Goal: Task Accomplishment & Management: Complete application form

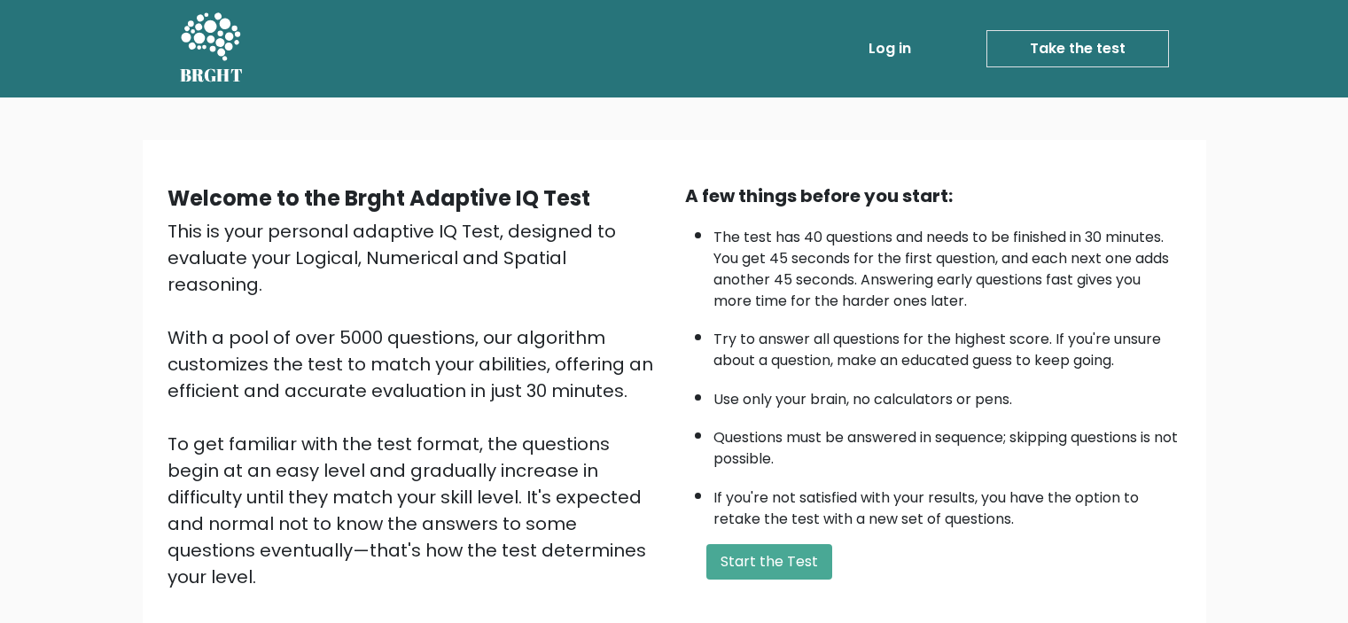
scroll to position [188, 0]
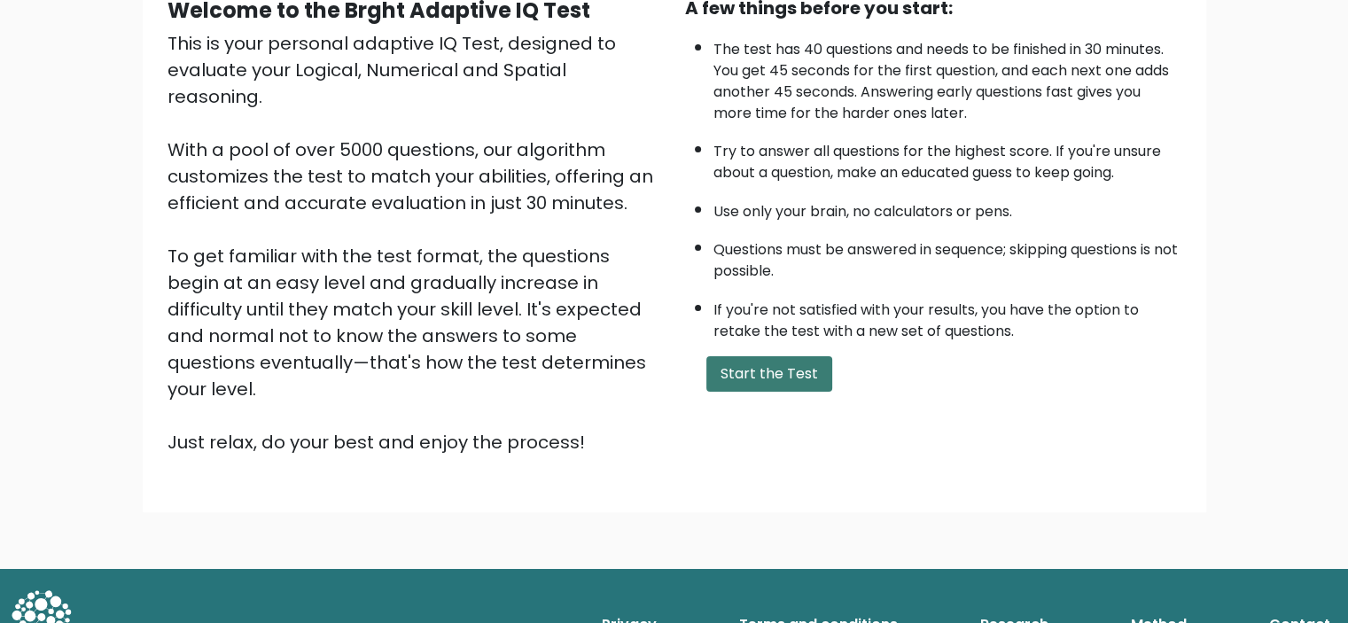
click at [753, 367] on button "Start the Test" at bounding box center [769, 373] width 126 height 35
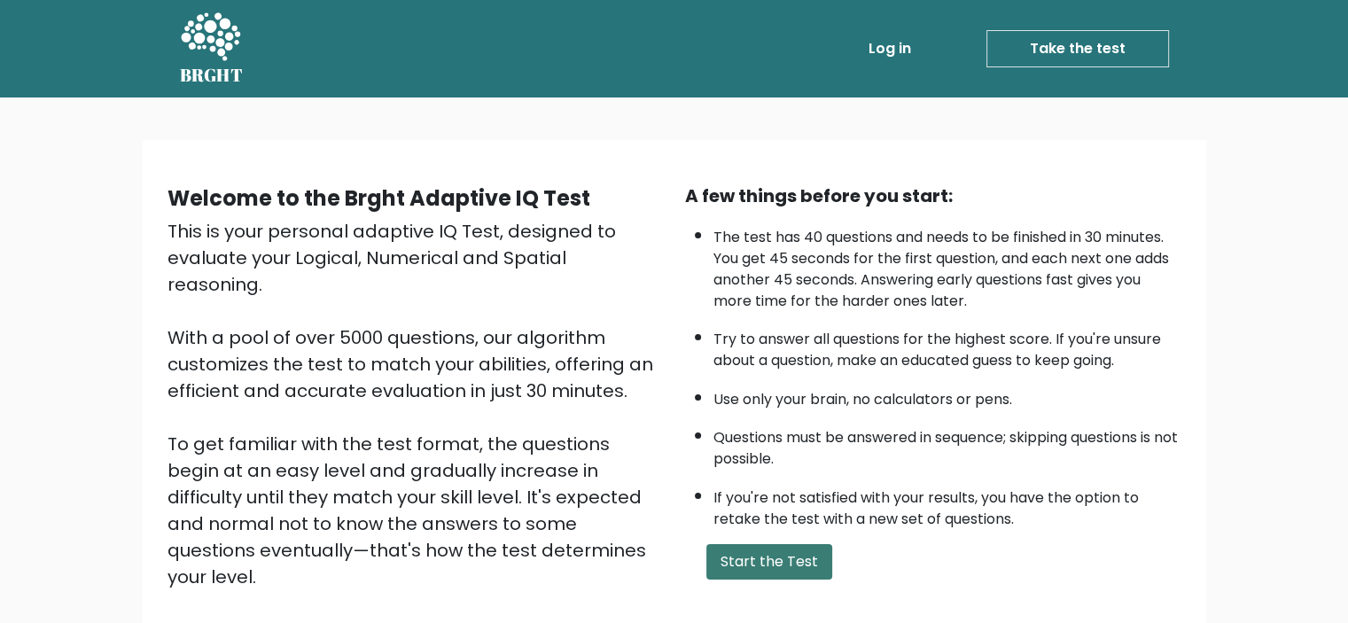
click at [763, 558] on button "Start the Test" at bounding box center [769, 561] width 126 height 35
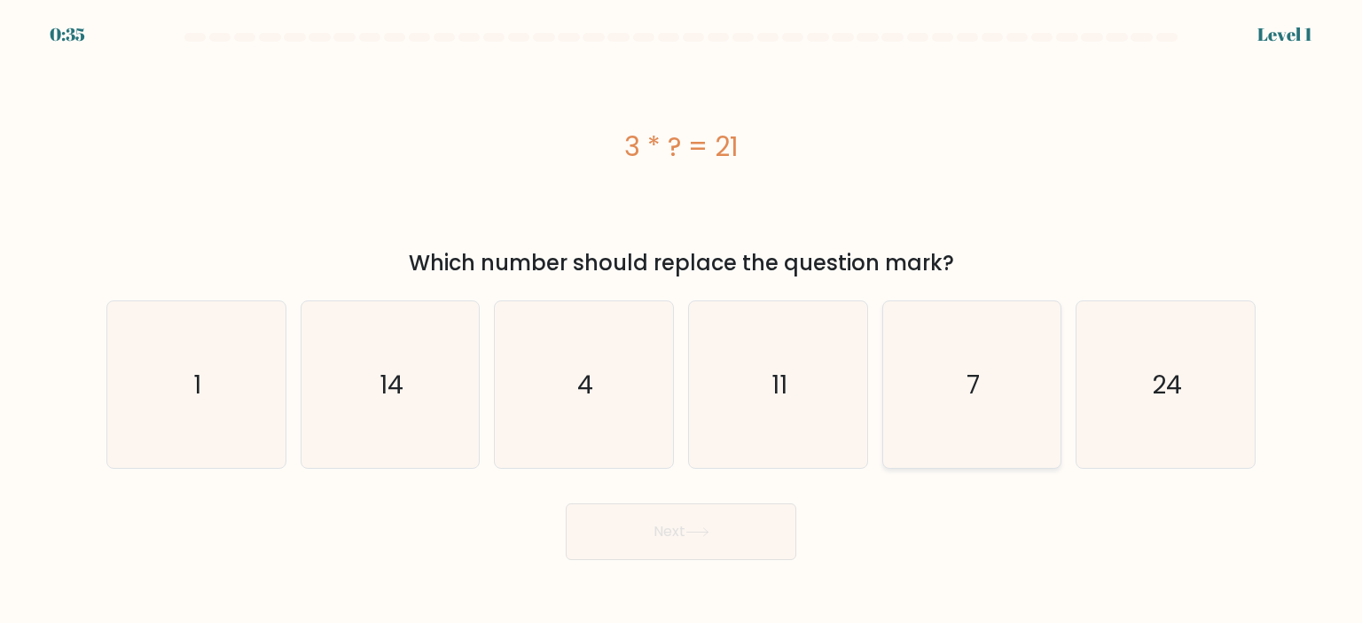
click at [989, 379] on icon "7" at bounding box center [971, 384] width 167 height 167
click at [682, 321] on input "e. 7" at bounding box center [681, 316] width 1 height 9
radio input "true"
click at [700, 549] on button "Next" at bounding box center [681, 531] width 230 height 57
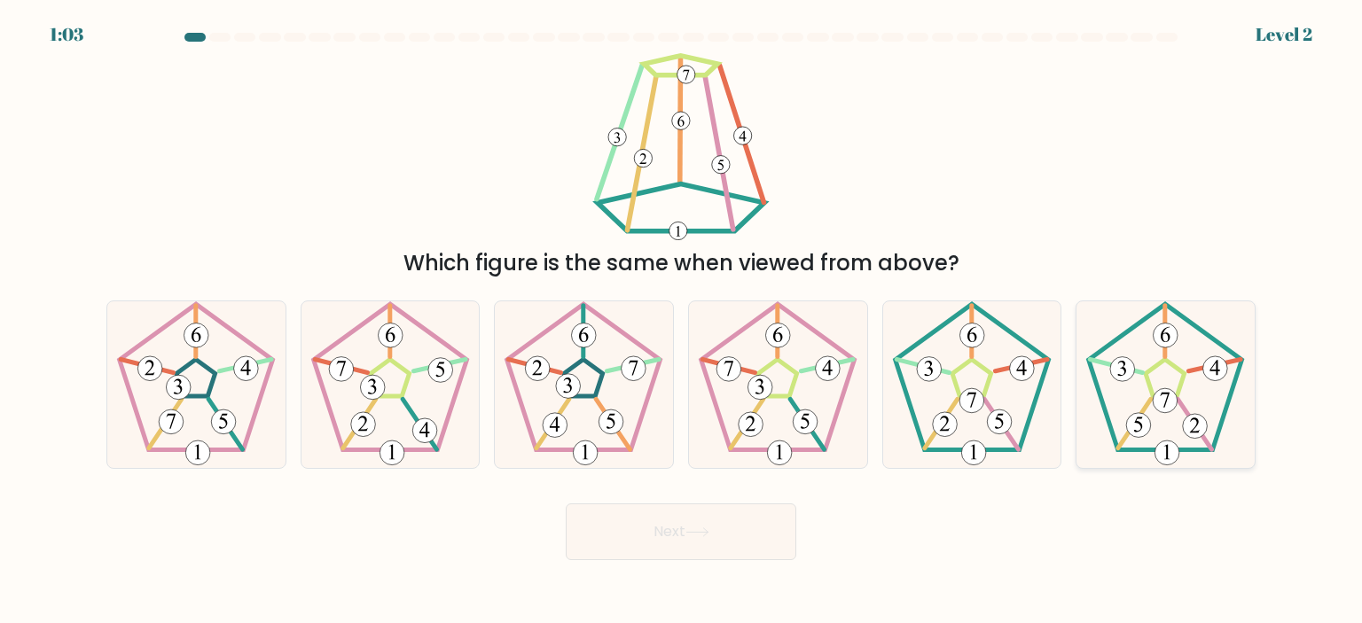
click at [1198, 374] on icon at bounding box center [1164, 384] width 167 height 167
click at [682, 321] on input "f." at bounding box center [681, 316] width 1 height 9
radio input "true"
click at [645, 545] on button "Next" at bounding box center [681, 531] width 230 height 57
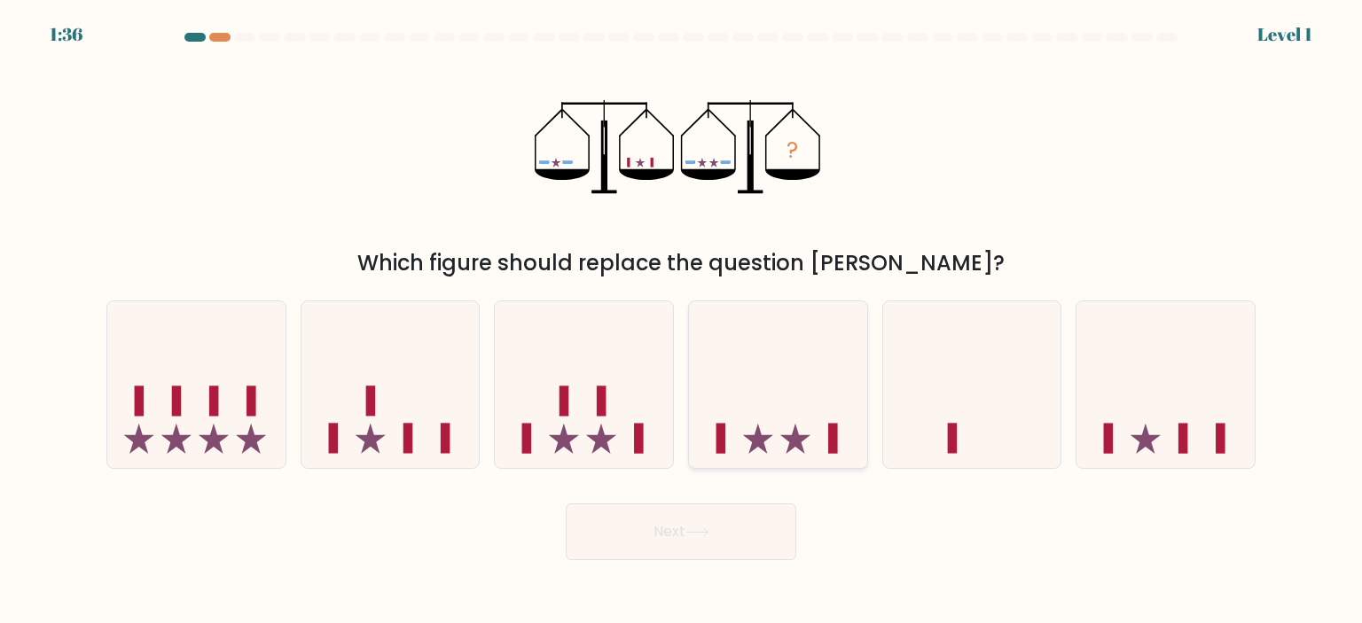
click at [769, 432] on icon at bounding box center [778, 384] width 178 height 147
click at [682, 321] on input "d." at bounding box center [681, 316] width 1 height 9
radio input "true"
click at [667, 521] on button "Next" at bounding box center [681, 531] width 230 height 57
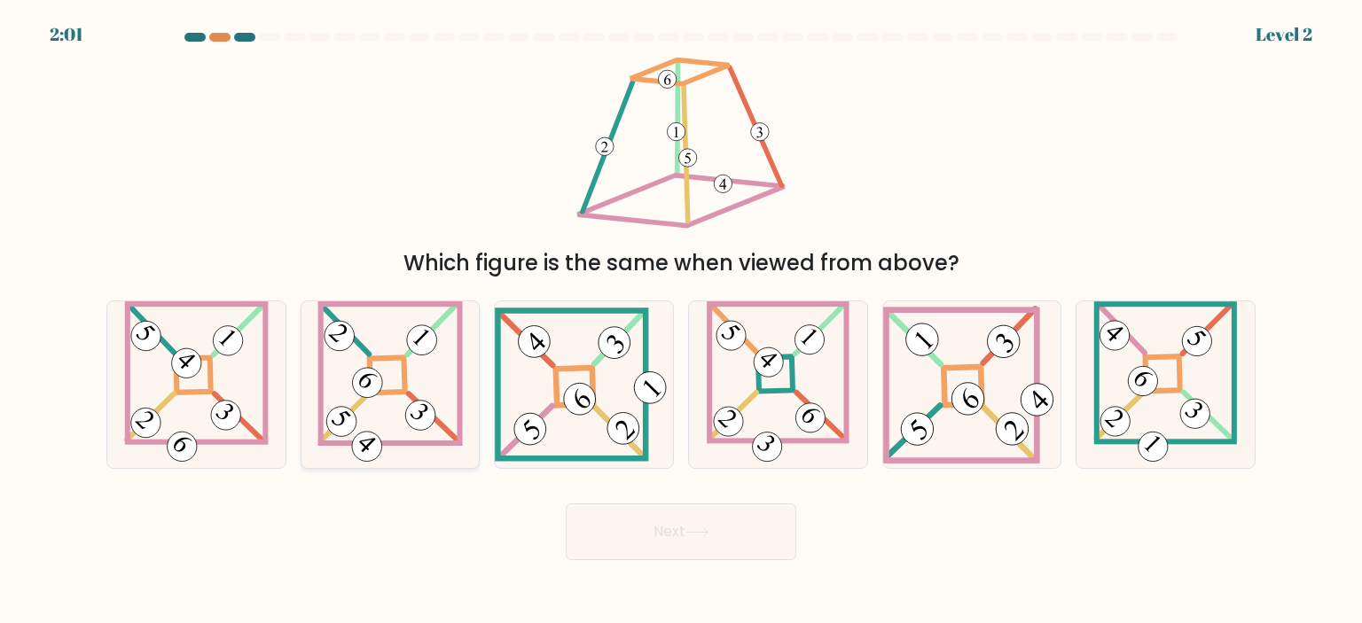
click at [413, 420] on 863 at bounding box center [421, 415] width 43 height 43
click at [681, 321] on input "b." at bounding box center [681, 316] width 1 height 9
radio input "true"
click at [701, 520] on button "Next" at bounding box center [681, 531] width 230 height 57
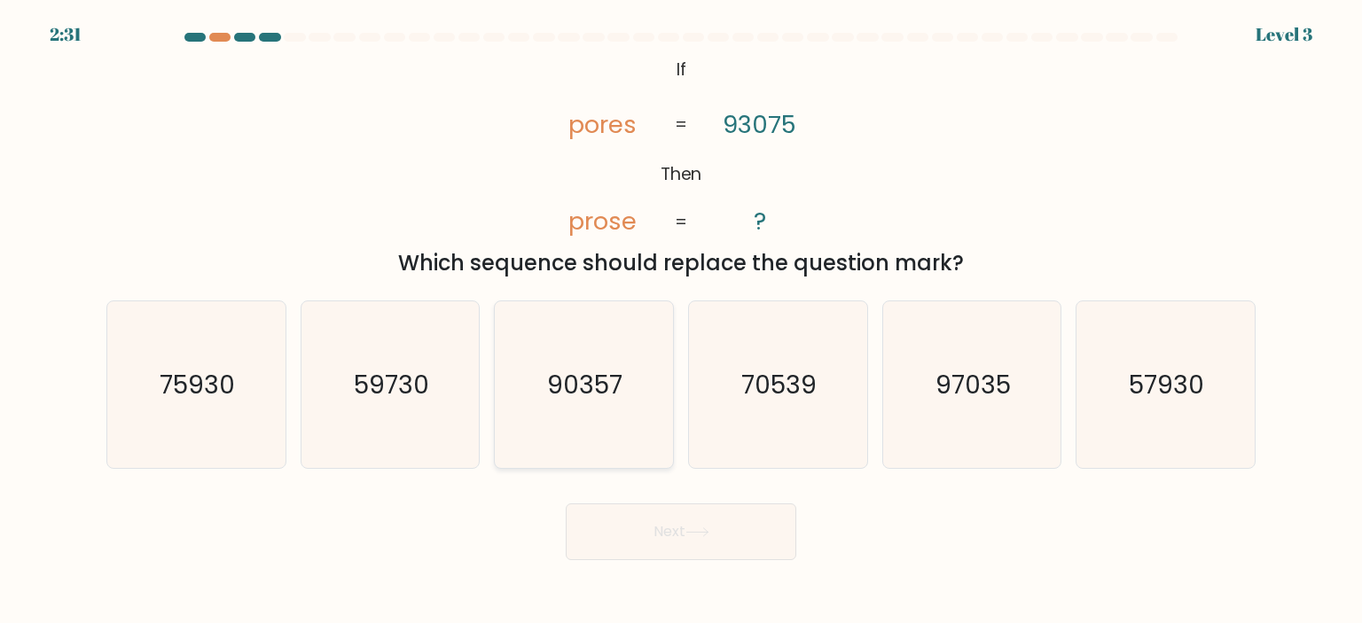
click at [545, 365] on icon "90357" at bounding box center [583, 384] width 167 height 167
click at [681, 321] on input "c. 90357" at bounding box center [681, 316] width 1 height 9
radio input "true"
click at [681, 534] on button "Next" at bounding box center [681, 531] width 230 height 57
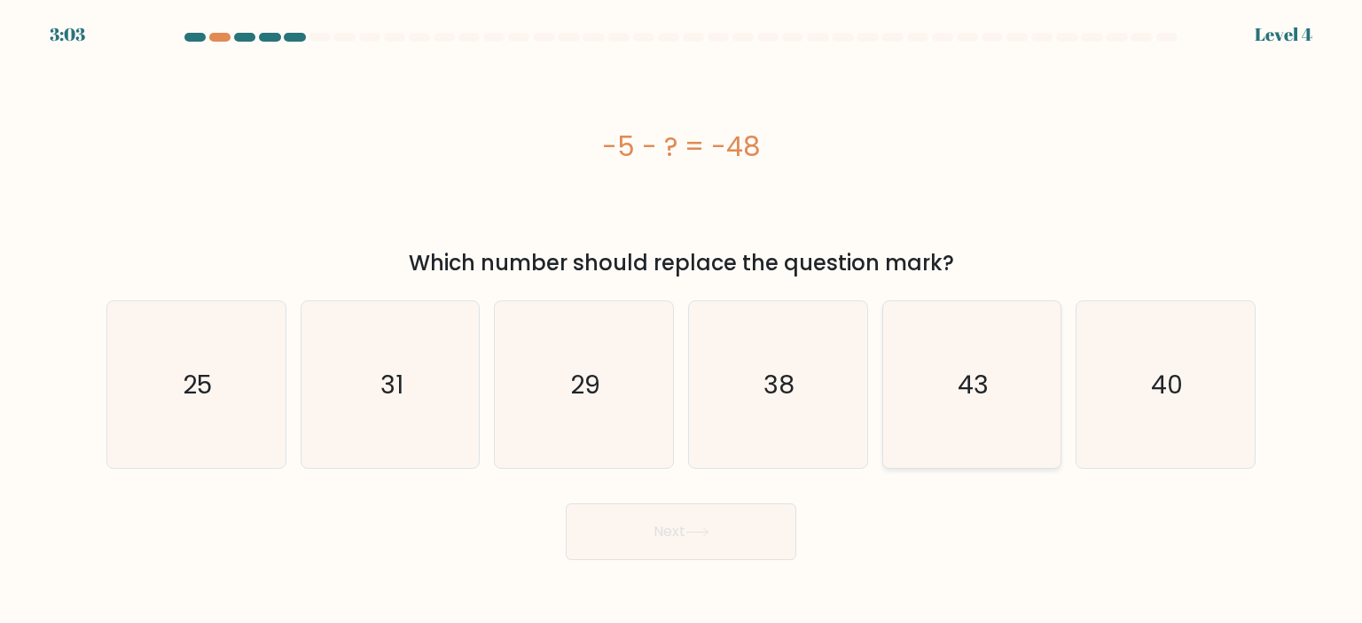
click at [1000, 395] on icon "43" at bounding box center [971, 384] width 167 height 167
click at [682, 321] on input "e. 43" at bounding box center [681, 316] width 1 height 9
radio input "true"
click at [638, 530] on button "Next" at bounding box center [681, 531] width 230 height 57
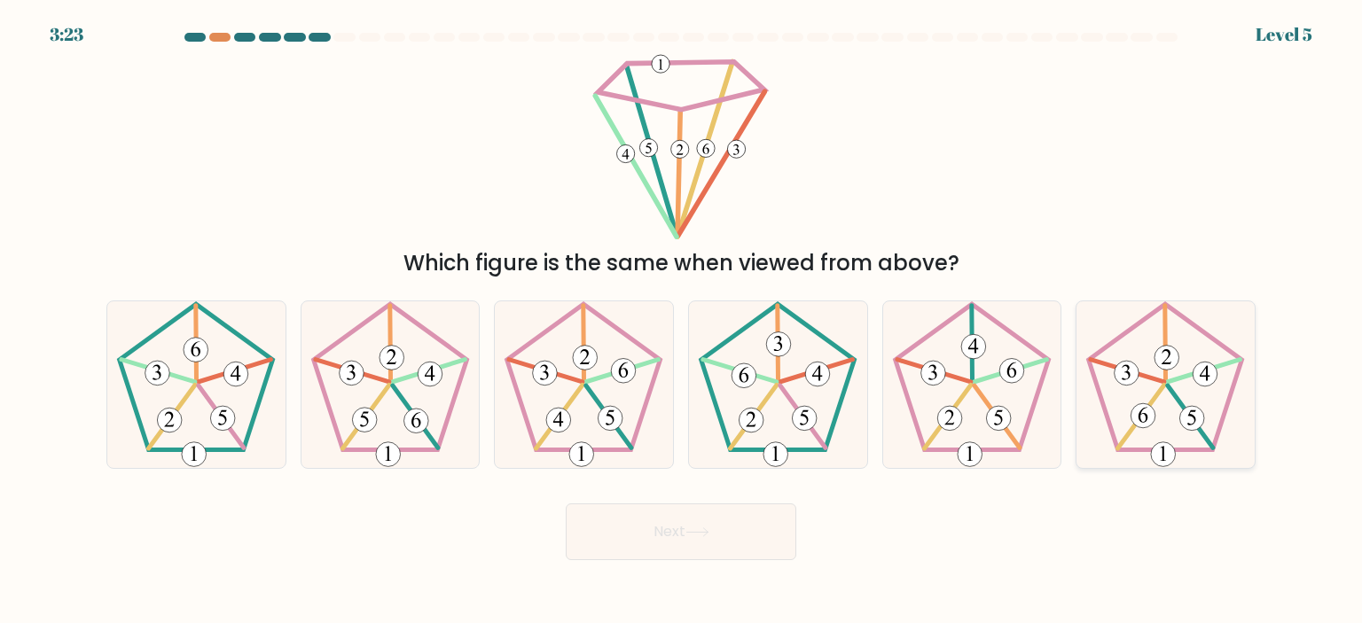
click at [1199, 433] on 252 at bounding box center [1189, 417] width 45 height 62
click at [682, 321] on input "f." at bounding box center [681, 316] width 1 height 9
radio input "true"
click at [659, 526] on button "Next" at bounding box center [681, 531] width 230 height 57
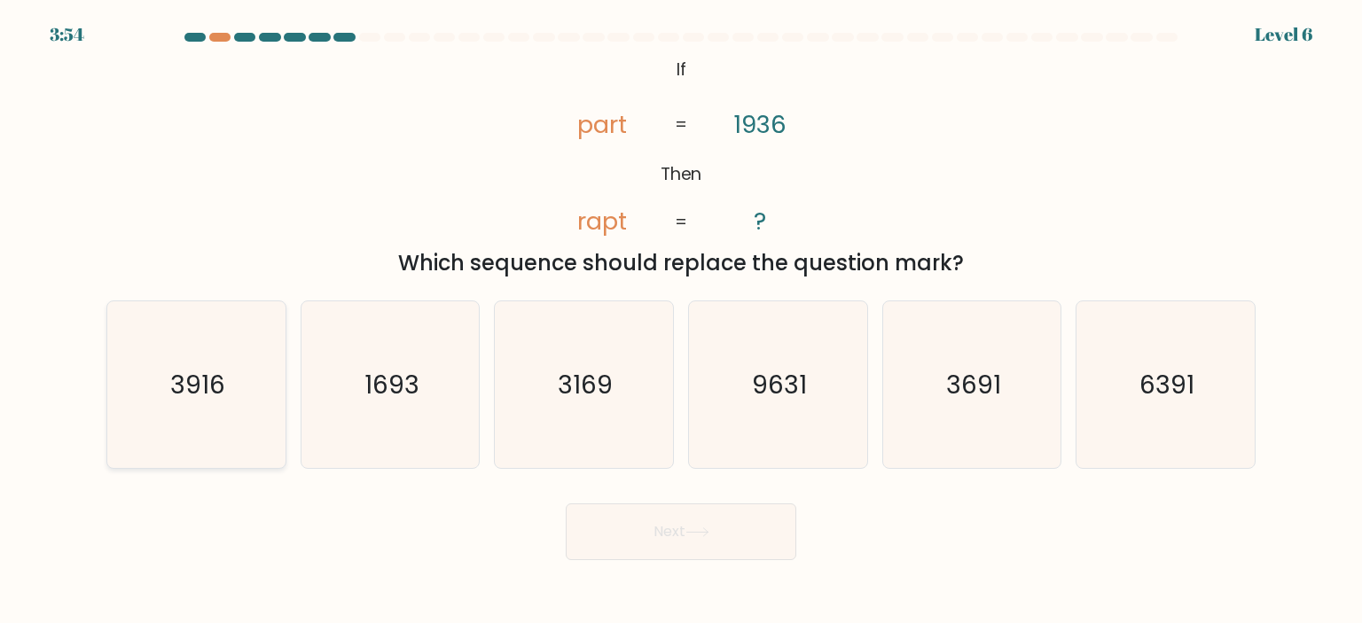
click at [176, 375] on text "3916" at bounding box center [197, 384] width 55 height 35
click at [681, 321] on input "a. 3916" at bounding box center [681, 316] width 1 height 9
radio input "true"
click at [617, 541] on button "Next" at bounding box center [681, 531] width 230 height 57
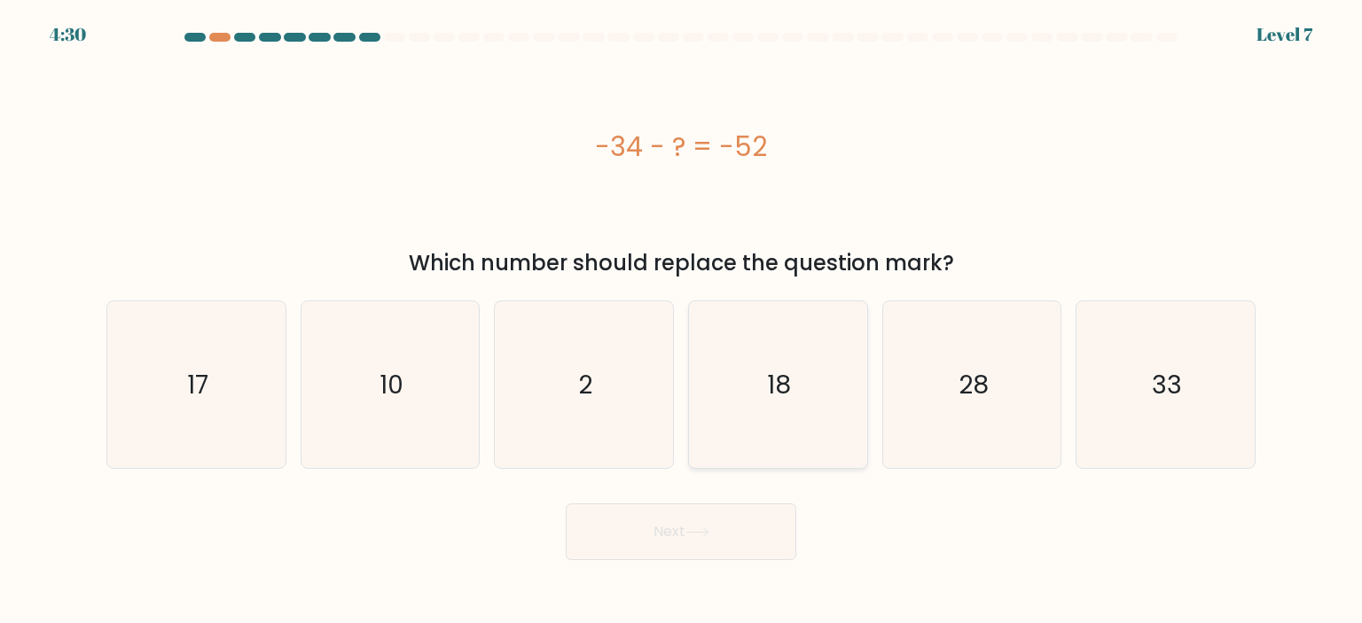
click at [793, 394] on icon "18" at bounding box center [777, 384] width 167 height 167
click at [682, 321] on input "d. 18" at bounding box center [681, 316] width 1 height 9
radio input "true"
click at [793, 394] on icon "18" at bounding box center [777, 384] width 165 height 165
click at [682, 321] on input "d. 18" at bounding box center [681, 316] width 1 height 9
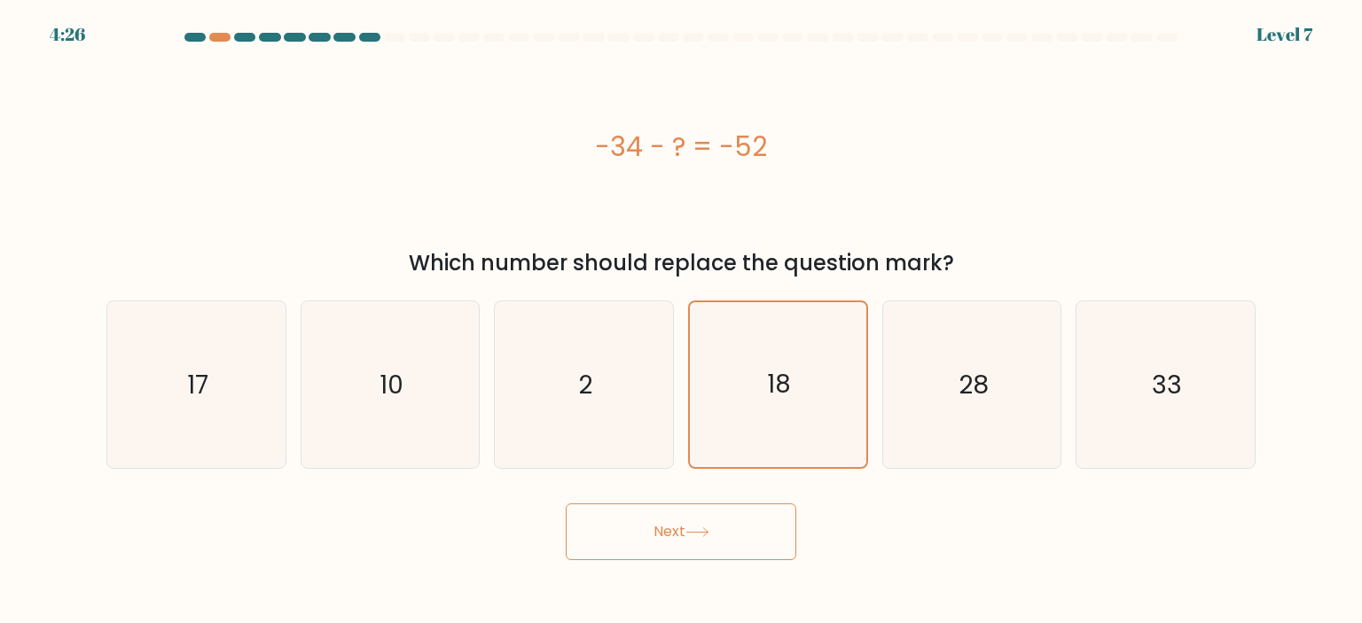
click at [670, 545] on button "Next" at bounding box center [681, 531] width 230 height 57
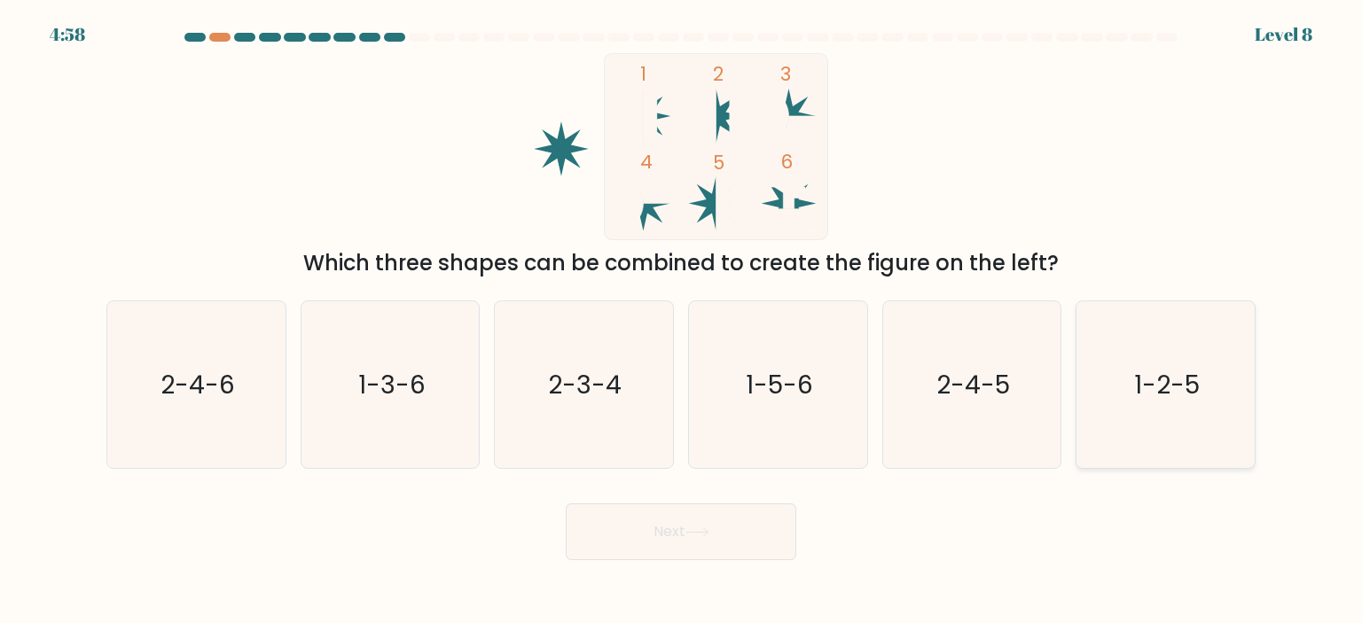
click at [1181, 410] on icon "1-2-5" at bounding box center [1164, 384] width 167 height 167
click at [682, 321] on input "f. 1-2-5" at bounding box center [681, 316] width 1 height 9
radio input "true"
click at [734, 533] on button "Next" at bounding box center [681, 531] width 230 height 57
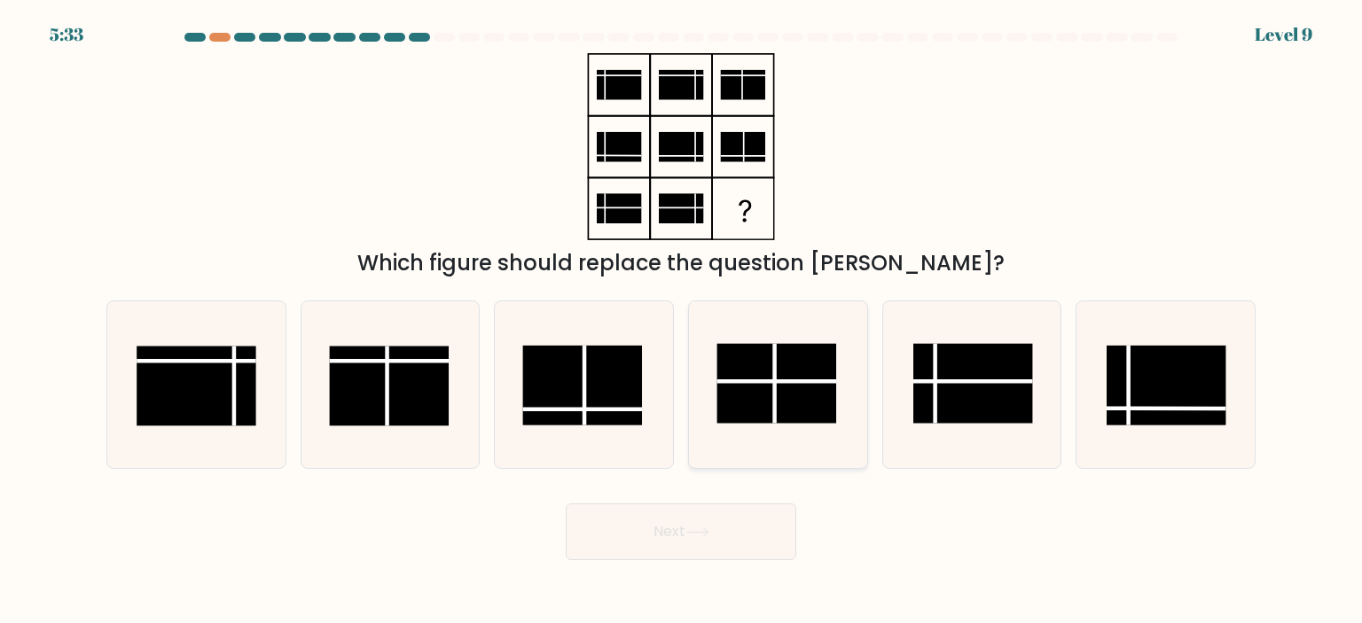
click at [816, 384] on rect at bounding box center [777, 384] width 120 height 80
click at [682, 321] on input "d." at bounding box center [681, 316] width 1 height 9
radio input "true"
click at [656, 547] on button "Next" at bounding box center [681, 531] width 230 height 57
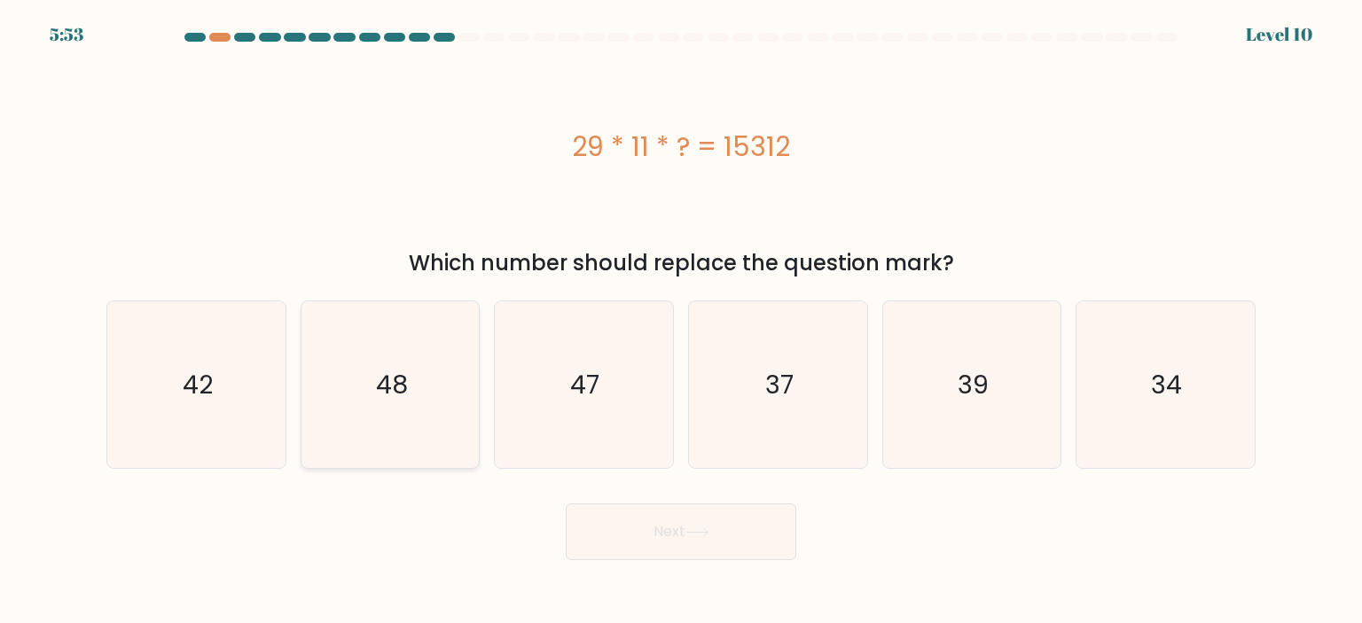
click at [413, 432] on icon "48" at bounding box center [390, 384] width 167 height 167
click at [681, 321] on input "b. 48" at bounding box center [681, 316] width 1 height 9
radio input "true"
click at [650, 530] on button "Next" at bounding box center [681, 531] width 230 height 57
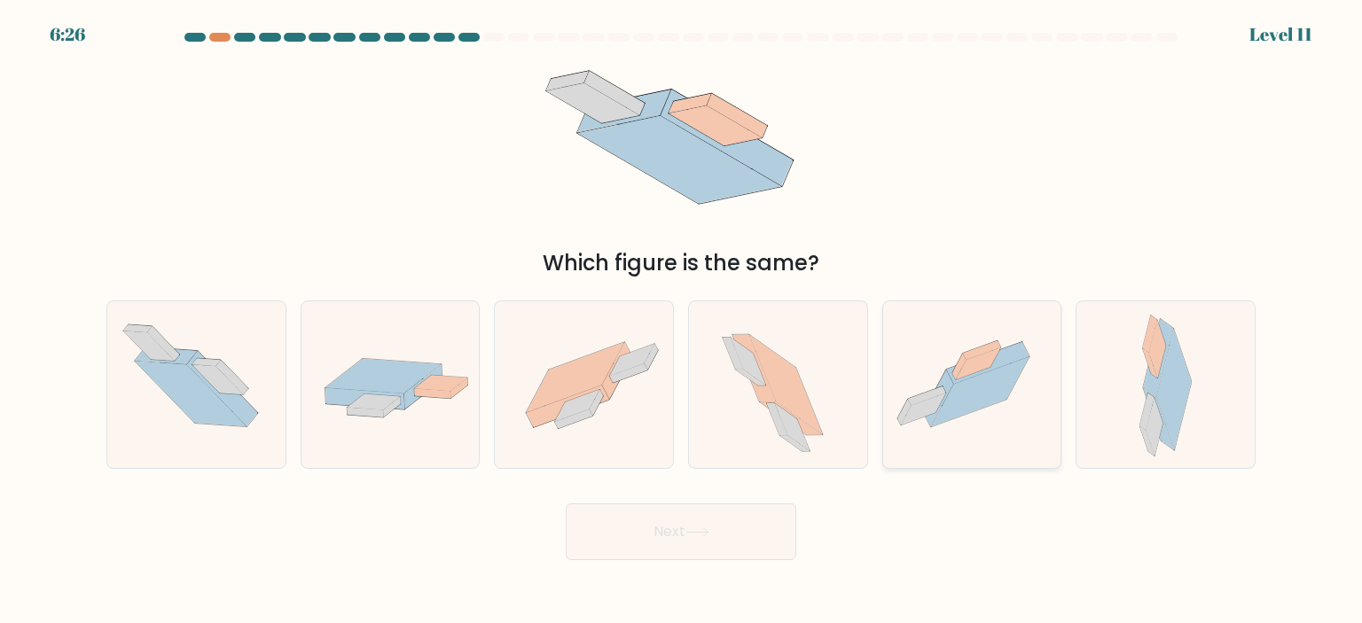
click at [1003, 439] on icon at bounding box center [972, 384] width 178 height 133
click at [682, 321] on input "e." at bounding box center [681, 316] width 1 height 9
radio input "true"
click at [744, 510] on div "Next" at bounding box center [681, 525] width 1170 height 70
click at [742, 532] on button "Next" at bounding box center [681, 531] width 230 height 57
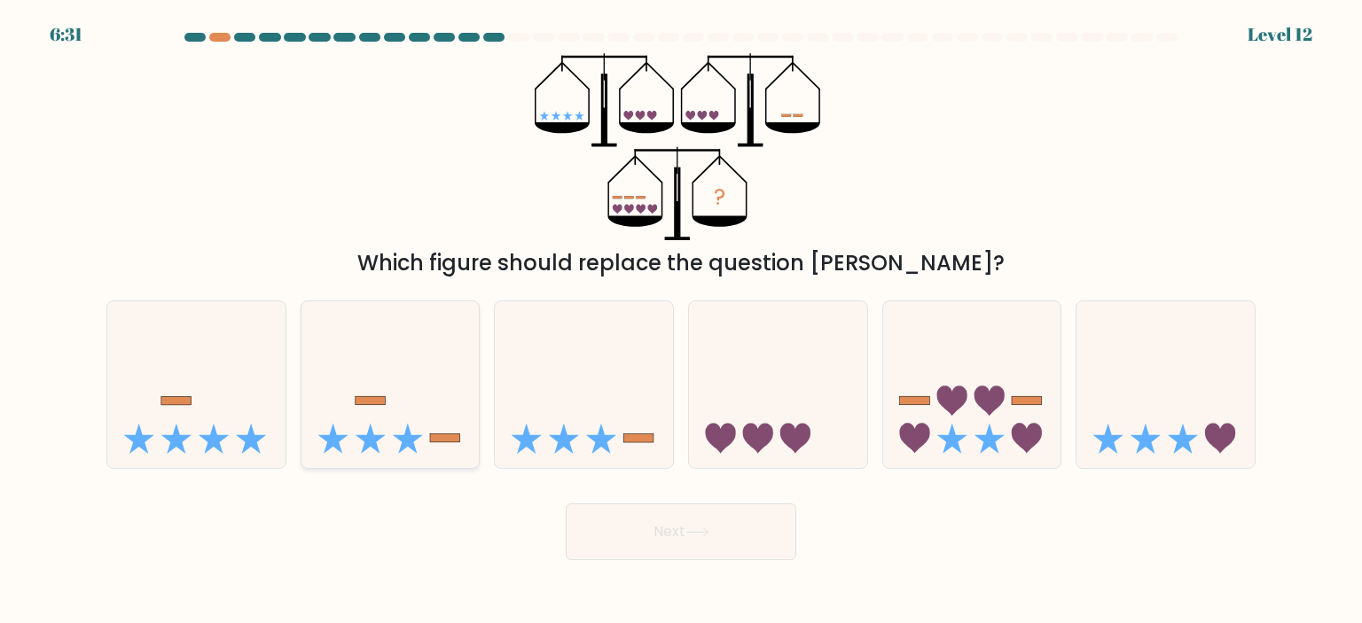
click at [475, 433] on icon at bounding box center [390, 384] width 178 height 147
click at [681, 321] on input "b." at bounding box center [681, 316] width 1 height 9
radio input "true"
click at [709, 527] on button "Next" at bounding box center [681, 531] width 230 height 57
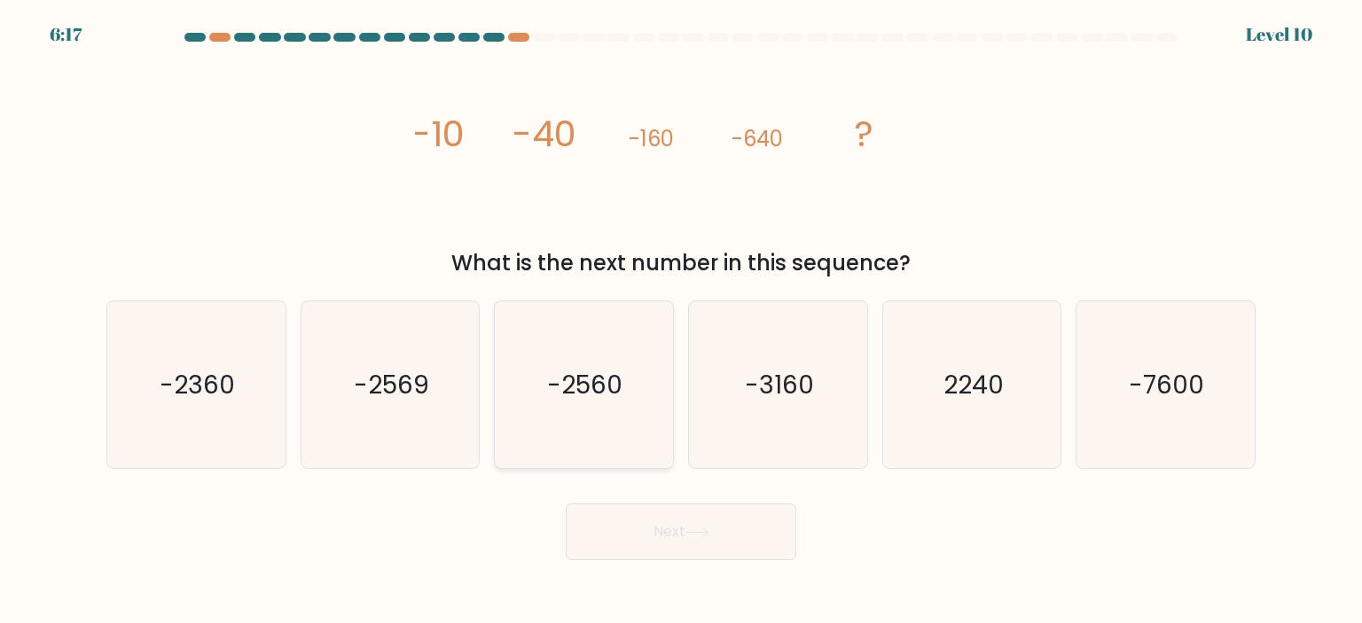
click at [609, 389] on text "-2560" at bounding box center [585, 384] width 75 height 35
click at [681, 321] on input "c. -2560" at bounding box center [681, 316] width 1 height 9
radio input "true"
click at [668, 547] on button "Next" at bounding box center [681, 531] width 230 height 57
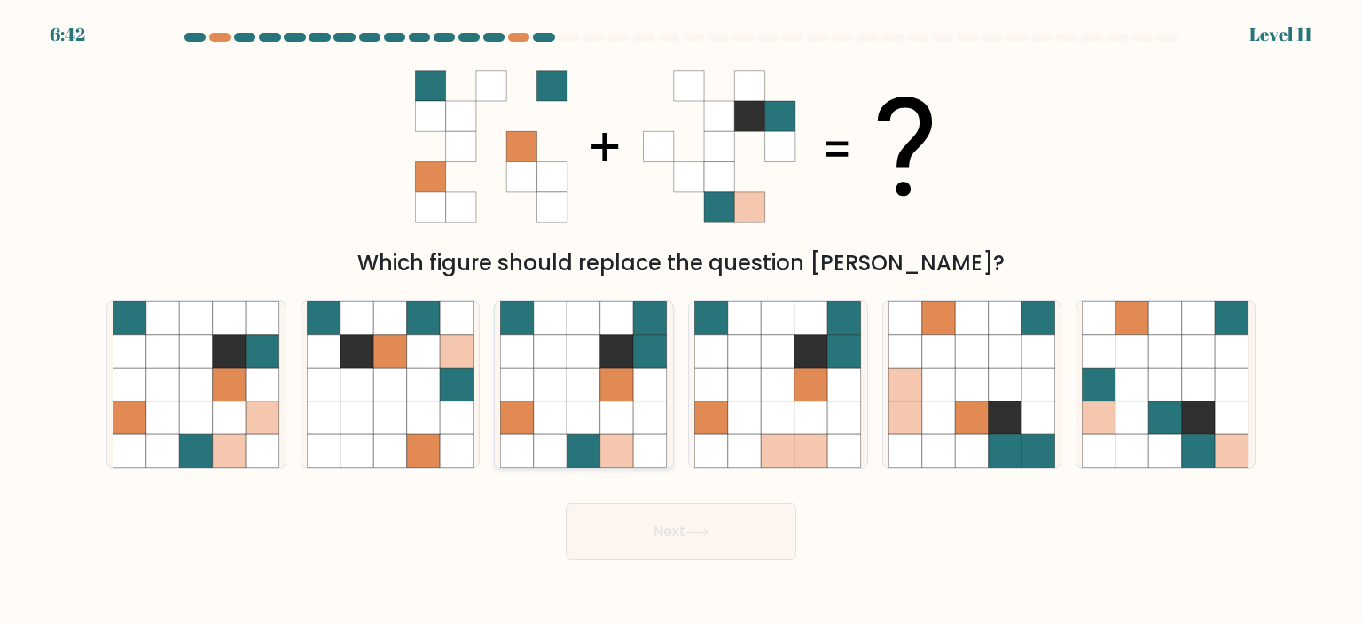
click at [573, 381] on icon at bounding box center [584, 385] width 34 height 34
click at [681, 321] on input "c." at bounding box center [681, 316] width 1 height 9
radio input "true"
click at [621, 533] on button "Next" at bounding box center [681, 531] width 230 height 57
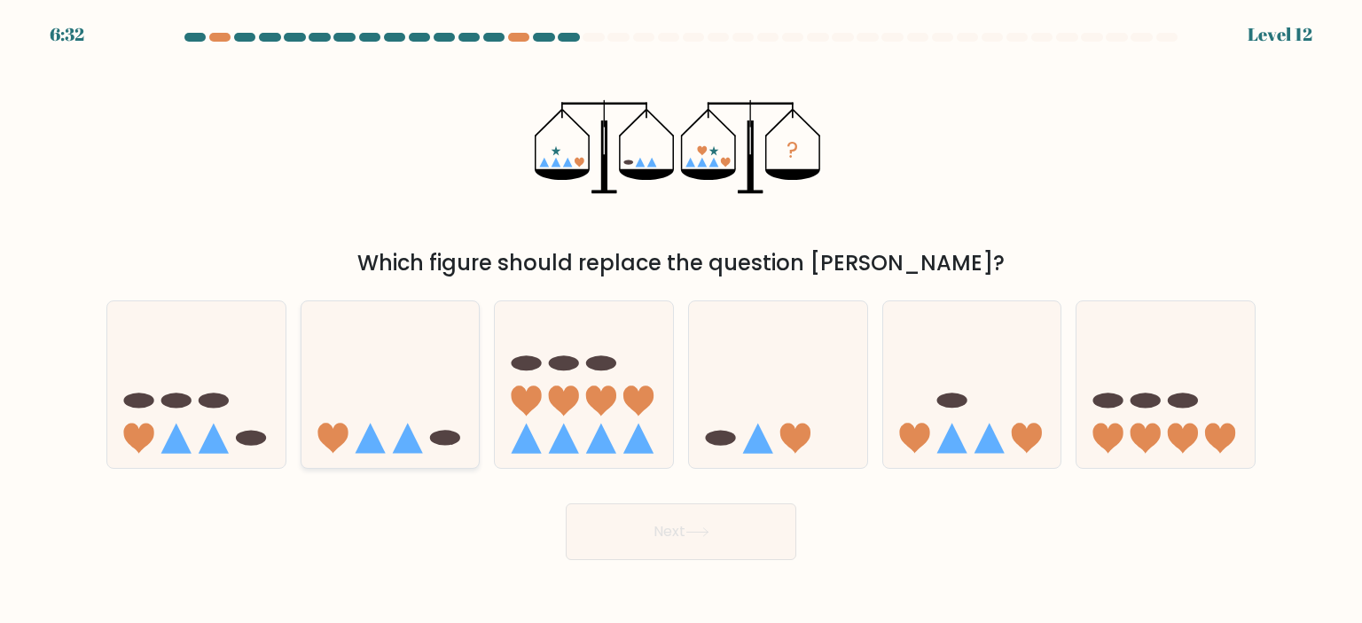
click at [433, 450] on icon at bounding box center [390, 384] width 178 height 147
click at [681, 321] on input "b." at bounding box center [681, 316] width 1 height 9
radio input "true"
click at [749, 535] on button "Next" at bounding box center [681, 531] width 230 height 57
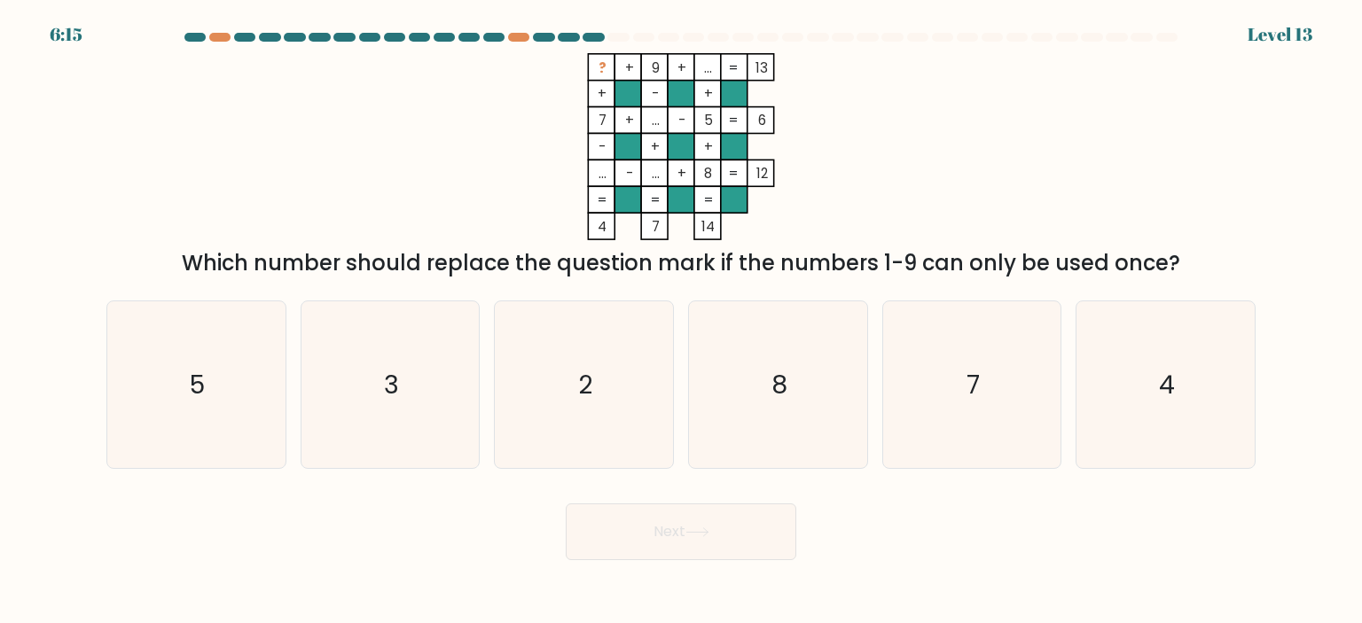
click at [691, 263] on div "Which number should replace the question mark if the numbers 1-9 can only be us…" at bounding box center [681, 263] width 1128 height 32
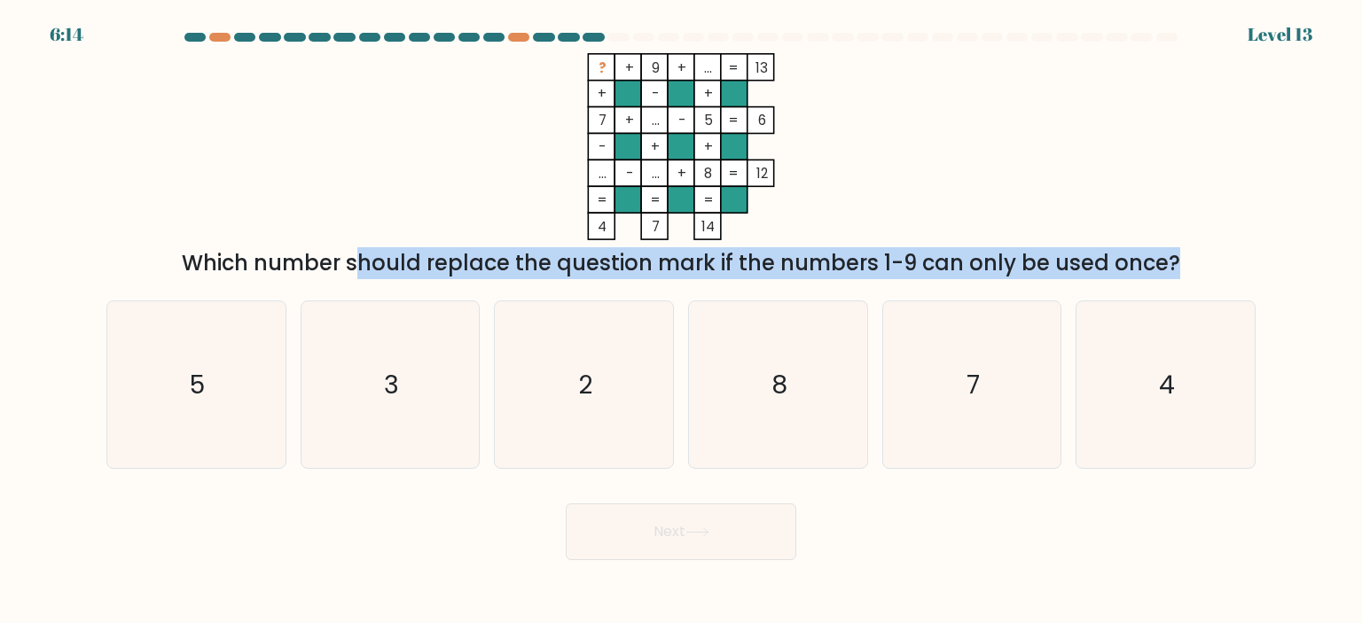
click at [691, 263] on div "Which number should replace the question mark if the numbers 1-9 can only be us…" at bounding box center [681, 263] width 1128 height 32
click at [1036, 258] on div "Which number should replace the question mark if the numbers 1-9 can only be us…" at bounding box center [681, 263] width 1128 height 32
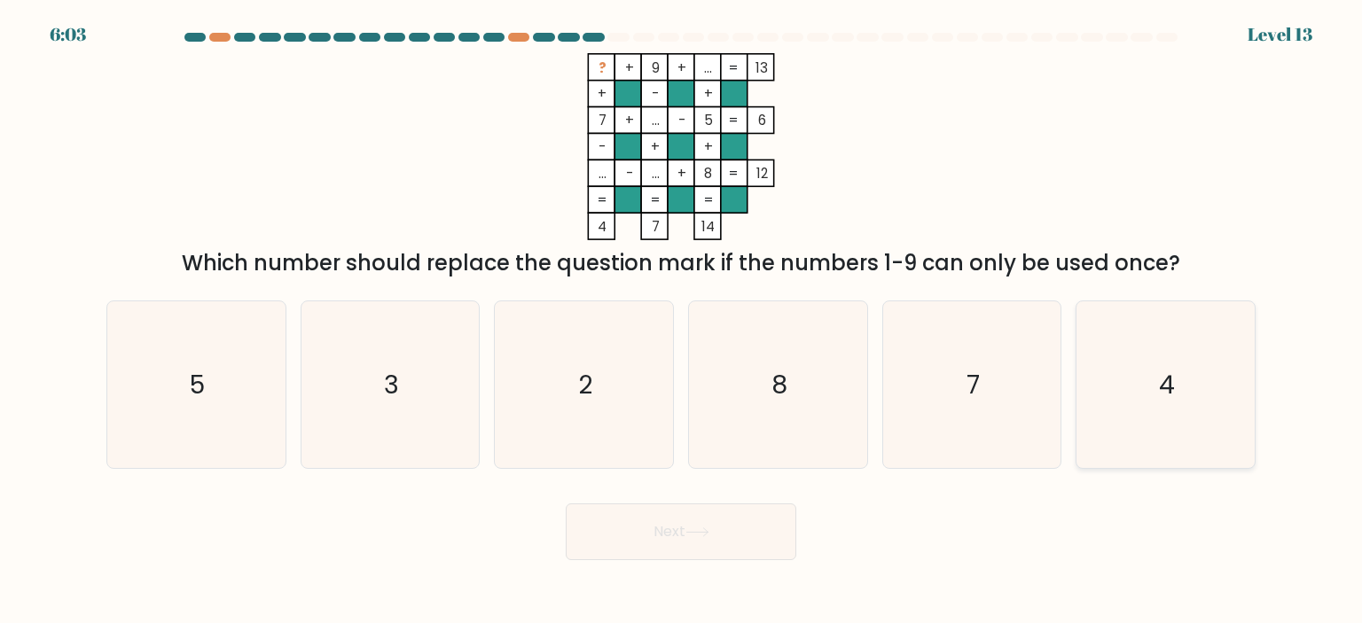
click at [1219, 374] on icon "4" at bounding box center [1164, 384] width 167 height 167
click at [682, 321] on input "f. 4" at bounding box center [681, 316] width 1 height 9
radio input "true"
click at [674, 375] on div "c. 2" at bounding box center [584, 384] width 194 height 168
click at [574, 379] on icon "2" at bounding box center [583, 384] width 167 height 167
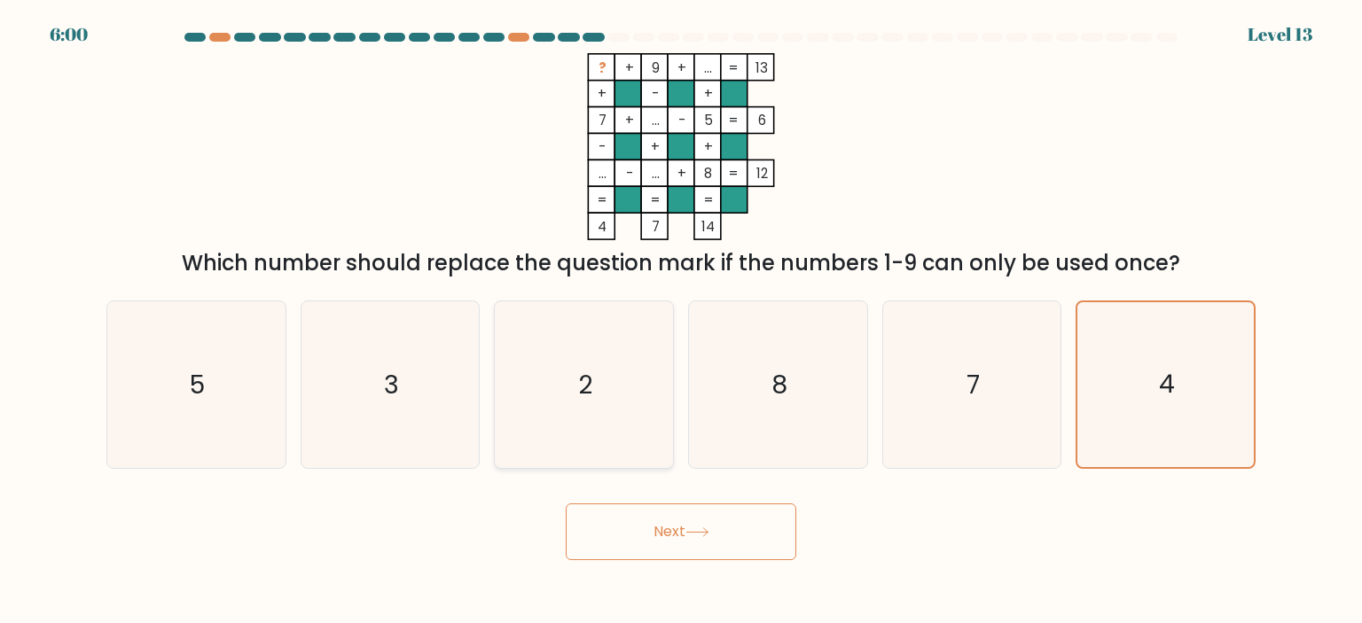
click at [681, 321] on input "c. 2" at bounding box center [681, 316] width 1 height 9
radio input "true"
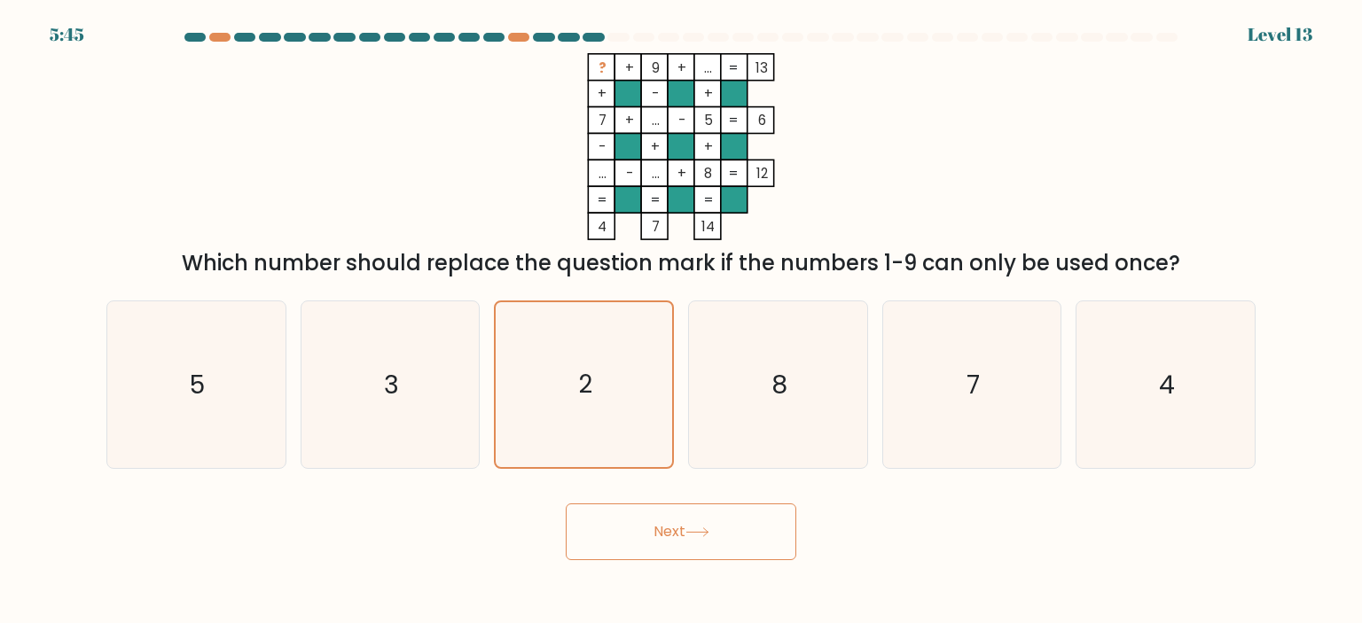
click at [566, 35] on div at bounding box center [568, 37] width 21 height 9
click at [514, 35] on div at bounding box center [518, 37] width 21 height 9
click at [519, 35] on div at bounding box center [518, 37] width 21 height 9
click at [685, 538] on button "Next" at bounding box center [681, 531] width 230 height 57
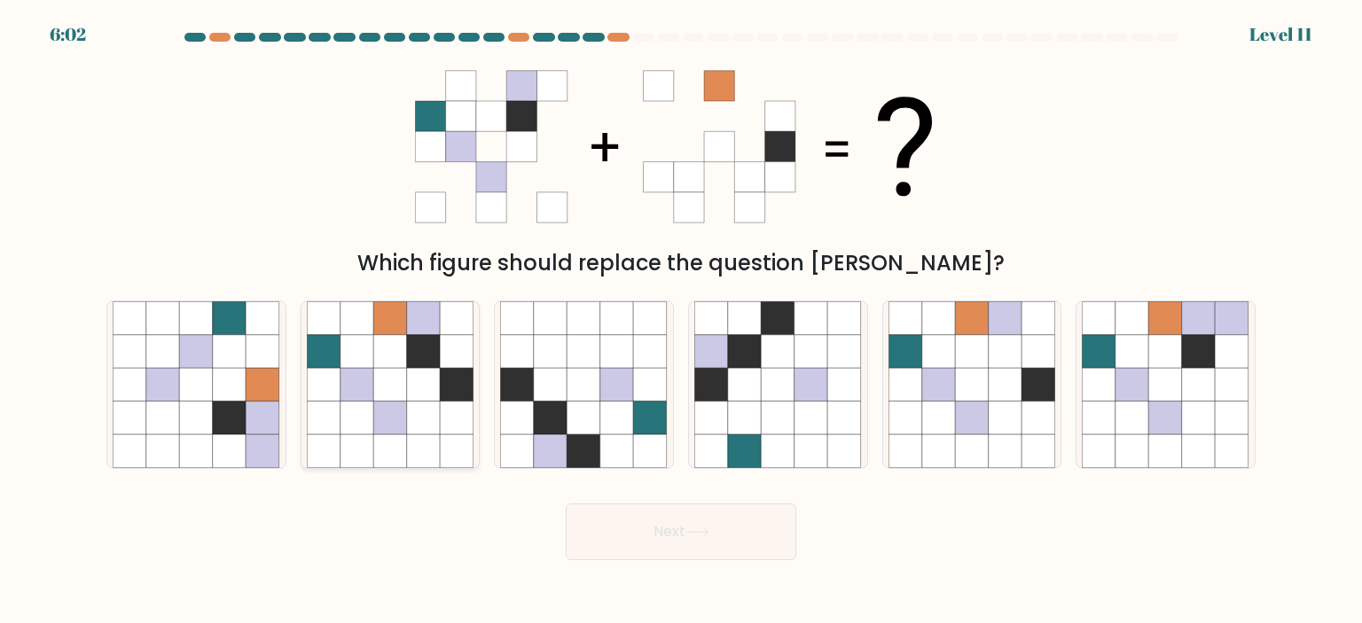
click at [408, 383] on icon at bounding box center [390, 384] width 167 height 167
click at [681, 321] on input "b." at bounding box center [681, 316] width 1 height 9
radio input "true"
click at [736, 556] on button "Next" at bounding box center [681, 531] width 230 height 57
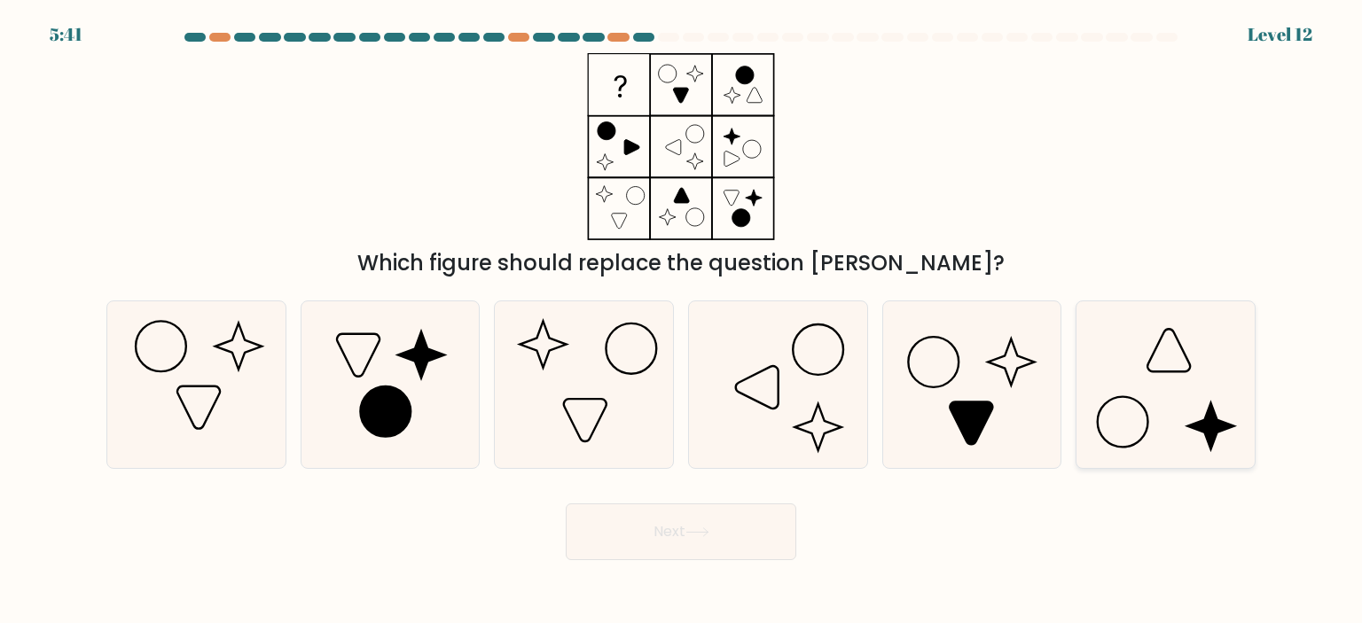
click at [1139, 418] on icon at bounding box center [1164, 384] width 167 height 167
click at [682, 321] on input "f." at bounding box center [681, 316] width 1 height 9
radio input "true"
click at [636, 528] on button "Next" at bounding box center [681, 531] width 230 height 57
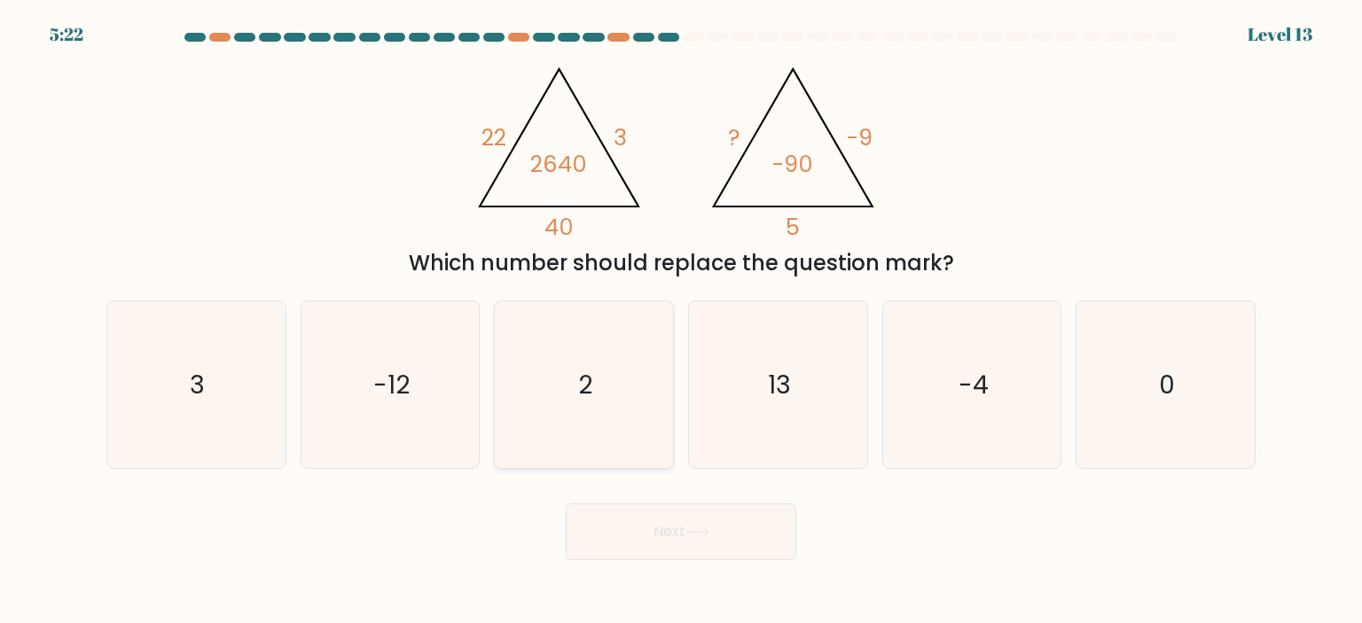
click at [564, 371] on icon "2" at bounding box center [583, 384] width 167 height 167
click at [681, 321] on input "c. 2" at bounding box center [681, 316] width 1 height 9
radio input "true"
click at [735, 530] on button "Next" at bounding box center [681, 531] width 230 height 57
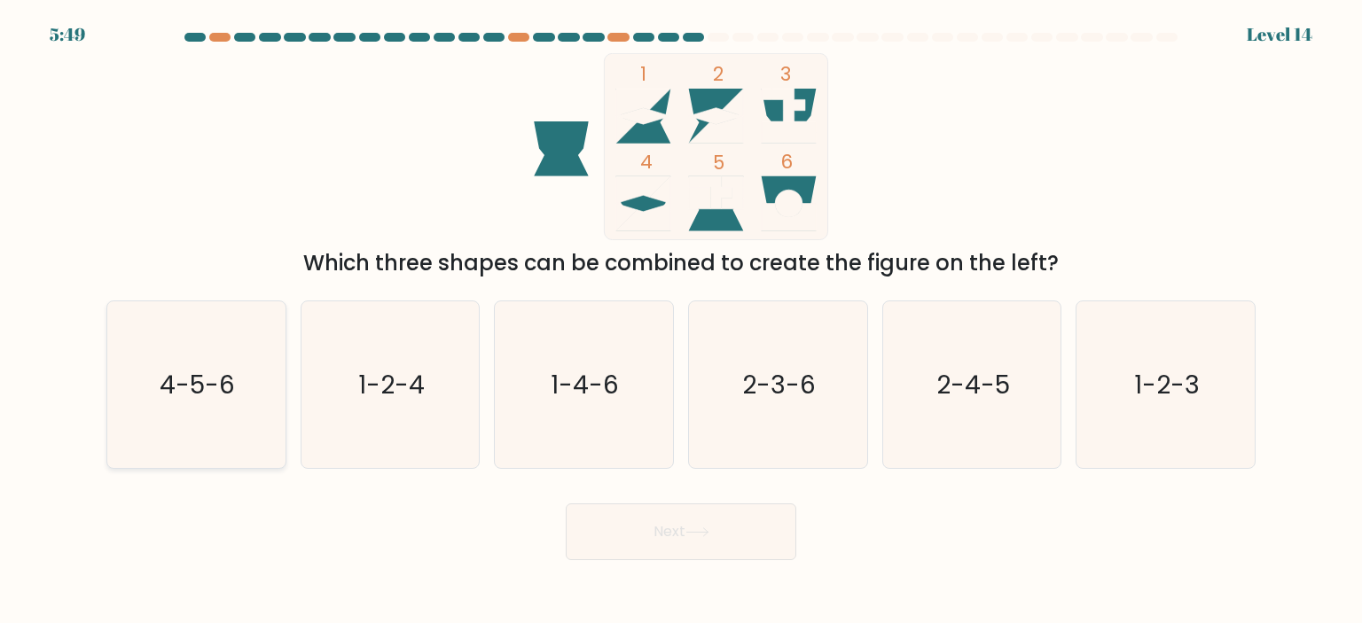
click at [194, 403] on icon "4-5-6" at bounding box center [196, 384] width 167 height 167
click at [681, 321] on input "a. 4-5-6" at bounding box center [681, 316] width 1 height 9
radio input "true"
drag, startPoint x: 194, startPoint y: 403, endPoint x: 241, endPoint y: 403, distance: 47.0
click at [194, 403] on icon "4-5-6" at bounding box center [195, 384] width 165 height 165
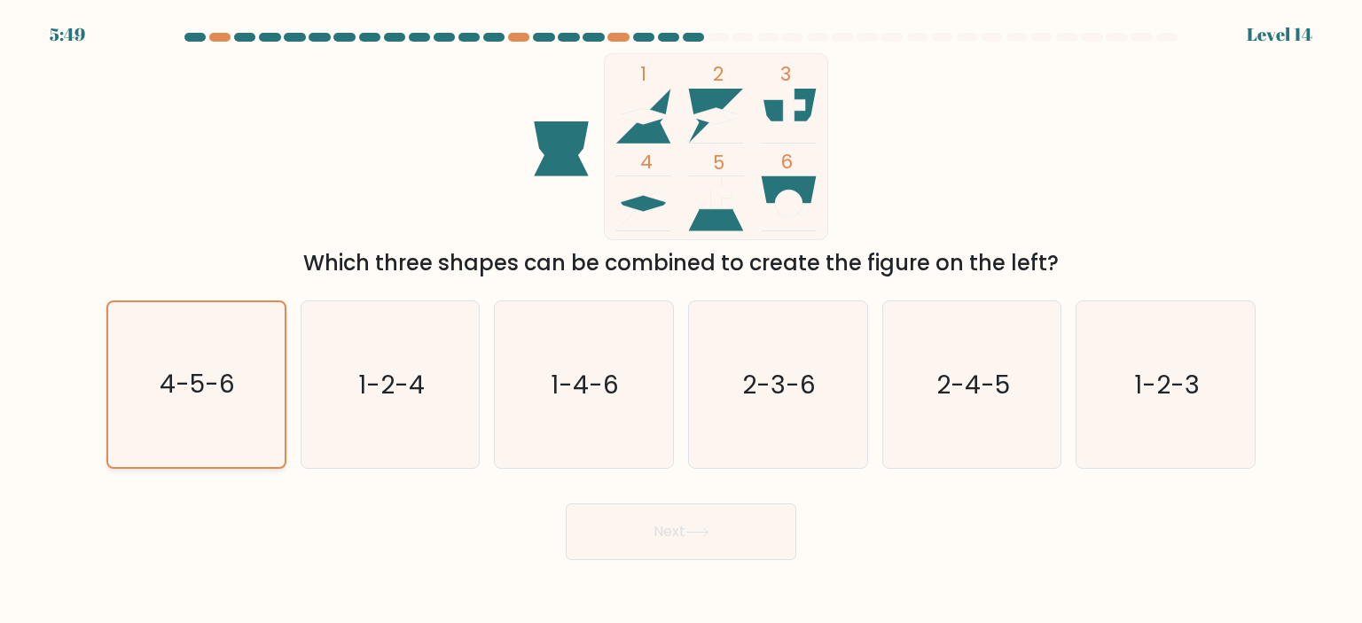
click at [681, 321] on input "a. 4-5-6" at bounding box center [681, 316] width 1 height 9
click at [674, 530] on button "Next" at bounding box center [681, 531] width 230 height 57
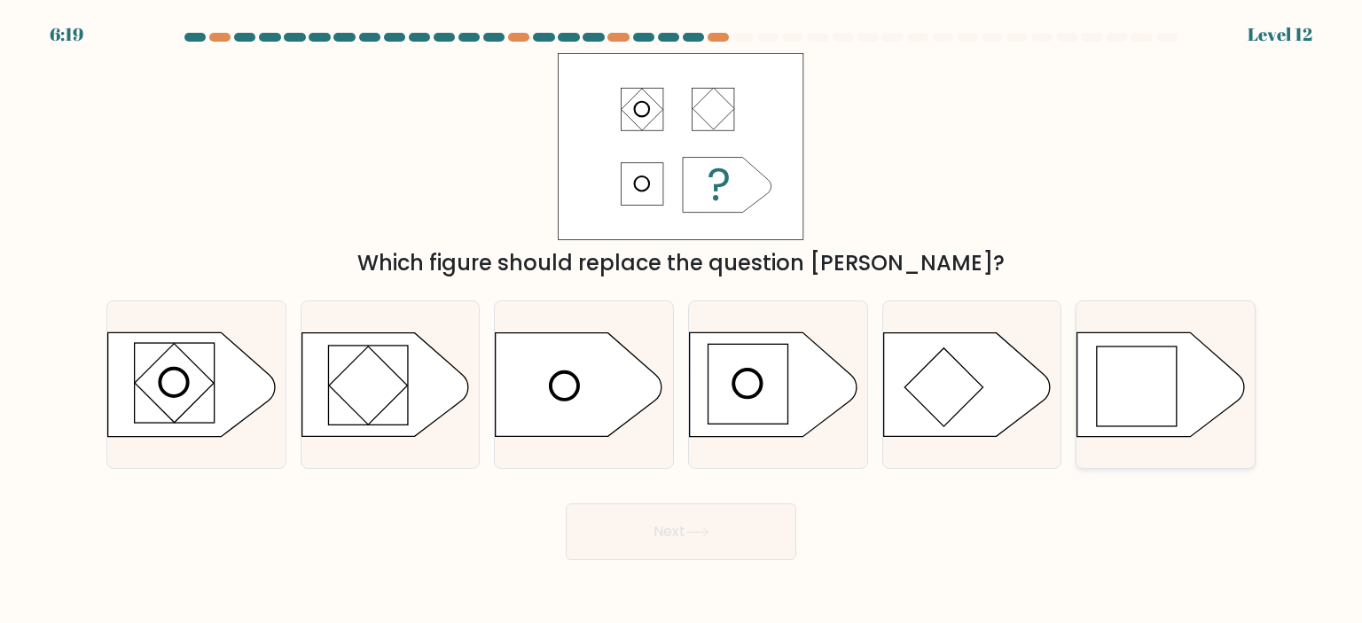
click at [1142, 384] on rect at bounding box center [1137, 387] width 80 height 80
click at [682, 321] on input "f." at bounding box center [681, 316] width 1 height 9
radio input "true"
click at [730, 510] on button "Next" at bounding box center [681, 531] width 230 height 57
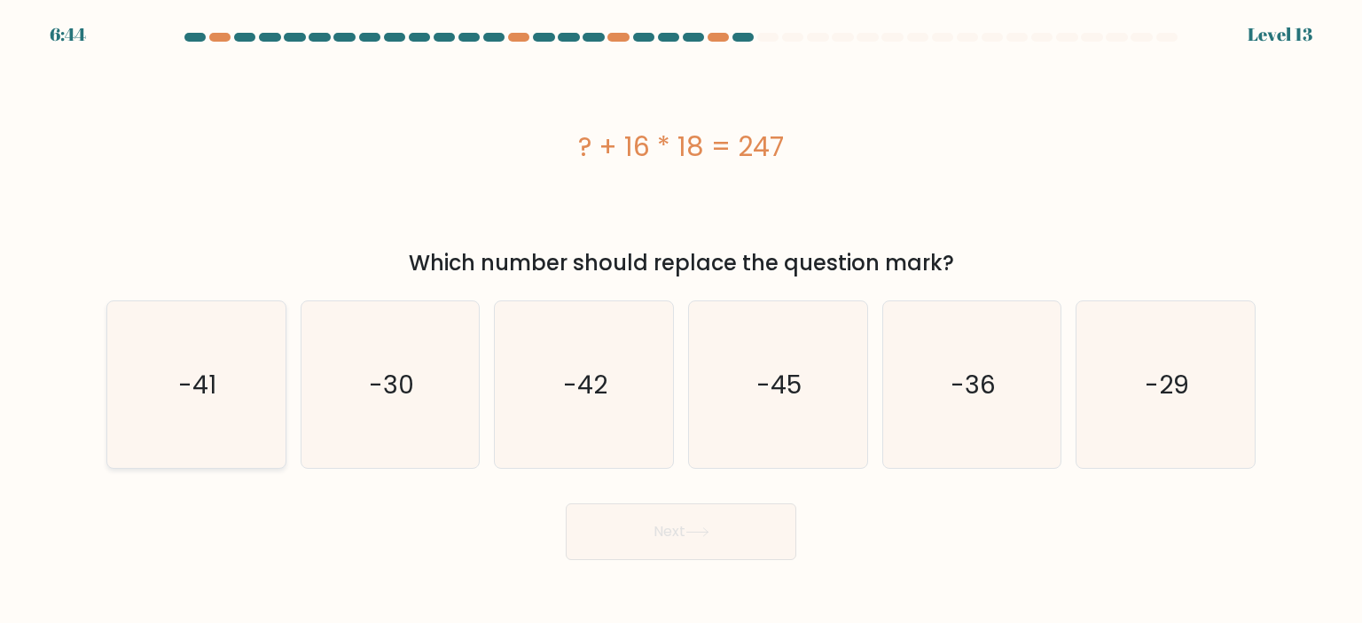
click at [198, 360] on icon "-41" at bounding box center [196, 384] width 167 height 167
click at [681, 321] on input "a. -41" at bounding box center [681, 316] width 1 height 9
radio input "true"
click at [730, 531] on button "Next" at bounding box center [681, 531] width 230 height 57
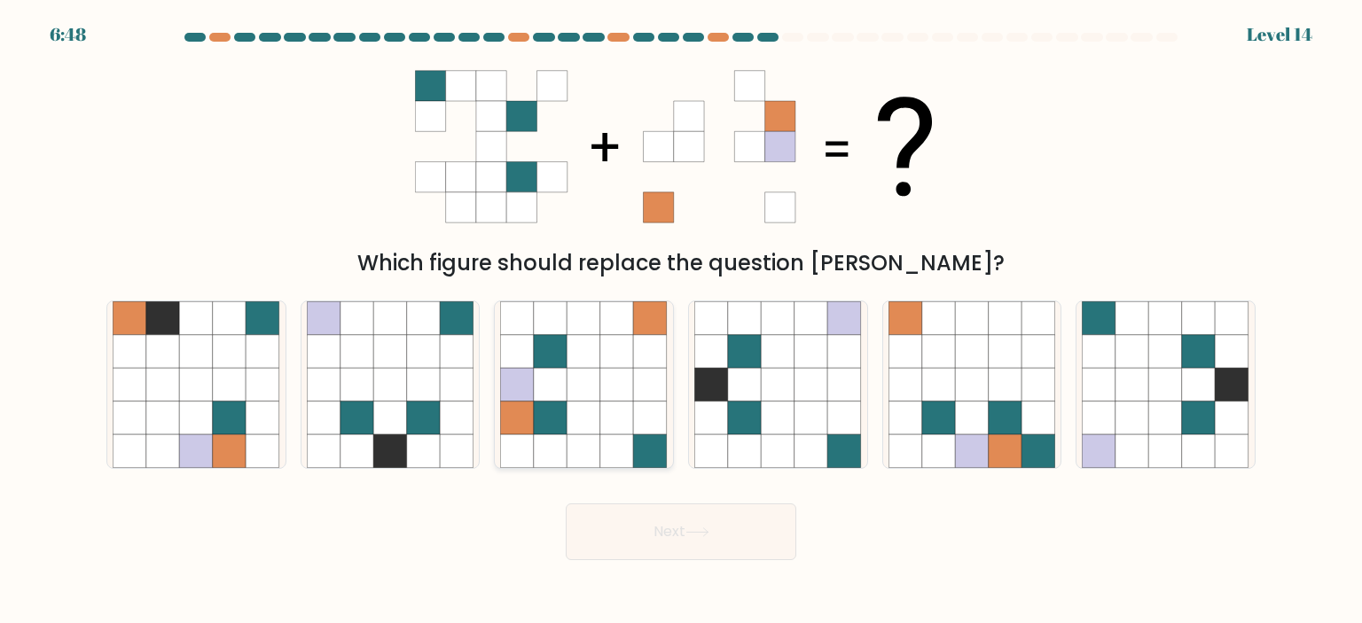
click at [603, 392] on icon at bounding box center [617, 385] width 34 height 34
click at [681, 321] on input "c." at bounding box center [681, 316] width 1 height 9
radio input "true"
click at [633, 511] on button "Next" at bounding box center [681, 531] width 230 height 57
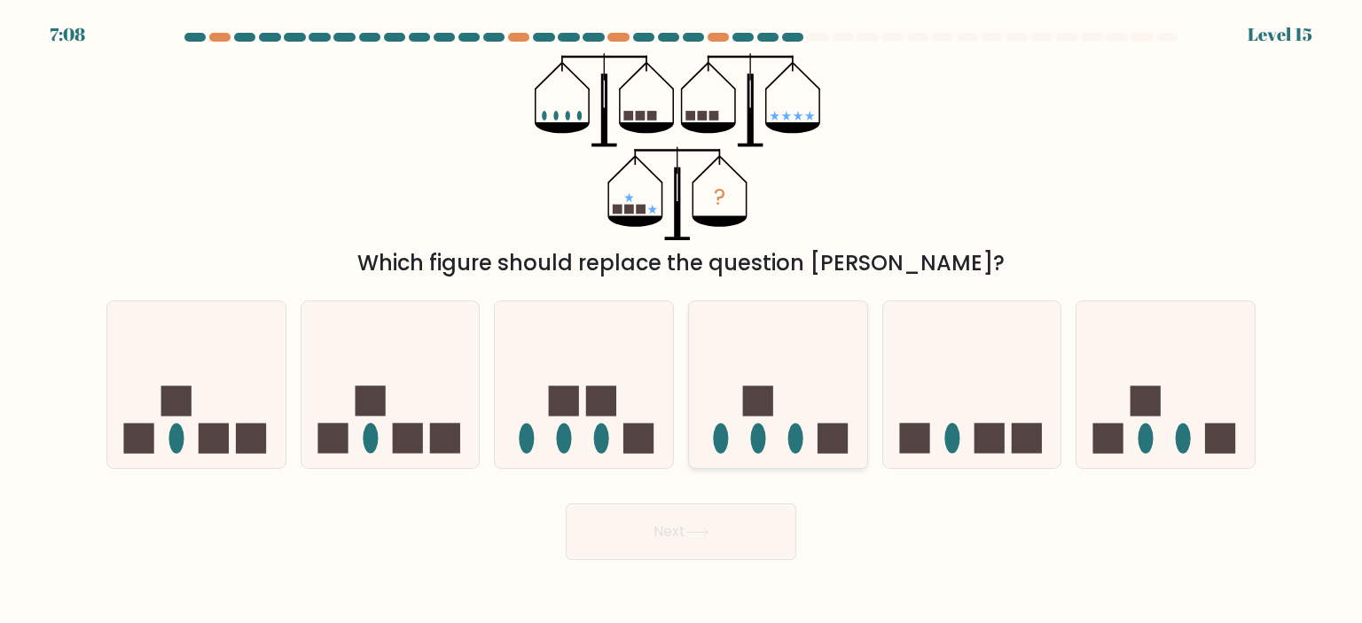
click at [812, 403] on icon at bounding box center [778, 384] width 178 height 147
click at [682, 321] on input "d." at bounding box center [681, 316] width 1 height 9
radio input "true"
click at [730, 527] on button "Next" at bounding box center [681, 531] width 230 height 57
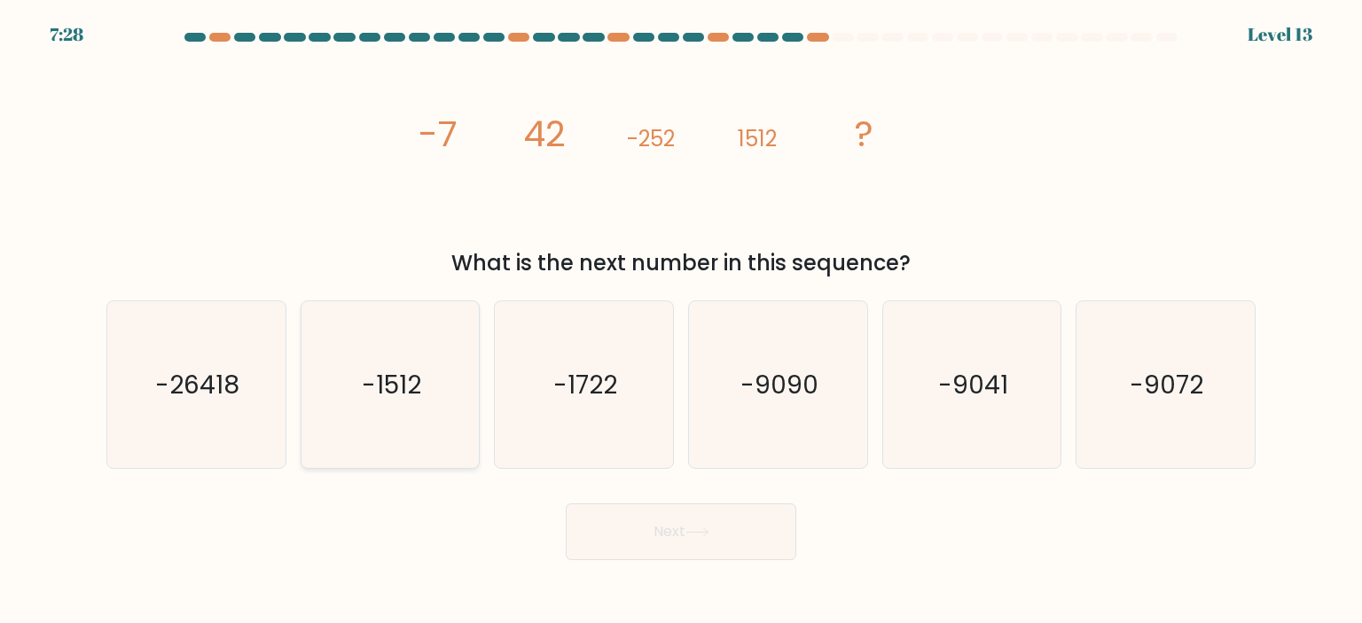
click at [333, 388] on icon "-1512" at bounding box center [390, 384] width 167 height 167
click at [681, 321] on input "b. -1512" at bounding box center [681, 316] width 1 height 9
radio input "true"
click at [679, 545] on button "Next" at bounding box center [681, 531] width 230 height 57
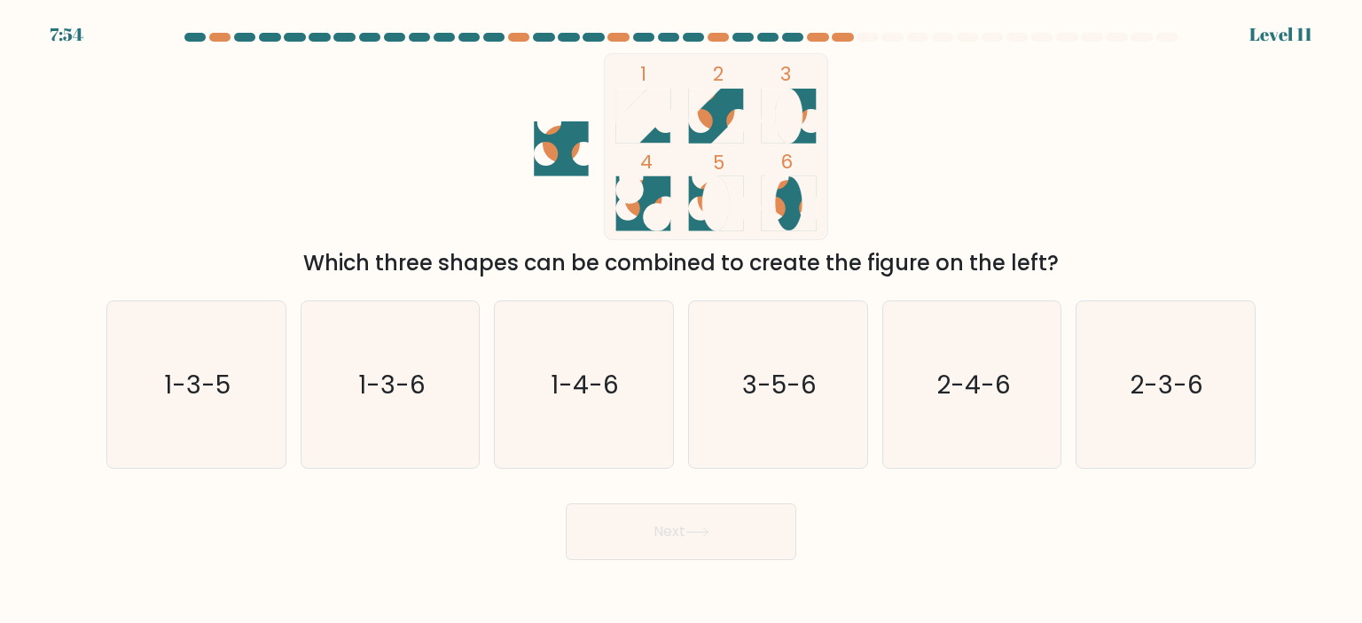
click at [769, 283] on form at bounding box center [681, 296] width 1362 height 527
click at [774, 342] on icon "3-5-6" at bounding box center [777, 384] width 167 height 167
click at [682, 321] on input "d. 3-5-6" at bounding box center [681, 316] width 1 height 9
radio input "true"
click at [730, 546] on button "Next" at bounding box center [681, 531] width 230 height 57
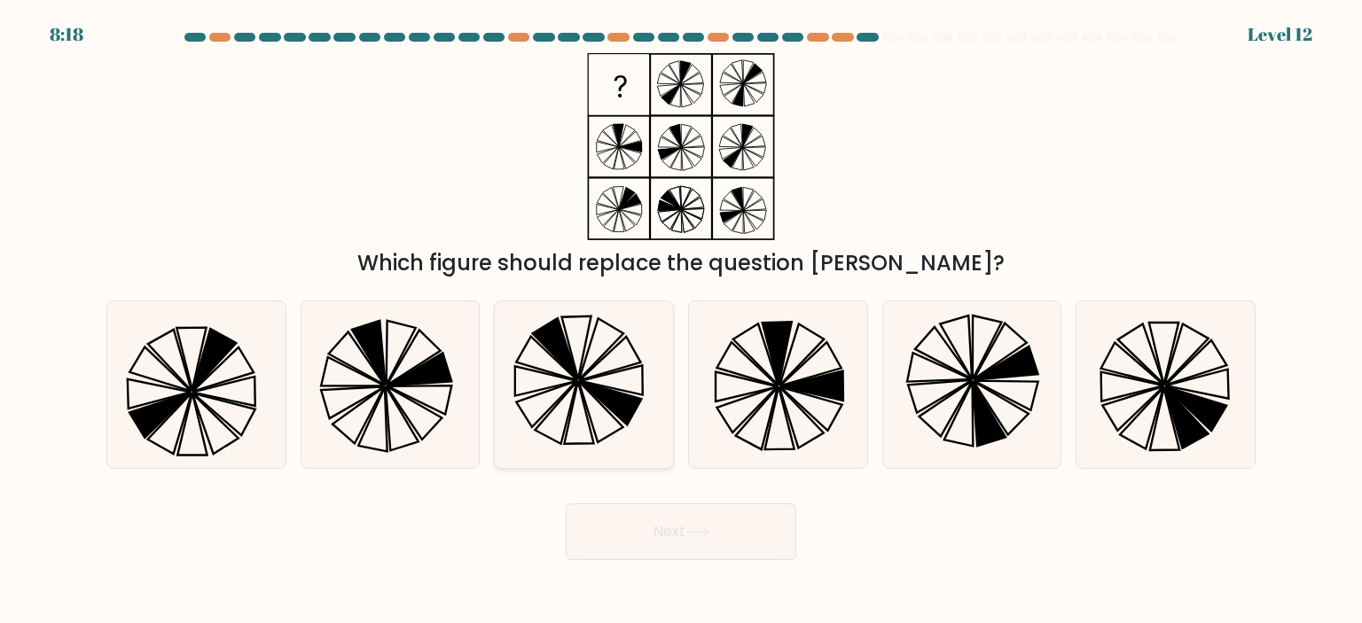
click at [588, 392] on icon at bounding box center [583, 384] width 167 height 167
click at [681, 321] on input "c." at bounding box center [681, 316] width 1 height 9
radio input "true"
click at [709, 531] on icon at bounding box center [697, 532] width 24 height 10
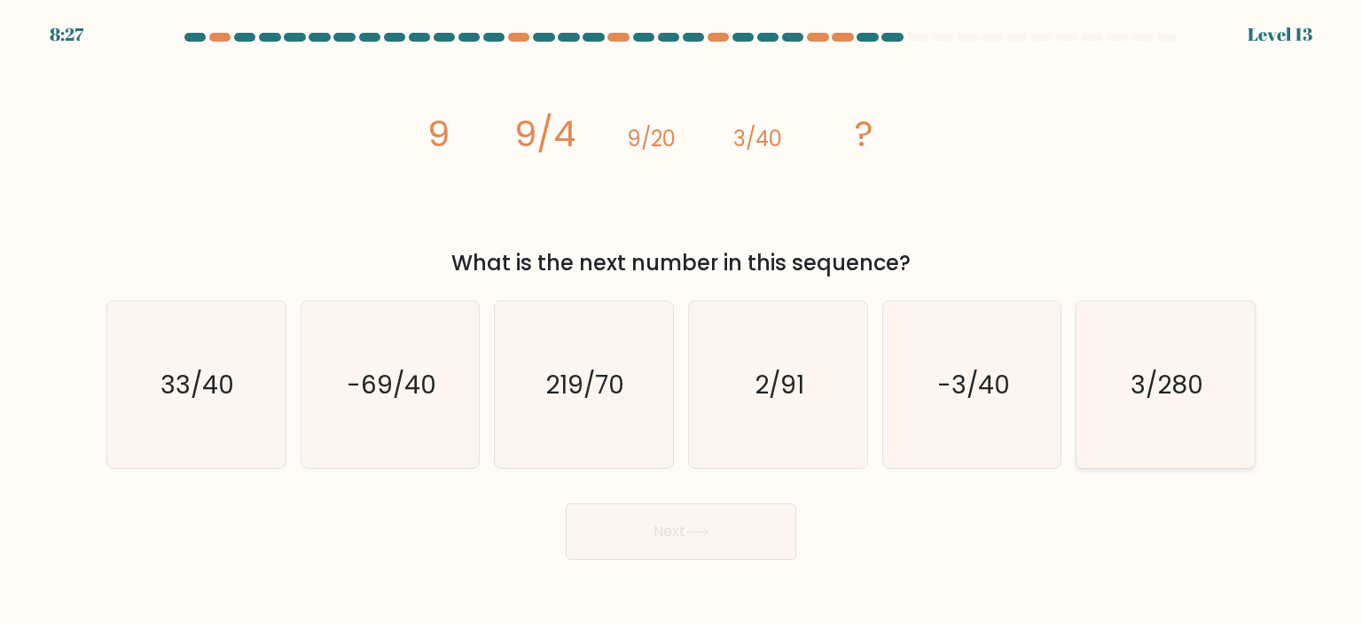
click at [1253, 407] on div "3/280" at bounding box center [1165, 384] width 180 height 168
click at [682, 321] on input "f. 3/280" at bounding box center [681, 316] width 1 height 9
radio input "true"
click at [681, 527] on button "Next" at bounding box center [681, 531] width 230 height 57
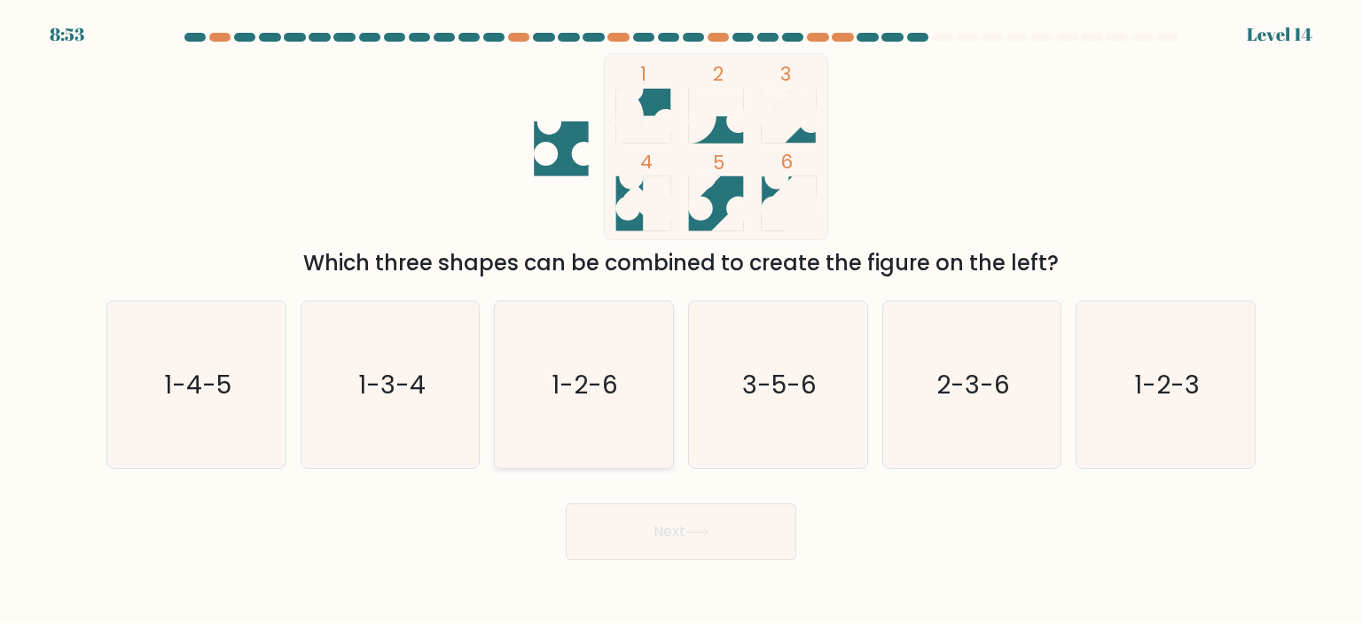
click at [588, 375] on text "1-2-6" at bounding box center [585, 384] width 66 height 35
click at [681, 321] on input "c. 1-2-6" at bounding box center [681, 316] width 1 height 9
radio input "true"
click at [700, 527] on icon at bounding box center [697, 532] width 24 height 10
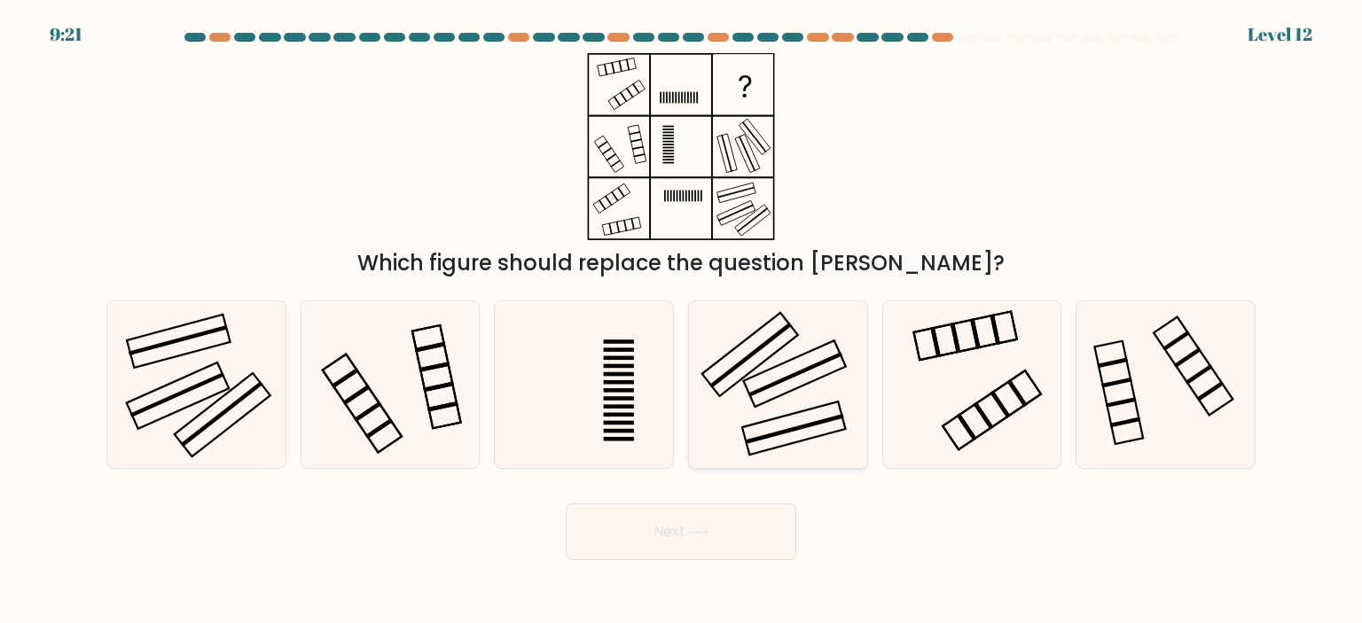
click at [809, 402] on icon at bounding box center [777, 384] width 167 height 167
click at [682, 321] on input "d." at bounding box center [681, 316] width 1 height 9
radio input "true"
click at [661, 543] on button "Next" at bounding box center [681, 531] width 230 height 57
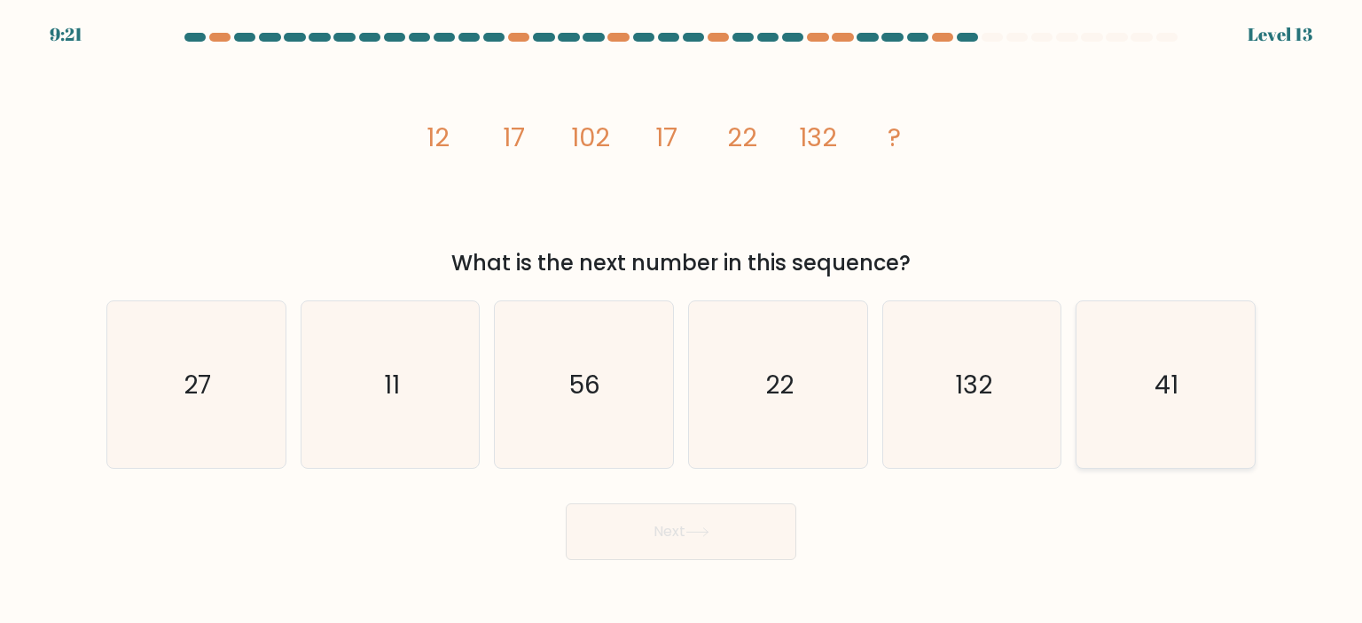
click at [1128, 375] on icon "41" at bounding box center [1164, 384] width 167 height 167
click at [682, 321] on input "f. 41" at bounding box center [681, 316] width 1 height 9
radio input "true"
click at [652, 503] on div "Next" at bounding box center [681, 525] width 1170 height 70
click at [685, 536] on button "Next" at bounding box center [681, 531] width 230 height 57
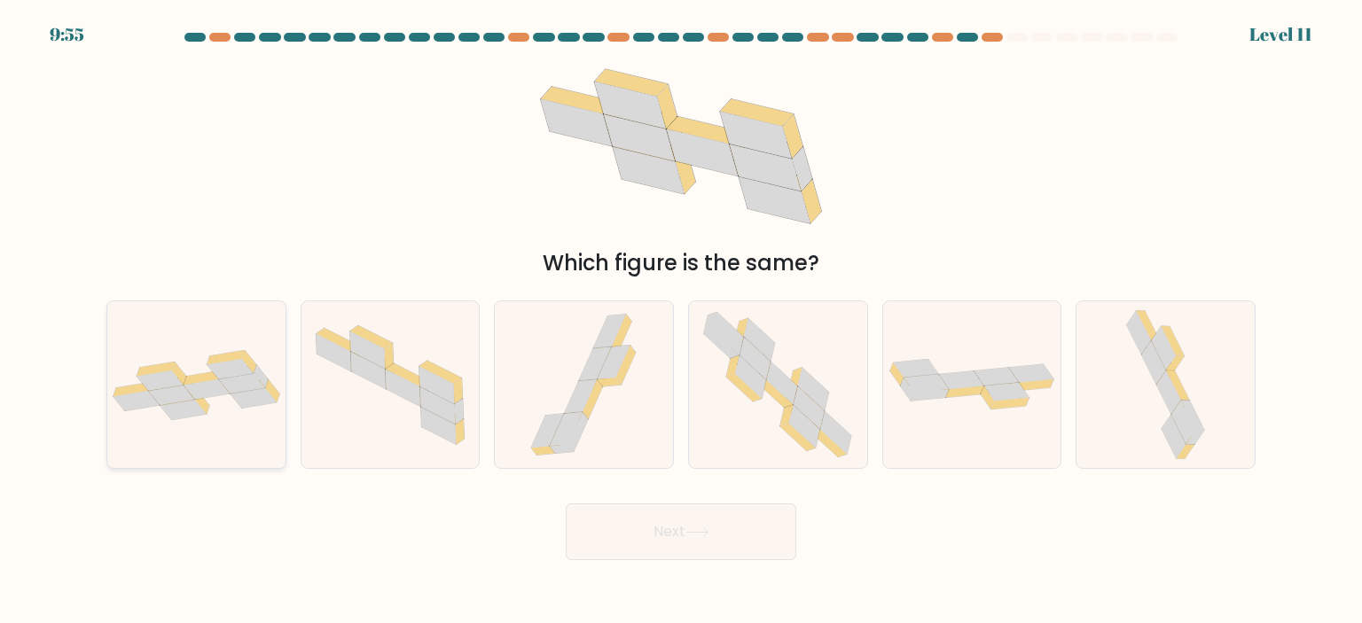
click at [191, 406] on icon at bounding box center [183, 410] width 46 height 20
click at [681, 321] on input "a." at bounding box center [681, 316] width 1 height 9
radio input "true"
click at [623, 545] on button "Next" at bounding box center [681, 531] width 230 height 57
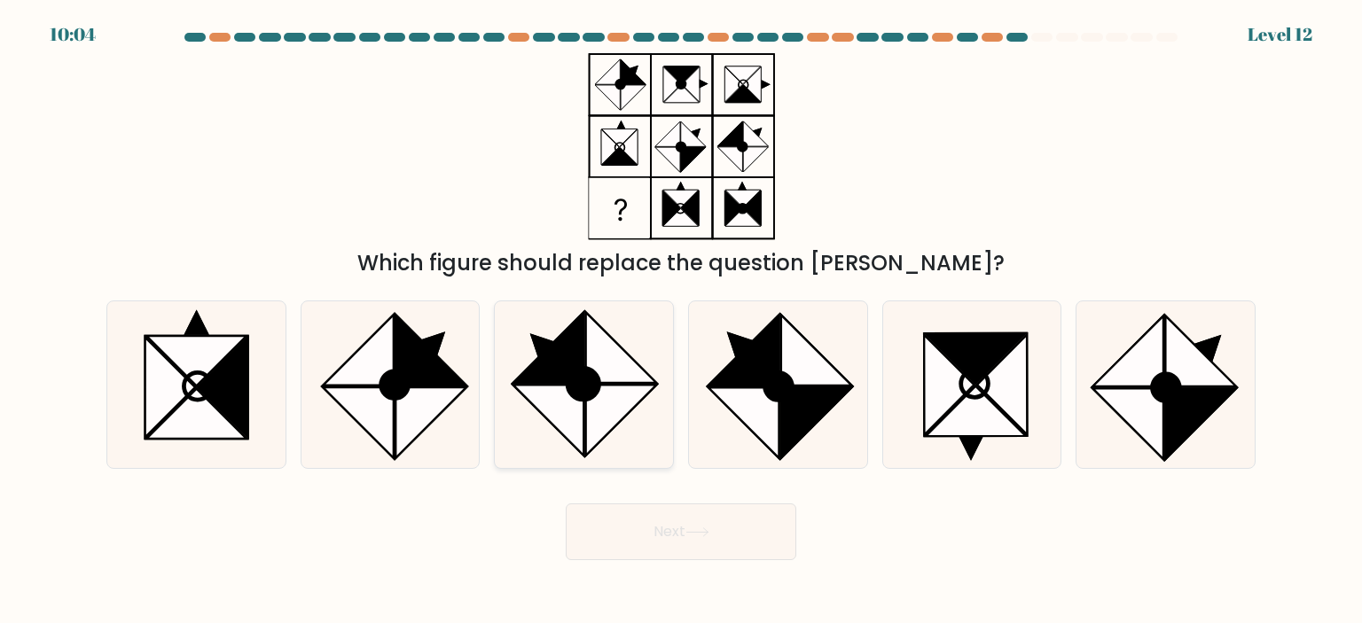
click at [617, 390] on icon at bounding box center [621, 420] width 71 height 71
click at [681, 321] on input "c." at bounding box center [681, 316] width 1 height 9
radio input "true"
click at [670, 523] on button "Next" at bounding box center [681, 531] width 230 height 57
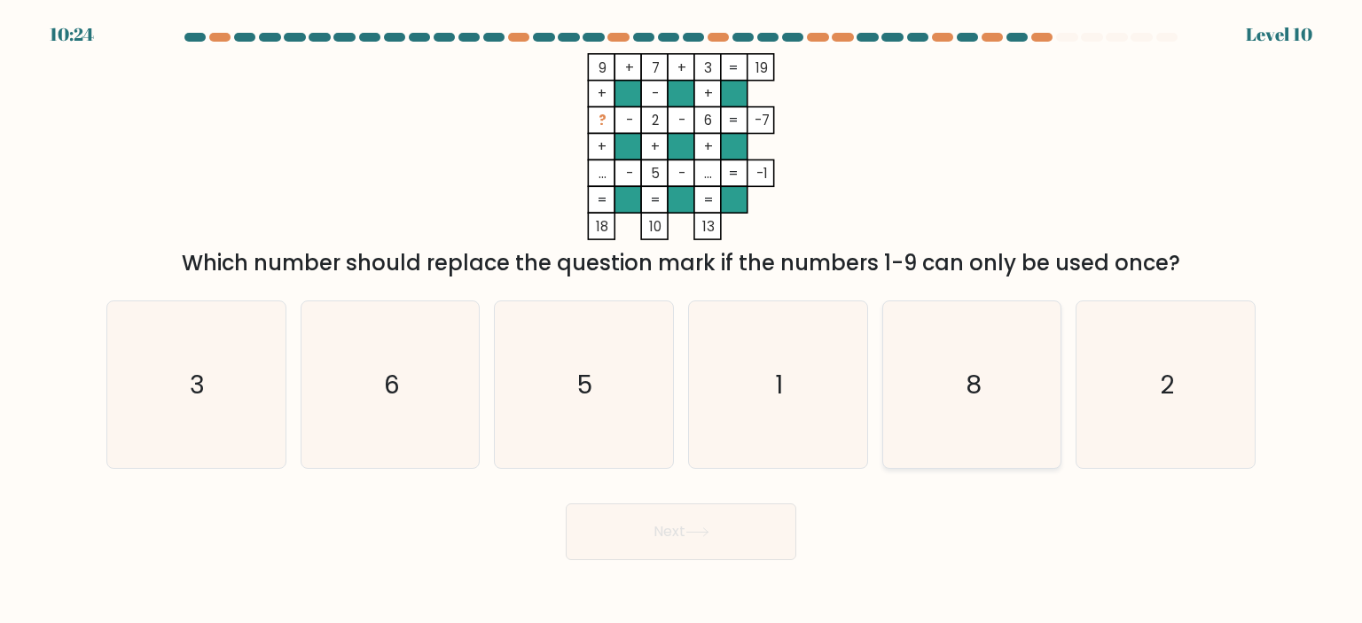
click at [917, 359] on icon "8" at bounding box center [971, 384] width 167 height 167
click at [682, 321] on input "e. 8" at bounding box center [681, 316] width 1 height 9
radio input "true"
click at [640, 541] on button "Next" at bounding box center [681, 531] width 230 height 57
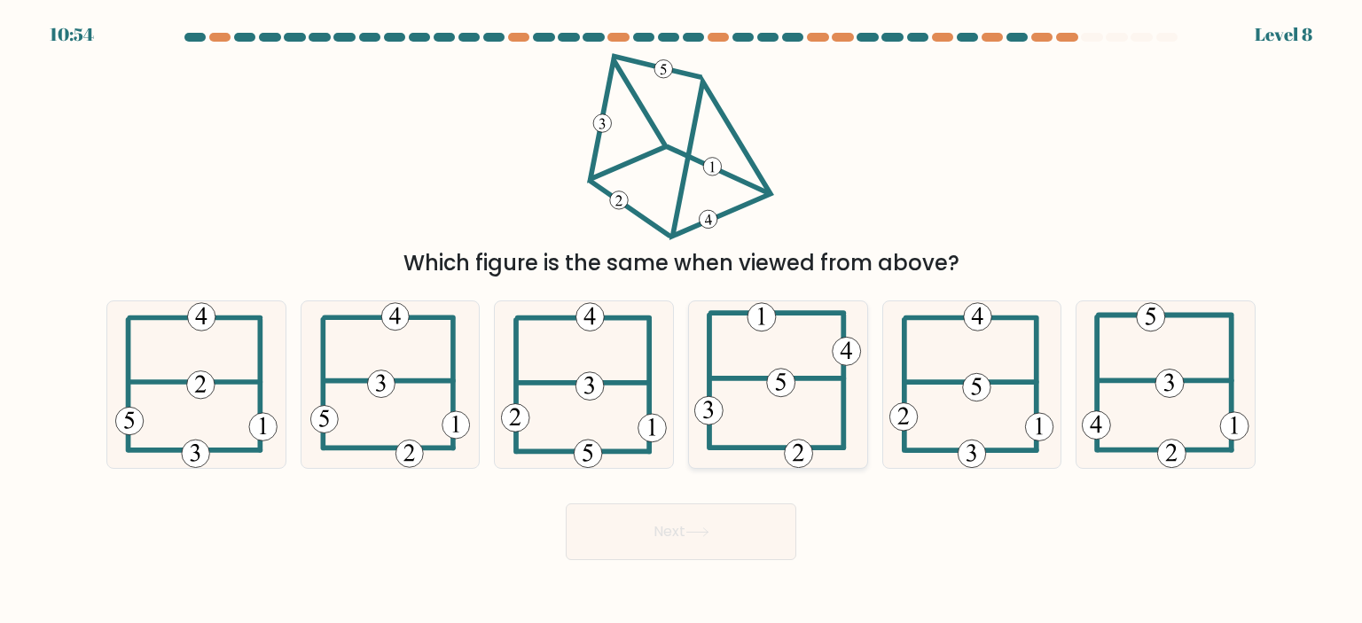
click at [791, 388] on 714 at bounding box center [781, 383] width 28 height 28
click at [682, 321] on input "d." at bounding box center [681, 316] width 1 height 9
radio input "true"
click at [716, 517] on button "Next" at bounding box center [681, 531] width 230 height 57
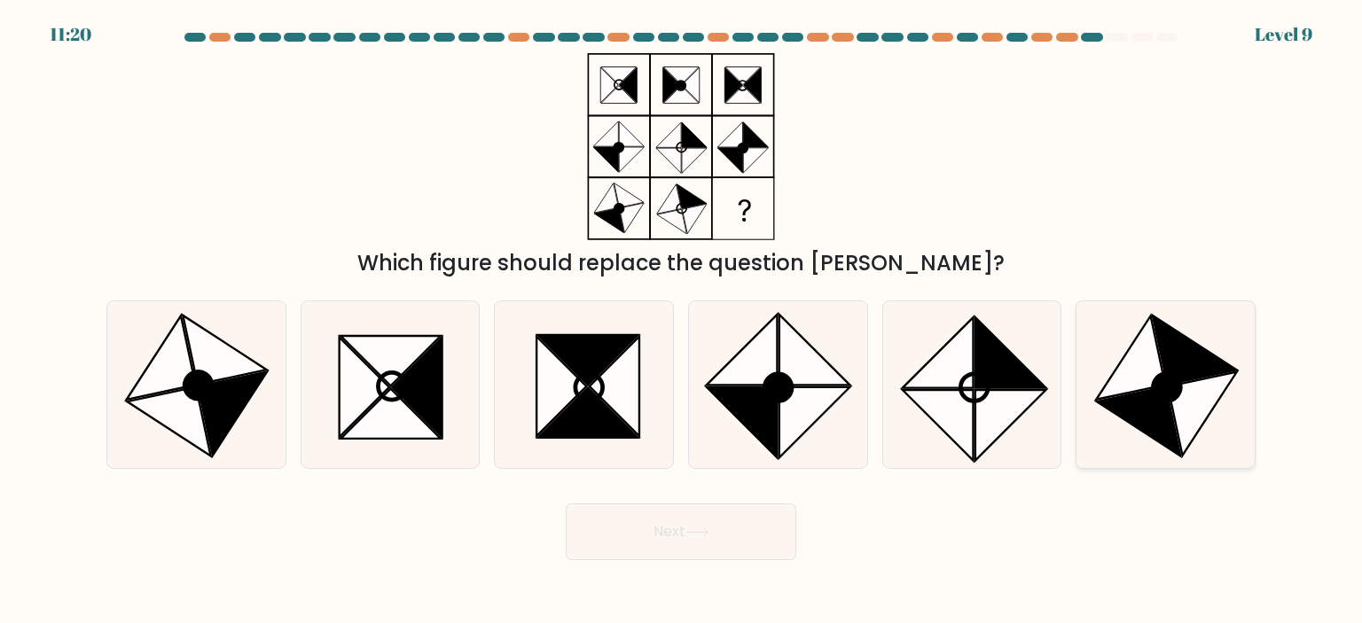
click at [1147, 386] on icon at bounding box center [1131, 358] width 69 height 84
click at [682, 321] on input "f." at bounding box center [681, 316] width 1 height 9
radio input "true"
drag, startPoint x: 676, startPoint y: 556, endPoint x: 668, endPoint y: 550, distance: 10.1
click at [675, 556] on button "Next" at bounding box center [681, 531] width 230 height 57
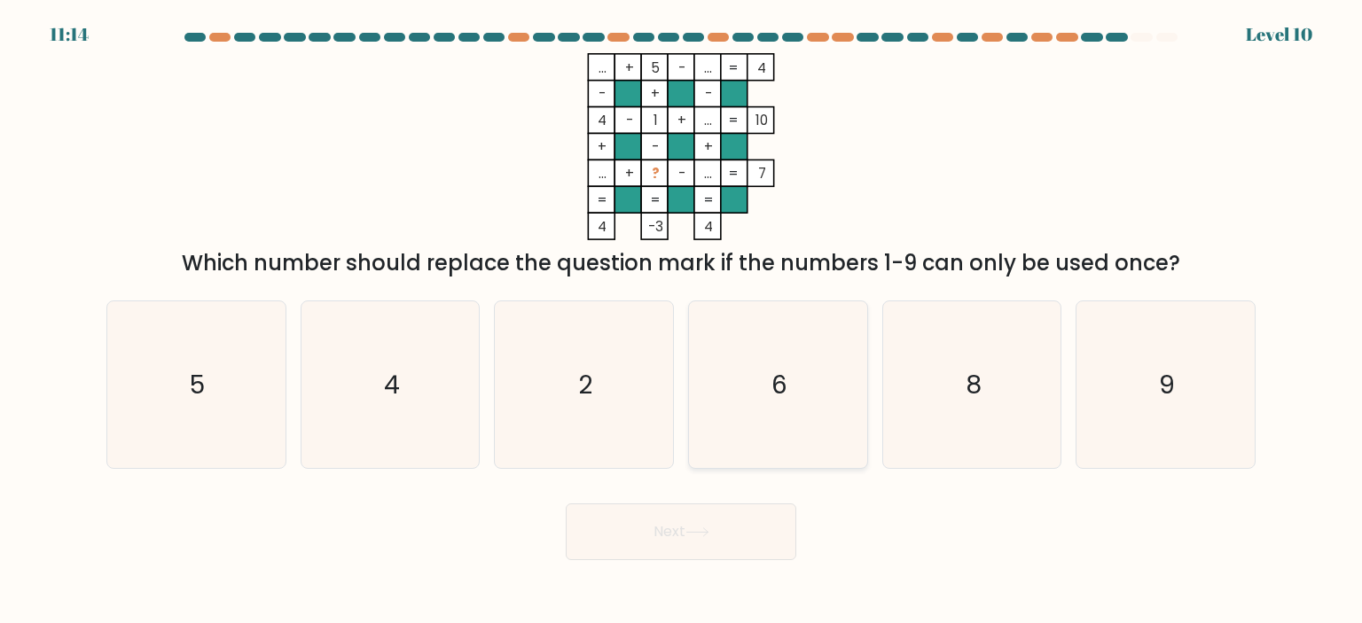
click at [823, 348] on icon "6" at bounding box center [777, 384] width 167 height 167
click at [682, 321] on input "d. 6" at bounding box center [681, 316] width 1 height 9
radio input "true"
click at [1216, 349] on icon "9" at bounding box center [1164, 384] width 167 height 167
click at [682, 321] on input "f. 9" at bounding box center [681, 316] width 1 height 9
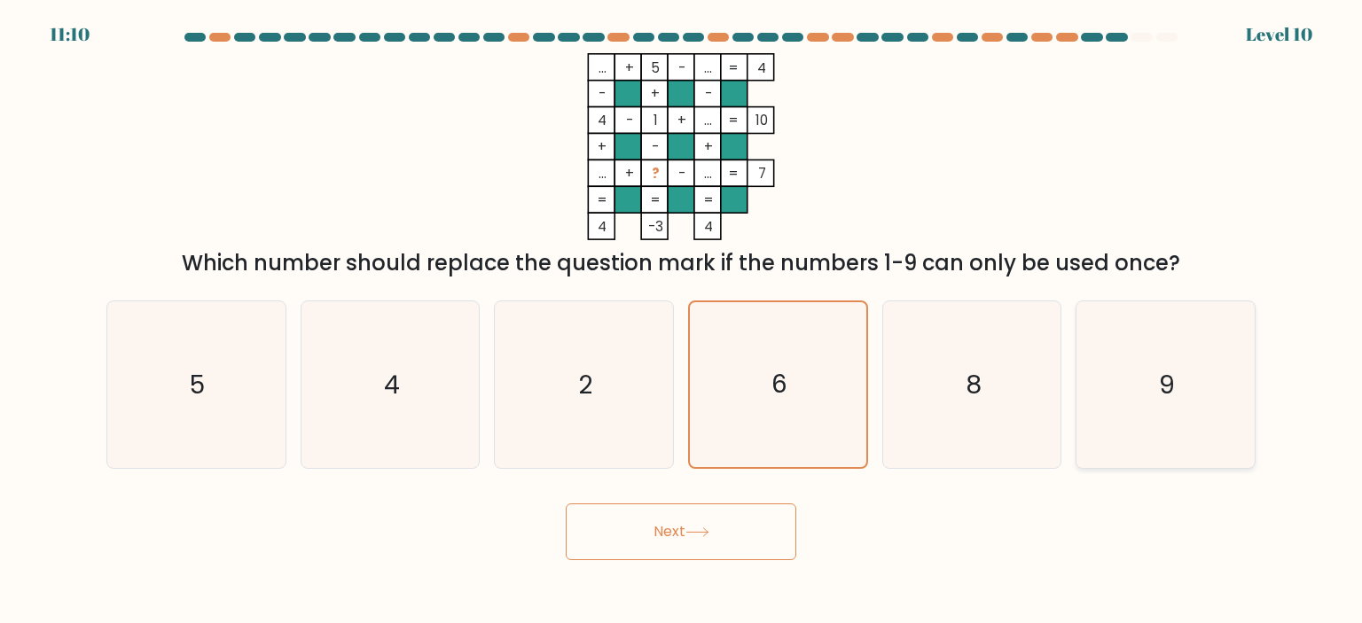
radio input "true"
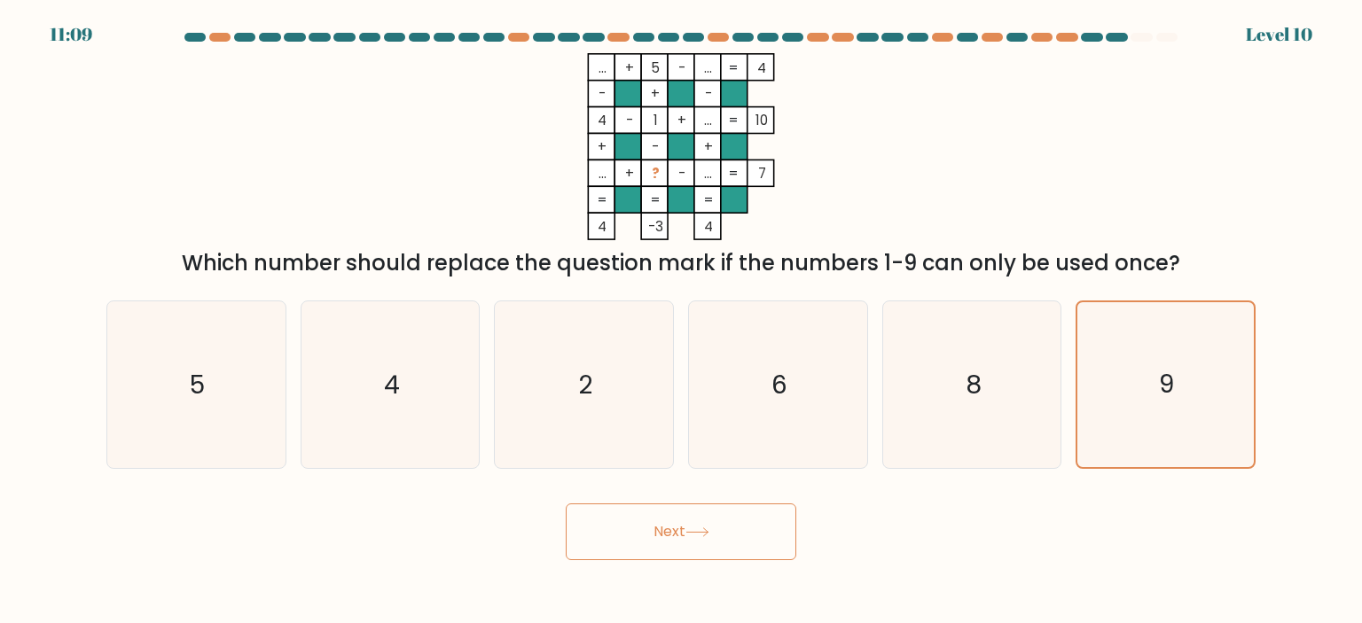
click at [672, 529] on button "Next" at bounding box center [681, 531] width 230 height 57
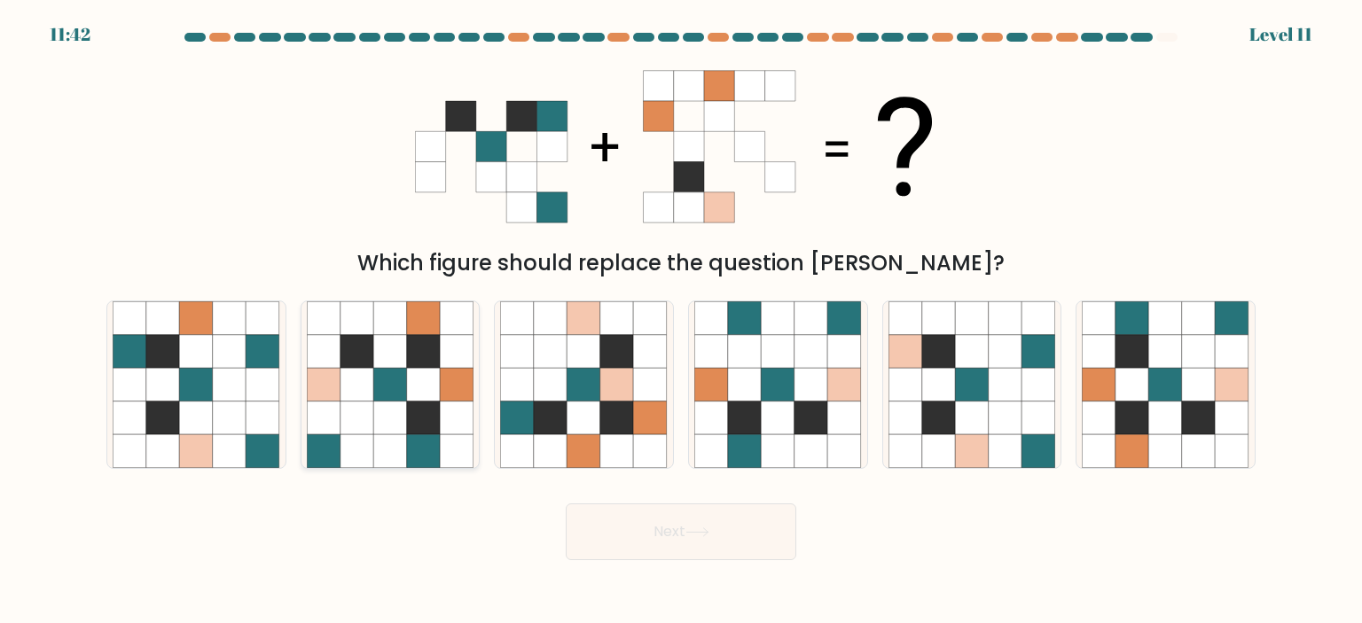
click at [417, 378] on icon at bounding box center [424, 385] width 34 height 34
click at [681, 321] on input "b." at bounding box center [681, 316] width 1 height 9
radio input "true"
click at [738, 523] on button "Next" at bounding box center [681, 531] width 230 height 57
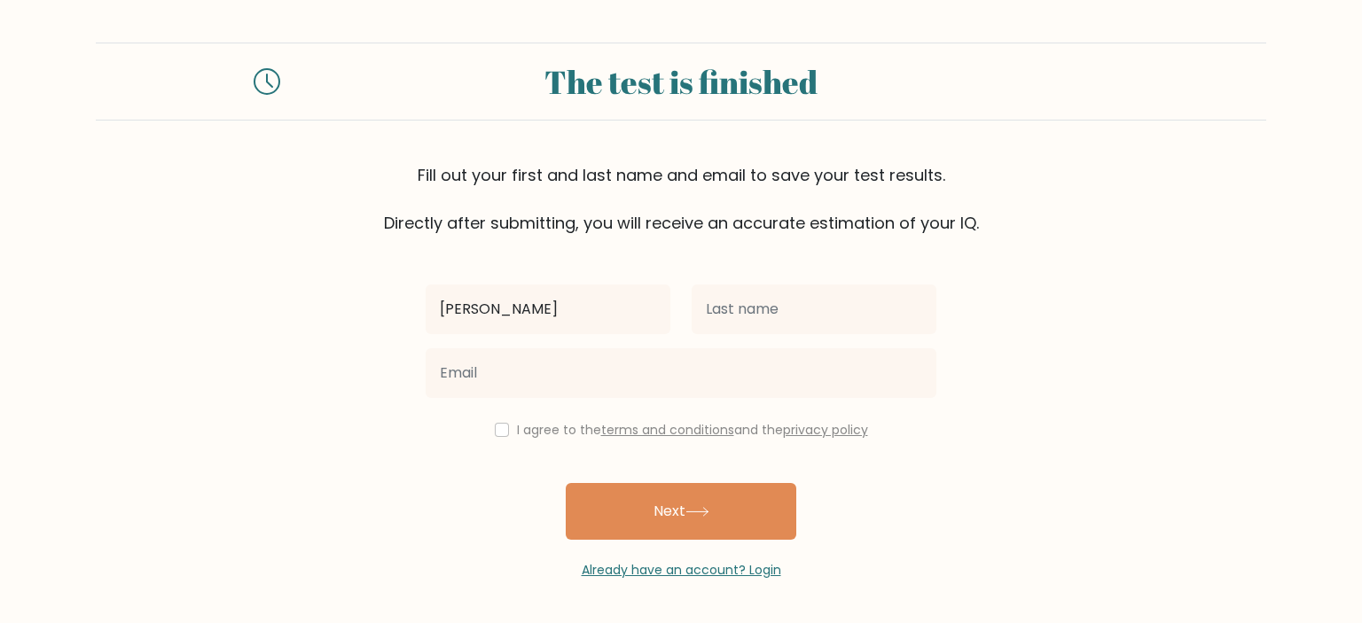
type input "[PERSON_NAME]"
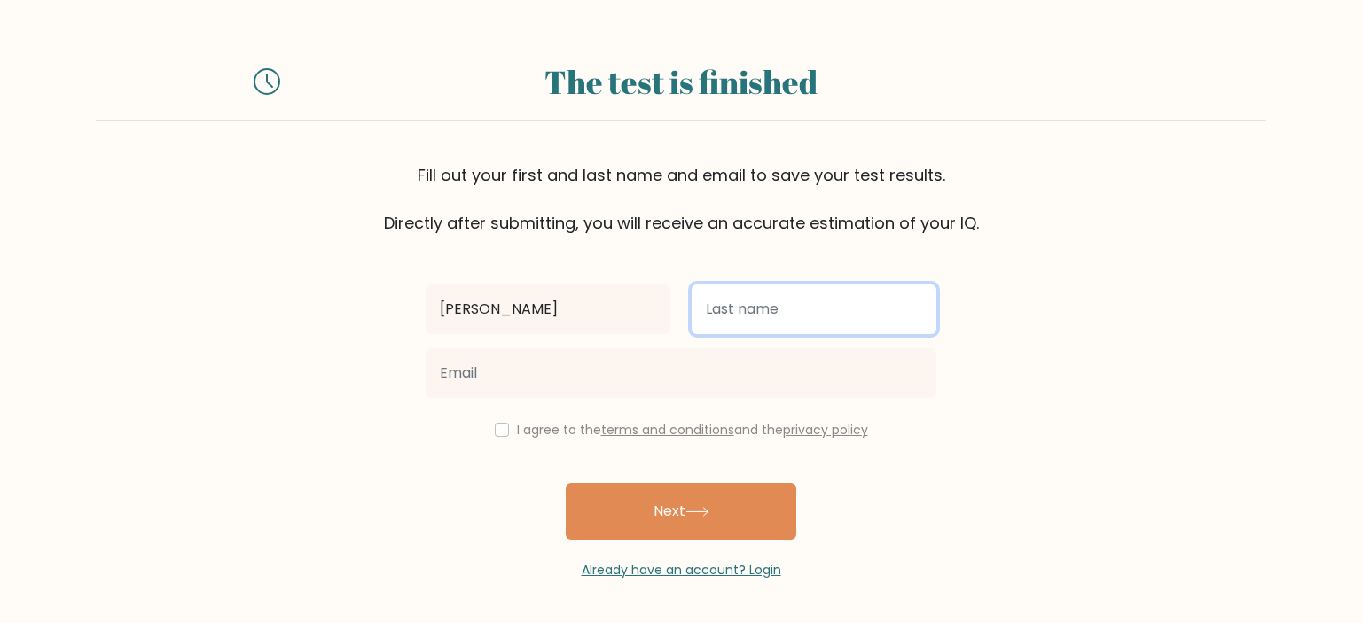
click at [815, 322] on input "text" at bounding box center [813, 310] width 245 height 50
type input "Z"
type input "X"
type input "Zhafira"
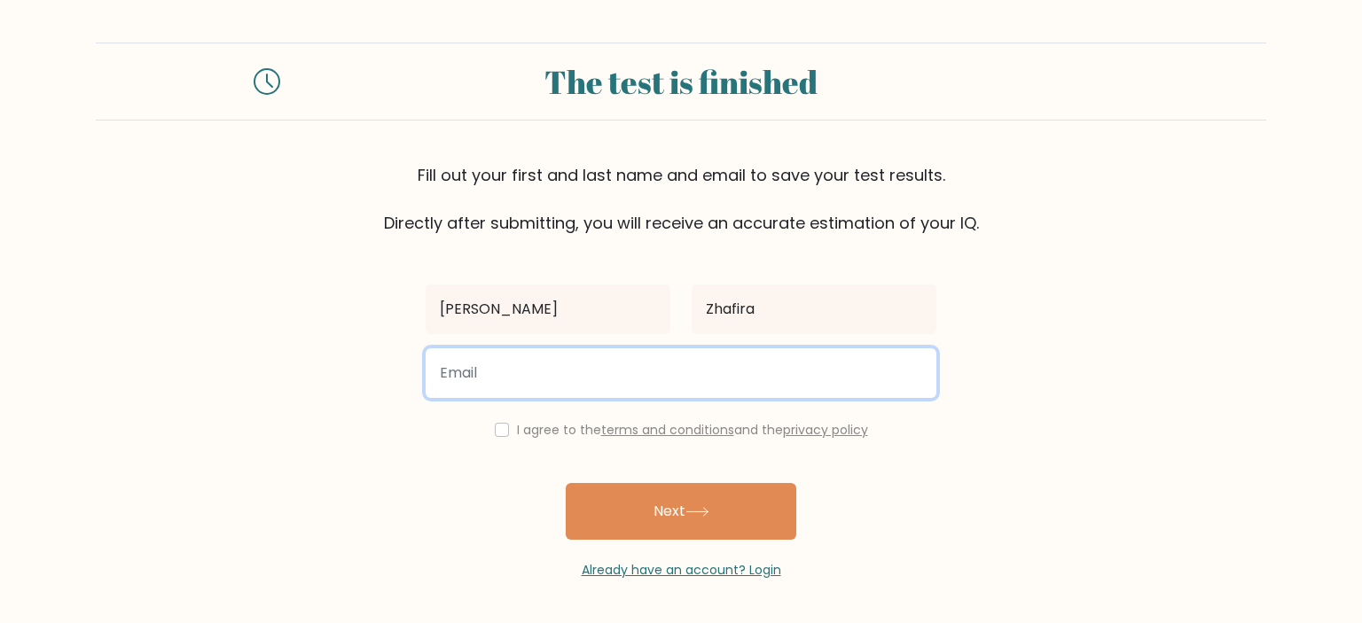
click at [777, 356] on input "email" at bounding box center [680, 373] width 511 height 50
type input "sarahzhafira10@gmail.com"
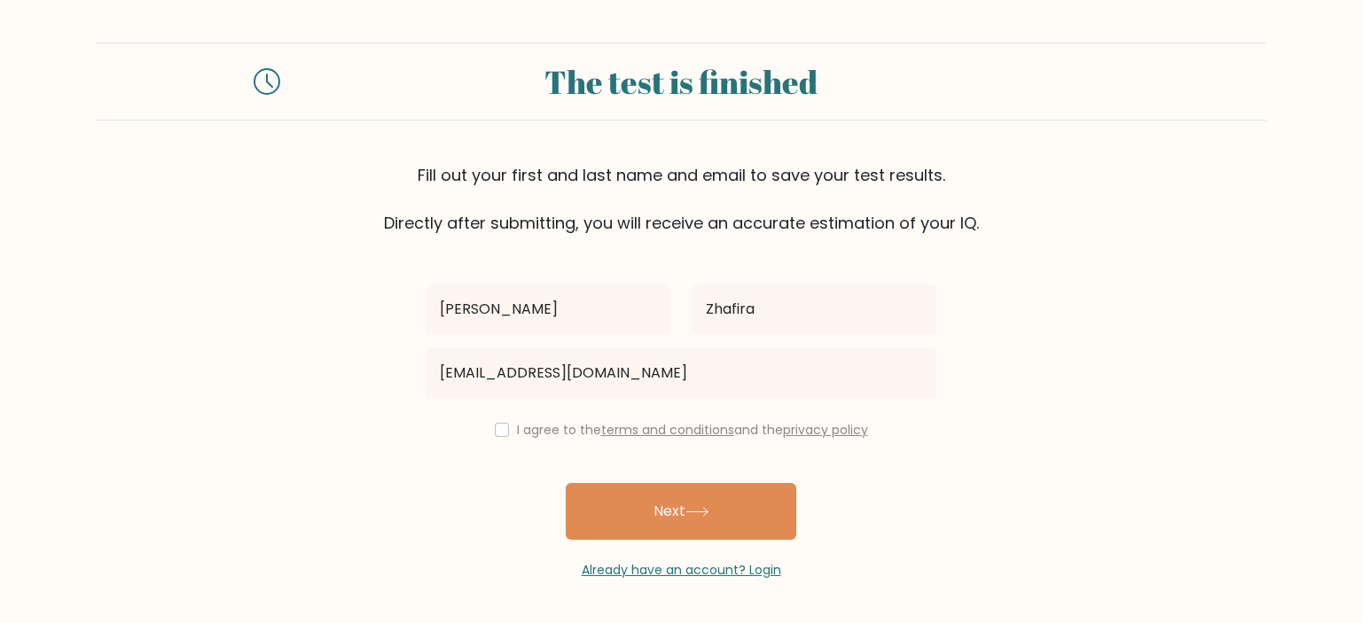
click at [489, 428] on div "I agree to the terms and conditions and the privacy policy" at bounding box center [681, 429] width 532 height 21
click at [501, 433] on input "checkbox" at bounding box center [502, 430] width 14 height 14
checkbox input "true"
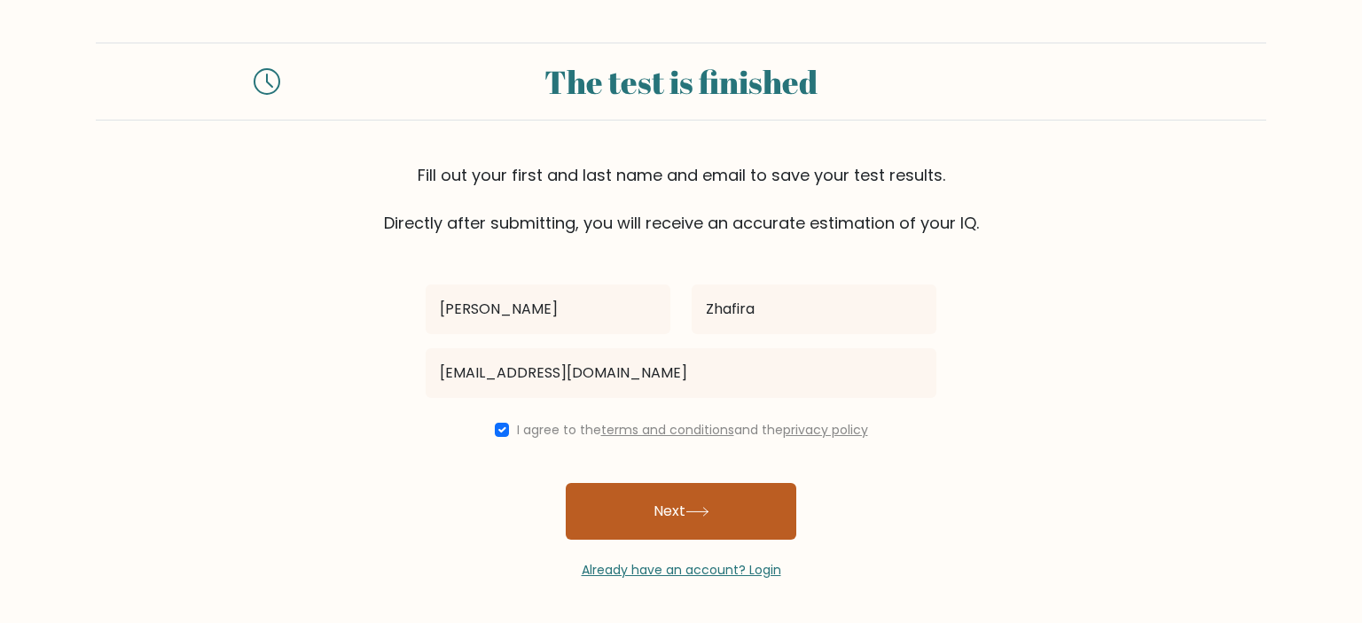
click at [649, 499] on button "Next" at bounding box center [681, 511] width 230 height 57
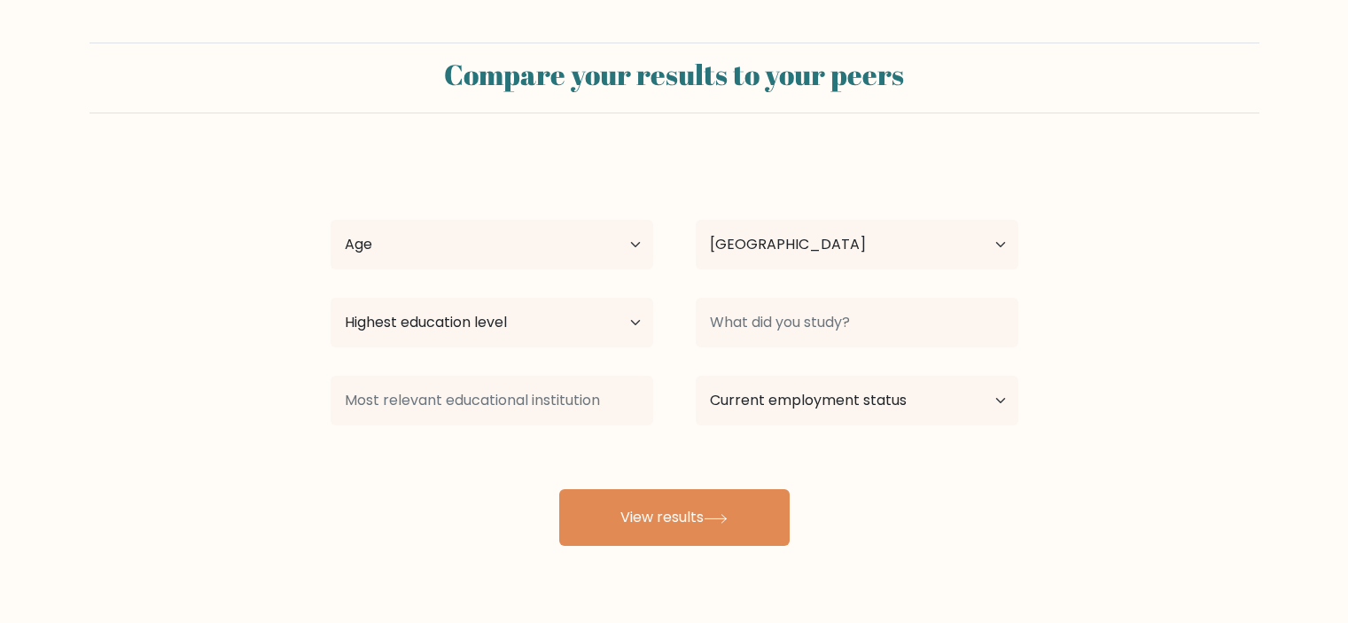
select select "ID"
click at [528, 247] on select "Age Under [DEMOGRAPHIC_DATA] [DEMOGRAPHIC_DATA] [DEMOGRAPHIC_DATA] [DEMOGRAPHIC…" at bounding box center [492, 245] width 323 height 50
select select "25_34"
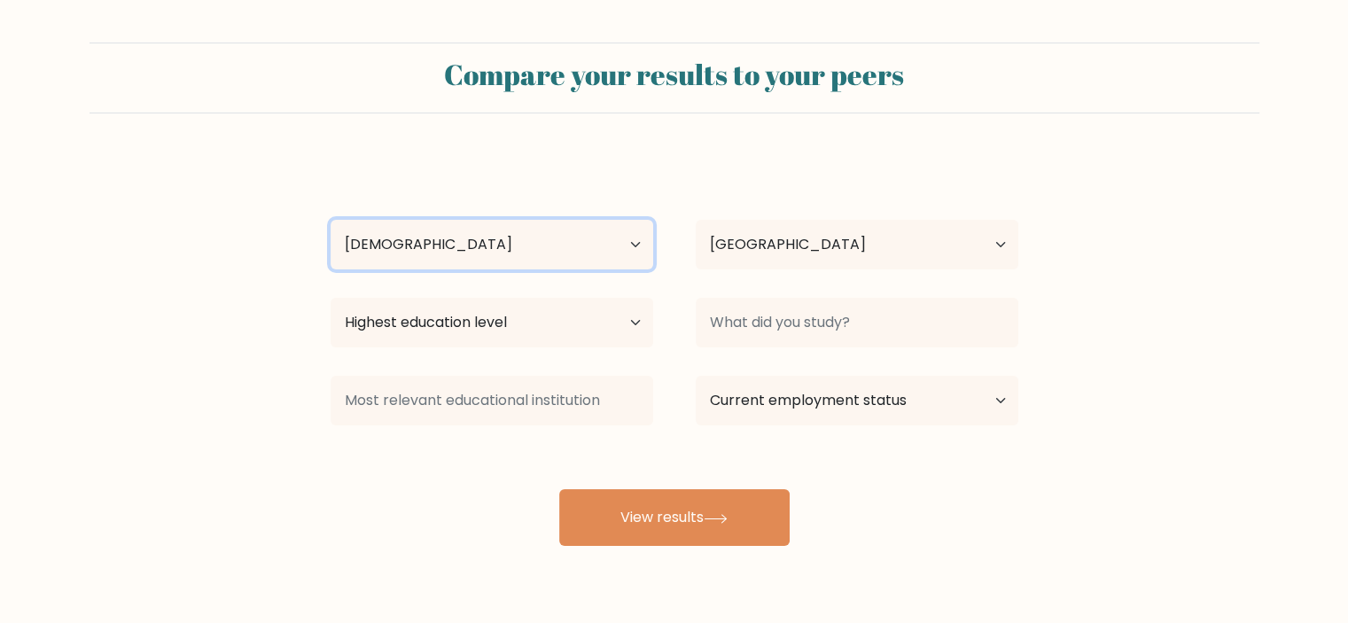
click at [331, 220] on select "Age Under [DEMOGRAPHIC_DATA] [DEMOGRAPHIC_DATA] [DEMOGRAPHIC_DATA] [DEMOGRAPHIC…" at bounding box center [492, 245] width 323 height 50
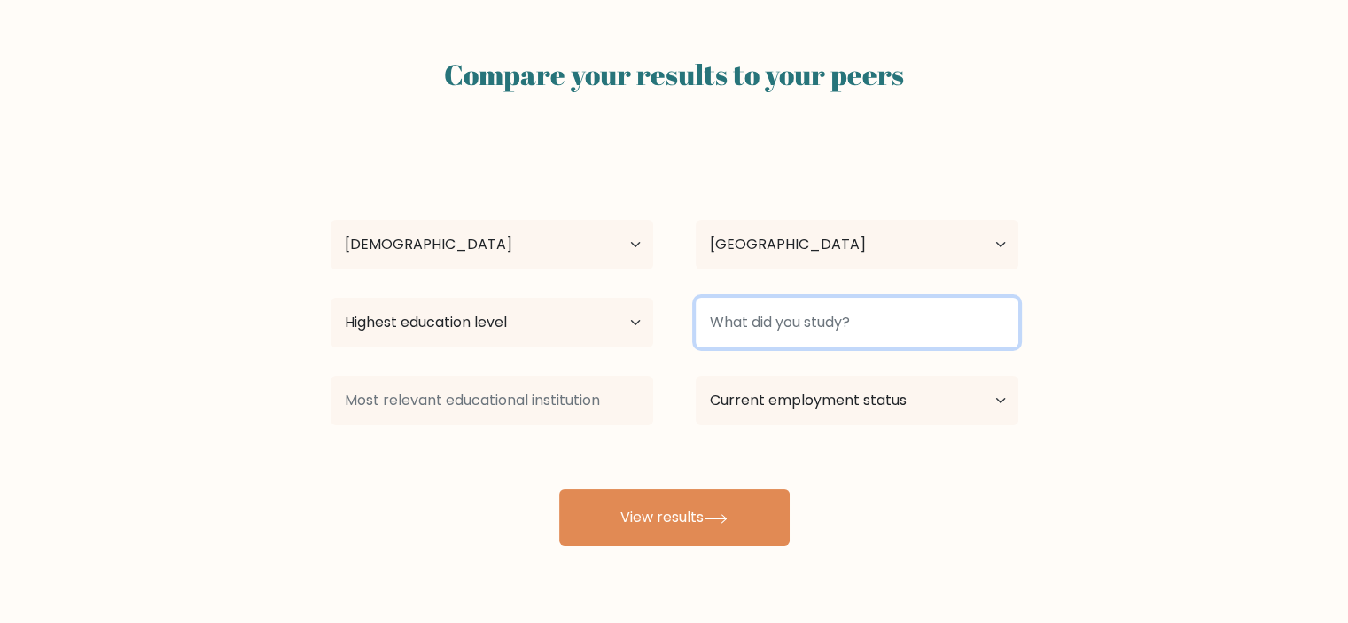
click at [797, 316] on input at bounding box center [857, 323] width 323 height 50
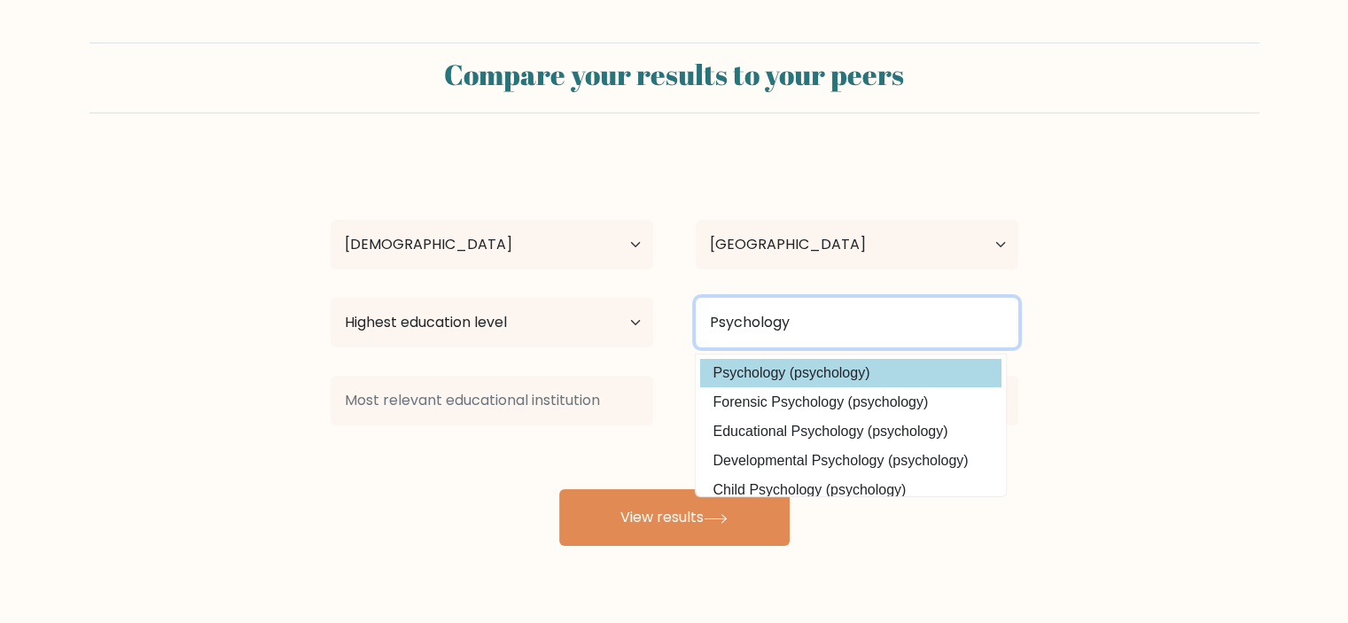
type input "Psychology"
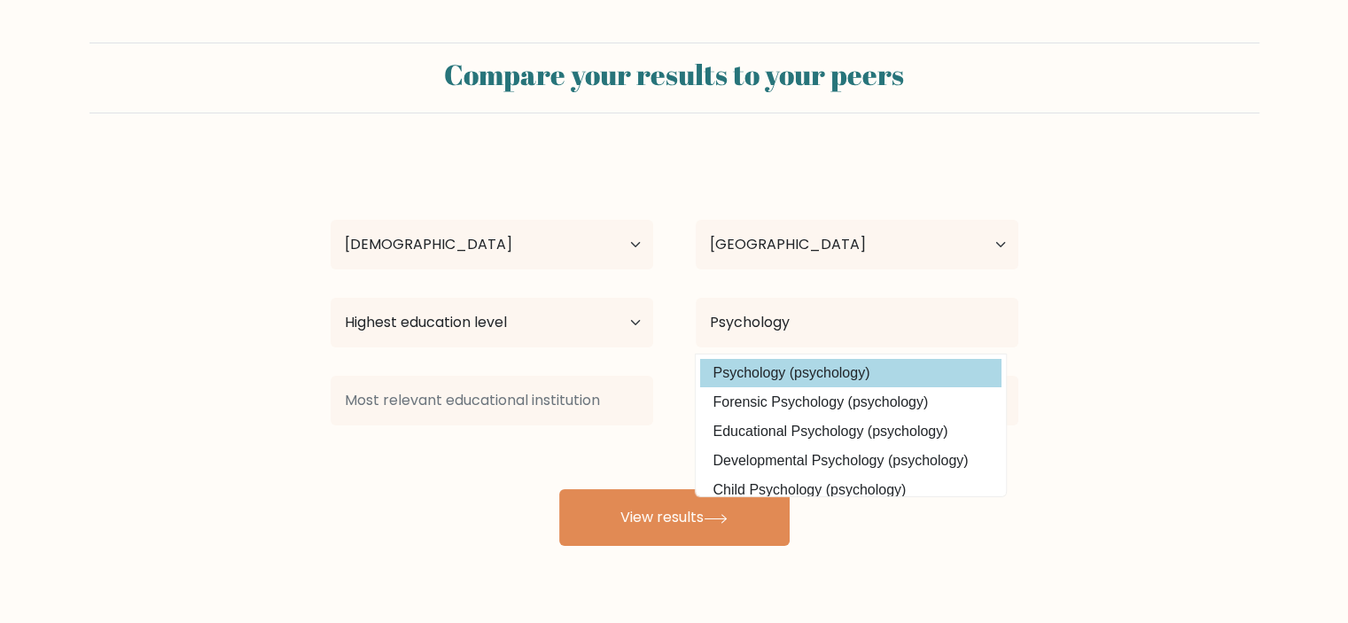
click at [787, 368] on option "Psychology (psychology)" at bounding box center [850, 373] width 301 height 28
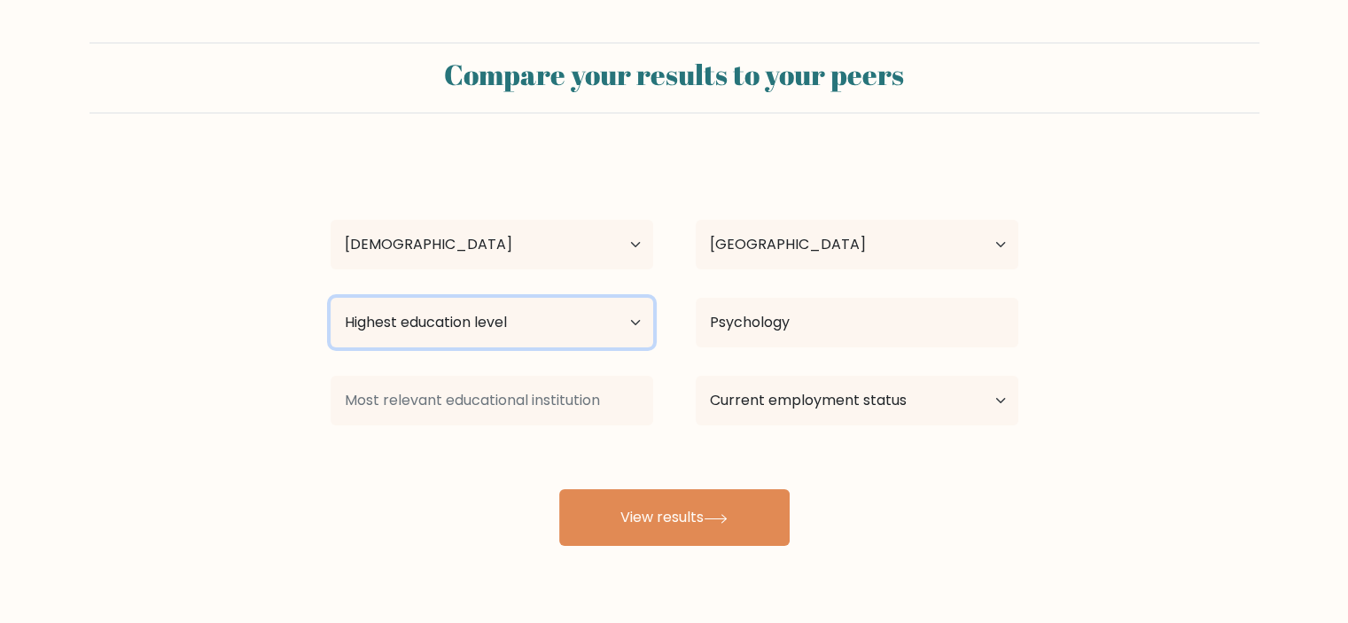
click at [521, 326] on select "Highest education level No schooling Primary Lower Secondary Upper Secondary Oc…" at bounding box center [492, 323] width 323 height 50
select select "bachelors_degree"
click at [331, 298] on select "Highest education level No schooling Primary Lower Secondary Upper Secondary Oc…" at bounding box center [492, 323] width 323 height 50
click at [441, 503] on div "Sarah Zhafira Age Under 18 years old 18-24 years old 25-34 years old 35-44 year…" at bounding box center [674, 351] width 709 height 390
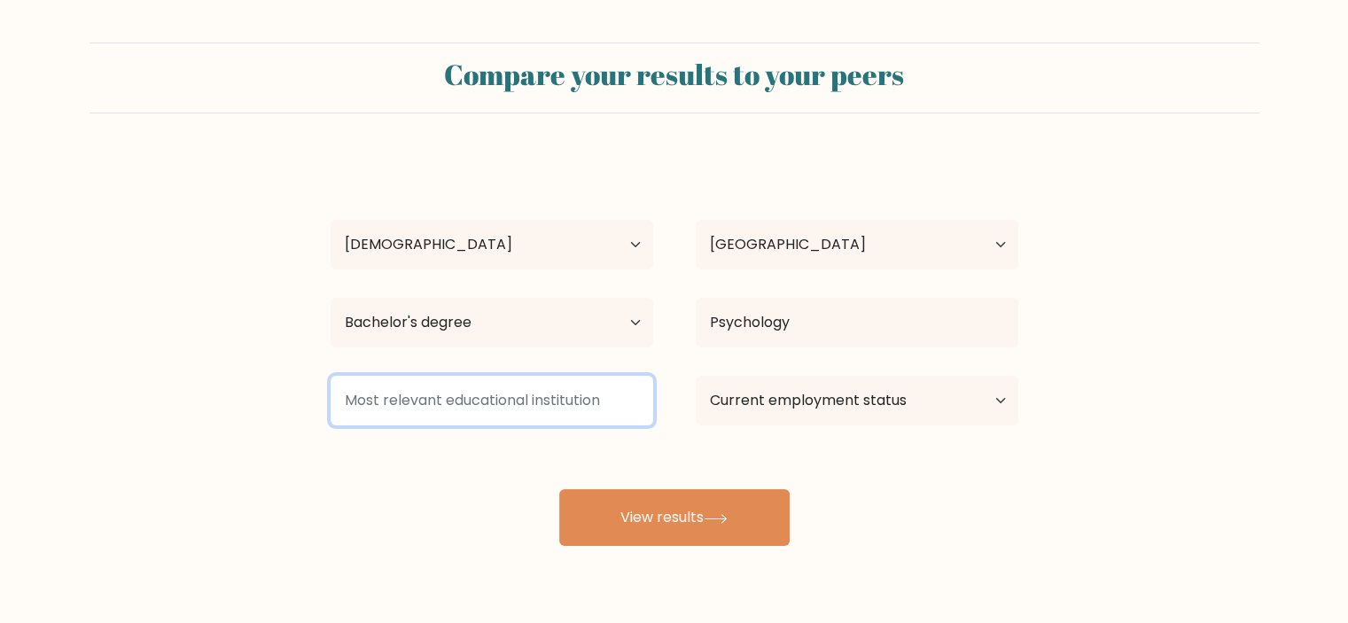
click at [467, 407] on input at bounding box center [492, 401] width 323 height 50
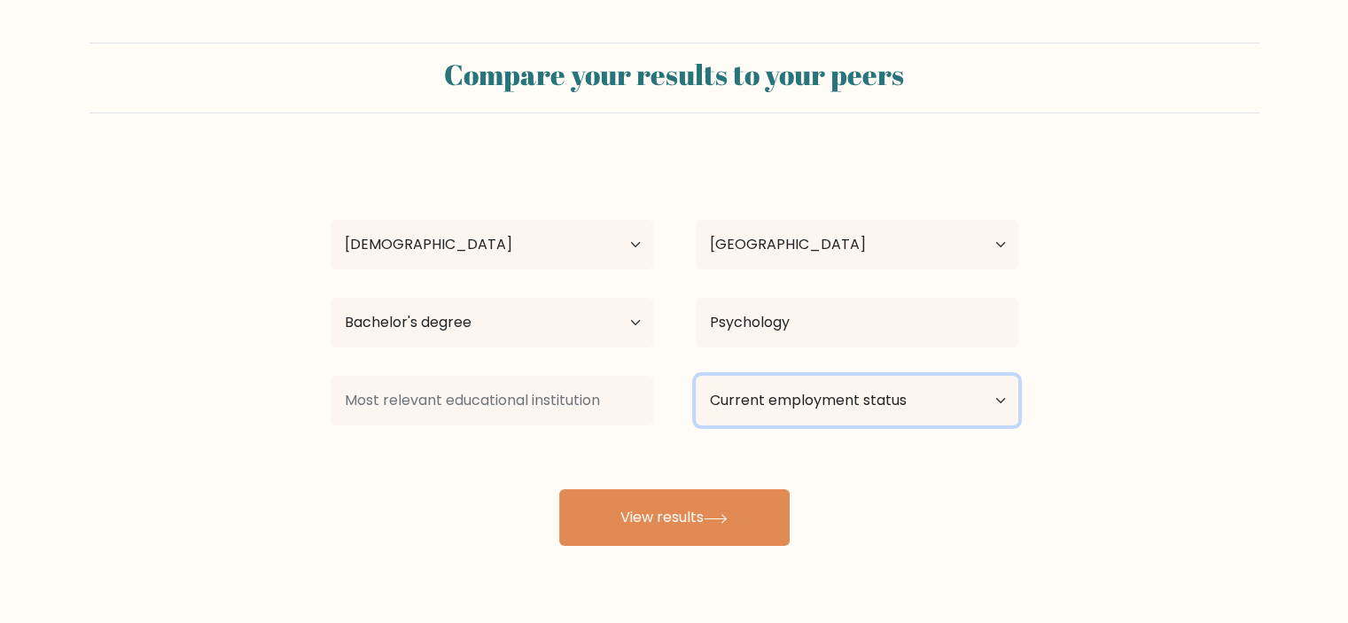
click at [808, 410] on select "Current employment status Employed Student Retired Other / prefer not to answer" at bounding box center [857, 401] width 323 height 50
select select "employed"
click at [696, 376] on select "Current employment status Employed Student Retired Other / prefer not to answer" at bounding box center [857, 401] width 323 height 50
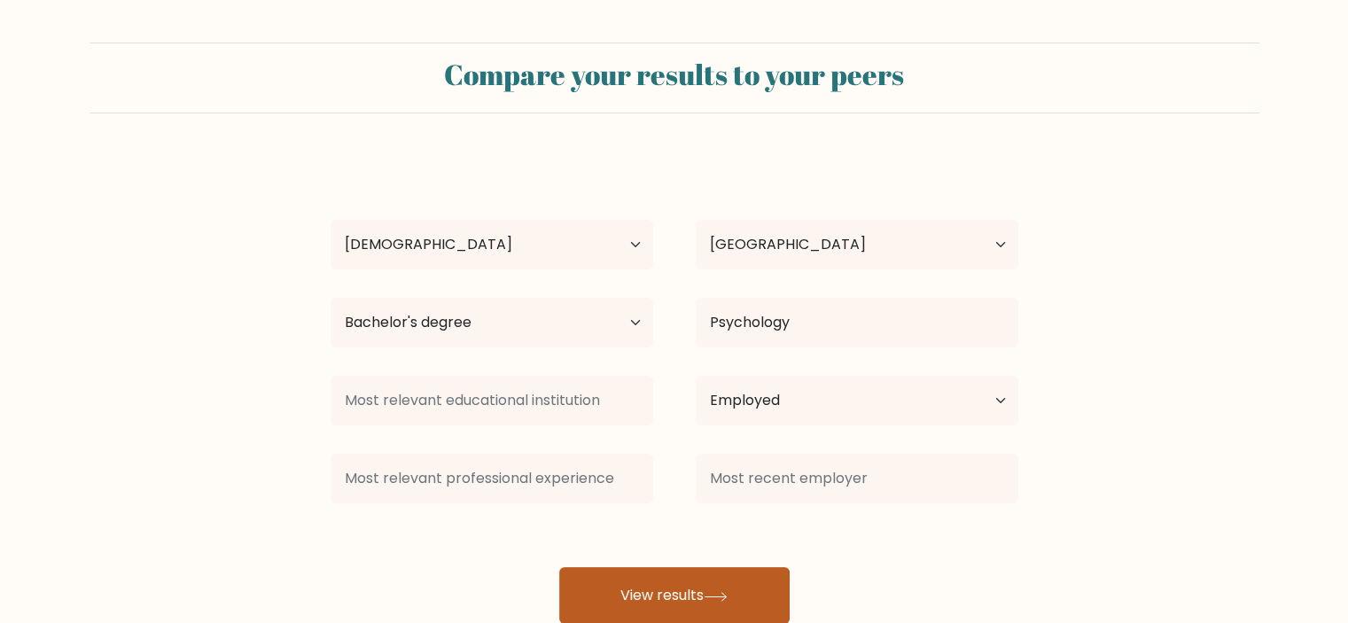
click at [731, 509] on div at bounding box center [857, 479] width 365 height 64
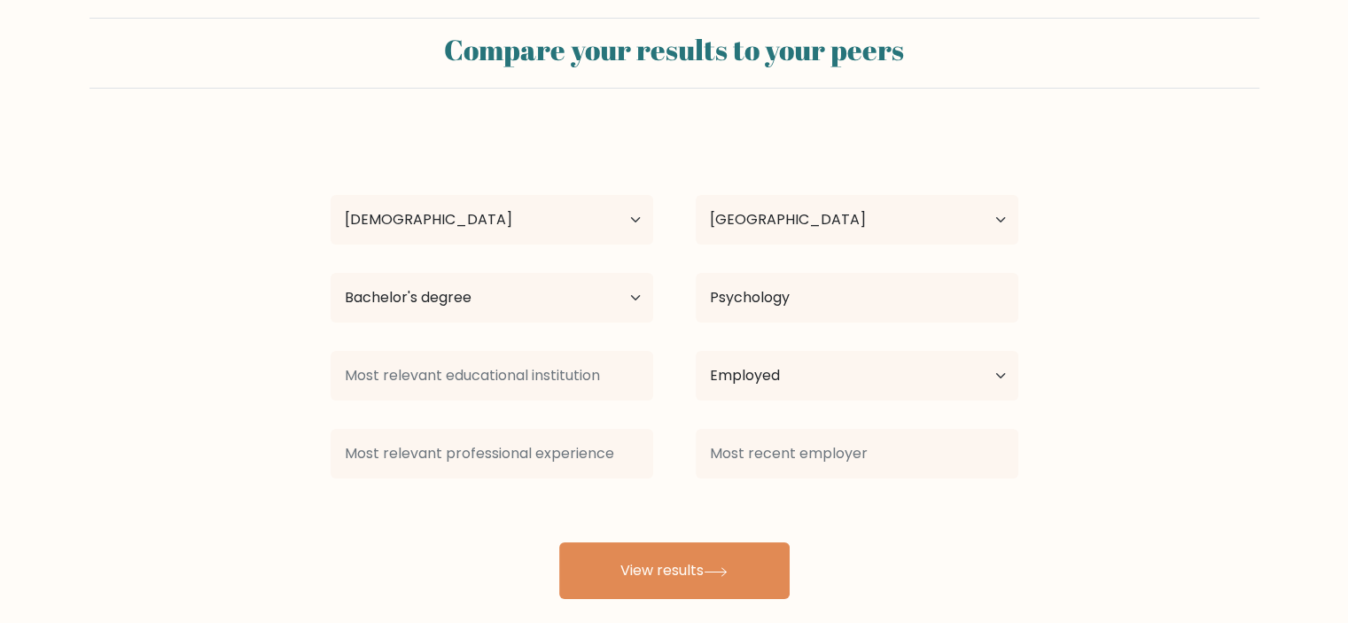
scroll to position [49, 0]
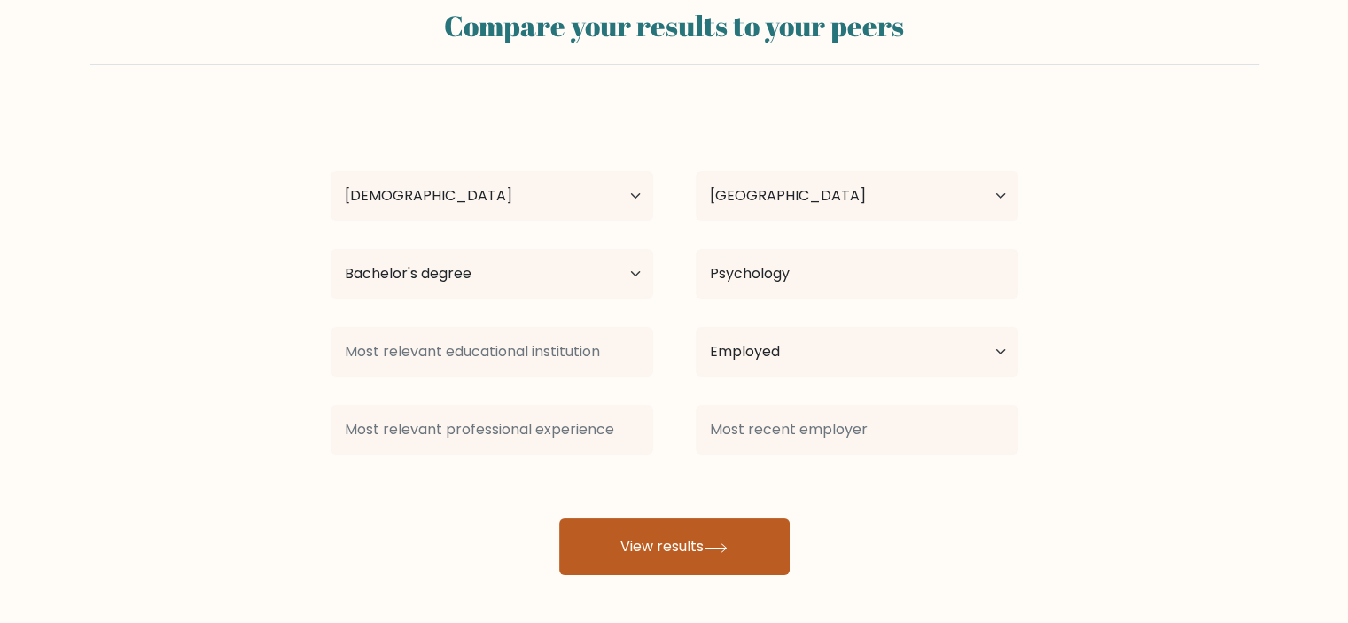
click at [656, 573] on button "View results" at bounding box center [674, 547] width 230 height 57
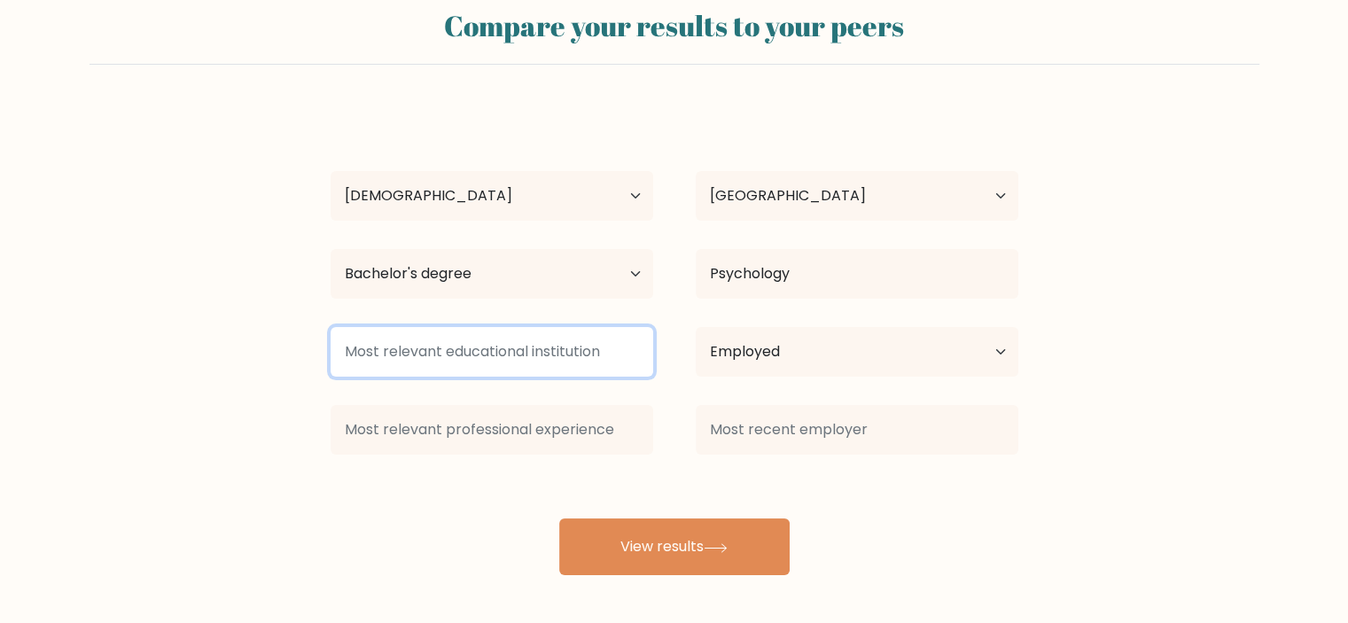
click at [474, 355] on input at bounding box center [492, 352] width 323 height 50
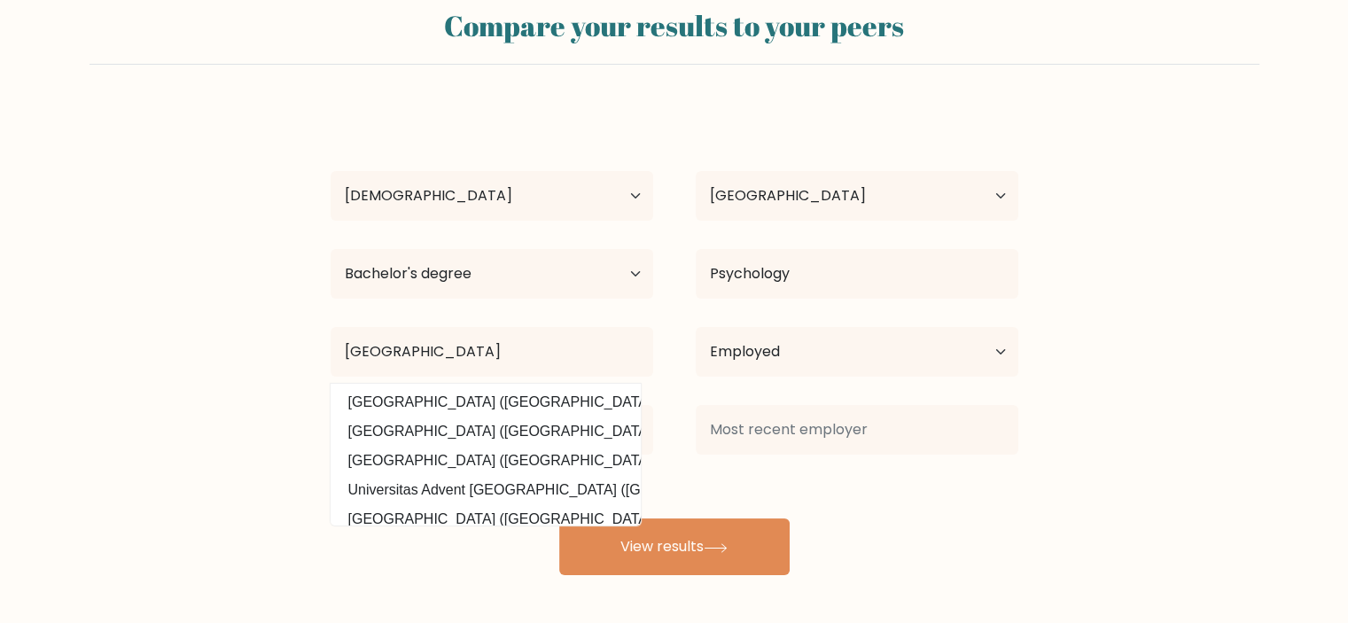
click at [513, 410] on option "Universitas Indonesia (Indonesia)" at bounding box center [485, 402] width 301 height 28
type input "Universitas Indonesia"
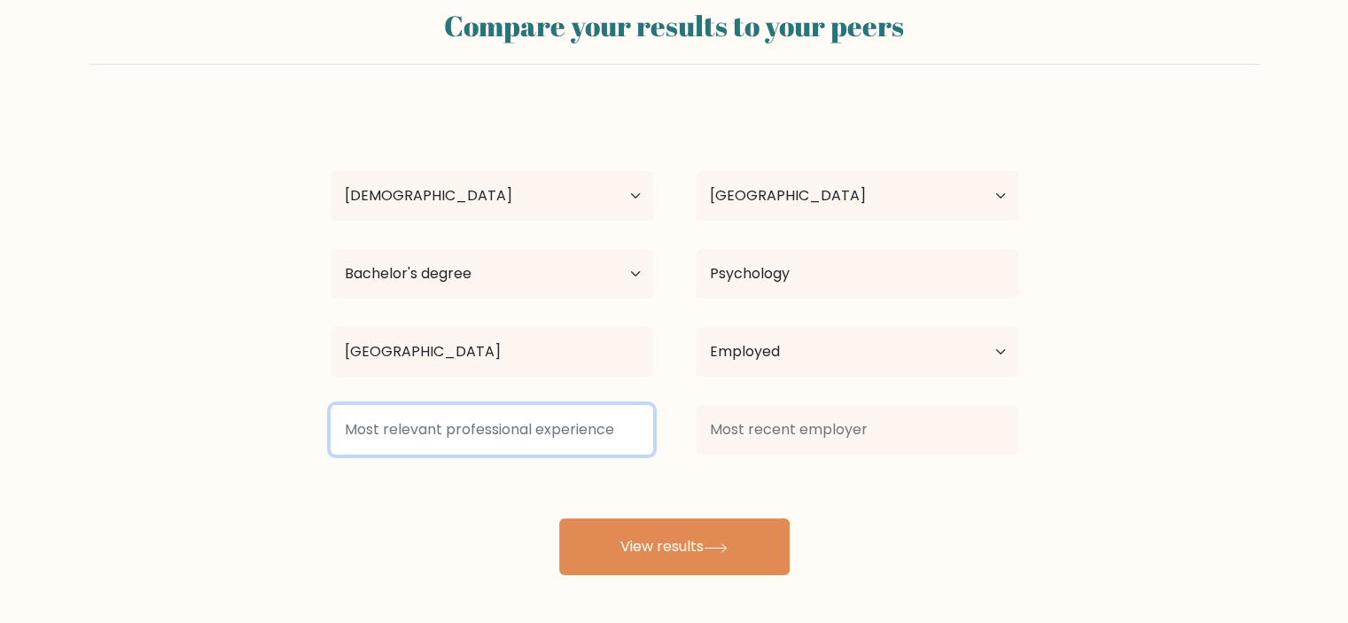
click at [478, 436] on input at bounding box center [492, 430] width 323 height 50
type input "Astra"
drag, startPoint x: 343, startPoint y: 433, endPoint x: 156, endPoint y: 403, distance: 189.4
click at [156, 403] on form "Compare your results to your peers Sarah Zhafira Age Under 18 years old 18-24 y…" at bounding box center [674, 284] width 1348 height 581
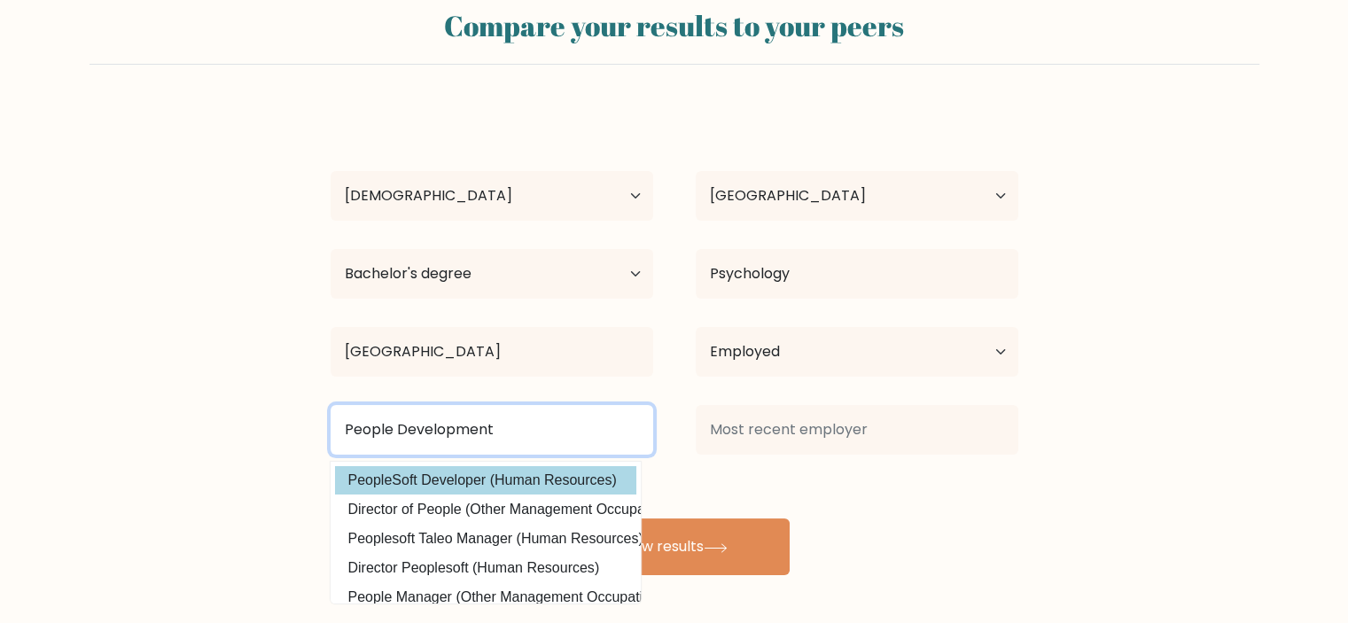
type input "People Development"
click at [559, 519] on button "View results" at bounding box center [674, 547] width 230 height 57
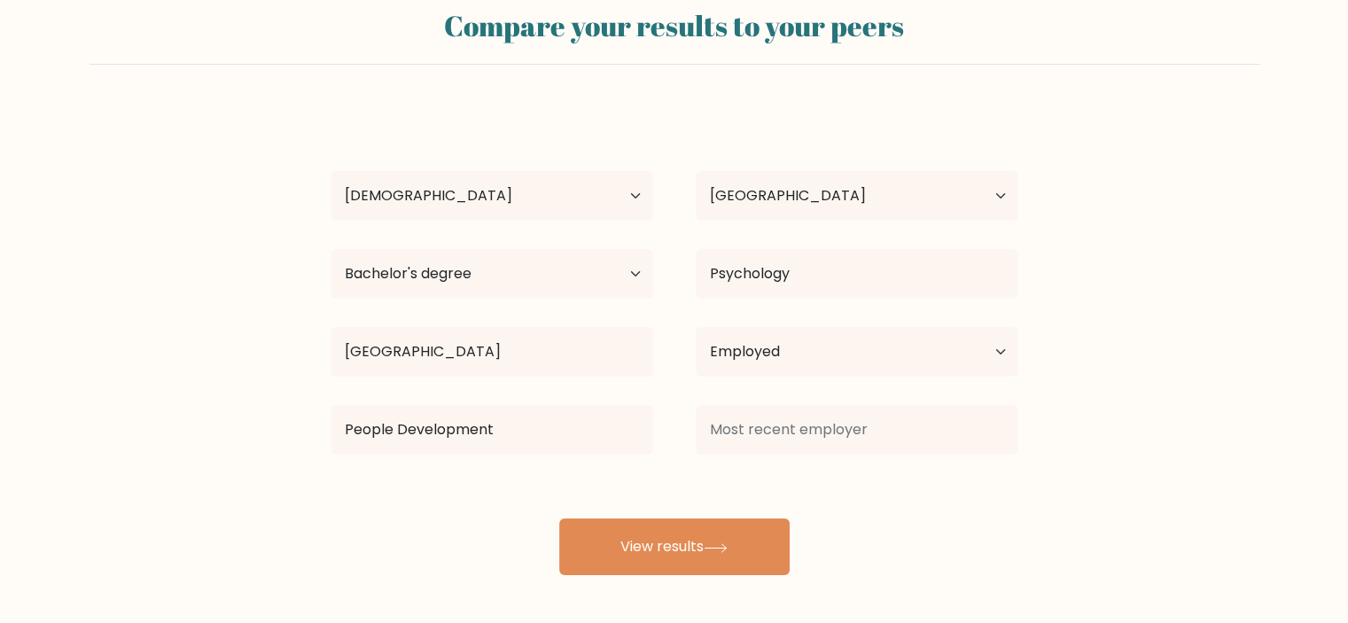
click at [835, 457] on div at bounding box center [857, 430] width 365 height 64
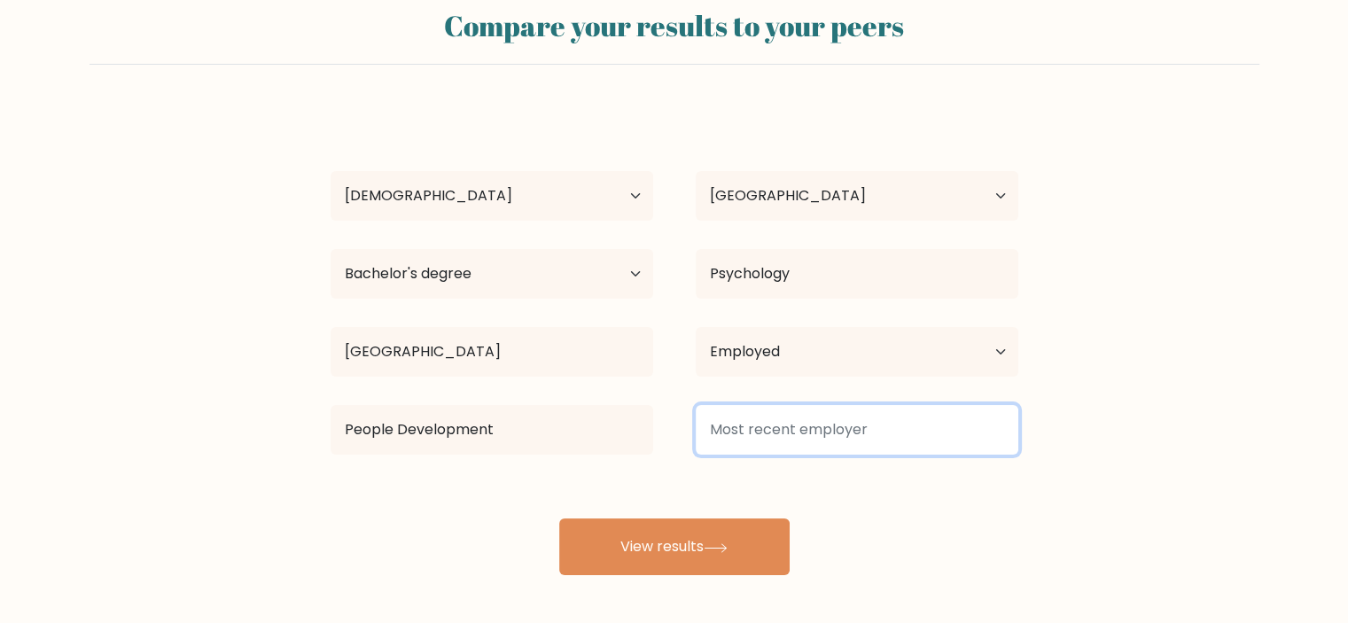
click at [862, 426] on input at bounding box center [857, 430] width 323 height 50
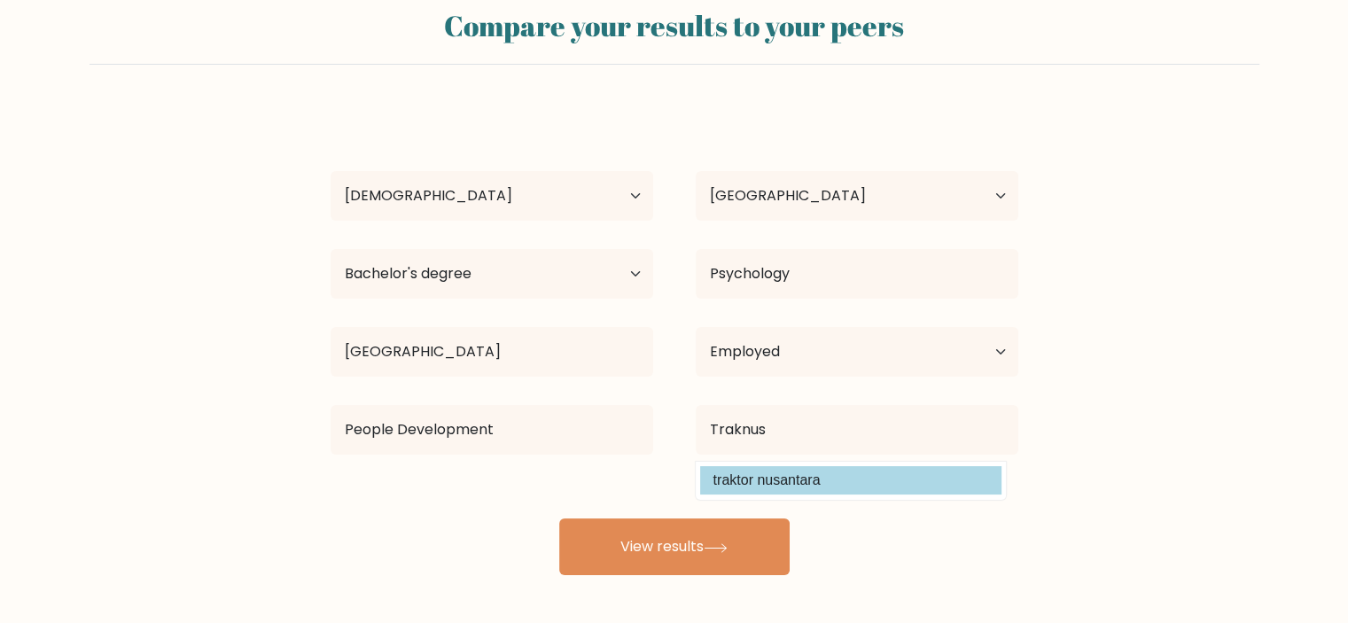
click at [719, 479] on option "traktor nusantara" at bounding box center [850, 480] width 301 height 28
type input "traktor nusantara"
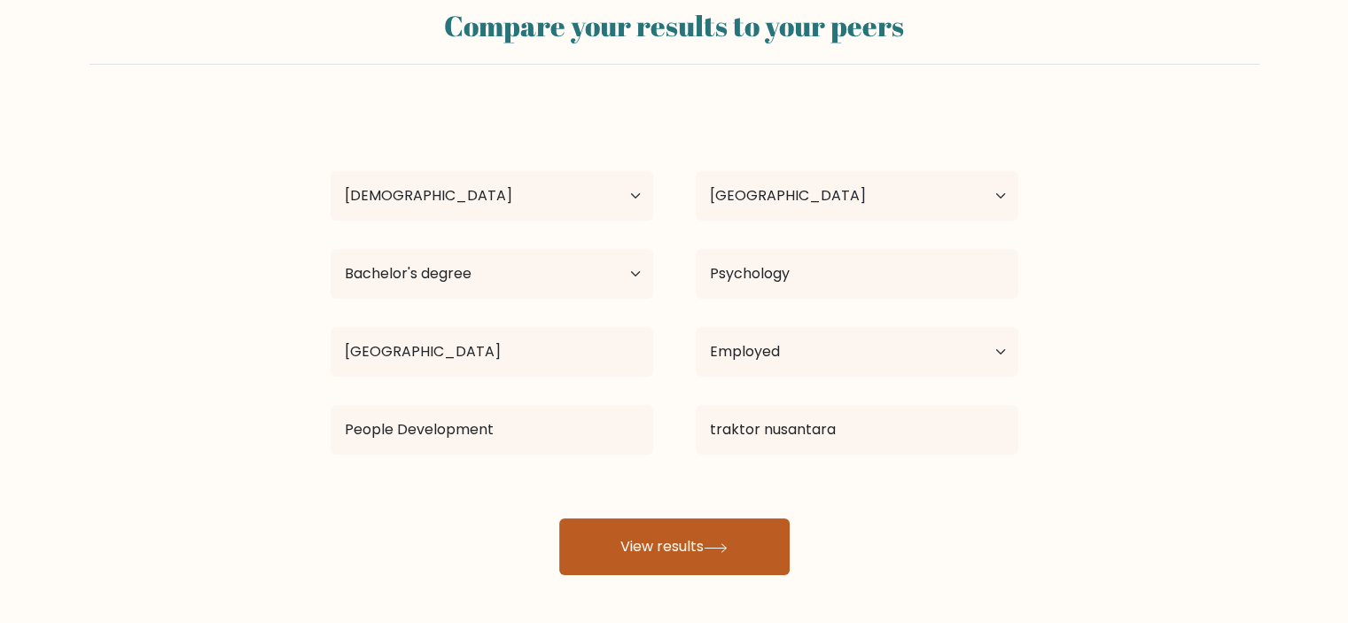
click at [668, 546] on button "View results" at bounding box center [674, 547] width 230 height 57
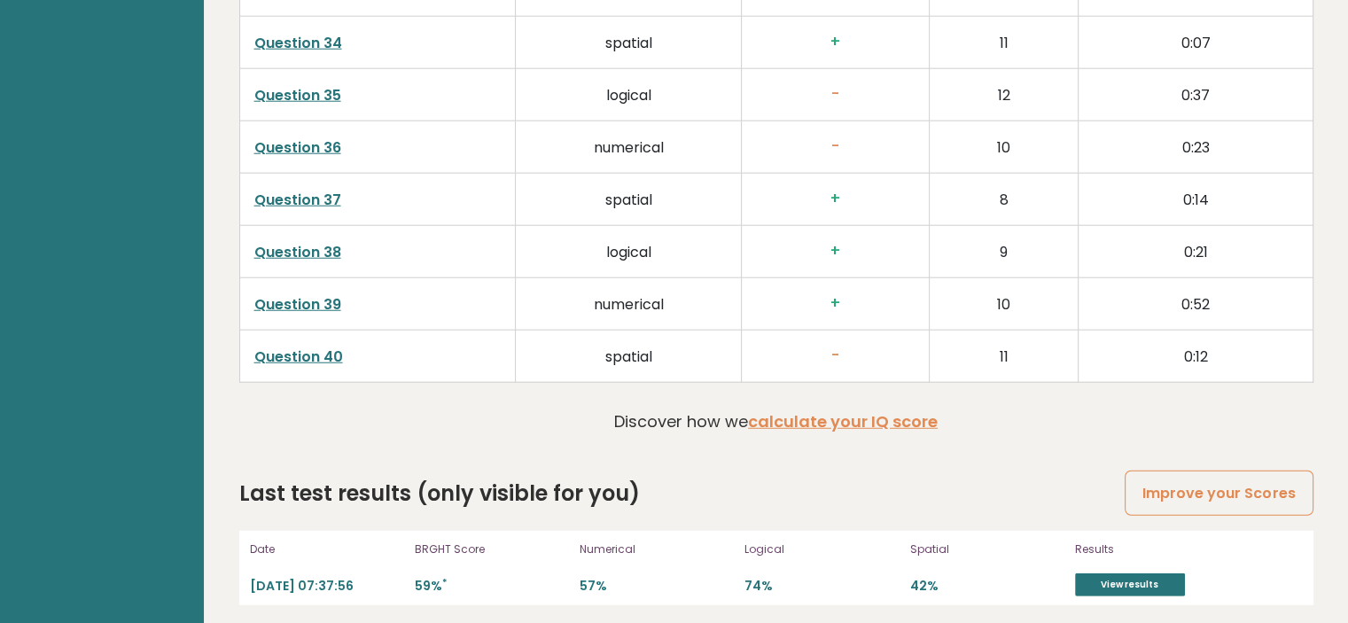
scroll to position [4629, 0]
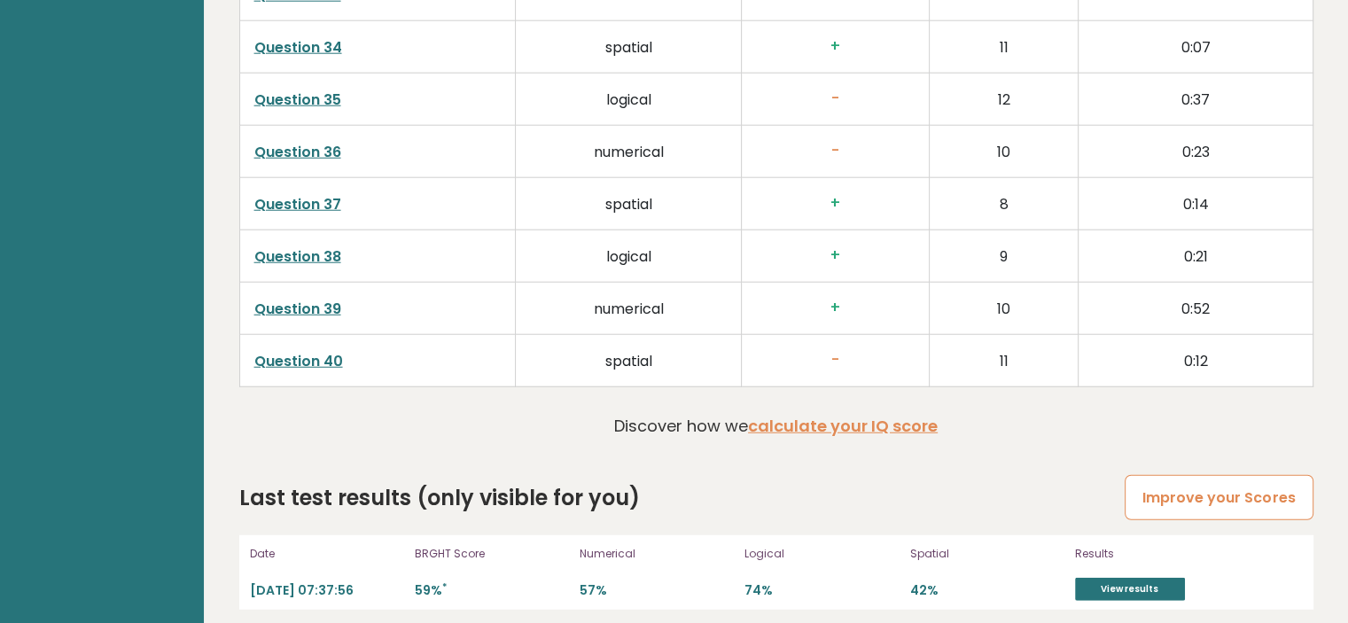
click at [1185, 492] on link "Improve your Scores" at bounding box center [1219, 497] width 188 height 45
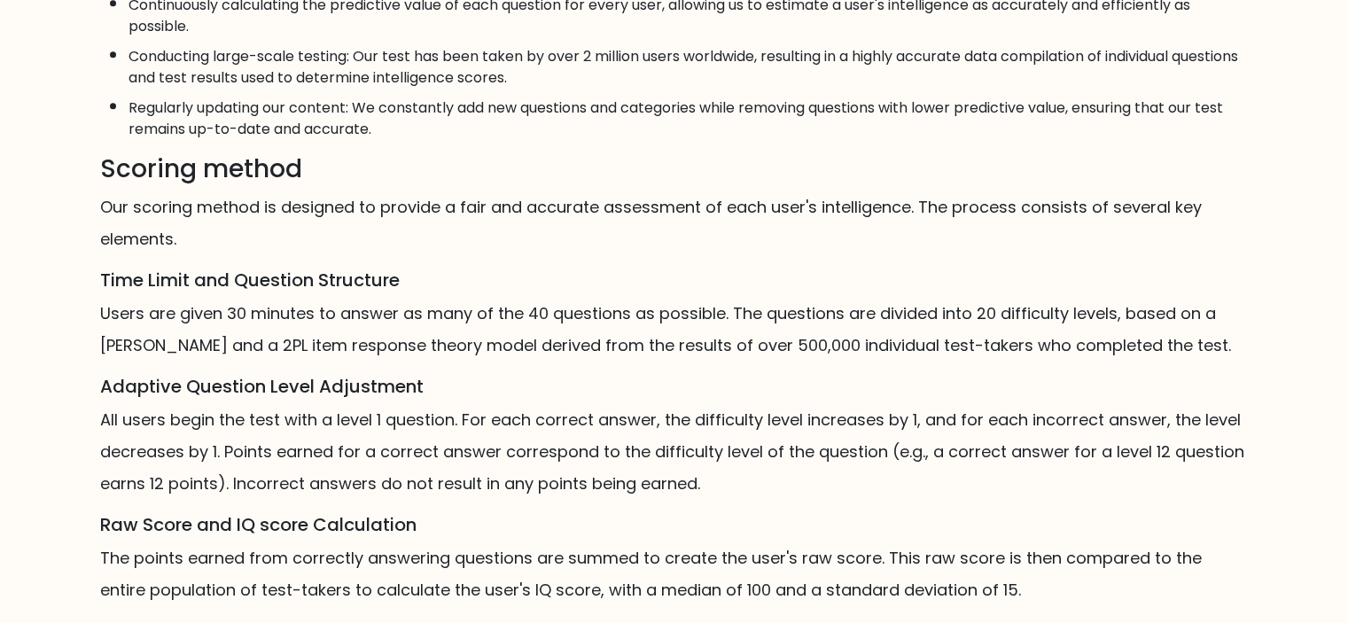
scroll to position [1073, 0]
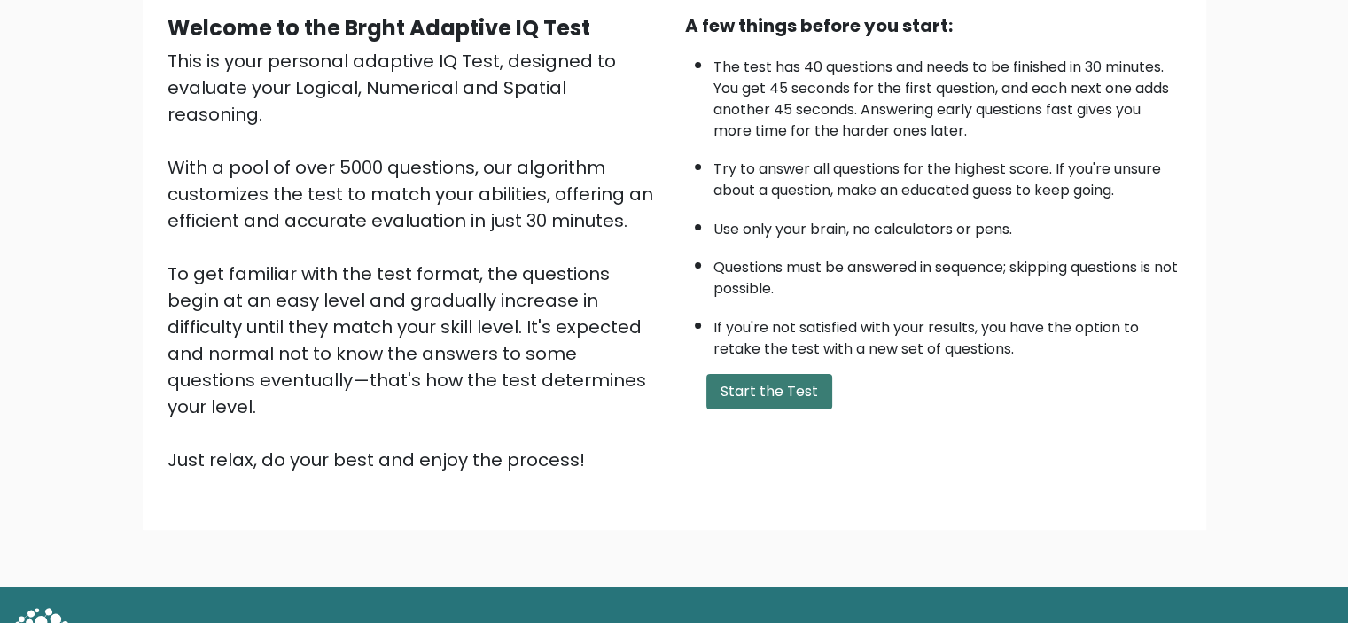
scroll to position [177, 0]
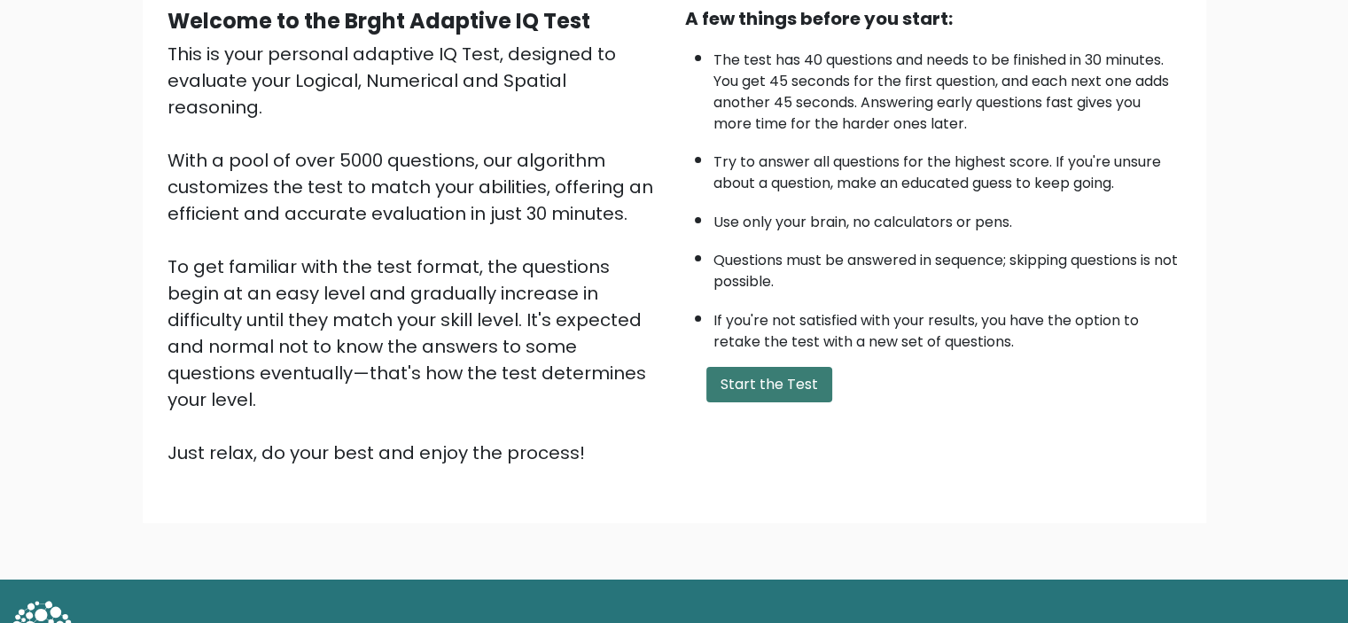
click at [771, 388] on button "Start the Test" at bounding box center [769, 384] width 126 height 35
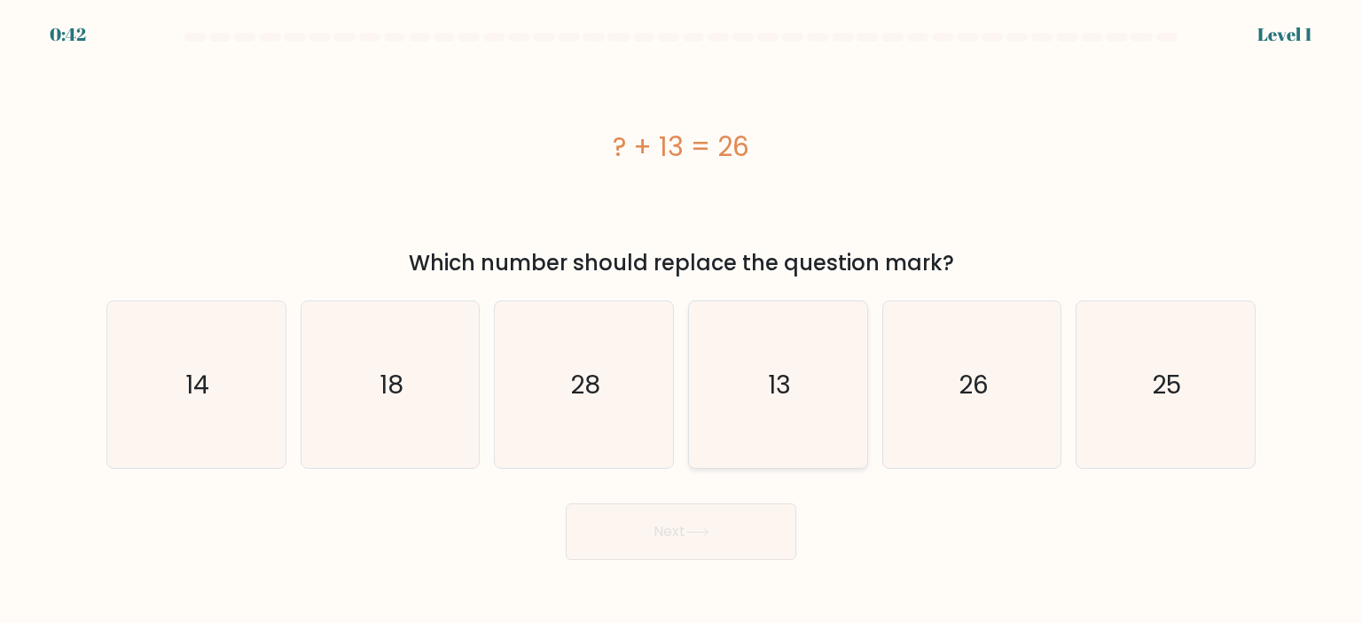
click at [798, 393] on icon "13" at bounding box center [777, 384] width 167 height 167
click at [682, 321] on input "d. 13" at bounding box center [681, 316] width 1 height 9
radio input "true"
click at [722, 529] on button "Next" at bounding box center [681, 531] width 230 height 57
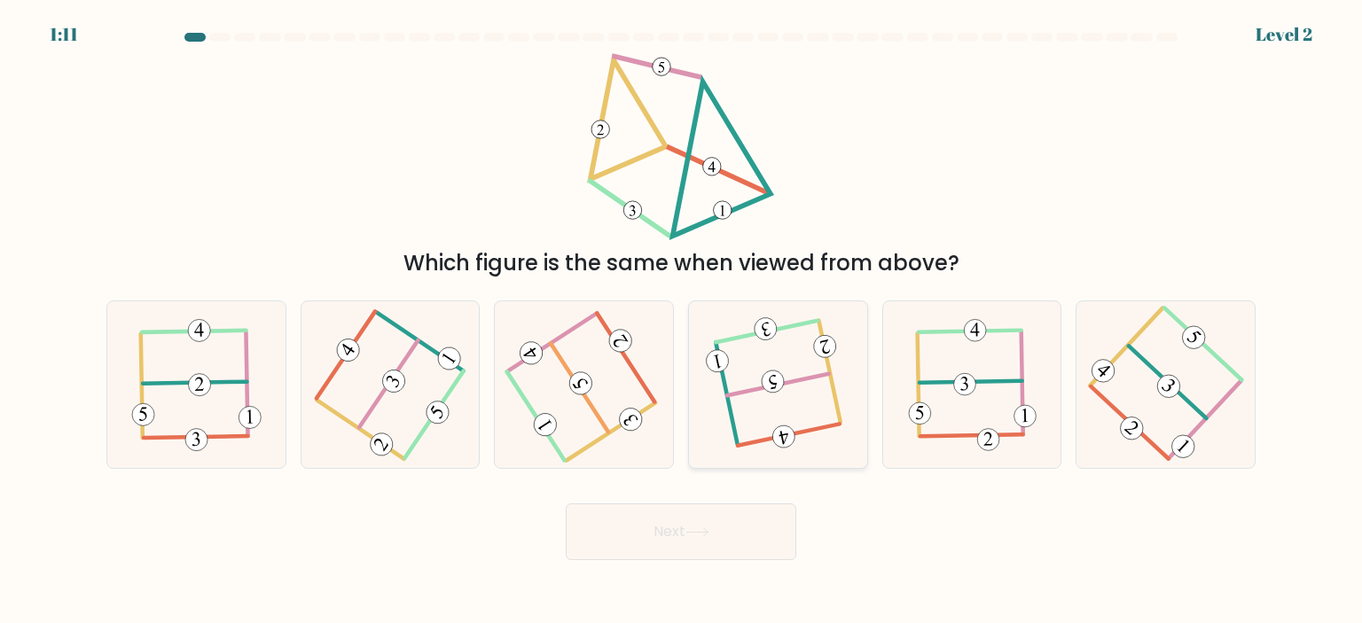
click at [801, 418] on icon at bounding box center [777, 385] width 131 height 134
click at [682, 321] on input "d." at bounding box center [681, 316] width 1 height 9
radio input "true"
click at [708, 531] on icon at bounding box center [697, 532] width 24 height 10
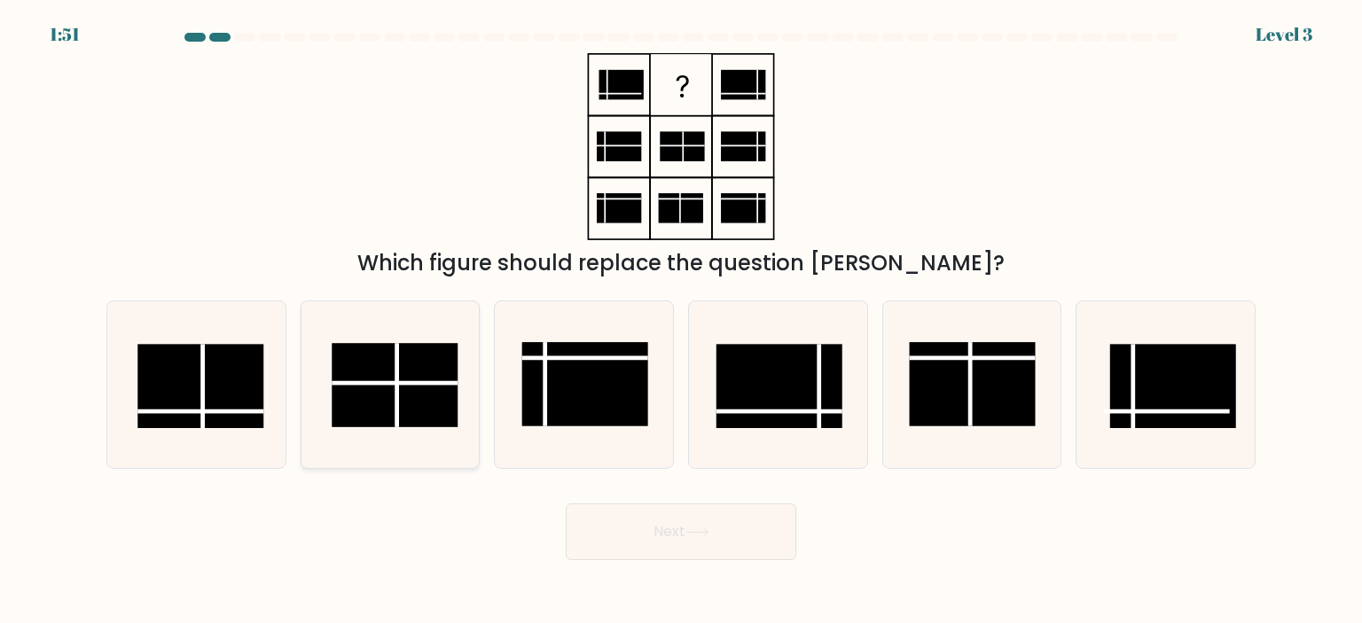
click at [431, 398] on rect at bounding box center [395, 385] width 126 height 84
click at [681, 321] on input "b." at bounding box center [681, 316] width 1 height 9
radio input "true"
click at [696, 526] on button "Next" at bounding box center [681, 531] width 230 height 57
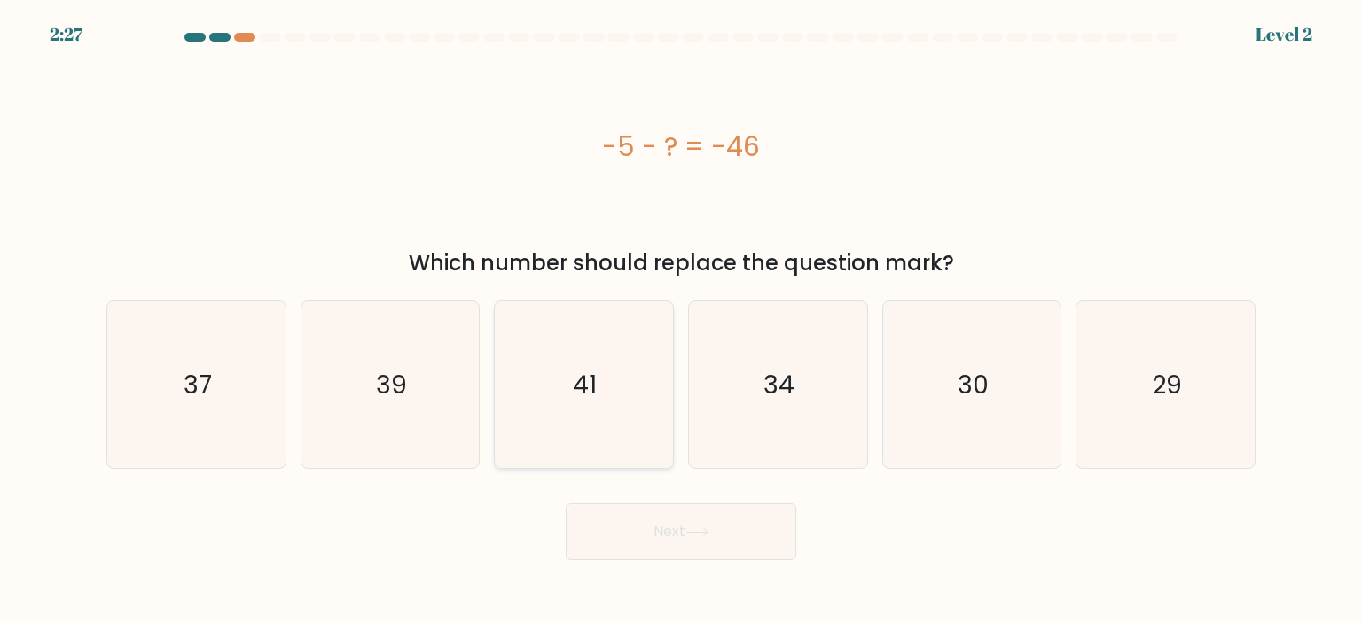
click at [660, 401] on icon "41" at bounding box center [583, 384] width 167 height 167
click at [681, 321] on input "c. 41" at bounding box center [681, 316] width 1 height 9
radio input "true"
click at [691, 536] on icon at bounding box center [697, 532] width 24 height 10
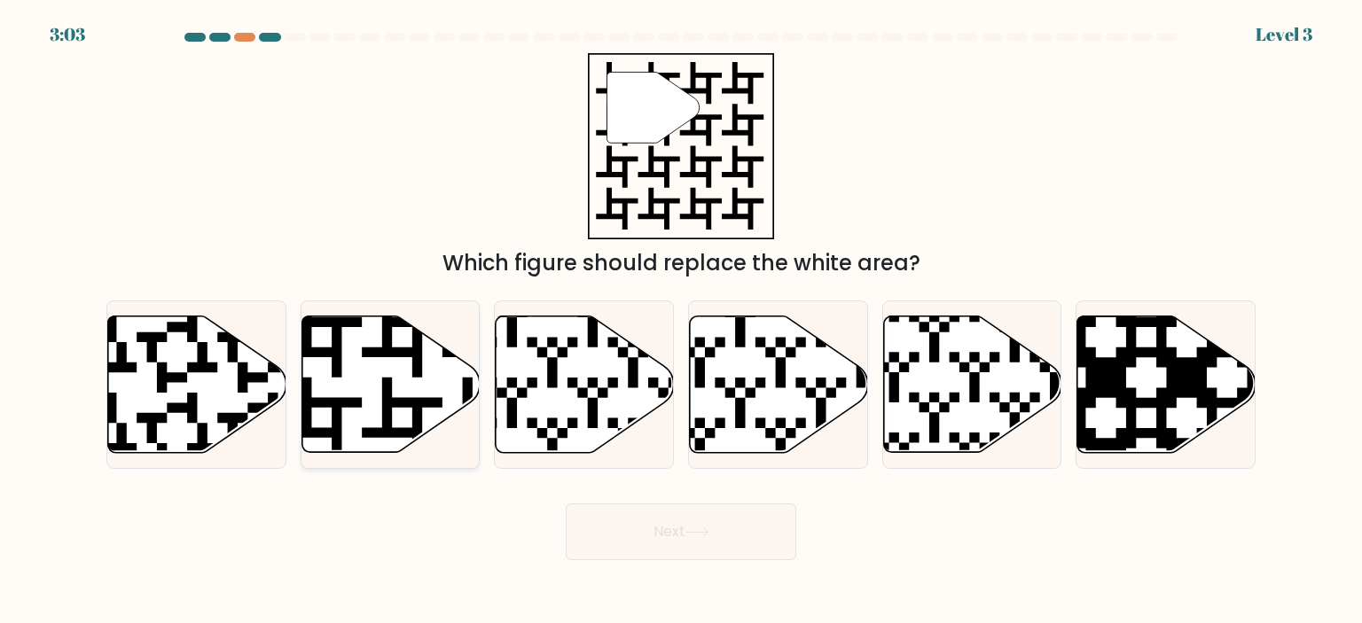
click at [379, 390] on icon at bounding box center [390, 384] width 178 height 137
click at [681, 321] on input "b." at bounding box center [681, 316] width 1 height 9
radio input "true"
click at [699, 533] on icon at bounding box center [696, 532] width 21 height 8
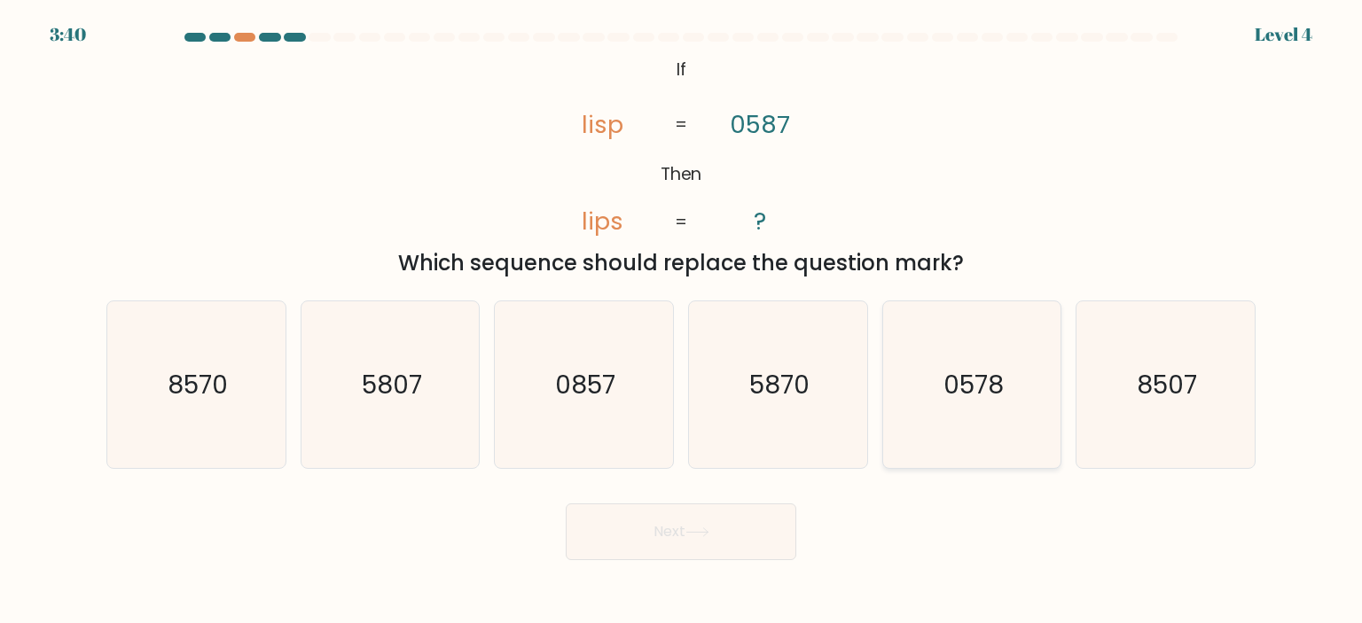
click at [952, 400] on text "0578" at bounding box center [973, 384] width 60 height 35
click at [682, 321] on input "e. 0578" at bounding box center [681, 316] width 1 height 9
radio input "true"
click at [753, 559] on button "Next" at bounding box center [681, 531] width 230 height 57
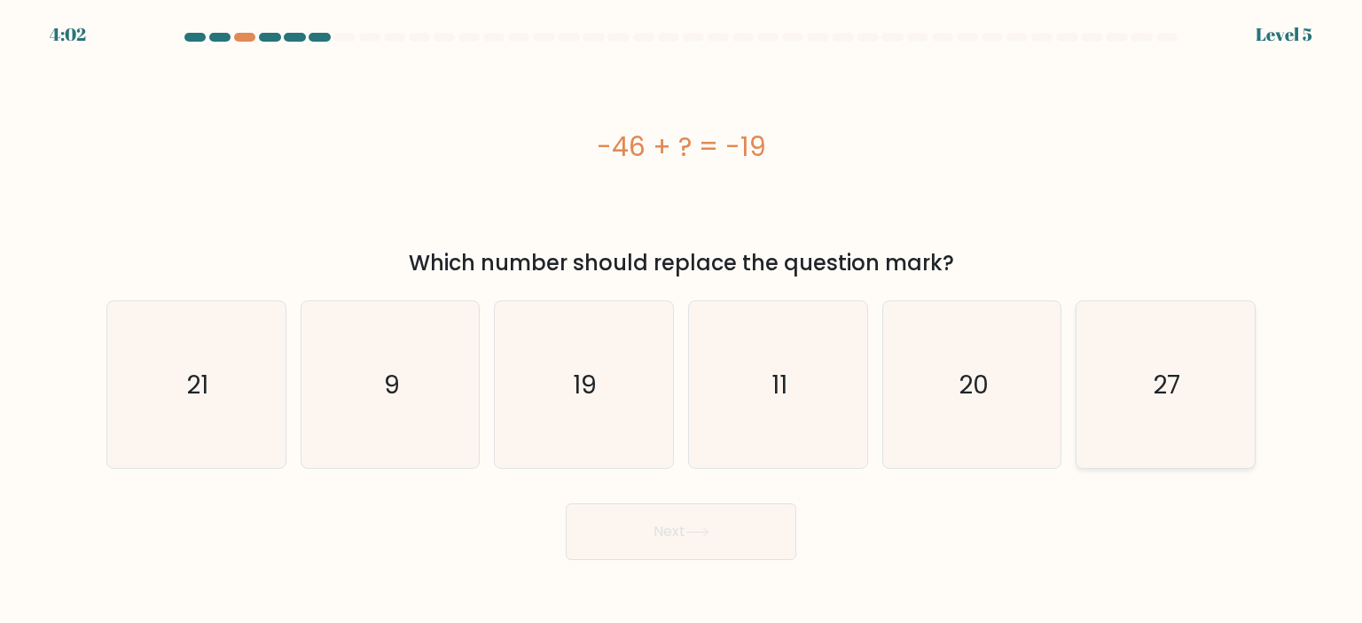
click at [1116, 386] on icon "27" at bounding box center [1164, 384] width 167 height 167
click at [682, 321] on input "f. 27" at bounding box center [681, 316] width 1 height 9
radio input "true"
click at [649, 535] on button "Next" at bounding box center [681, 531] width 230 height 57
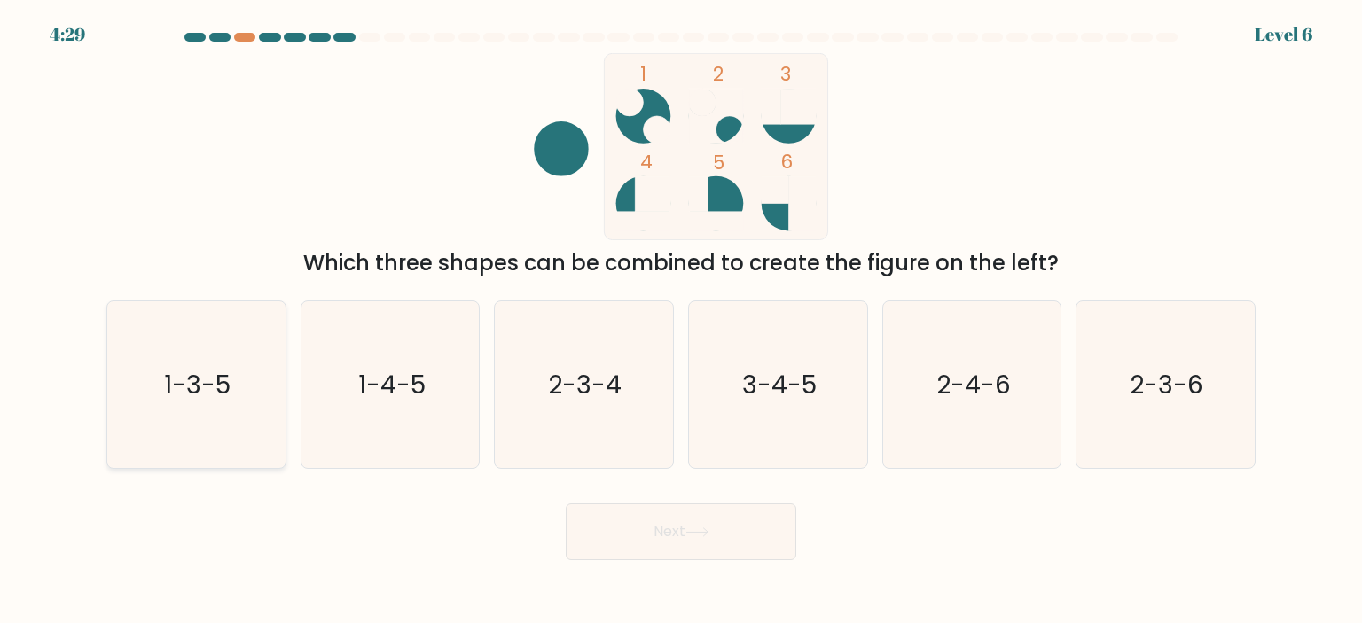
click at [207, 406] on icon "1-3-5" at bounding box center [196, 384] width 167 height 167
click at [681, 321] on input "a. 1-3-5" at bounding box center [681, 316] width 1 height 9
radio input "true"
click at [749, 410] on icon "3-4-5" at bounding box center [777, 384] width 167 height 167
click at [682, 321] on input "d. 3-4-5" at bounding box center [681, 316] width 1 height 9
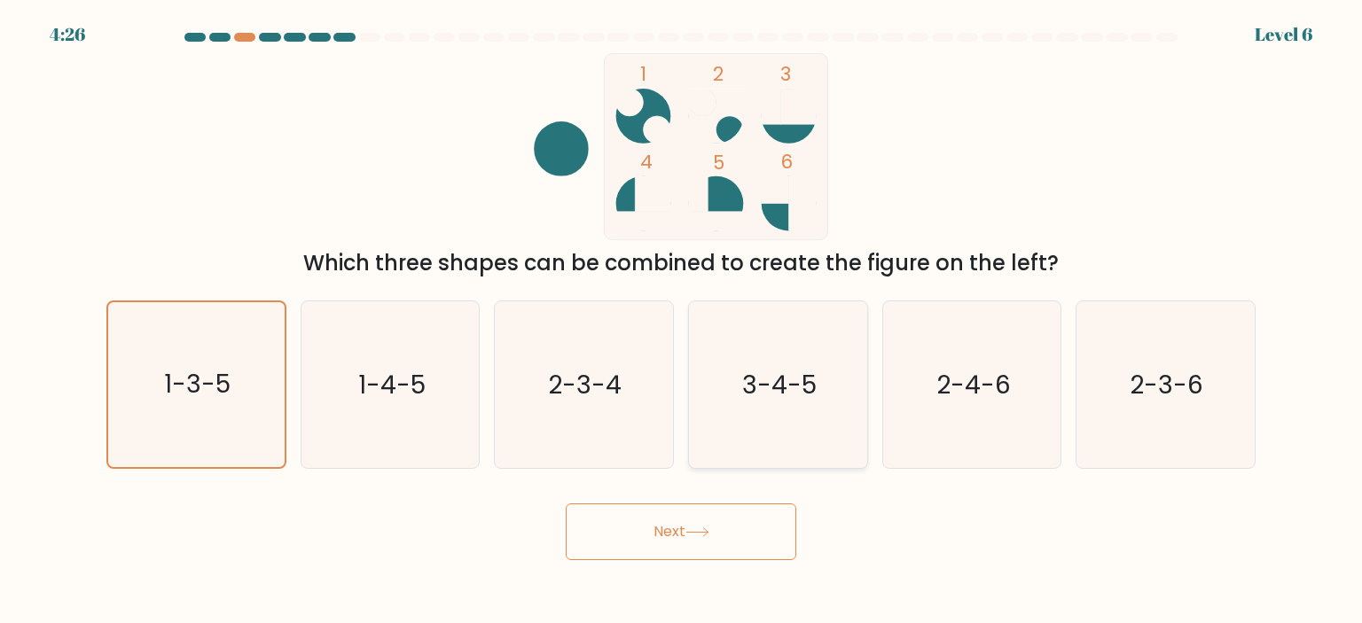
radio input "true"
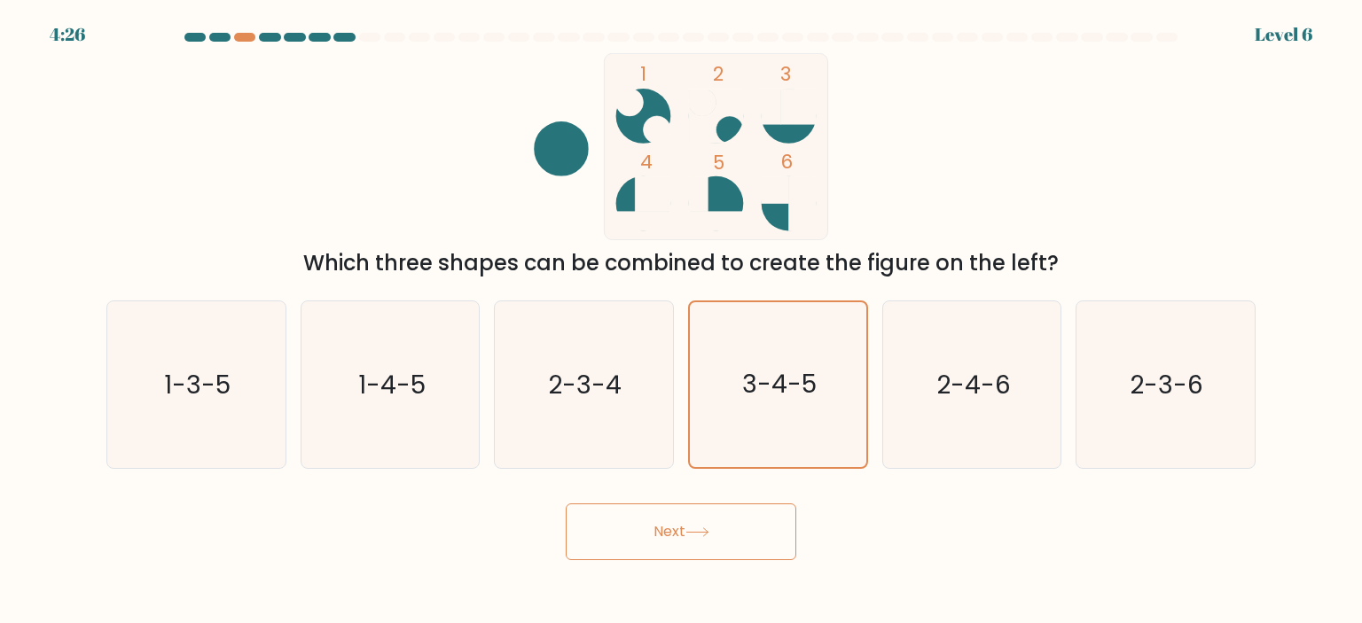
click at [727, 540] on button "Next" at bounding box center [681, 531] width 230 height 57
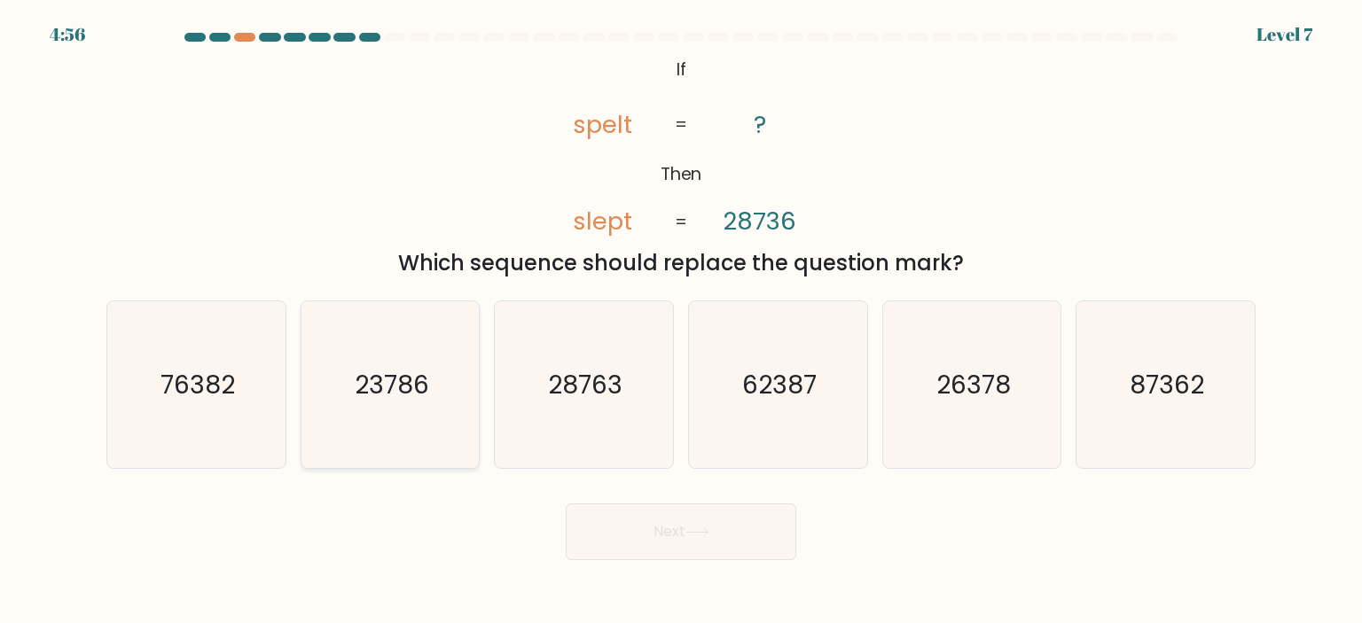
click at [376, 368] on text "23786" at bounding box center [392, 384] width 74 height 35
click at [681, 321] on input "b. 23786" at bounding box center [681, 316] width 1 height 9
radio input "true"
click at [690, 526] on button "Next" at bounding box center [681, 531] width 230 height 57
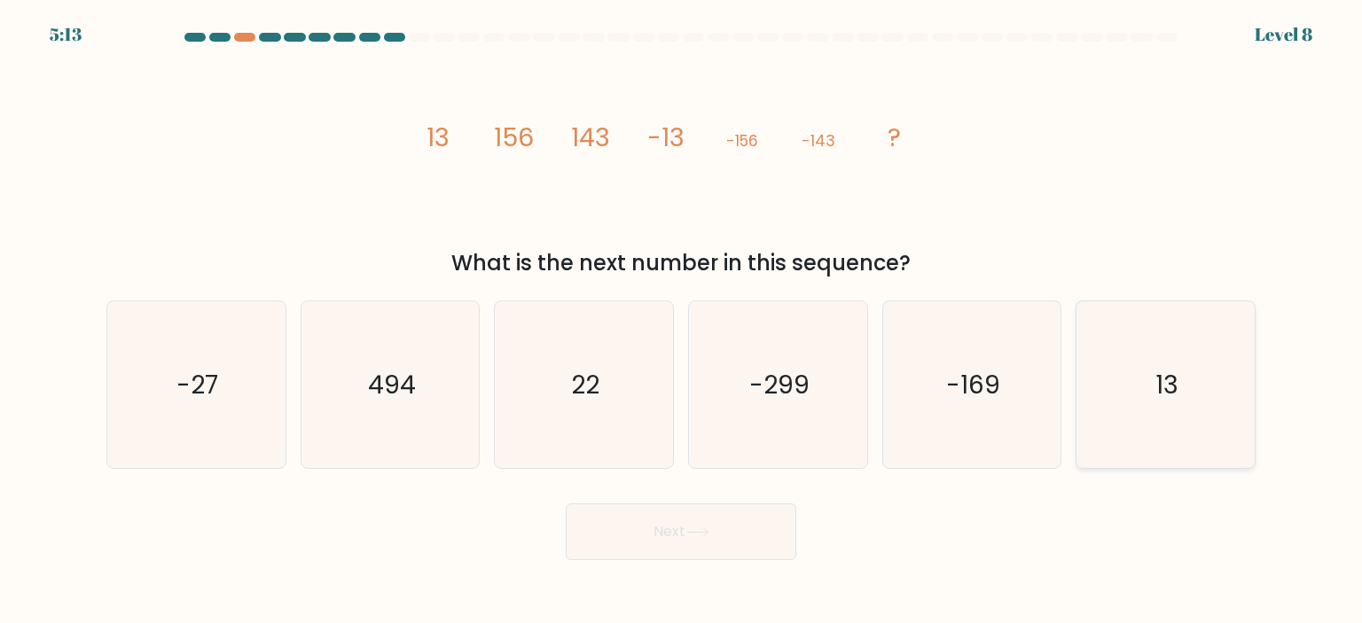
click at [1213, 401] on icon "13" at bounding box center [1164, 384] width 167 height 167
click at [682, 321] on input "f. 13" at bounding box center [681, 316] width 1 height 9
radio input "true"
click at [571, 545] on button "Next" at bounding box center [681, 531] width 230 height 57
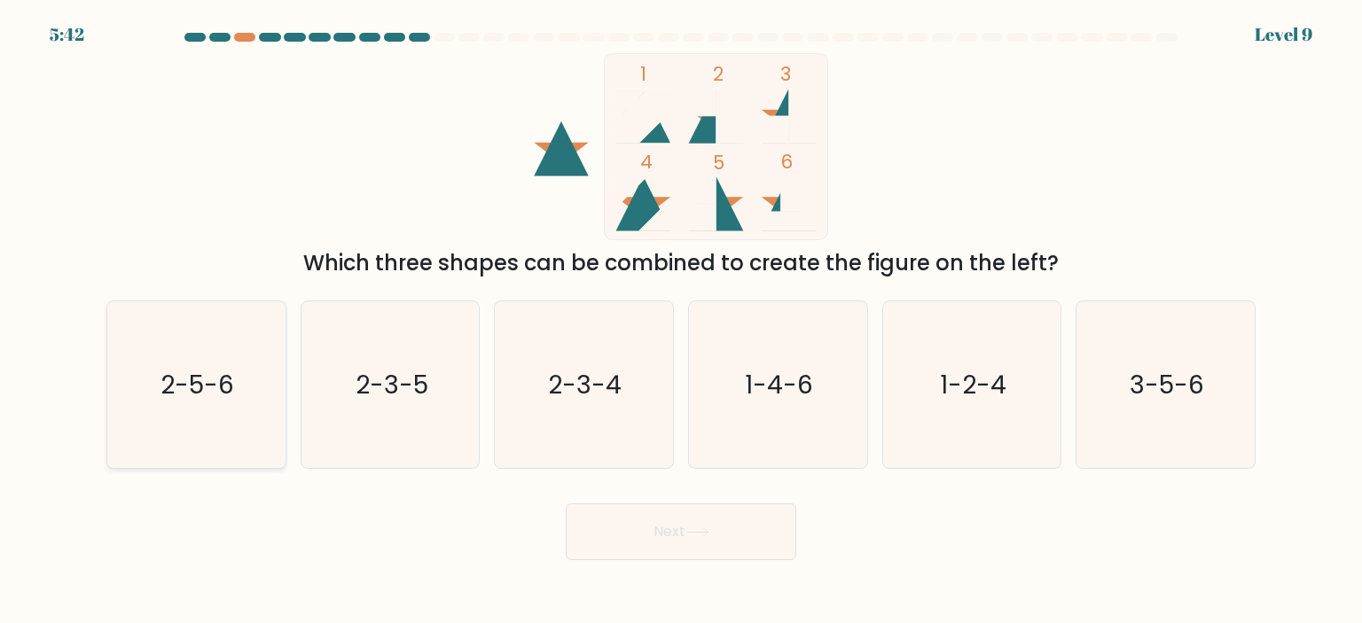
click at [202, 388] on text "2-5-6" at bounding box center [198, 384] width 74 height 35
click at [681, 321] on input "a. 2-5-6" at bounding box center [681, 316] width 1 height 9
radio input "true"
click at [707, 535] on icon at bounding box center [697, 532] width 24 height 10
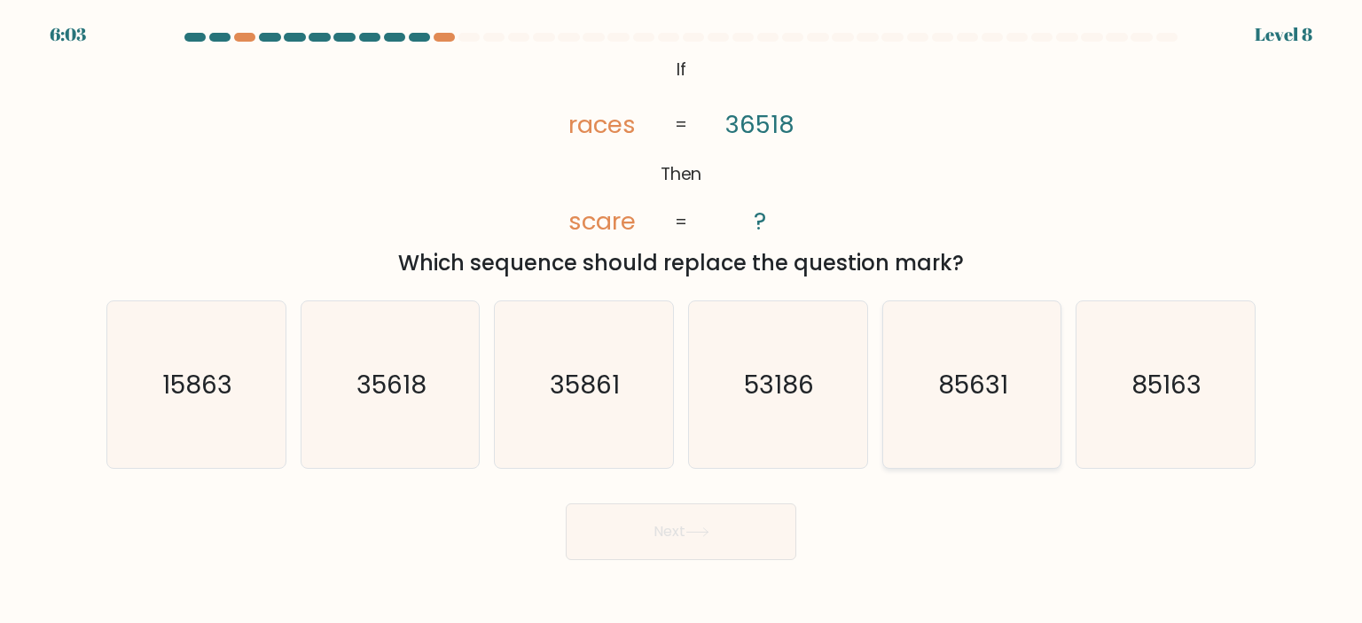
click at [998, 367] on text "85631" at bounding box center [973, 384] width 70 height 35
click at [682, 321] on input "e. 85631" at bounding box center [681, 316] width 1 height 9
radio input "true"
click at [615, 539] on button "Next" at bounding box center [681, 531] width 230 height 57
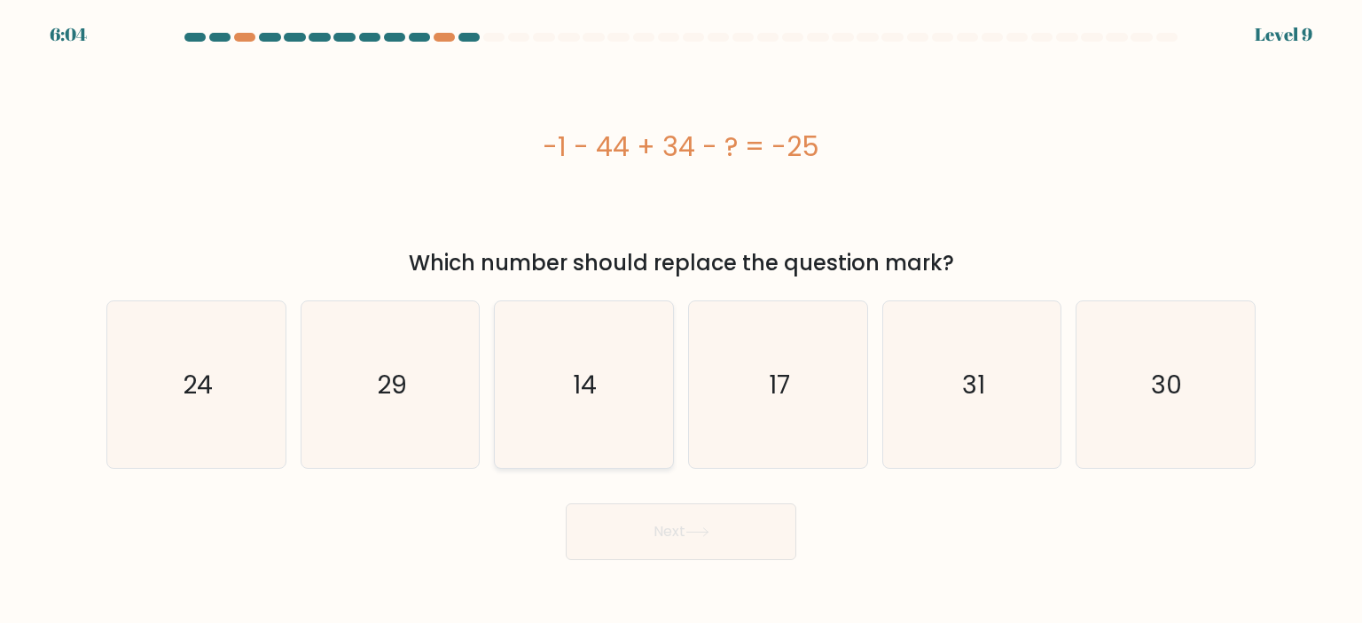
click at [574, 397] on icon "14" at bounding box center [583, 384] width 167 height 167
click at [681, 321] on input "c. 14" at bounding box center [681, 316] width 1 height 9
radio input "true"
click at [663, 517] on button "Next" at bounding box center [681, 531] width 230 height 57
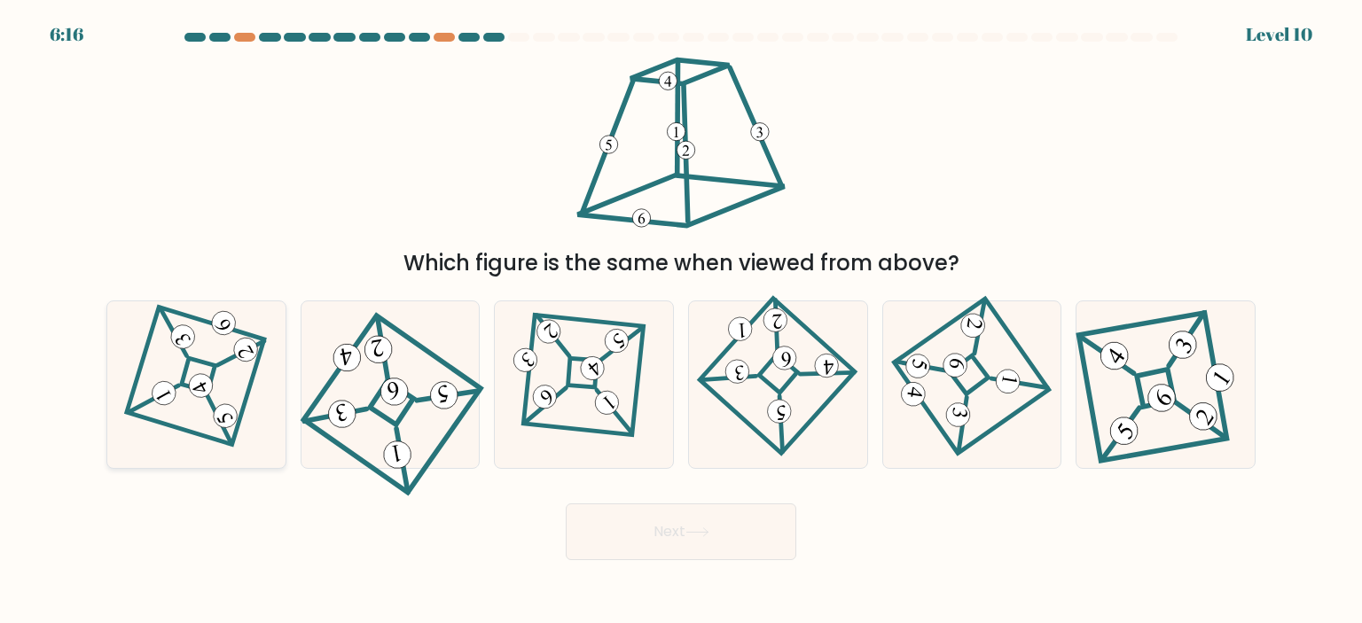
click at [170, 386] on 850 at bounding box center [164, 394] width 32 height 32
click at [681, 321] on input "a." at bounding box center [681, 316] width 1 height 9
radio input "true"
click at [585, 384] on icon at bounding box center [584, 385] width 114 height 134
click at [681, 321] on input "c." at bounding box center [681, 316] width 1 height 9
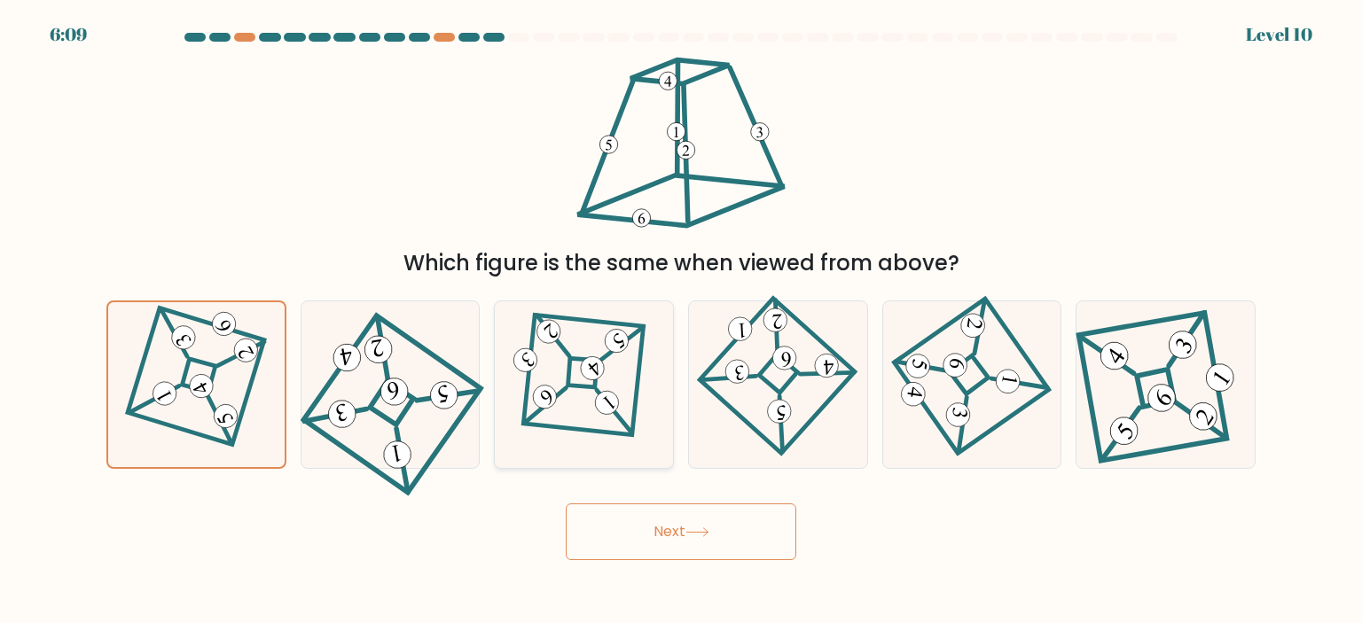
radio input "true"
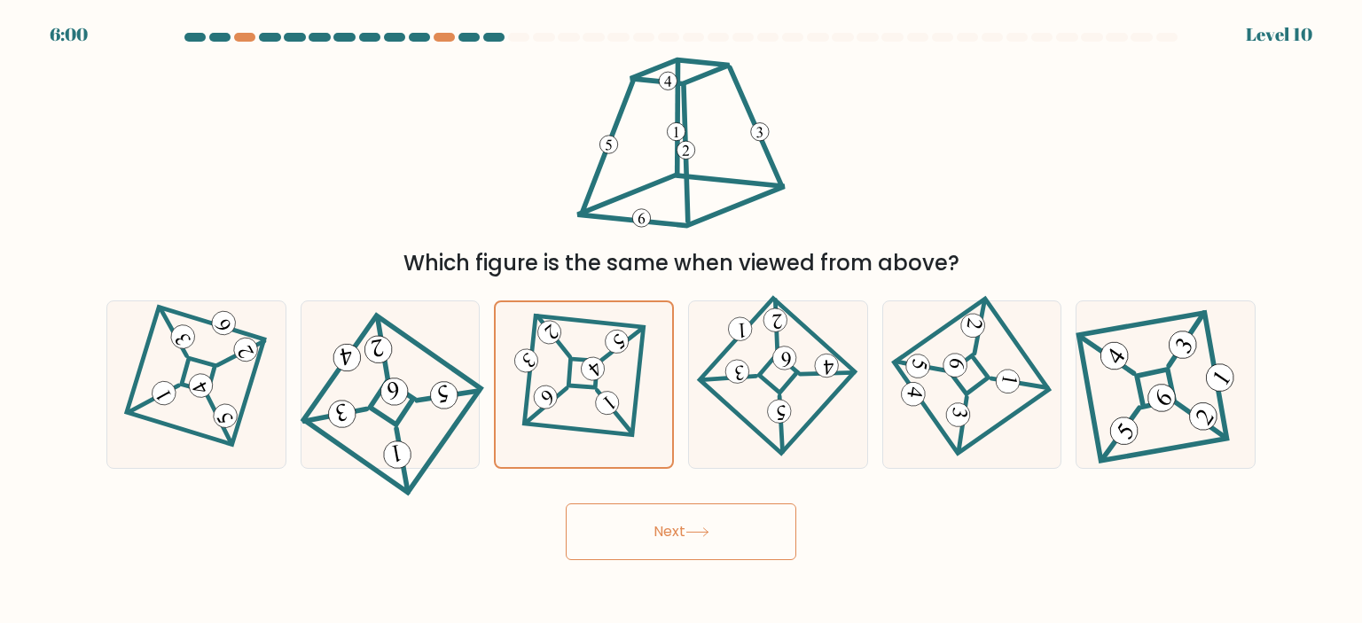
click at [651, 540] on button "Next" at bounding box center [681, 531] width 230 height 57
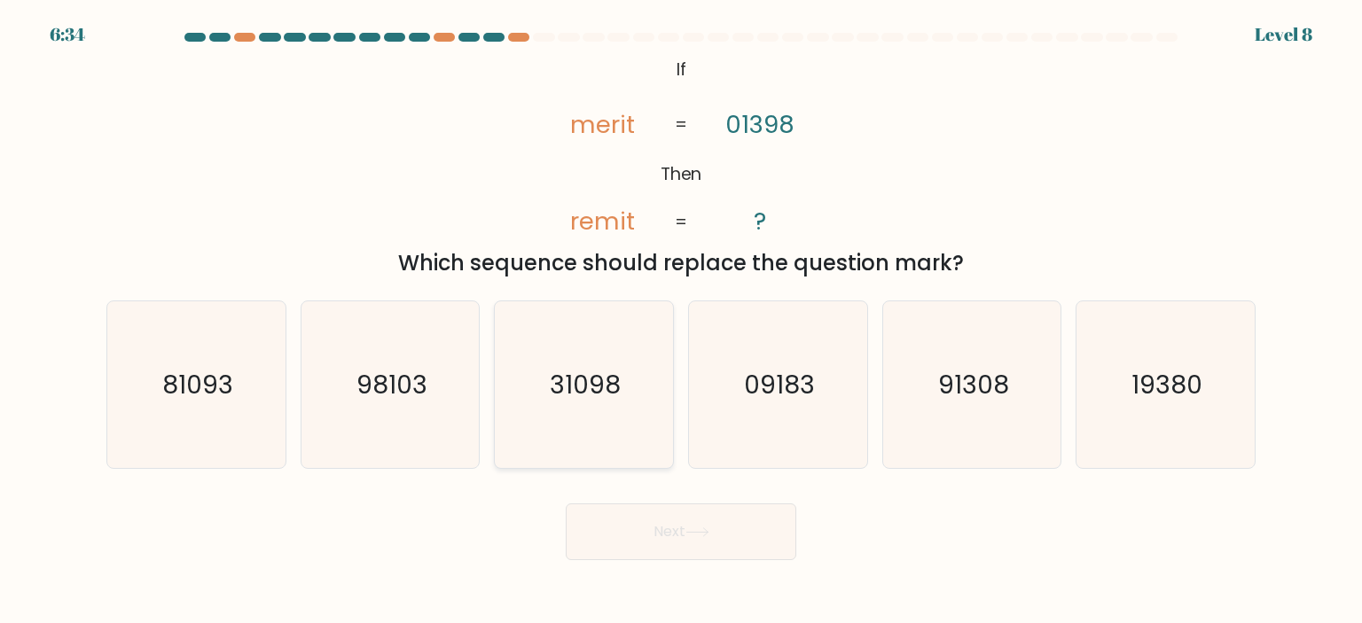
click at [631, 407] on icon "31098" at bounding box center [583, 384] width 167 height 167
click at [681, 321] on input "c. 31098" at bounding box center [681, 316] width 1 height 9
radio input "true"
click at [752, 547] on button "Next" at bounding box center [681, 531] width 230 height 57
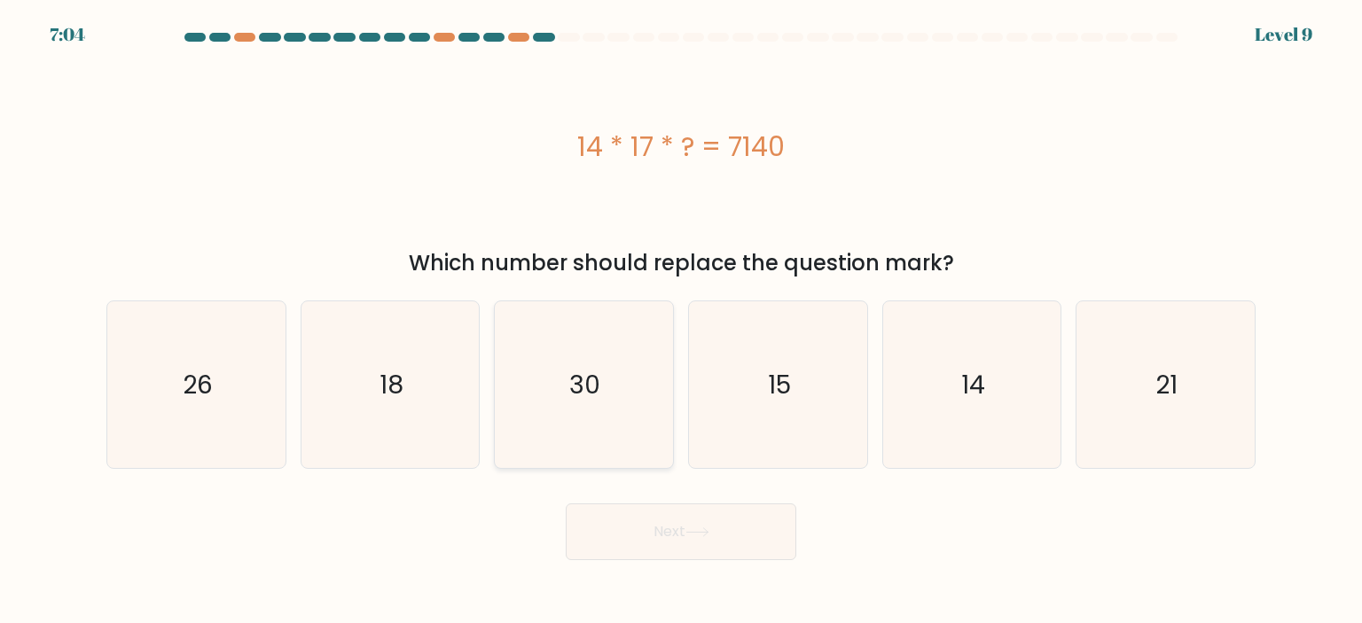
click at [550, 388] on icon "30" at bounding box center [583, 384] width 167 height 167
click at [681, 321] on input "c. 30" at bounding box center [681, 316] width 1 height 9
radio input "true"
click at [685, 531] on button "Next" at bounding box center [681, 531] width 230 height 57
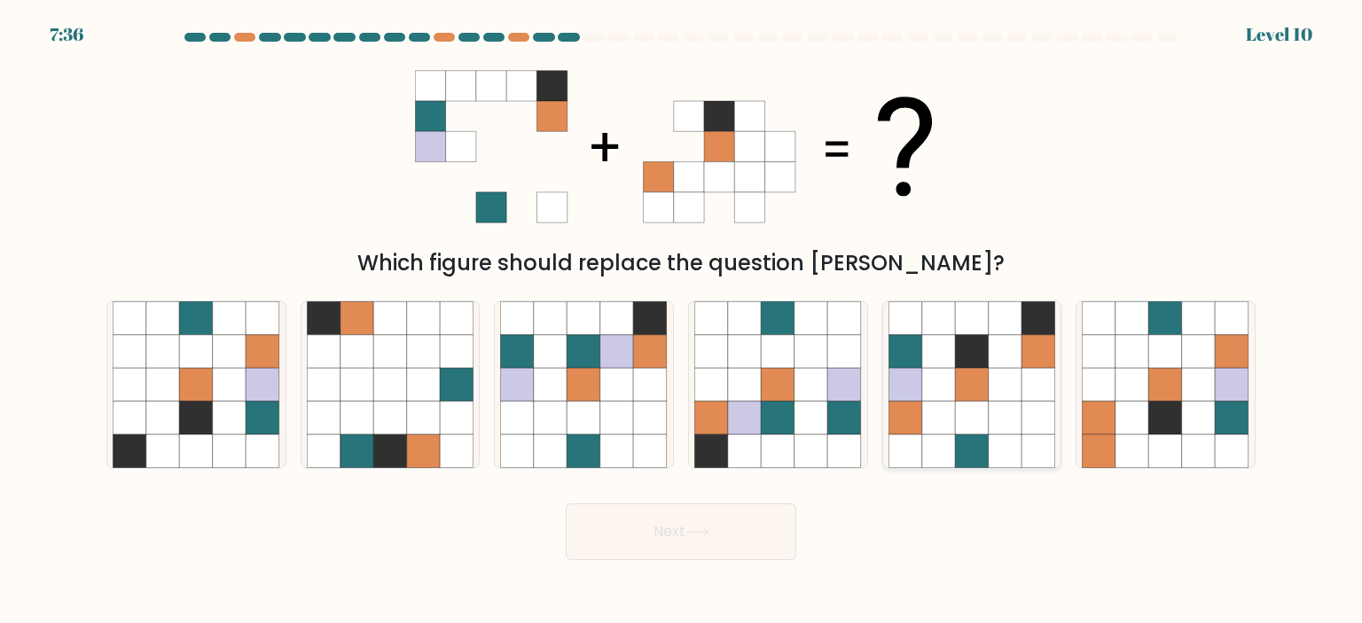
click at [989, 389] on icon at bounding box center [1005, 385] width 34 height 34
click at [682, 321] on input "e." at bounding box center [681, 316] width 1 height 9
radio input "true"
click at [636, 531] on button "Next" at bounding box center [681, 531] width 230 height 57
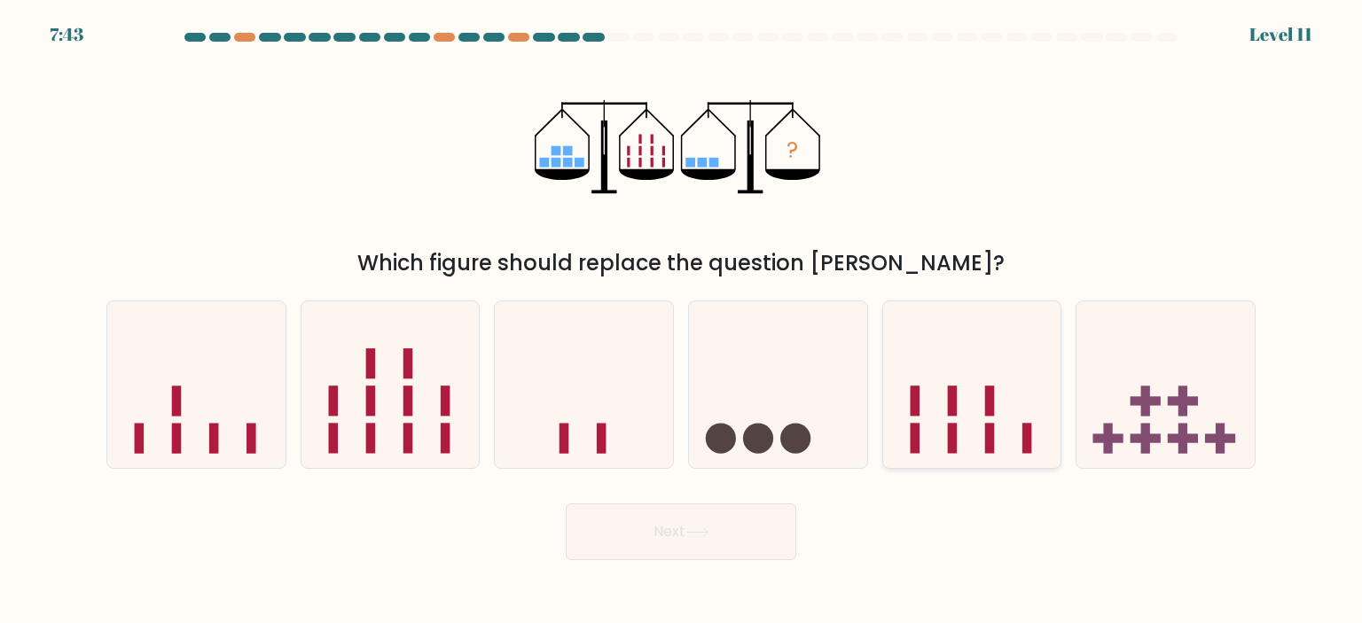
click at [995, 413] on icon at bounding box center [972, 384] width 178 height 147
click at [682, 321] on input "e." at bounding box center [681, 316] width 1 height 9
radio input "true"
click at [695, 532] on icon at bounding box center [697, 532] width 24 height 10
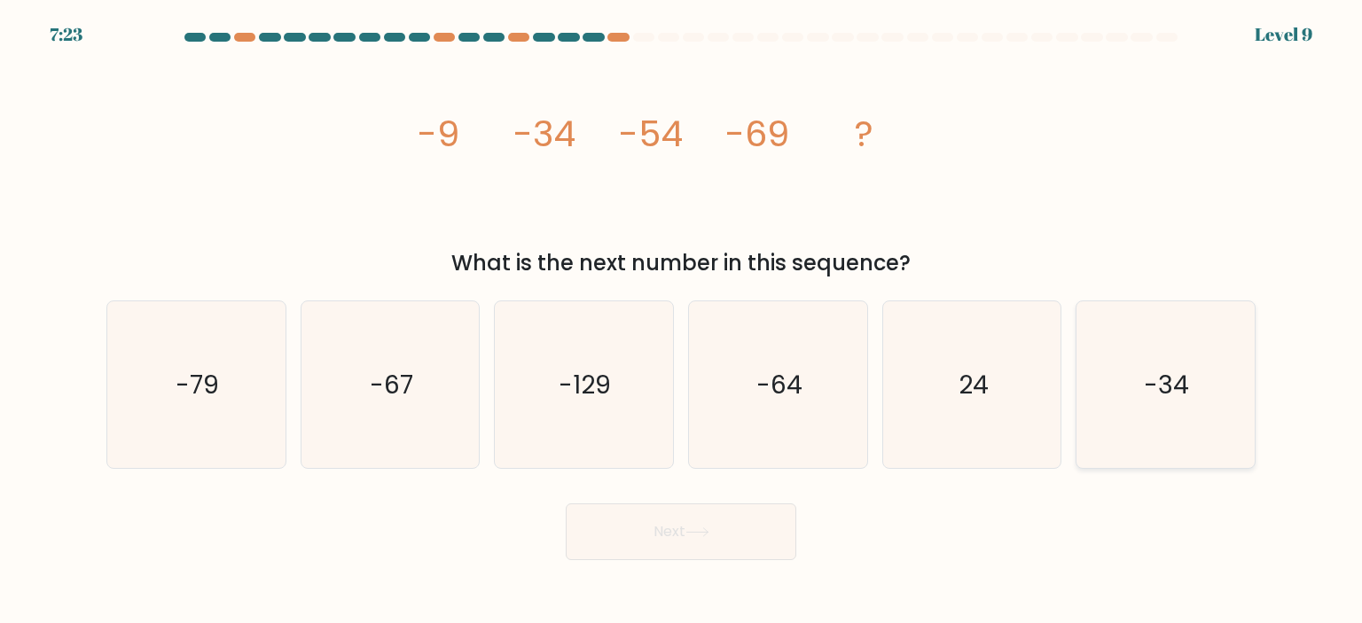
click at [1234, 386] on icon "-34" at bounding box center [1164, 384] width 167 height 167
click at [682, 321] on input "f. -34" at bounding box center [681, 316] width 1 height 9
radio input "true"
click at [804, 405] on icon "-64" at bounding box center [777, 384] width 167 height 167
click at [682, 321] on input "d. -64" at bounding box center [681, 316] width 1 height 9
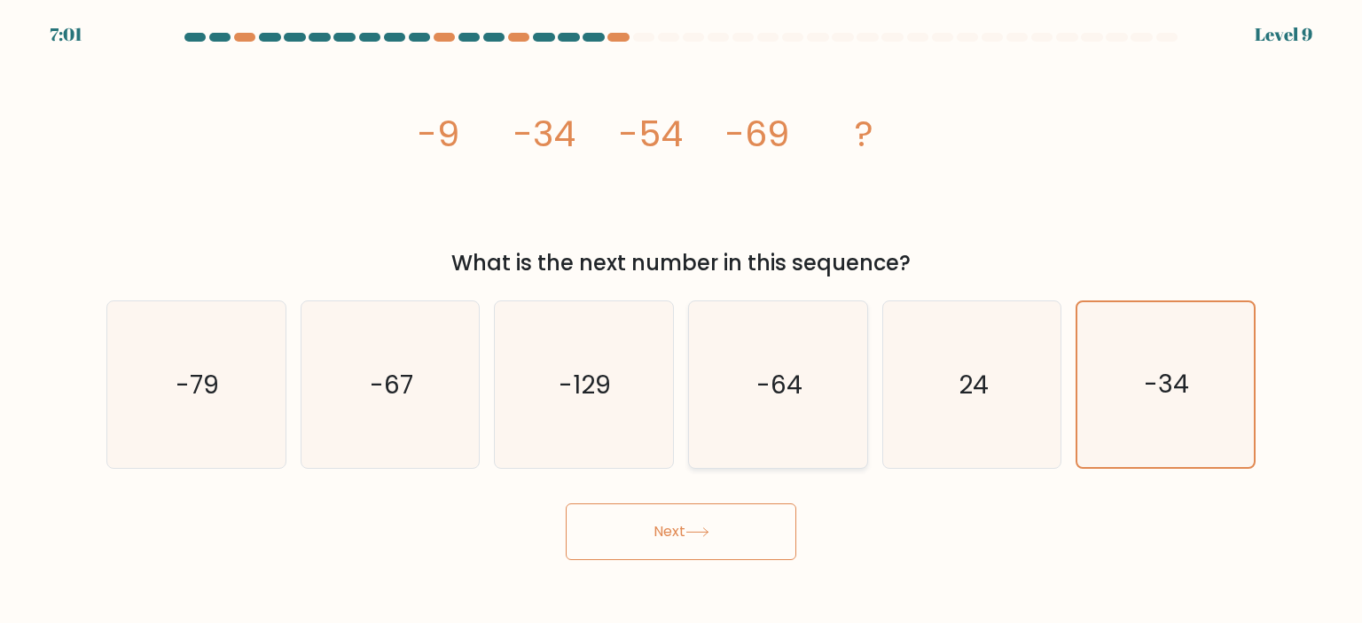
radio input "true"
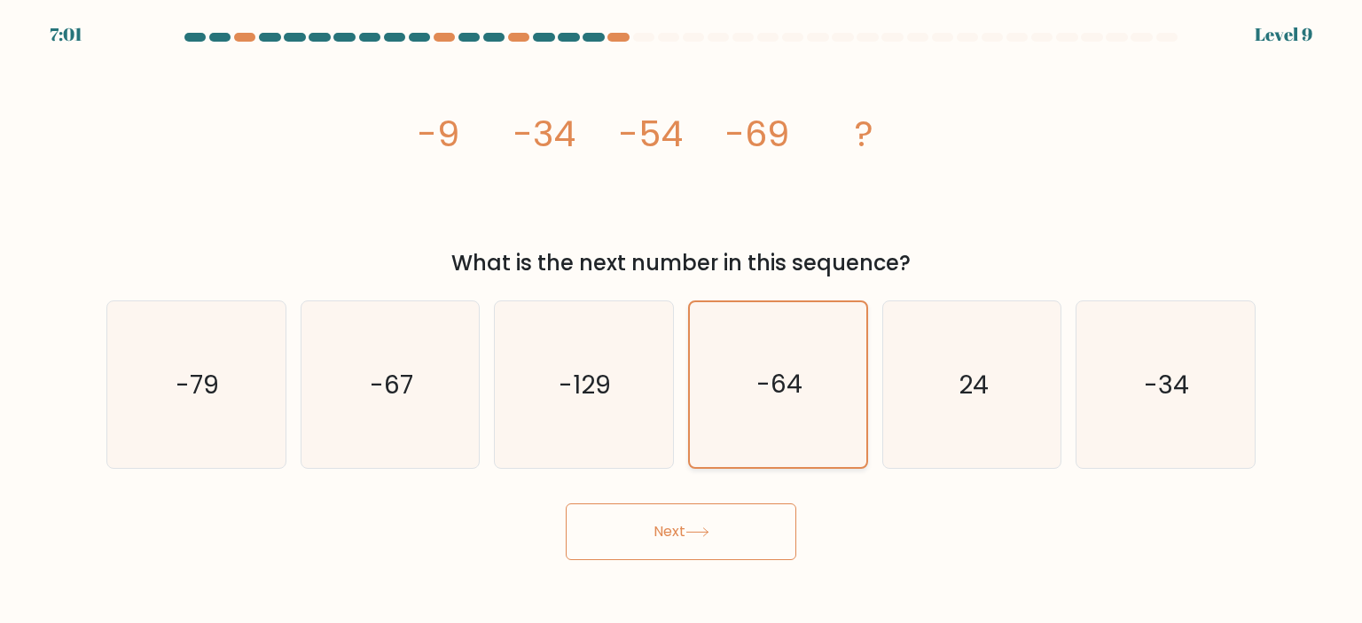
click at [804, 405] on icon "-64" at bounding box center [777, 384] width 165 height 165
click at [682, 321] on input "d. -64" at bounding box center [681, 316] width 1 height 9
click at [716, 538] on button "Next" at bounding box center [681, 531] width 230 height 57
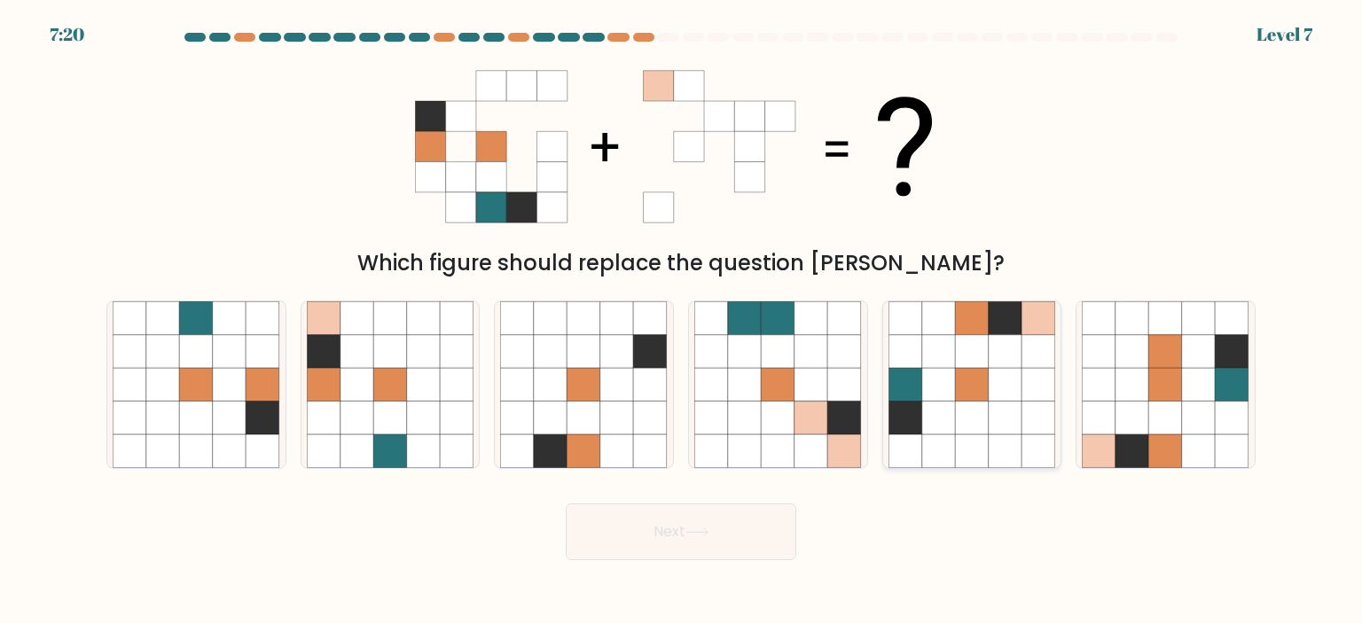
click at [931, 338] on icon at bounding box center [939, 352] width 34 height 34
click at [682, 321] on input "e." at bounding box center [681, 316] width 1 height 9
radio input "true"
click at [644, 530] on button "Next" at bounding box center [681, 531] width 230 height 57
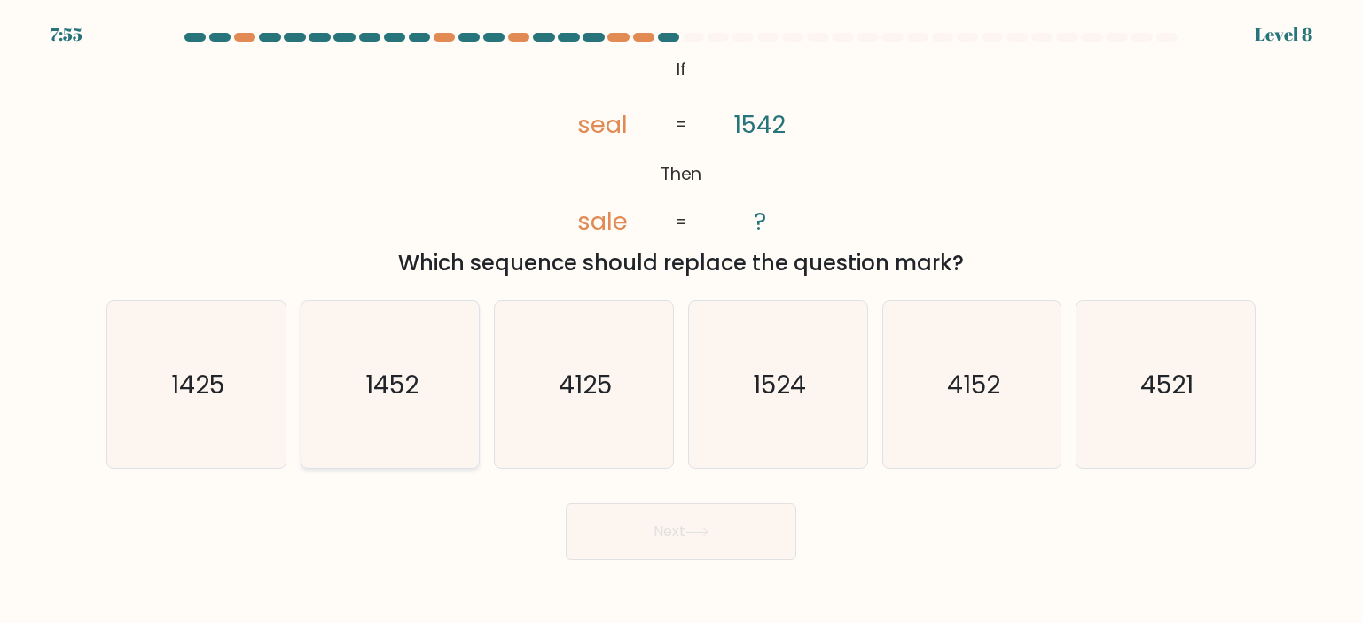
click at [416, 375] on text "1452" at bounding box center [391, 384] width 53 height 35
click at [681, 321] on input "b. 1452" at bounding box center [681, 316] width 1 height 9
radio input "true"
click at [635, 545] on button "Next" at bounding box center [681, 531] width 230 height 57
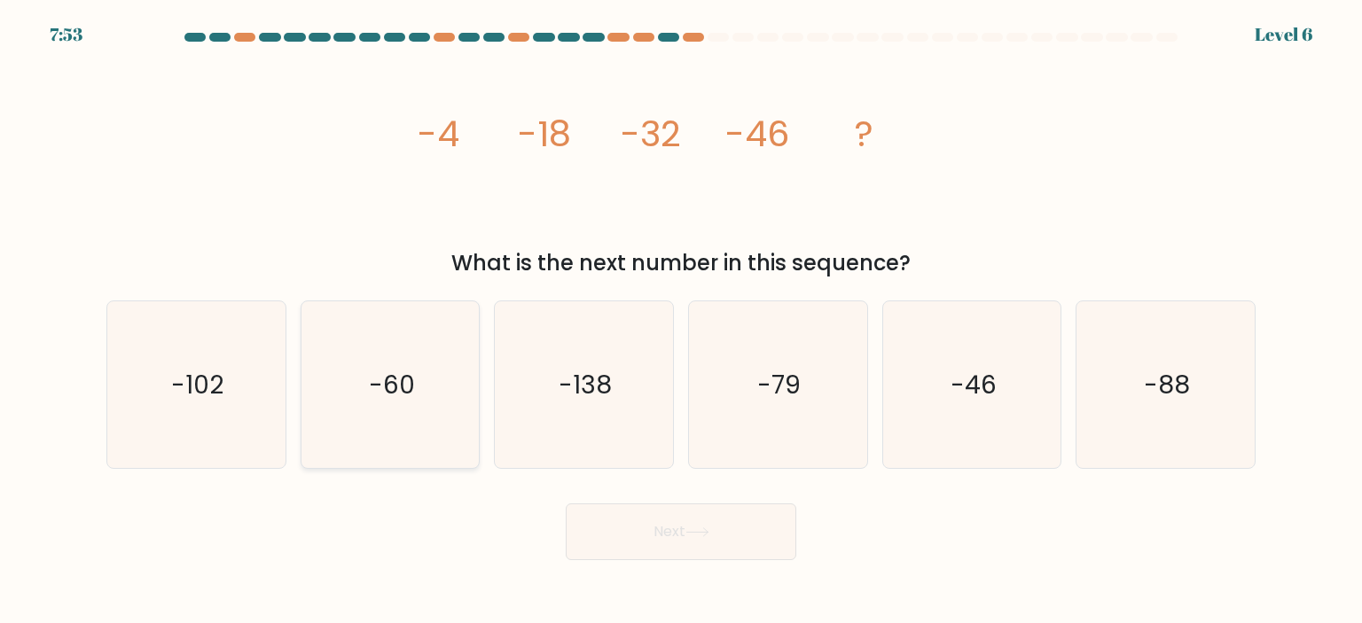
click at [407, 396] on text "-60" at bounding box center [392, 384] width 46 height 35
click at [681, 321] on input "b. -60" at bounding box center [681, 316] width 1 height 9
radio input "true"
click at [730, 559] on button "Next" at bounding box center [681, 531] width 230 height 57
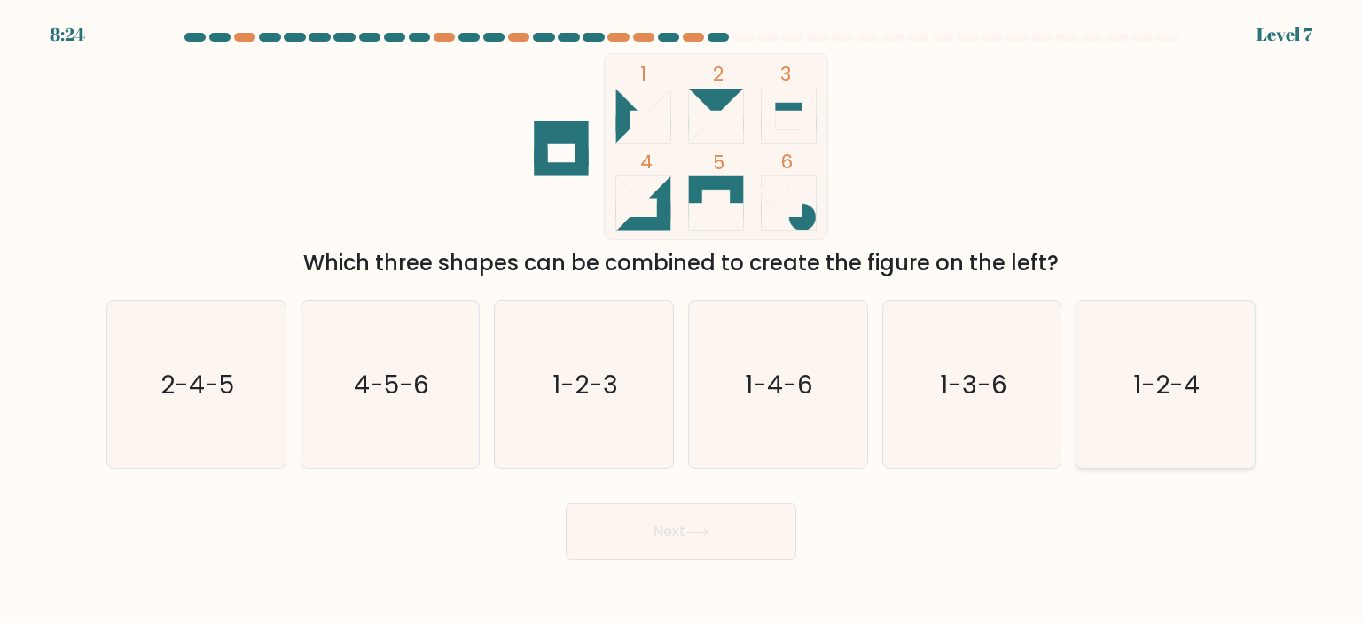
click at [1138, 424] on icon "1-2-4" at bounding box center [1164, 384] width 167 height 167
click at [682, 321] on input "f. 1-2-4" at bounding box center [681, 316] width 1 height 9
radio input "true"
click at [695, 545] on button "Next" at bounding box center [681, 531] width 230 height 57
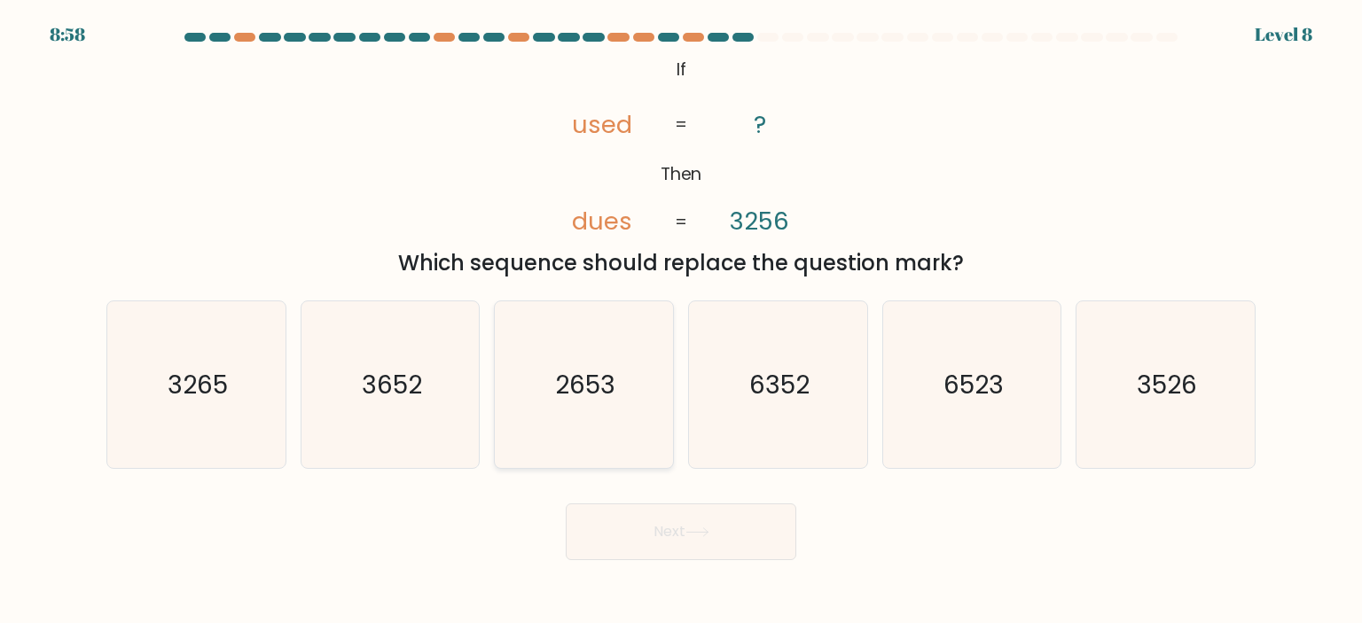
click at [575, 428] on icon "2653" at bounding box center [583, 384] width 167 height 167
click at [681, 321] on input "c. 2653" at bounding box center [681, 316] width 1 height 9
radio input "true"
click at [732, 537] on button "Next" at bounding box center [681, 531] width 230 height 57
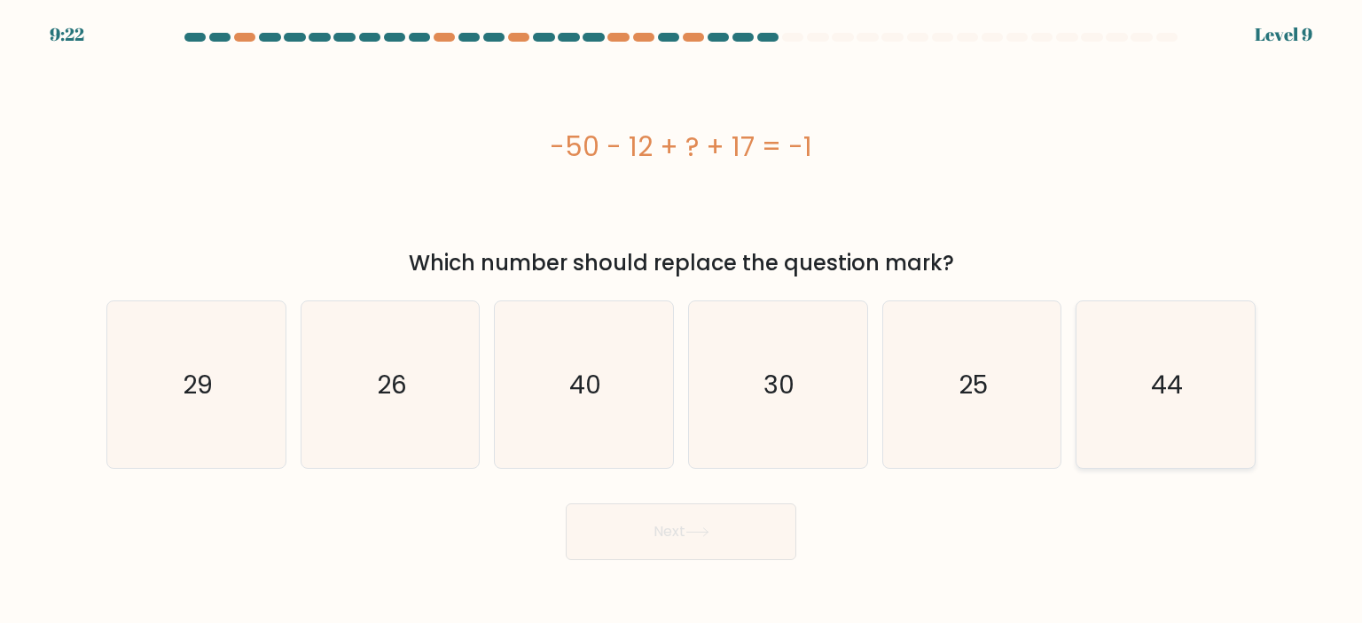
click at [1213, 364] on icon "44" at bounding box center [1164, 384] width 167 height 167
click at [682, 321] on input "f. 44" at bounding box center [681, 316] width 1 height 9
radio input "true"
click at [660, 536] on button "Next" at bounding box center [681, 531] width 230 height 57
click at [1026, 541] on div "Next" at bounding box center [681, 525] width 1170 height 70
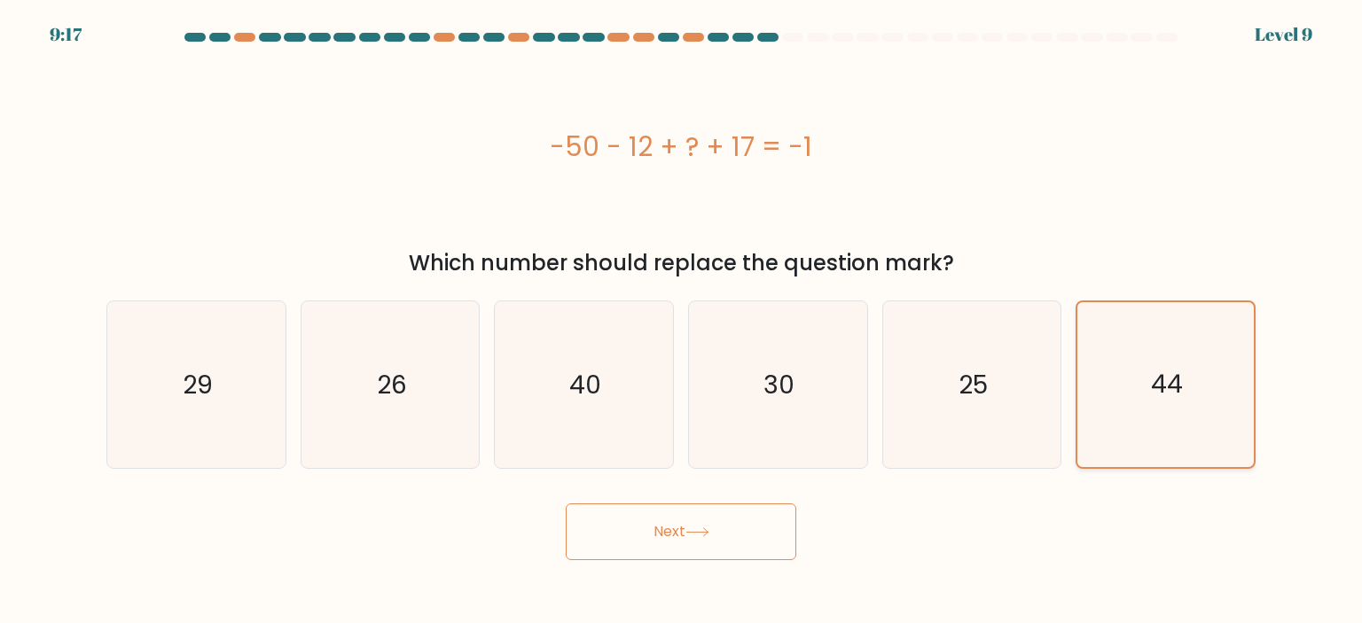
click at [1143, 392] on icon "44" at bounding box center [1164, 384] width 165 height 165
click at [682, 321] on input "f. 44" at bounding box center [681, 316] width 1 height 9
click at [1143, 392] on icon "44" at bounding box center [1164, 384] width 165 height 165
click at [682, 321] on input "f. 44" at bounding box center [681, 316] width 1 height 9
click at [730, 527] on button "Next" at bounding box center [681, 531] width 230 height 57
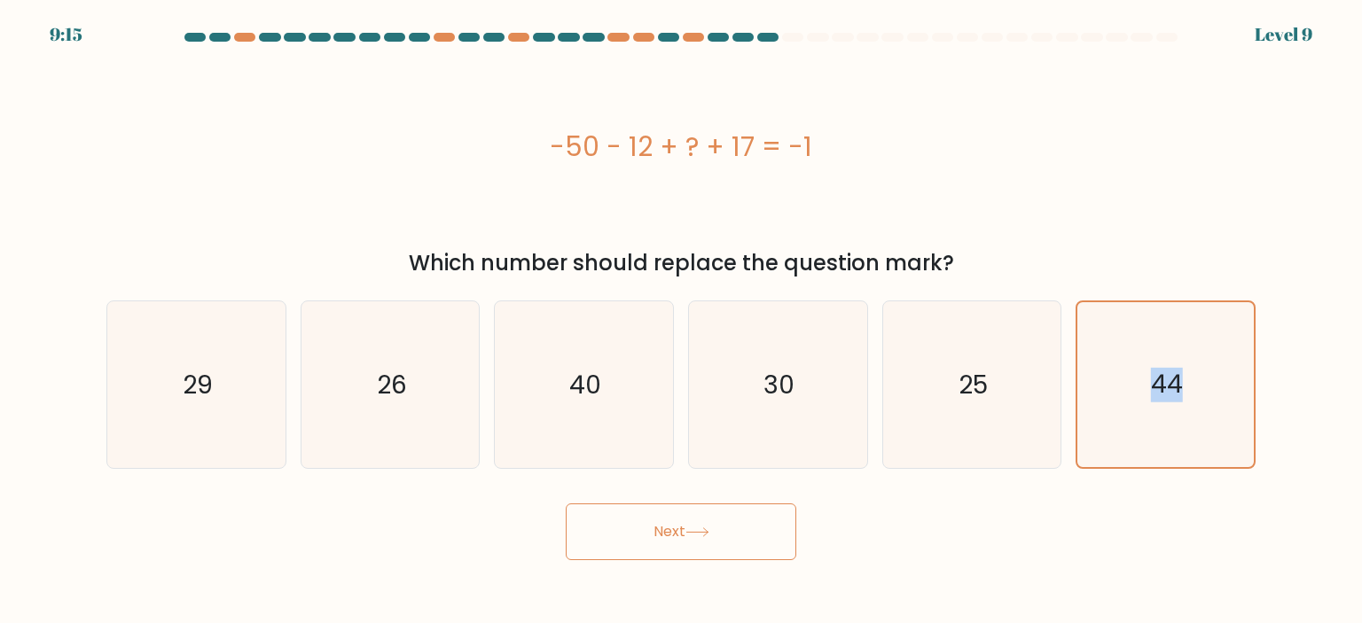
click at [684, 530] on button "Next" at bounding box center [681, 531] width 230 height 57
click at [915, 541] on div "Next" at bounding box center [681, 525] width 1170 height 70
click at [635, 534] on button "Next" at bounding box center [681, 531] width 230 height 57
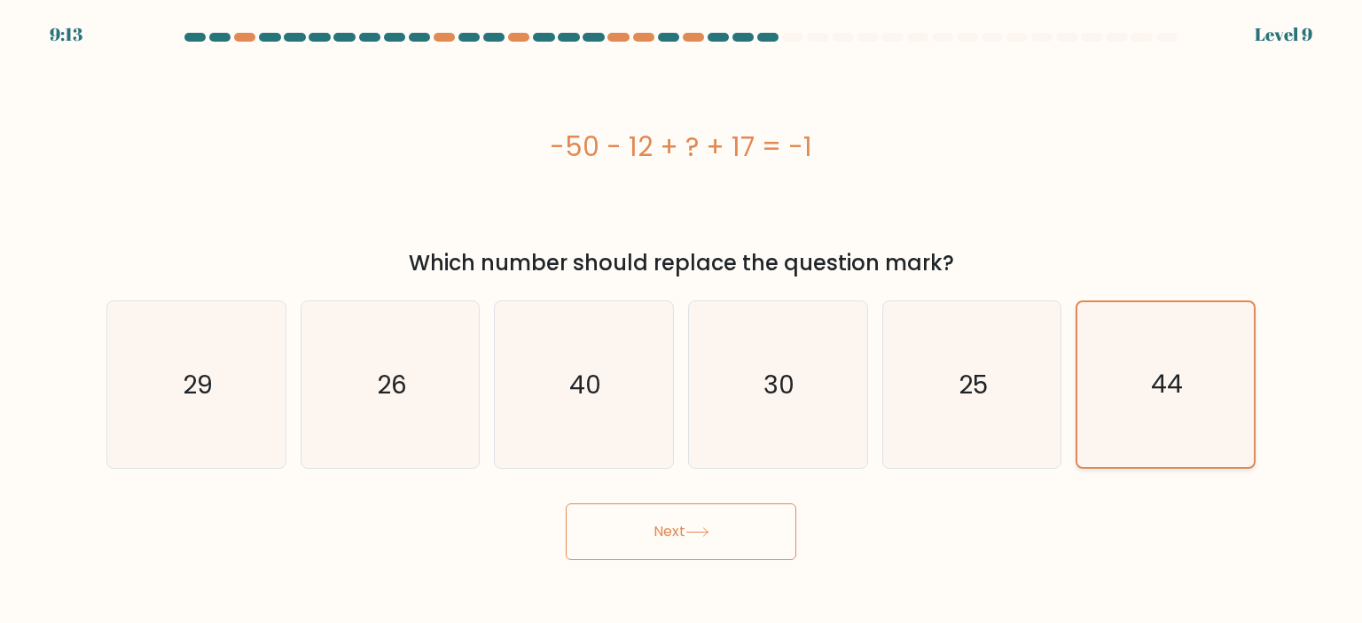
click at [1082, 375] on icon "44" at bounding box center [1164, 384] width 165 height 165
click at [682, 321] on input "f. 44" at bounding box center [681, 316] width 1 height 9
click at [1010, 384] on icon "25" at bounding box center [971, 384] width 167 height 167
click at [682, 321] on input "e. 25" at bounding box center [681, 316] width 1 height 9
radio input "true"
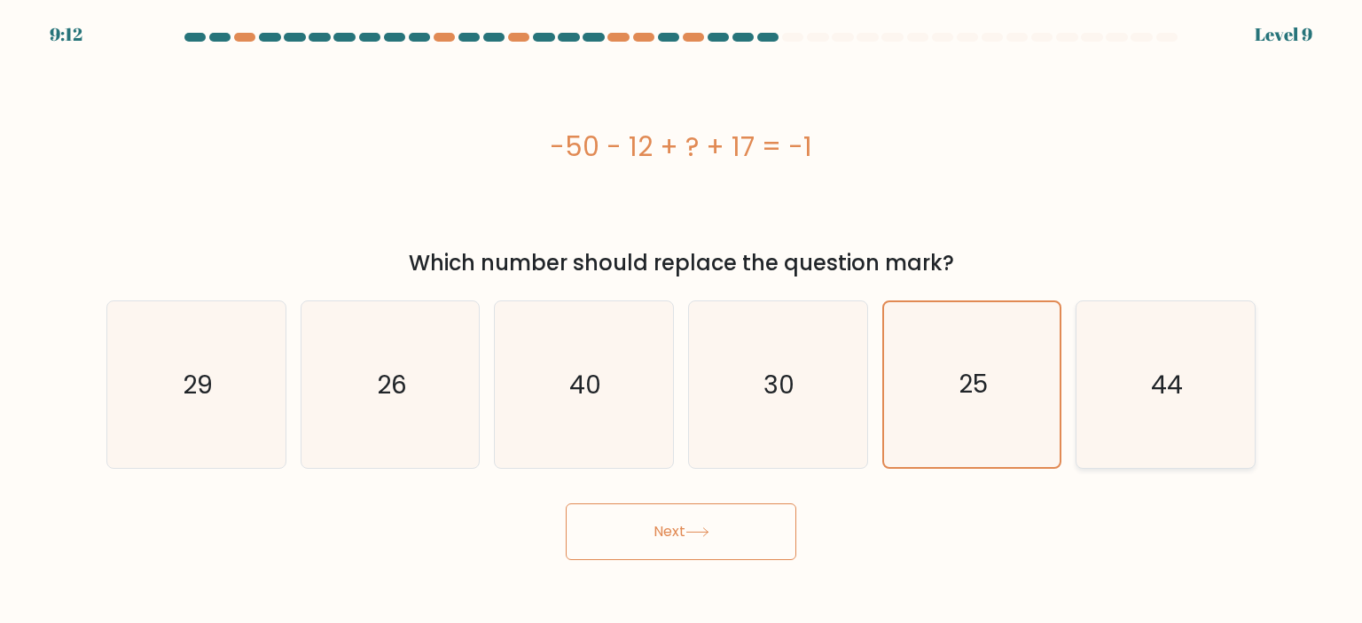
click at [1145, 383] on icon "44" at bounding box center [1164, 384] width 167 height 167
click at [682, 321] on input "f. 44" at bounding box center [681, 316] width 1 height 9
radio input "true"
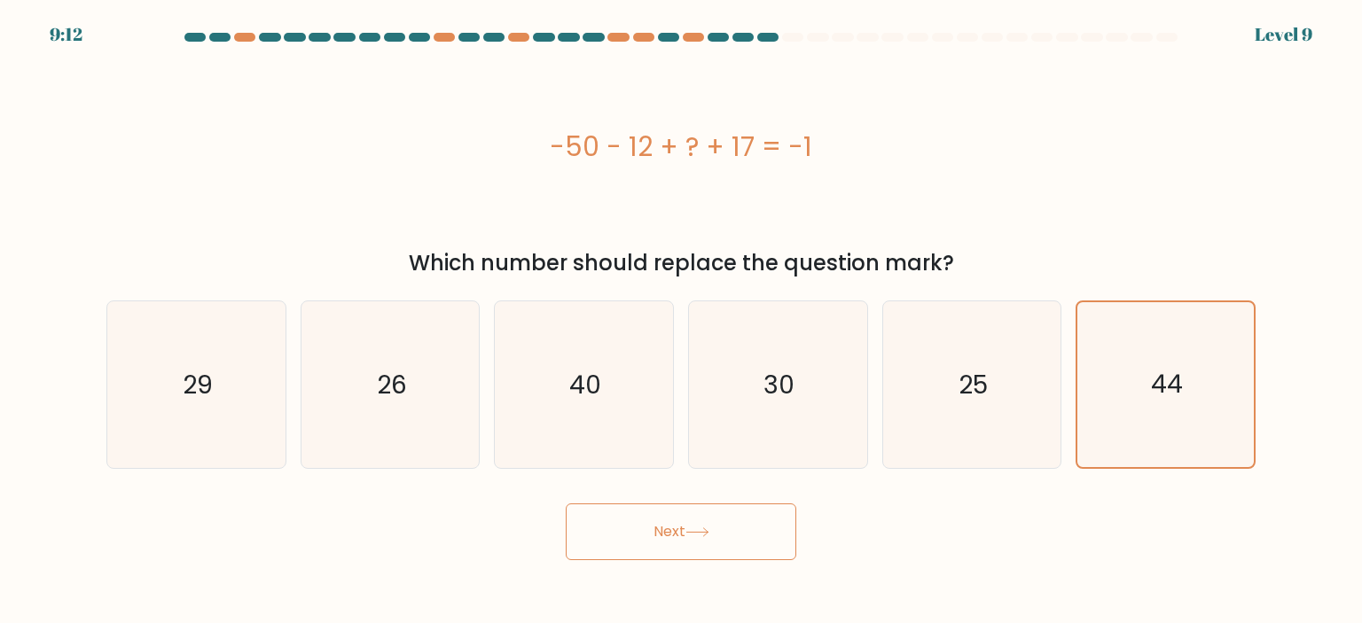
click at [674, 531] on button "Next" at bounding box center [681, 531] width 230 height 57
click at [670, 526] on button "Next" at bounding box center [681, 531] width 230 height 57
click at [725, 545] on button "Next" at bounding box center [681, 531] width 230 height 57
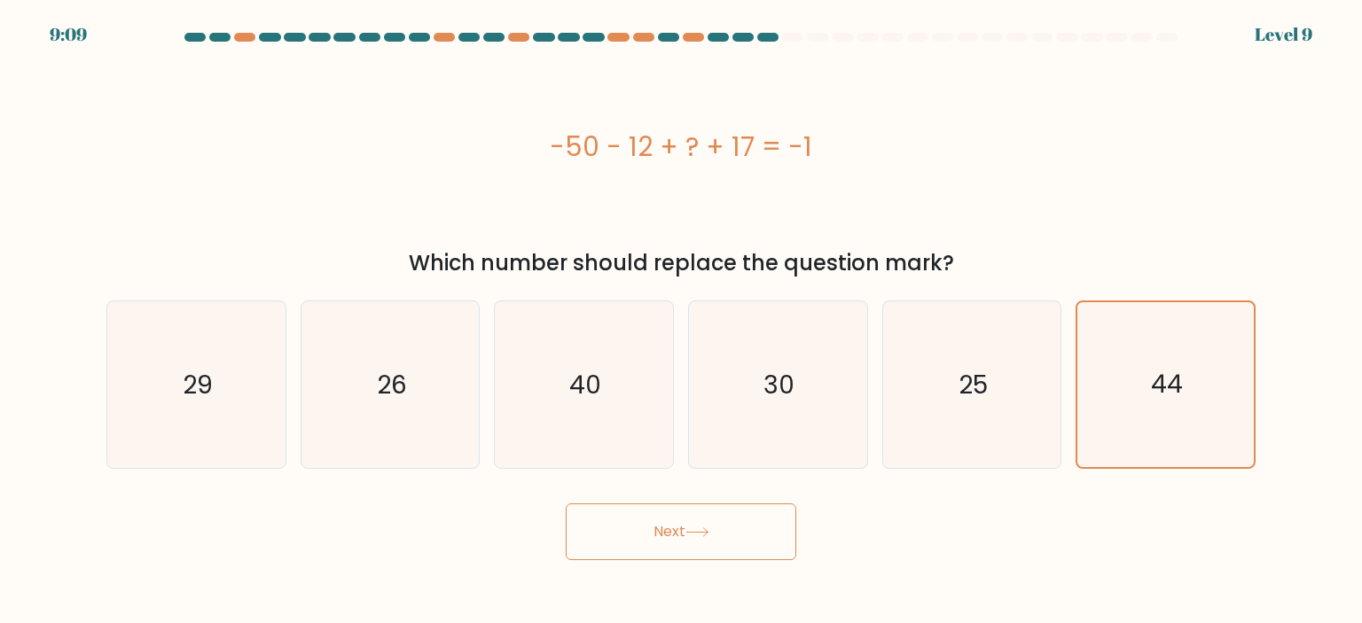
click at [725, 545] on button "Next" at bounding box center [681, 531] width 230 height 57
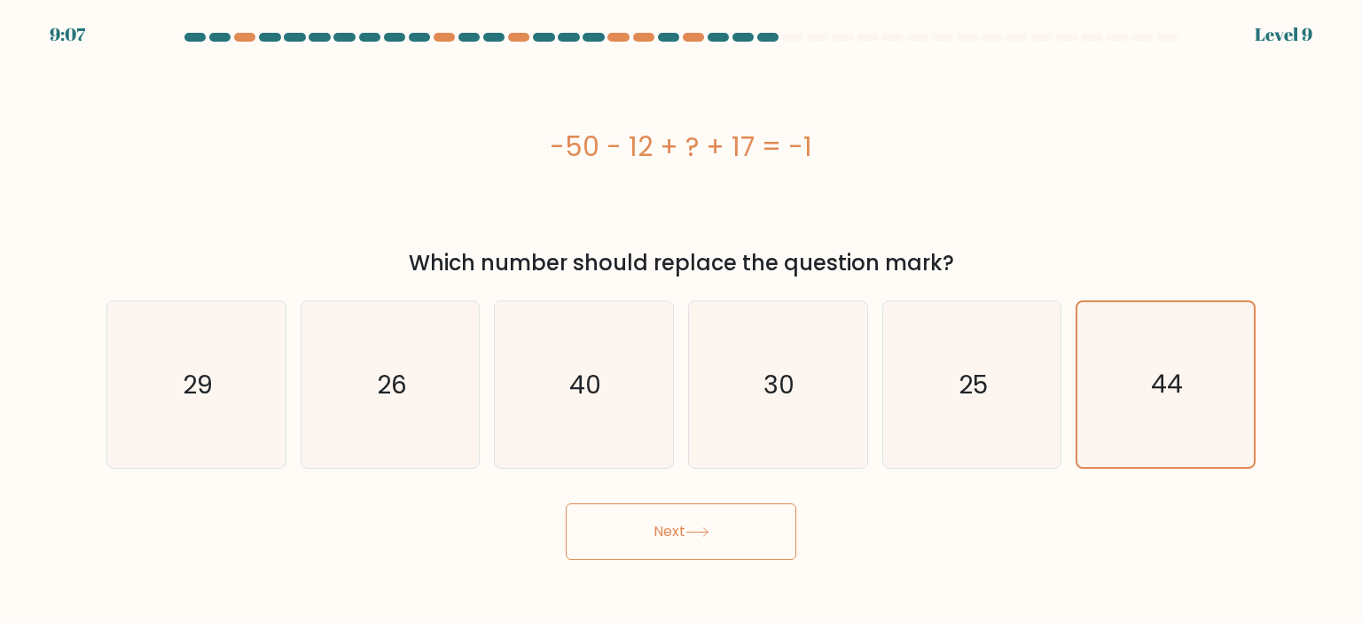
click at [675, 550] on button "Next" at bounding box center [681, 531] width 230 height 57
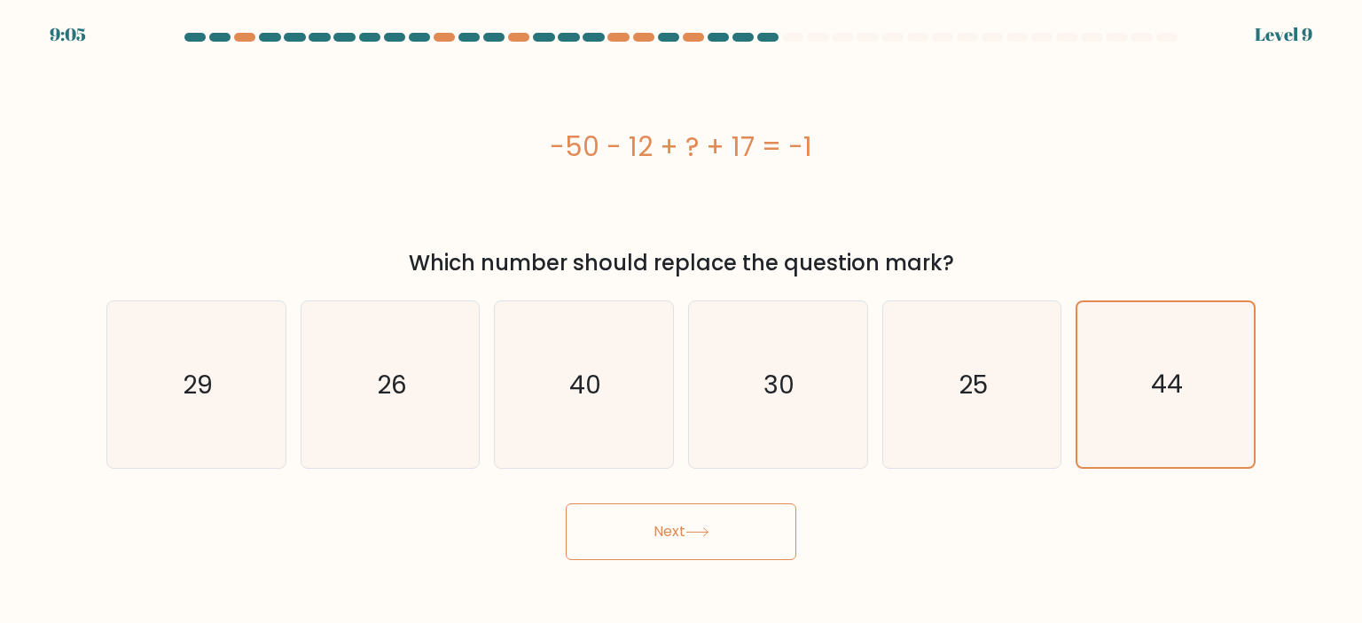
click at [675, 550] on button "Next" at bounding box center [681, 531] width 230 height 57
click at [765, 190] on div "-50 - 12 + ? + 17 = -1" at bounding box center [680, 146] width 1149 height 187
drag, startPoint x: 1099, startPoint y: 187, endPoint x: 929, endPoint y: 171, distance: 170.9
click at [1097, 187] on div "-50 - 12 + ? + 17 = -1" at bounding box center [680, 146] width 1149 height 187
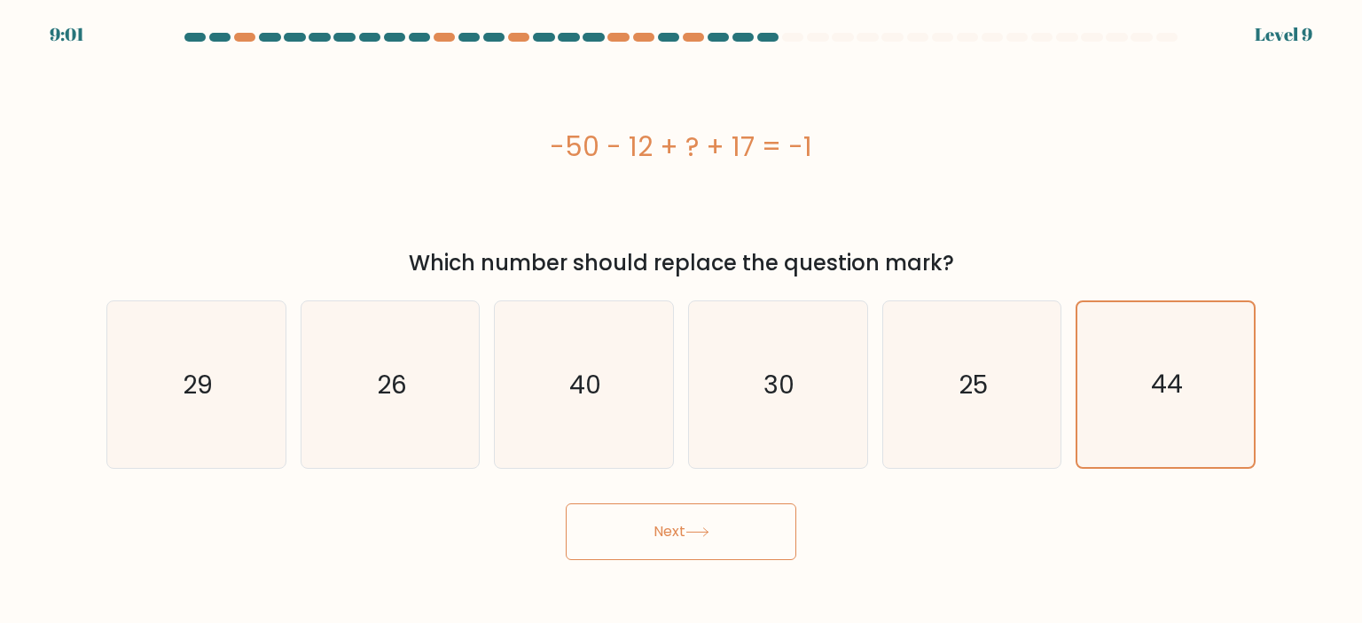
click at [614, 519] on button "Next" at bounding box center [681, 531] width 230 height 57
click at [980, 418] on icon "25" at bounding box center [971, 384] width 167 height 167
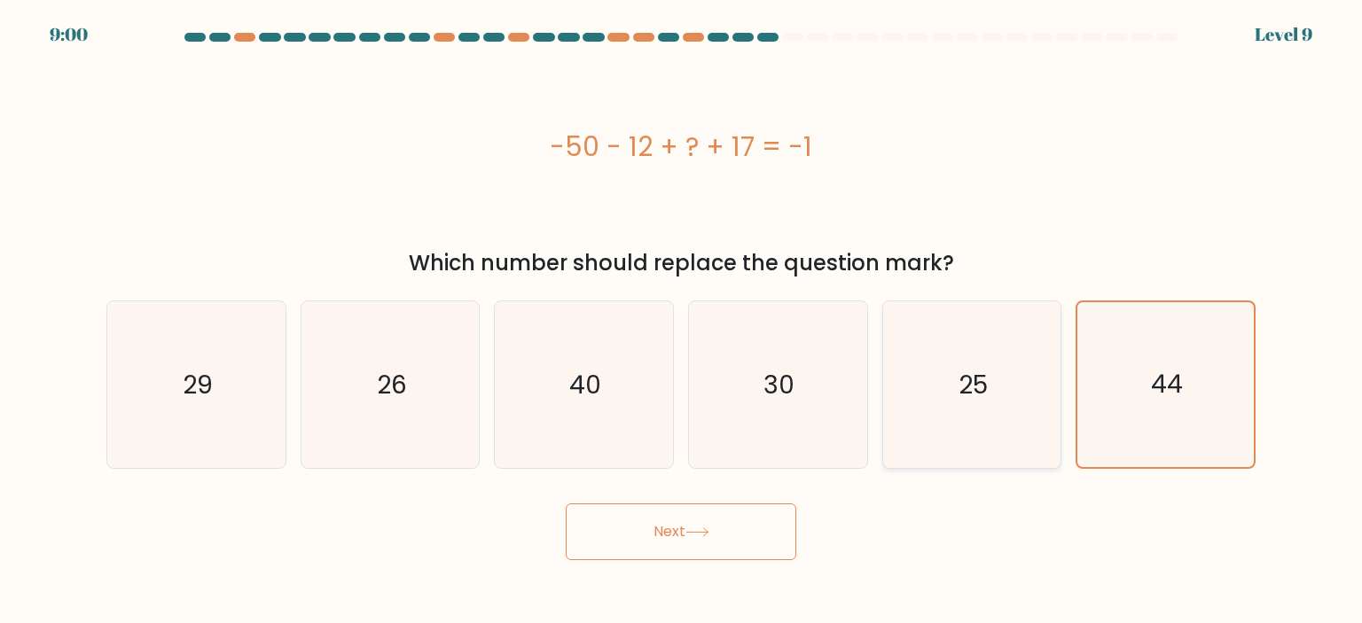
click at [682, 321] on input "e. 25" at bounding box center [681, 316] width 1 height 9
radio input "true"
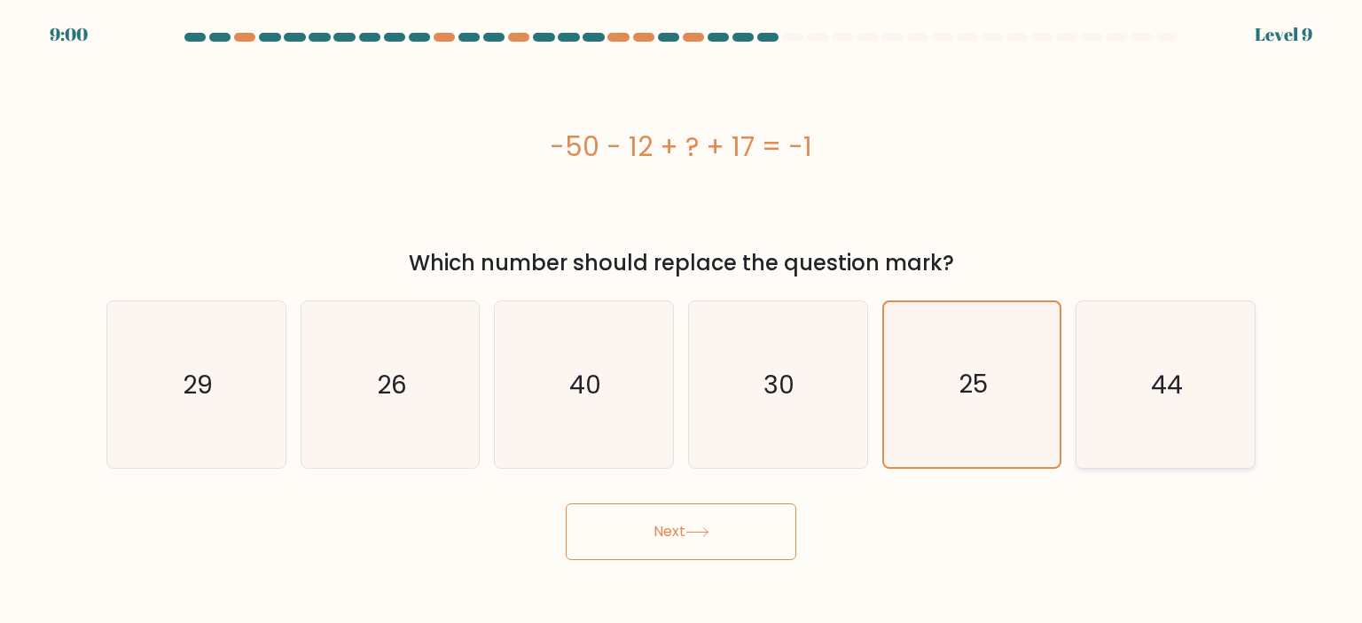
click at [1227, 393] on icon "44" at bounding box center [1164, 384] width 167 height 167
click at [682, 321] on input "f. 44" at bounding box center [681, 316] width 1 height 9
radio input "true"
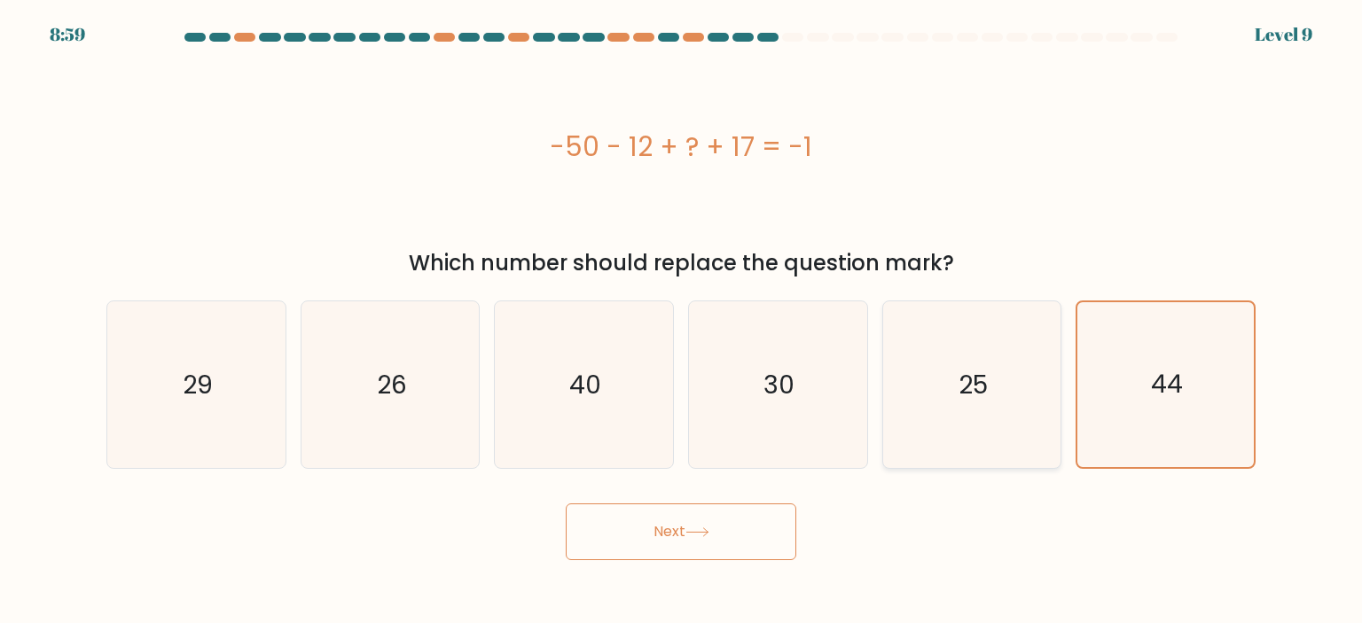
click at [933, 386] on icon "25" at bounding box center [971, 384] width 167 height 167
click at [682, 321] on input "e. 25" at bounding box center [681, 316] width 1 height 9
radio input "true"
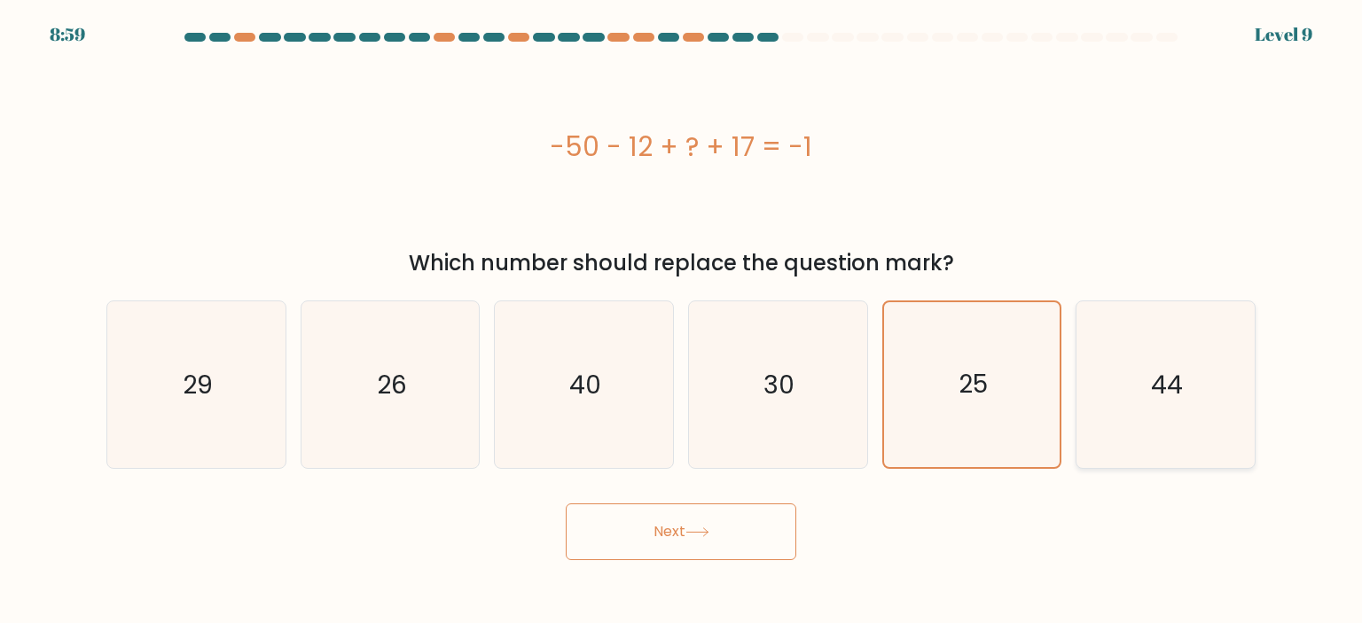
click at [1218, 386] on icon "44" at bounding box center [1164, 384] width 167 height 167
click at [682, 321] on input "f. 44" at bounding box center [681, 316] width 1 height 9
radio input "true"
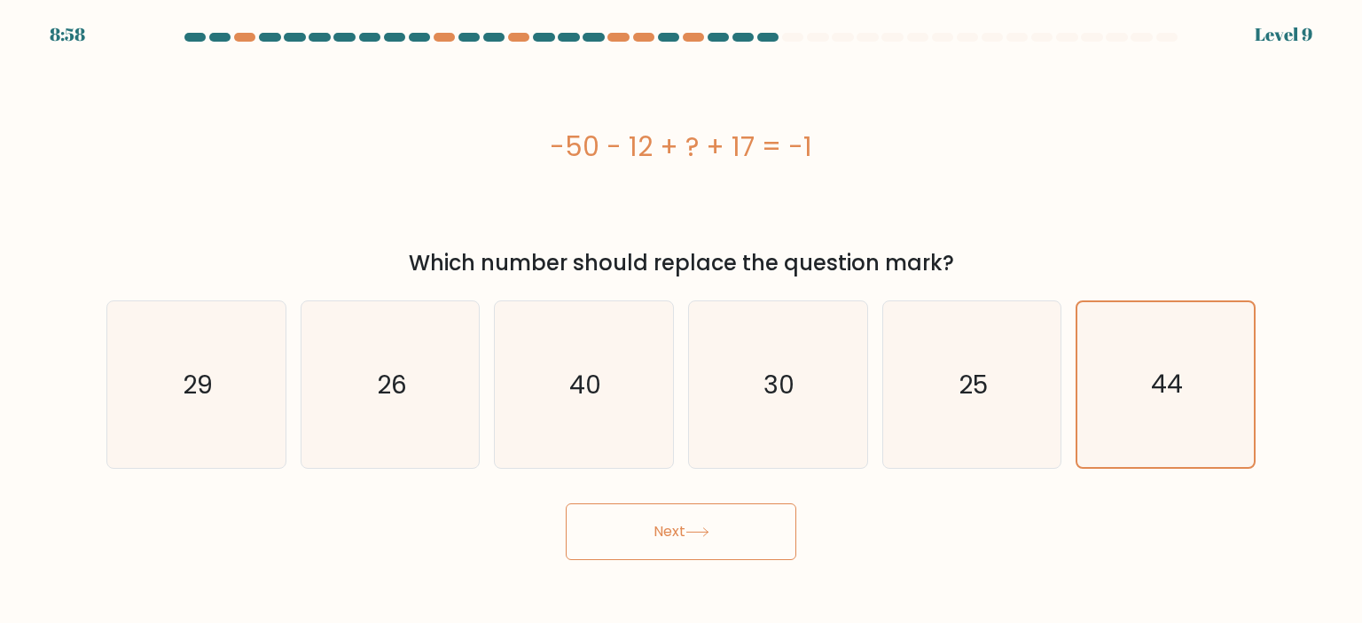
click at [588, 532] on button "Next" at bounding box center [681, 531] width 230 height 57
drag, startPoint x: 588, startPoint y: 532, endPoint x: 702, endPoint y: 559, distance: 117.6
click at [702, 559] on button "Next" at bounding box center [681, 531] width 230 height 57
click at [706, 558] on button "Next" at bounding box center [681, 531] width 230 height 57
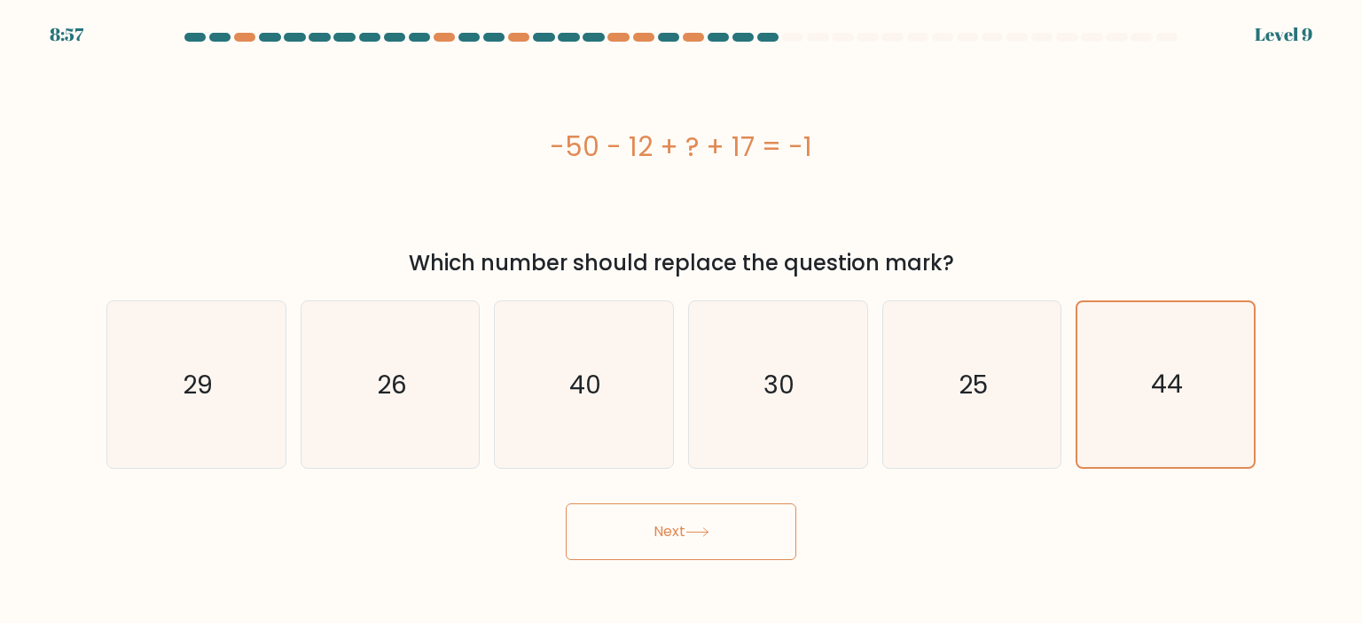
click at [704, 551] on button "Next" at bounding box center [681, 531] width 230 height 57
click at [702, 551] on button "Next" at bounding box center [681, 531] width 230 height 57
click at [638, 536] on button "Next" at bounding box center [681, 531] width 230 height 57
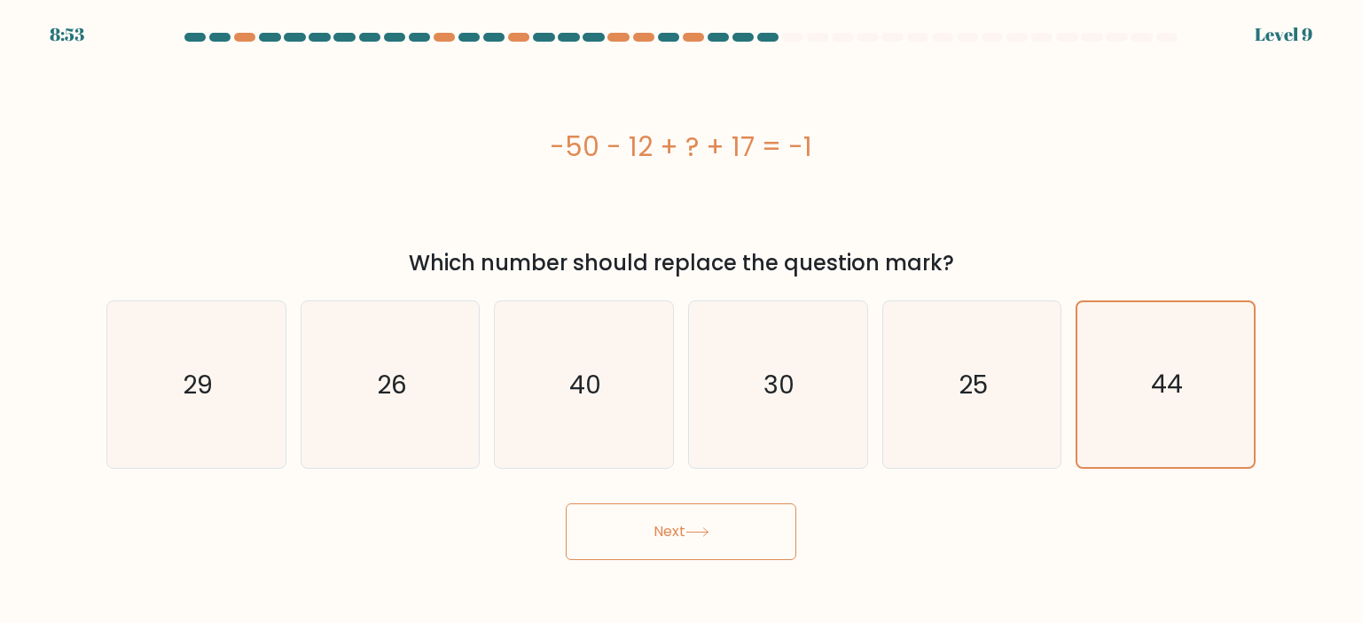
click at [638, 536] on button "Next" at bounding box center [681, 531] width 230 height 57
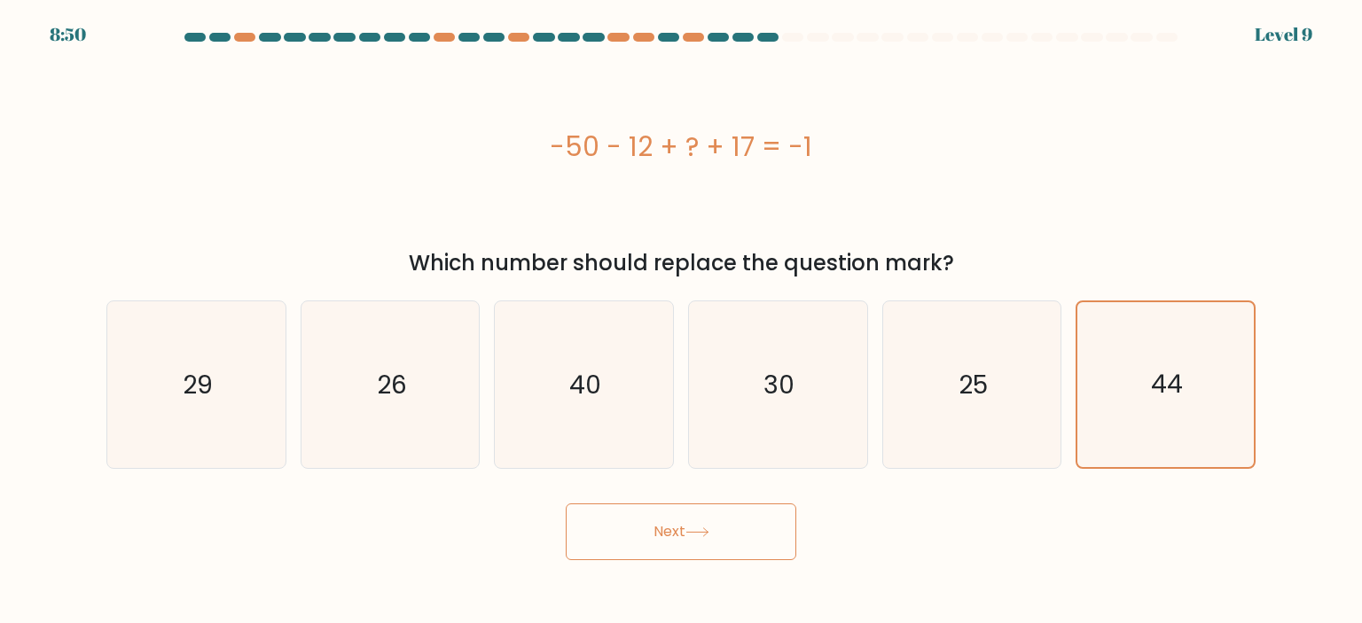
click at [636, 538] on button "Next" at bounding box center [681, 531] width 230 height 57
click at [716, 516] on button "Next" at bounding box center [681, 531] width 230 height 57
click at [1086, 521] on div "Next" at bounding box center [681, 525] width 1170 height 70
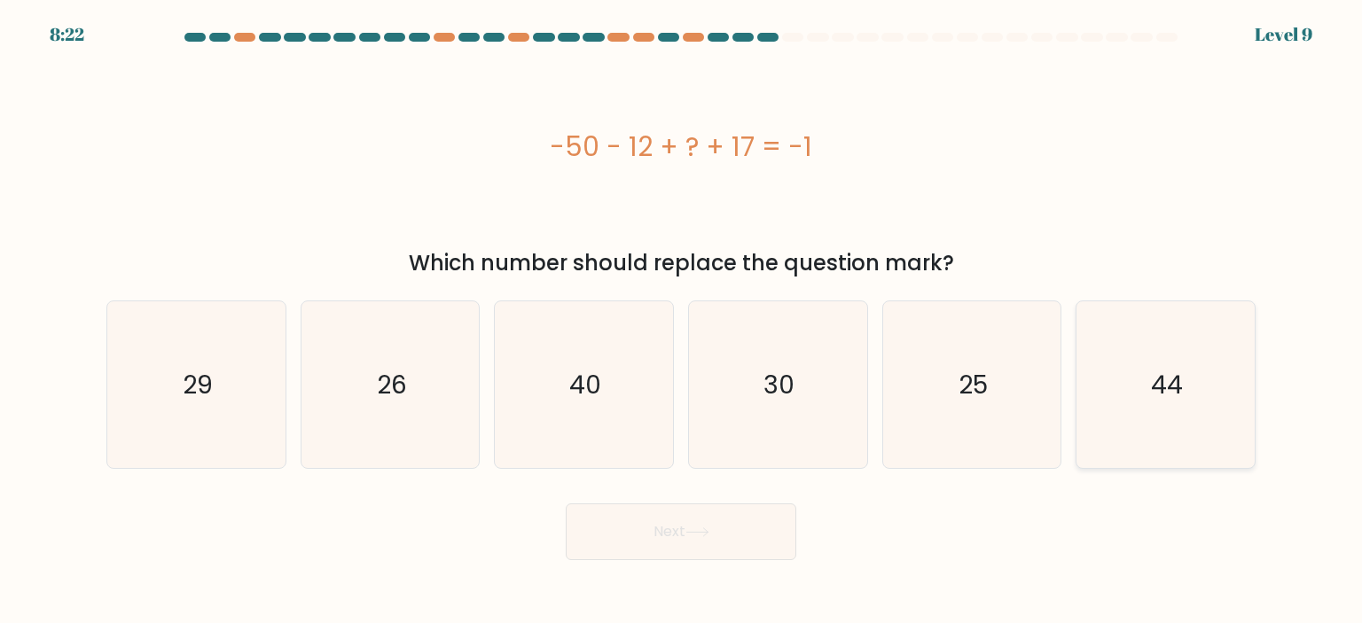
click at [1152, 394] on text "44" at bounding box center [1167, 384] width 32 height 35
click at [682, 321] on input "f. 44" at bounding box center [681, 316] width 1 height 9
radio input "true"
click at [692, 536] on icon at bounding box center [697, 532] width 24 height 10
click at [692, 535] on icon at bounding box center [697, 532] width 24 height 10
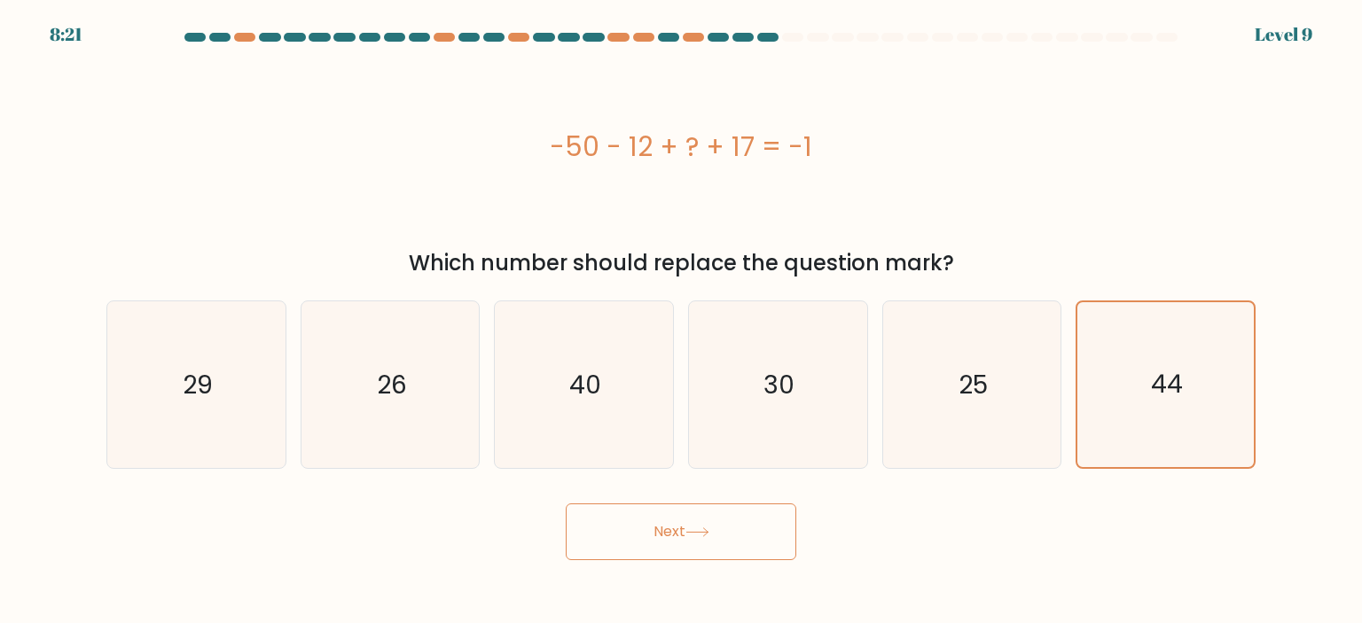
click at [692, 535] on icon at bounding box center [697, 532] width 24 height 10
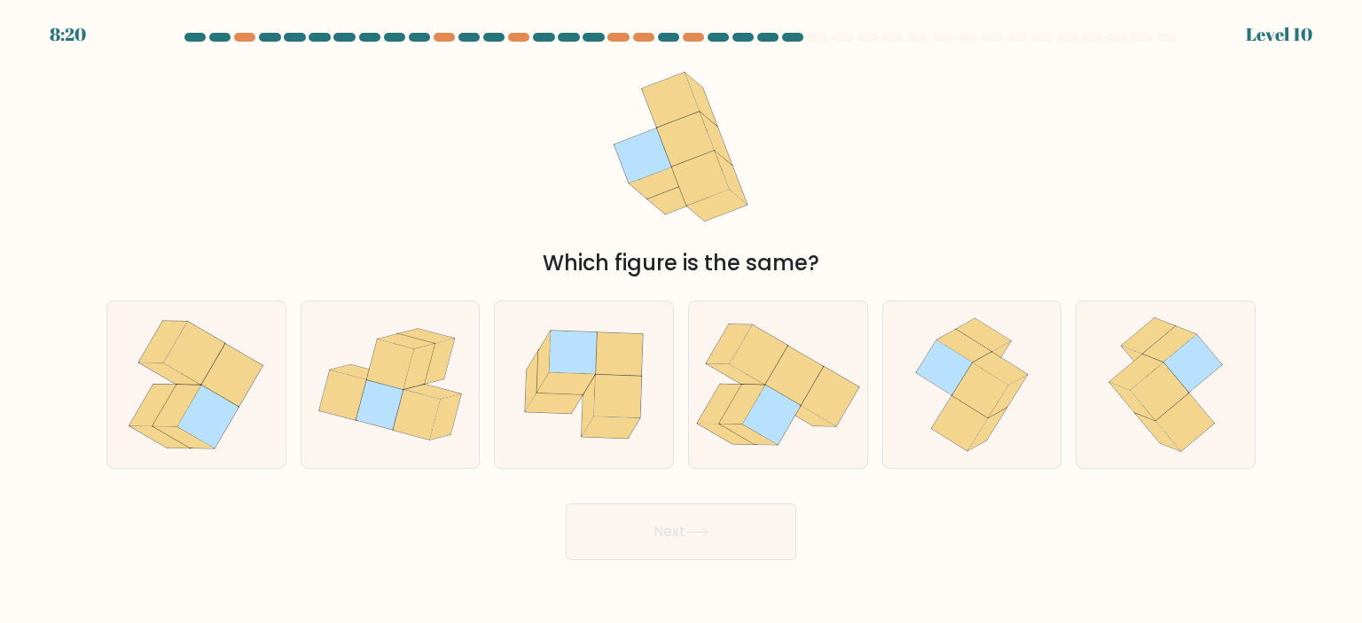
click at [692, 535] on icon at bounding box center [697, 532] width 24 height 10
click at [699, 209] on icon at bounding box center [717, 205] width 60 height 31
click at [773, 385] on icon at bounding box center [794, 376] width 58 height 59
click at [682, 321] on input "d." at bounding box center [681, 316] width 1 height 9
radio input "true"
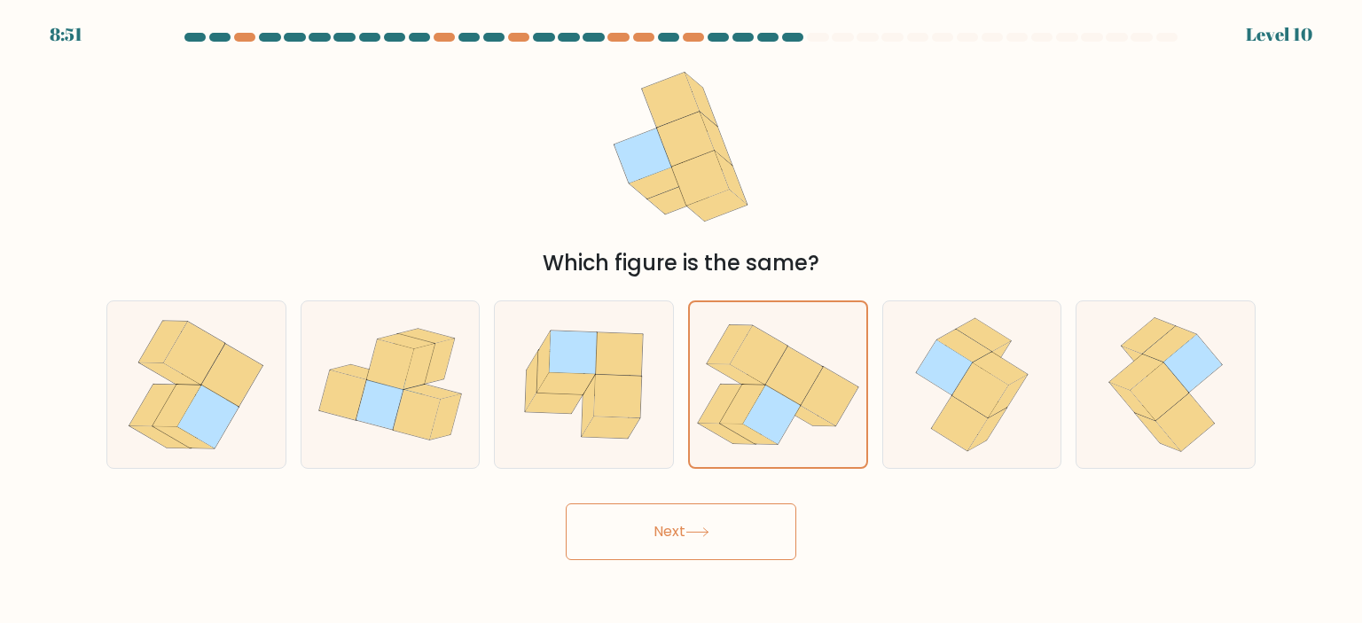
click at [711, 520] on button "Next" at bounding box center [681, 531] width 230 height 57
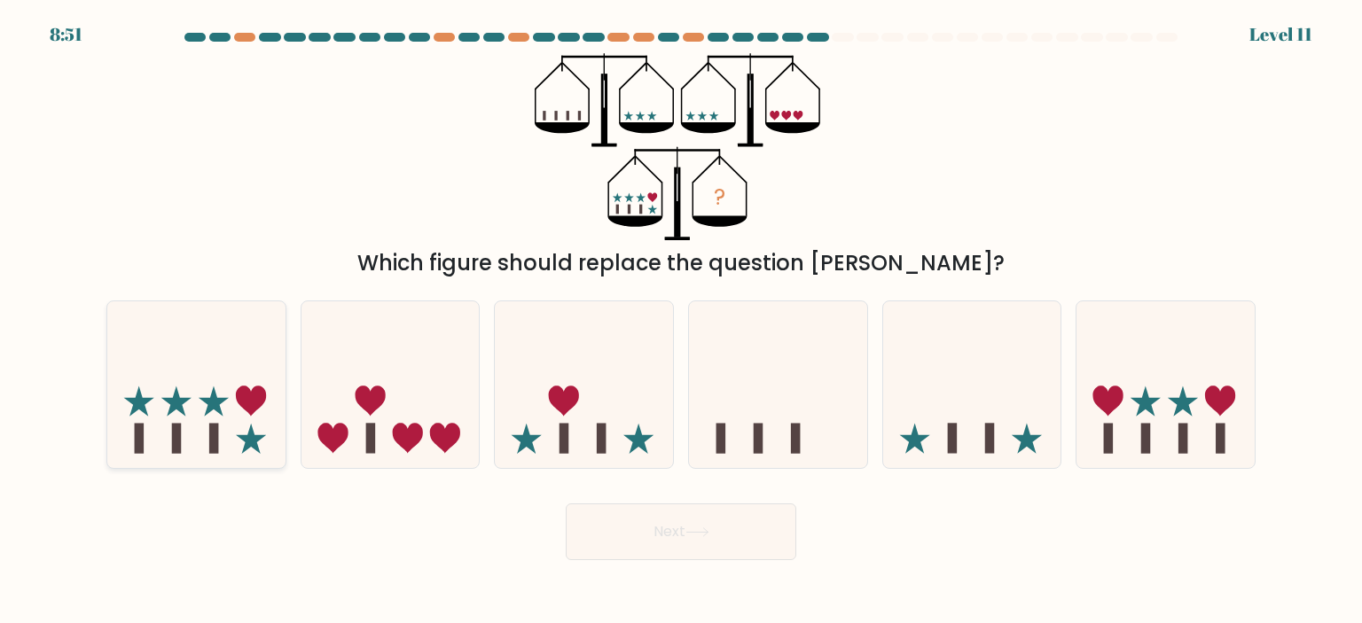
click at [227, 420] on icon at bounding box center [196, 384] width 178 height 147
click at [681, 321] on input "a." at bounding box center [681, 316] width 1 height 9
radio input "true"
click at [964, 418] on icon at bounding box center [972, 384] width 178 height 147
click at [682, 321] on input "e." at bounding box center [681, 316] width 1 height 9
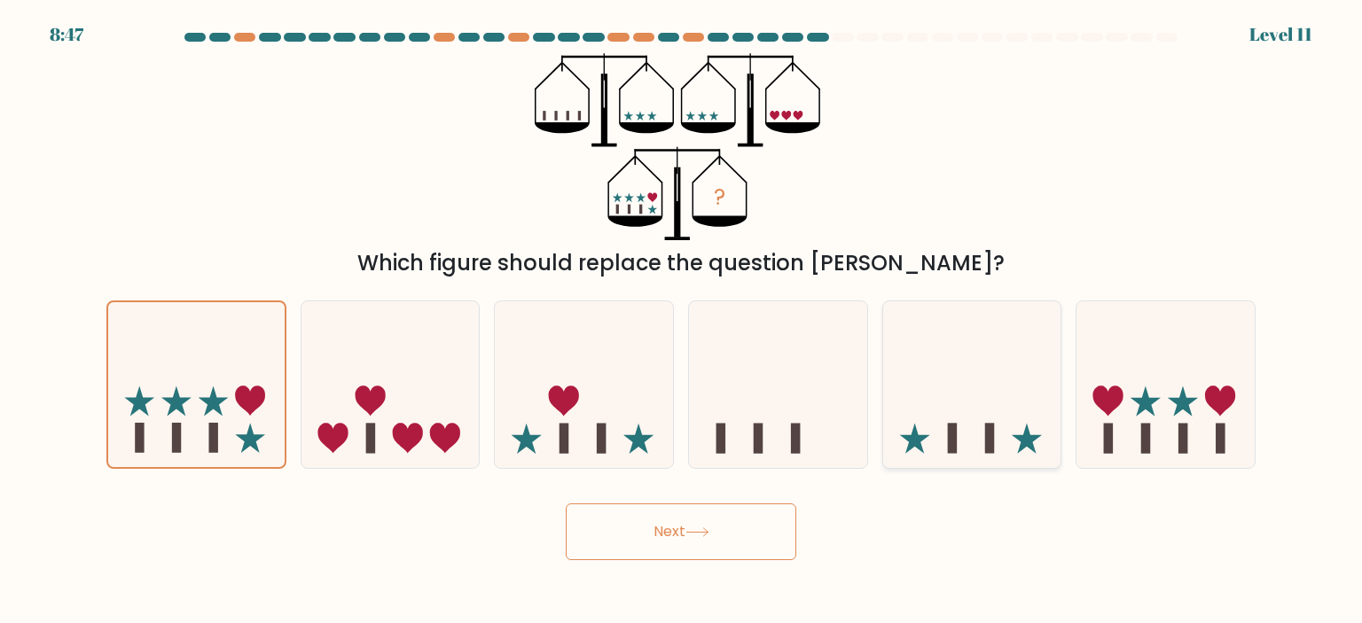
radio input "true"
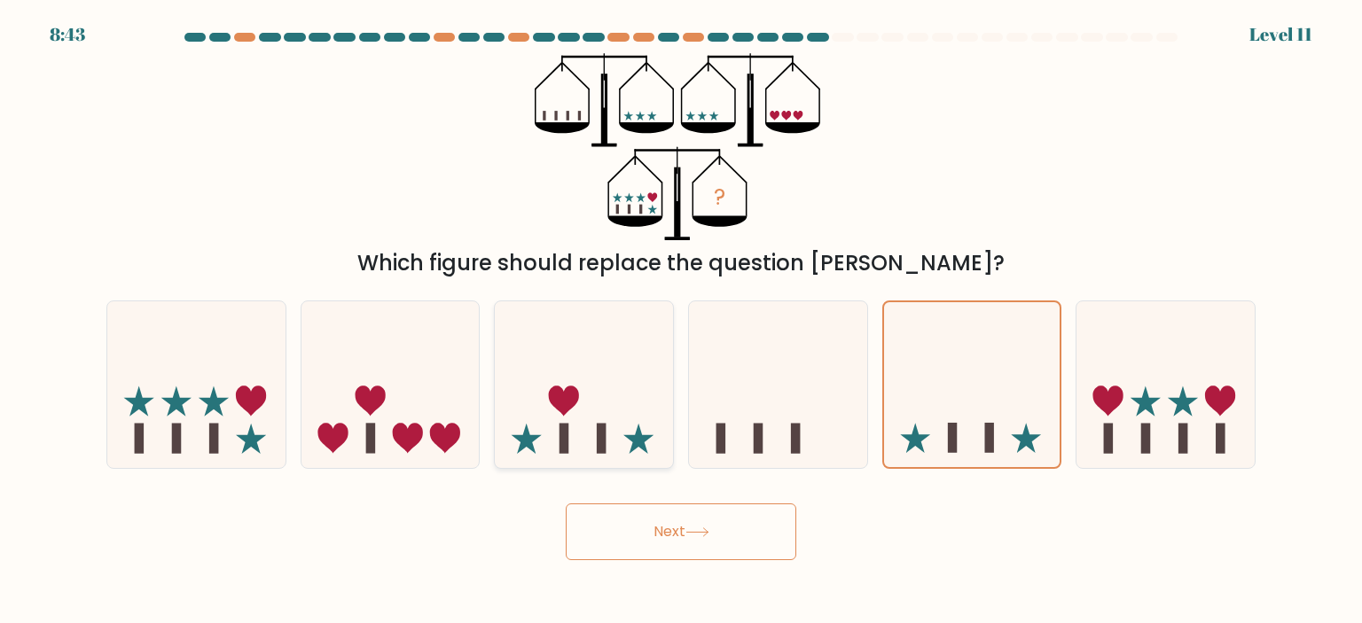
click at [613, 393] on icon at bounding box center [584, 384] width 178 height 147
click at [681, 321] on input "c." at bounding box center [681, 316] width 1 height 9
radio input "true"
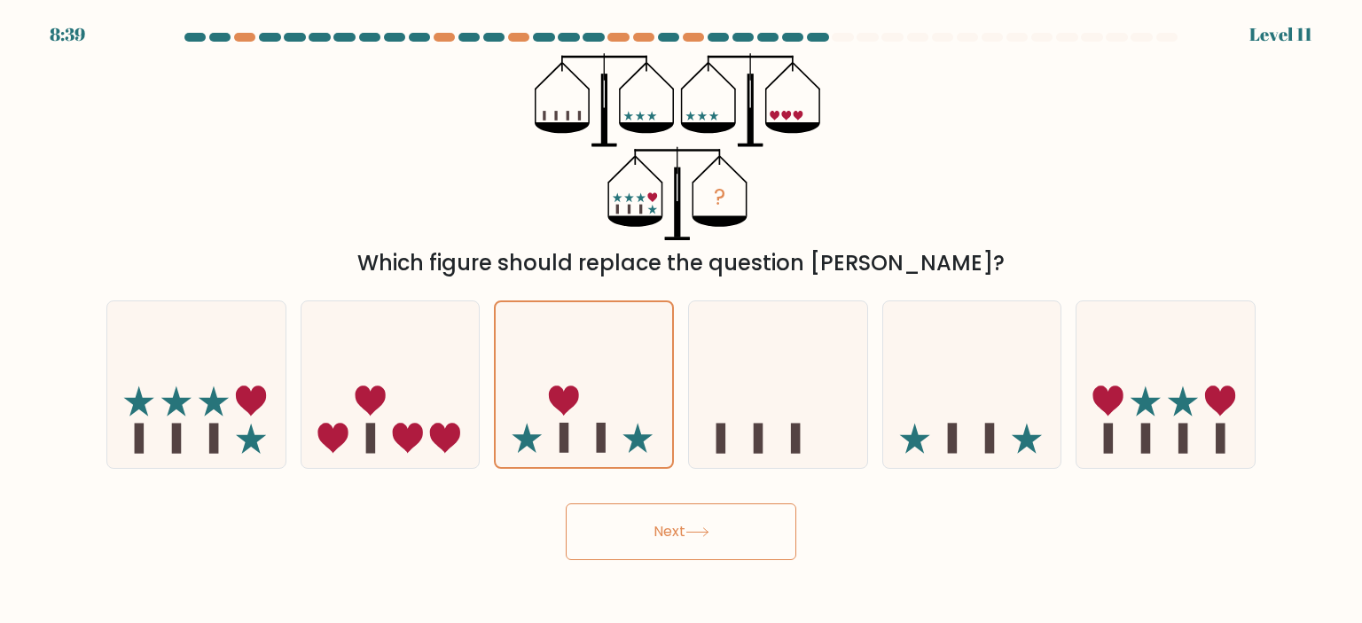
click at [1259, 399] on div "f." at bounding box center [1165, 384] width 194 height 168
click at [1157, 389] on icon at bounding box center [1165, 384] width 178 height 147
click at [682, 321] on input "f." at bounding box center [681, 316] width 1 height 9
radio input "true"
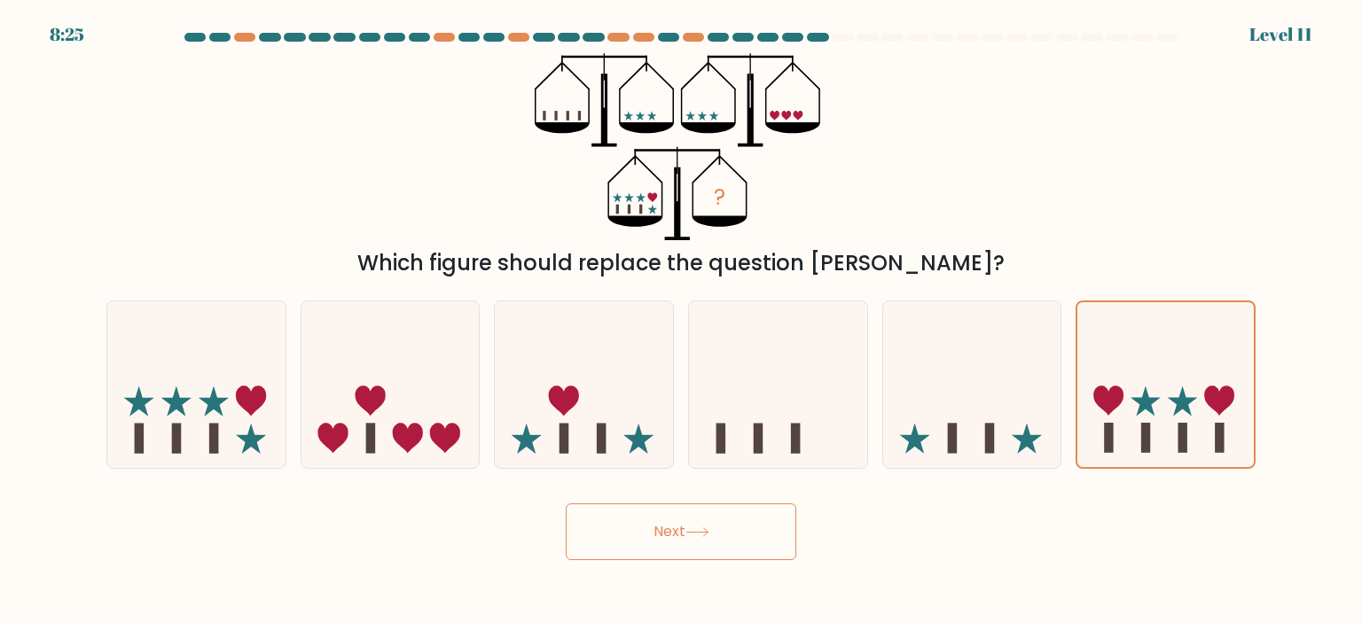
click at [706, 535] on icon at bounding box center [697, 532] width 24 height 10
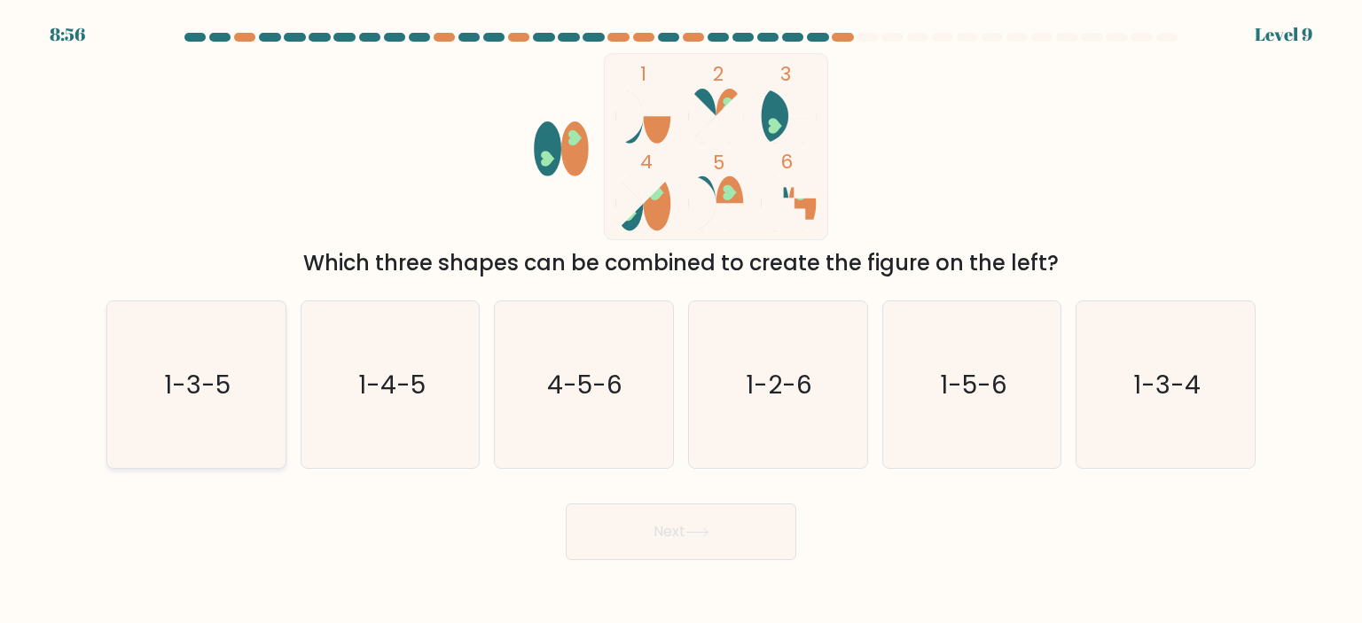
click at [151, 384] on icon "1-3-5" at bounding box center [196, 384] width 167 height 167
click at [681, 321] on input "a. 1-3-5" at bounding box center [681, 316] width 1 height 9
radio input "true"
click at [623, 530] on button "Next" at bounding box center [681, 531] width 230 height 57
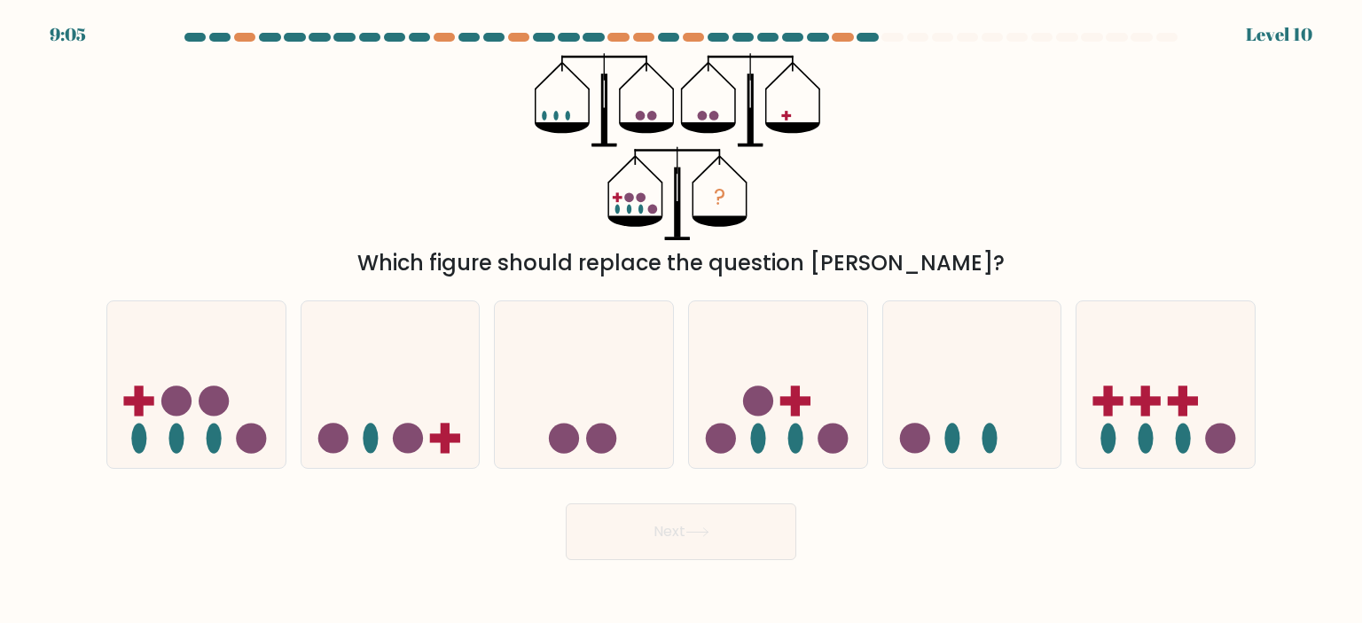
click at [964, 204] on div "? Which figure should replace the question mark?" at bounding box center [681, 166] width 1170 height 226
click at [799, 355] on icon at bounding box center [778, 384] width 178 height 147
click at [682, 321] on input "d." at bounding box center [681, 316] width 1 height 9
radio input "true"
click at [636, 559] on button "Next" at bounding box center [681, 531] width 230 height 57
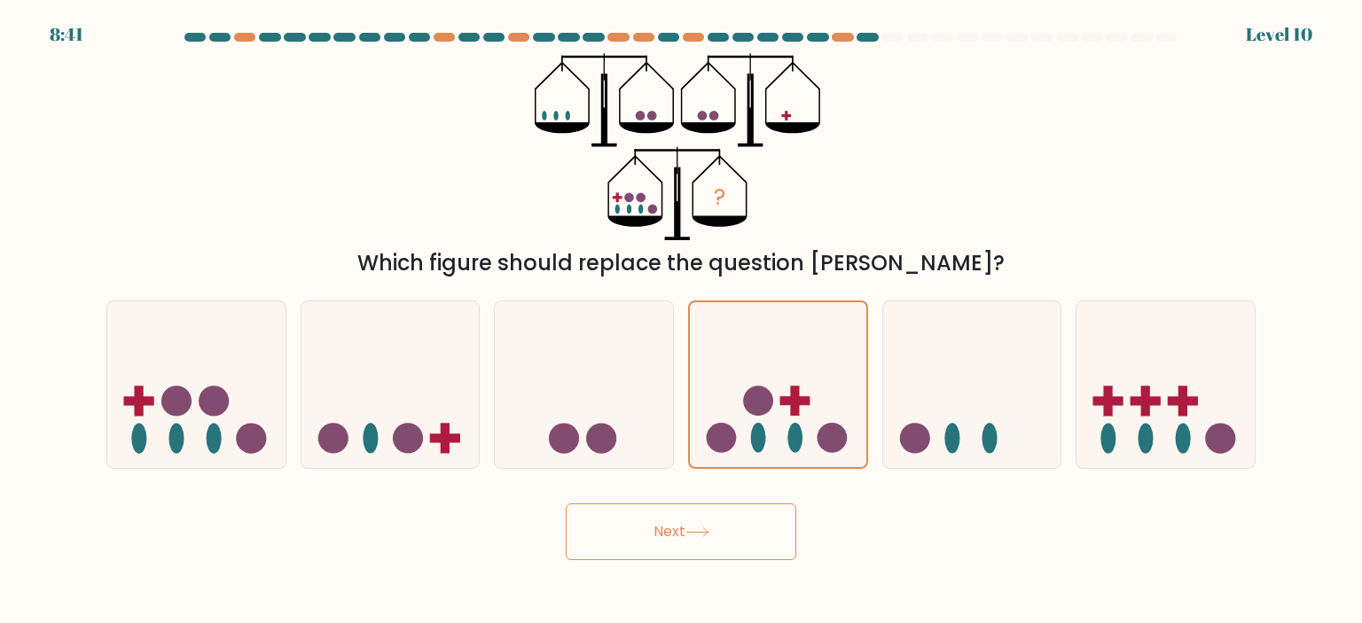
click at [636, 559] on button "Next" at bounding box center [681, 531] width 230 height 57
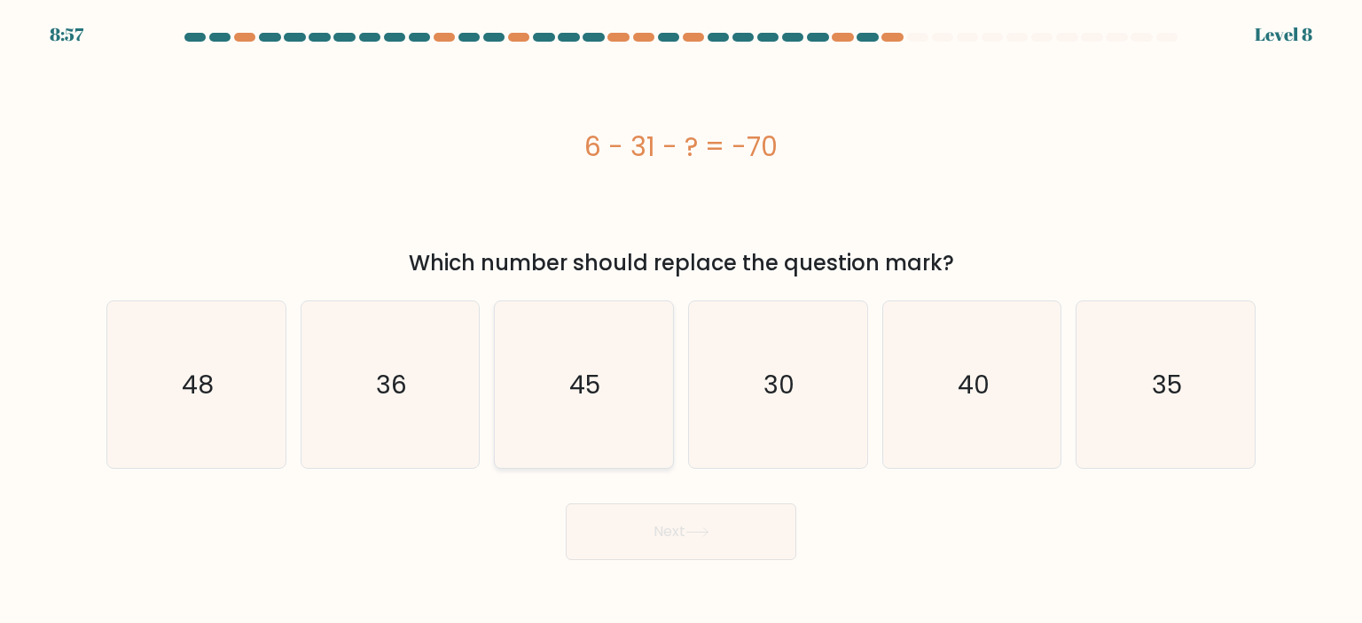
click at [597, 387] on text "45" at bounding box center [585, 384] width 31 height 35
click at [681, 321] on input "c. 45" at bounding box center [681, 316] width 1 height 9
radio input "true"
click at [707, 536] on icon at bounding box center [696, 532] width 21 height 8
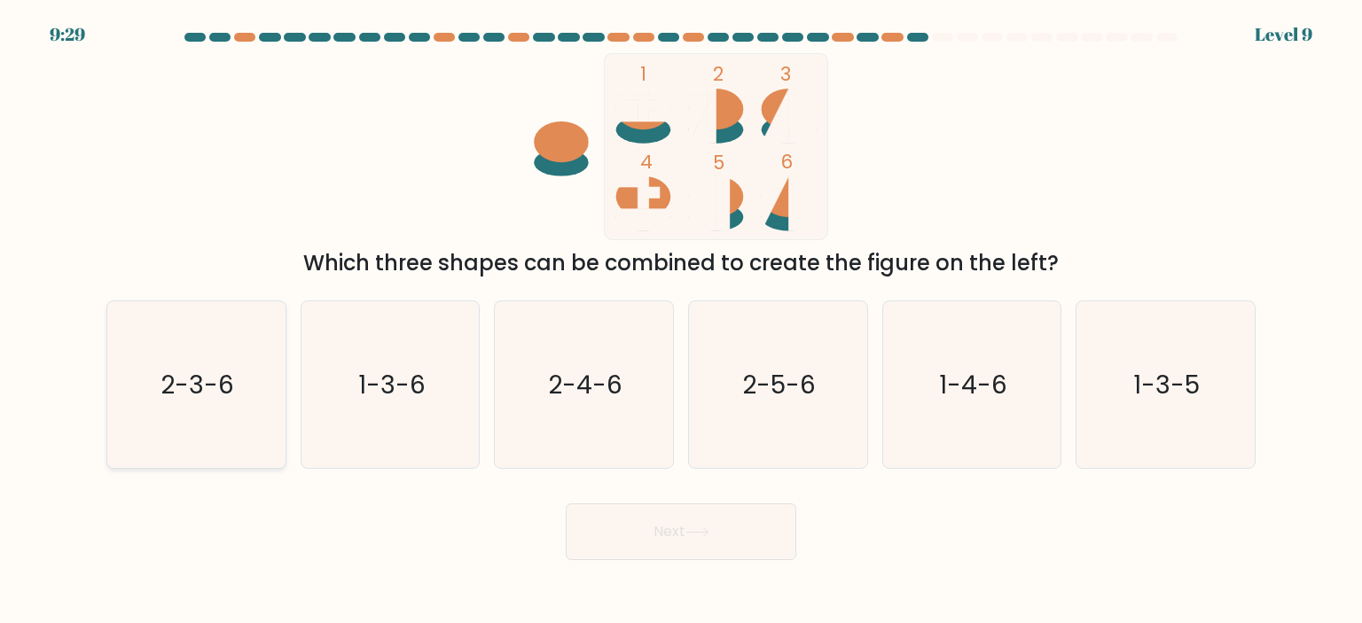
click at [213, 415] on icon "2-3-6" at bounding box center [196, 384] width 167 height 167
click at [681, 321] on input "a. 2-3-6" at bounding box center [681, 316] width 1 height 9
radio input "true"
click at [631, 519] on button "Next" at bounding box center [681, 531] width 230 height 57
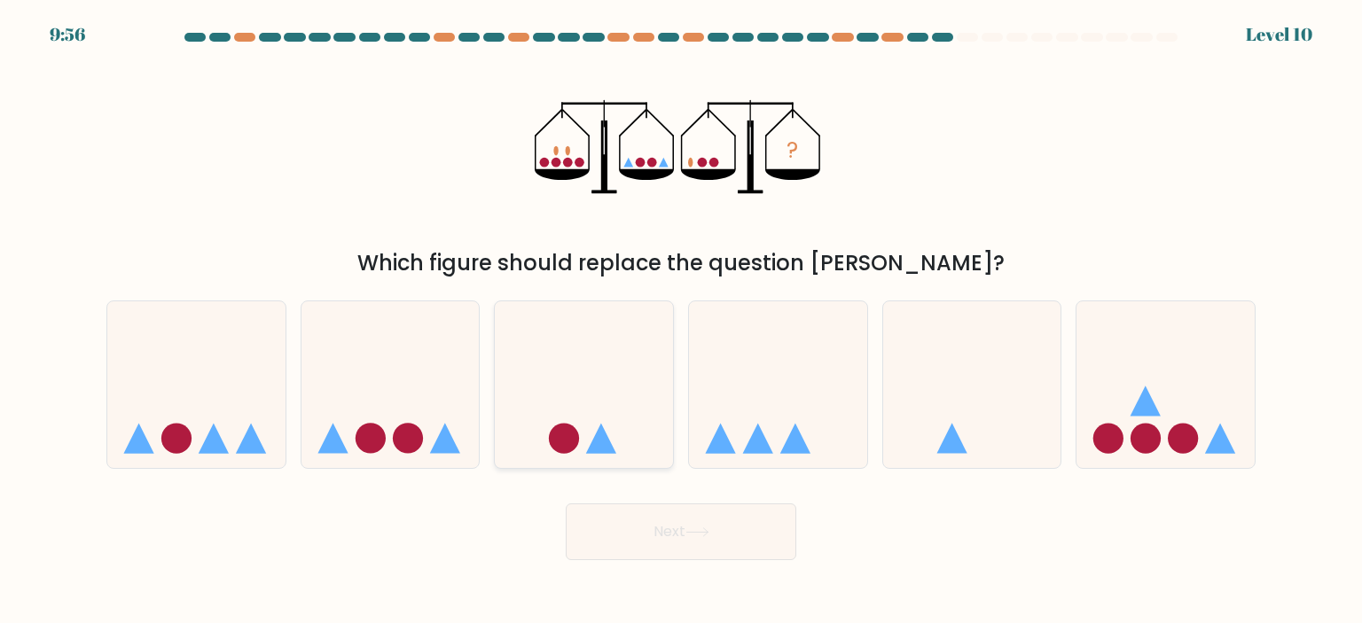
click at [614, 357] on icon at bounding box center [584, 384] width 178 height 147
click at [681, 321] on input "c." at bounding box center [681, 316] width 1 height 9
radio input "true"
click at [706, 543] on button "Next" at bounding box center [681, 531] width 230 height 57
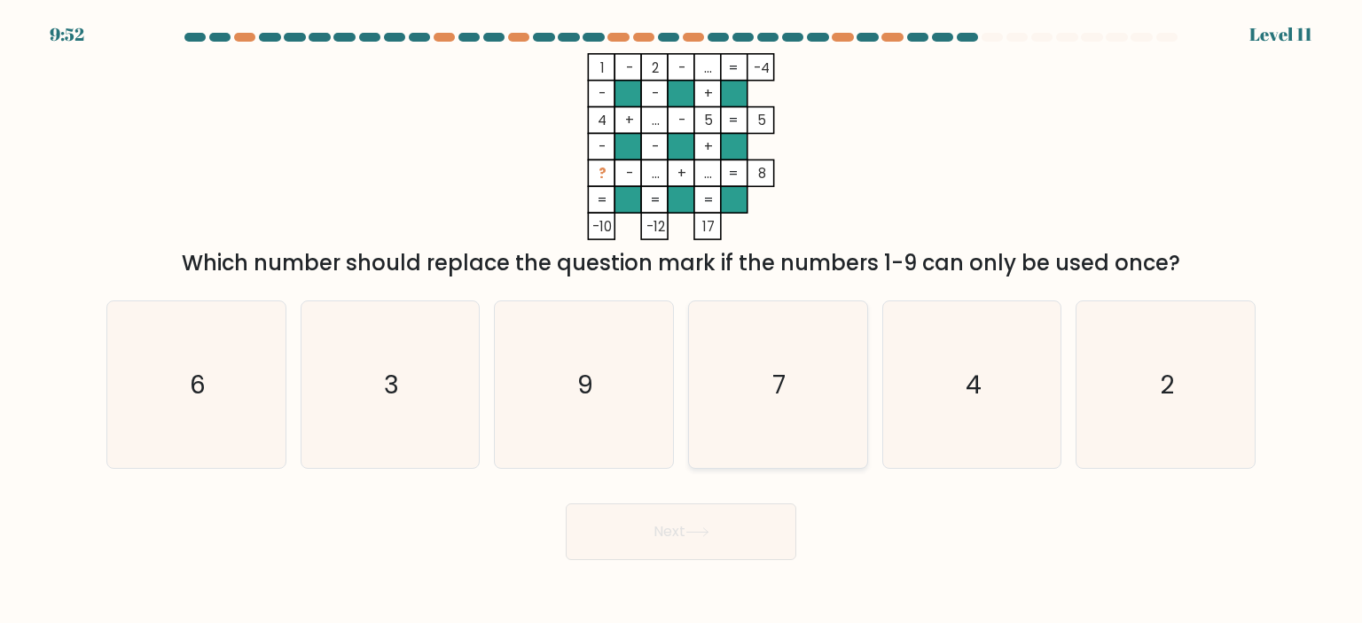
click at [792, 377] on icon "7" at bounding box center [777, 384] width 167 height 167
click at [682, 321] on input "d. 7" at bounding box center [681, 316] width 1 height 9
radio input "true"
click at [794, 527] on button "Next" at bounding box center [681, 531] width 230 height 57
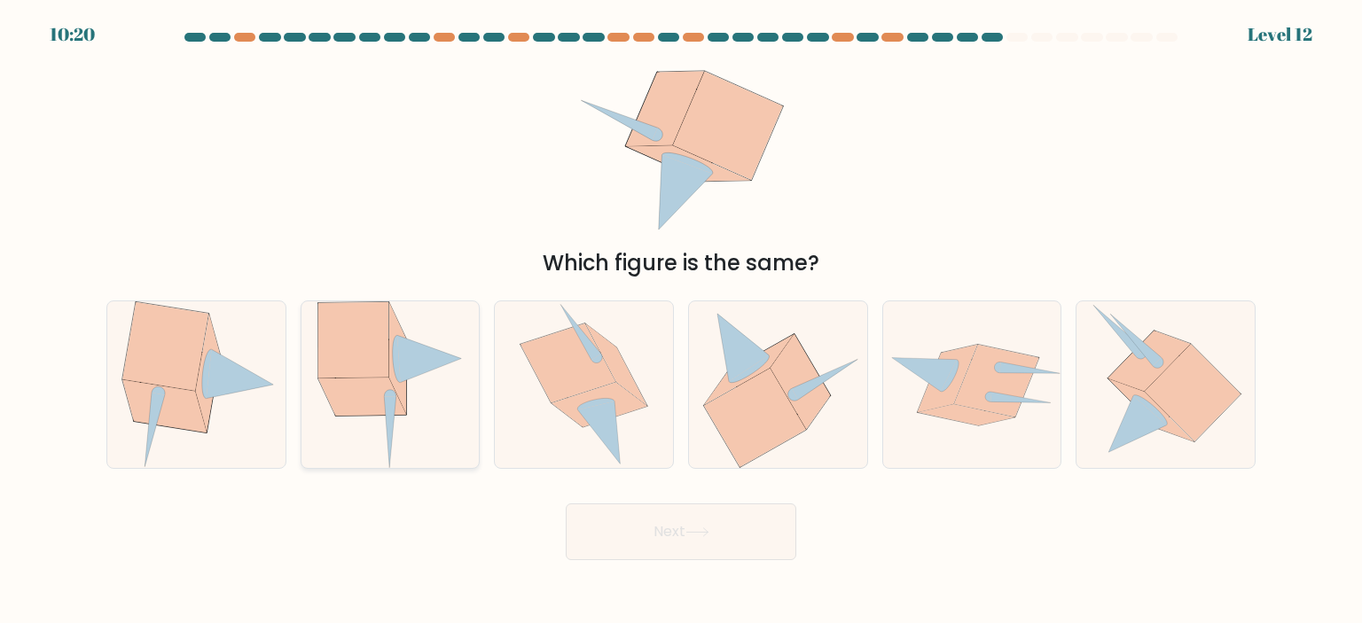
click at [353, 375] on icon at bounding box center [353, 340] width 71 height 76
click at [681, 321] on input "b." at bounding box center [681, 316] width 1 height 9
radio input "true"
click at [663, 549] on button "Next" at bounding box center [681, 531] width 230 height 57
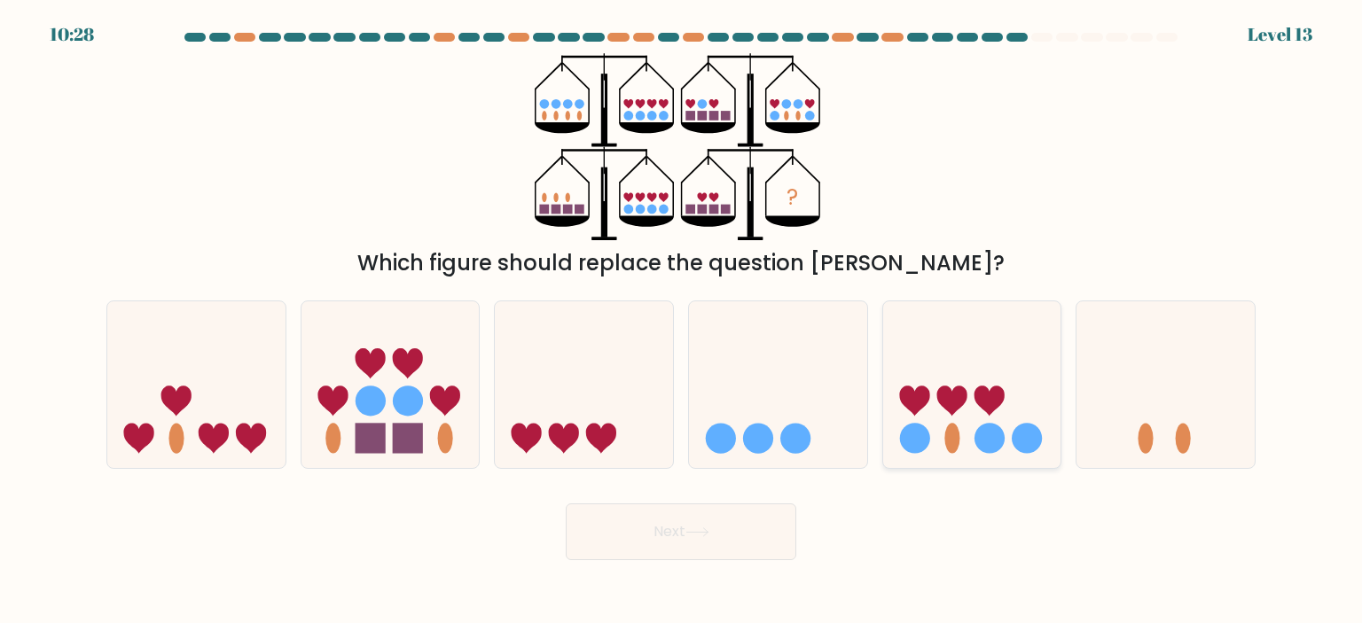
click at [984, 388] on icon at bounding box center [989, 401] width 30 height 30
click at [682, 321] on input "e." at bounding box center [681, 316] width 1 height 9
radio input "true"
click at [639, 533] on button "Next" at bounding box center [681, 531] width 230 height 57
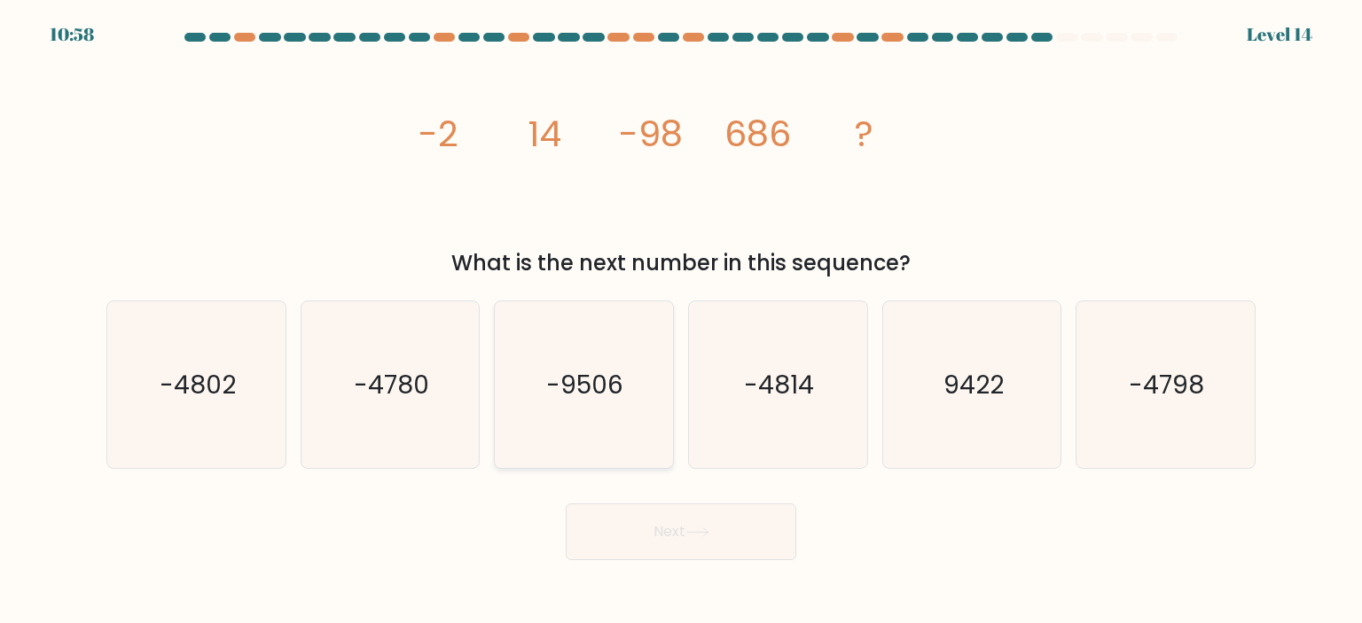
click at [581, 376] on text "-9506" at bounding box center [585, 384] width 77 height 35
click at [681, 321] on input "c. -9506" at bounding box center [681, 316] width 1 height 9
radio input "true"
click at [375, 394] on text "-4780" at bounding box center [391, 384] width 75 height 35
click at [681, 321] on input "b. -4780" at bounding box center [681, 316] width 1 height 9
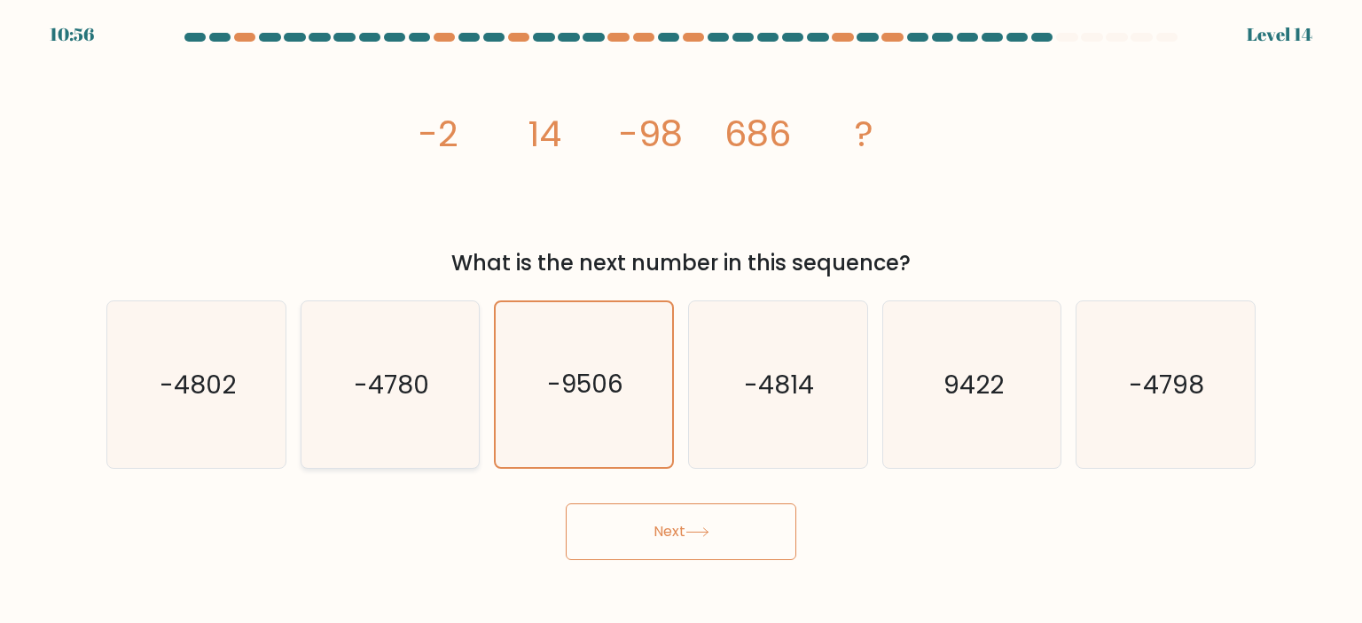
radio input "true"
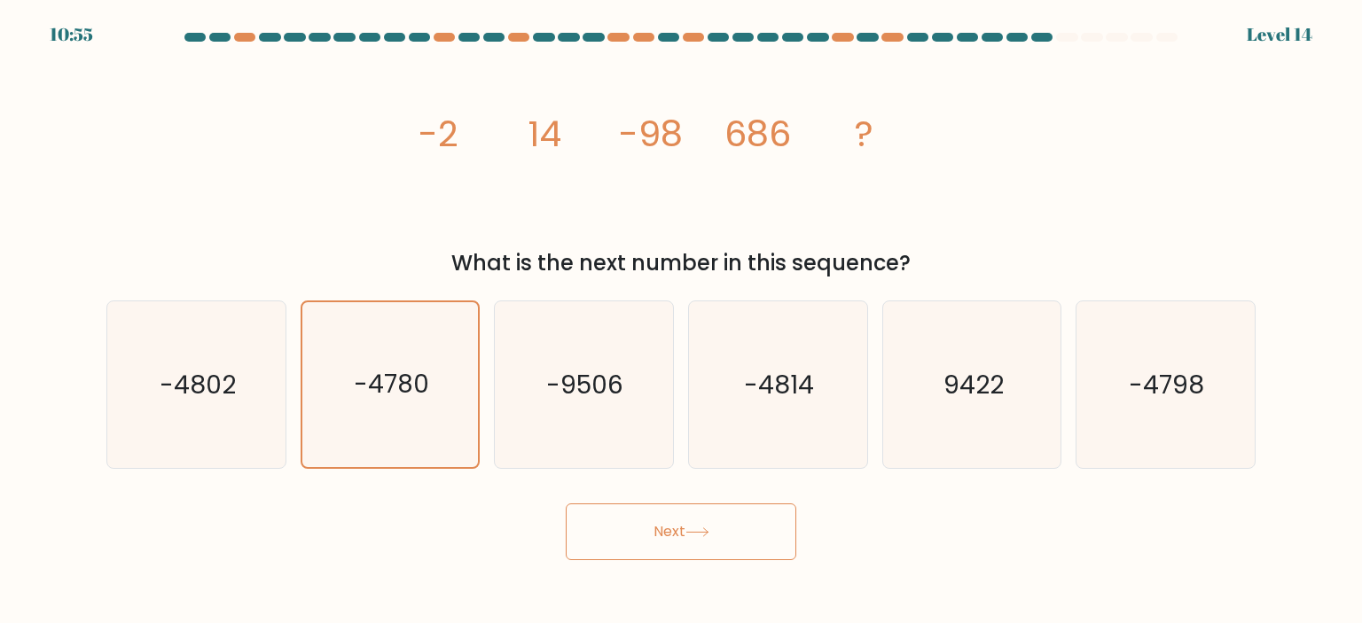
click at [648, 522] on button "Next" at bounding box center [681, 531] width 230 height 57
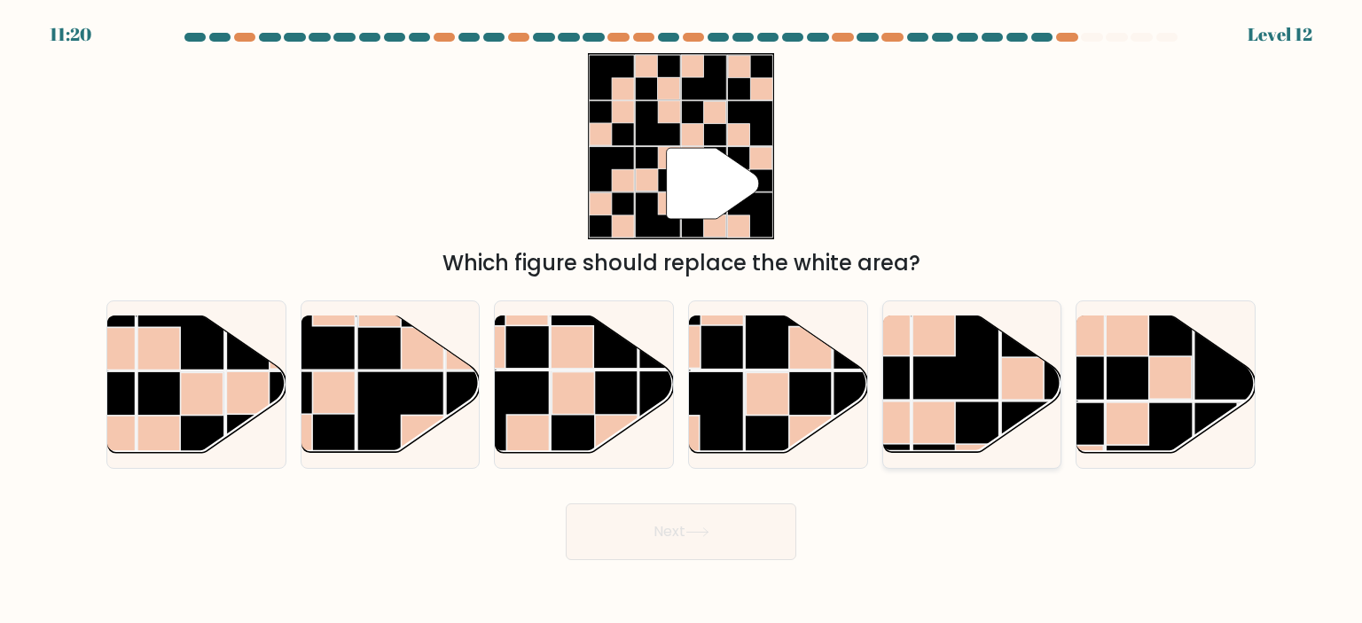
click at [943, 371] on rect at bounding box center [955, 356] width 87 height 87
click at [682, 321] on input "e." at bounding box center [681, 316] width 1 height 9
radio input "true"
click at [673, 520] on button "Next" at bounding box center [681, 531] width 230 height 57
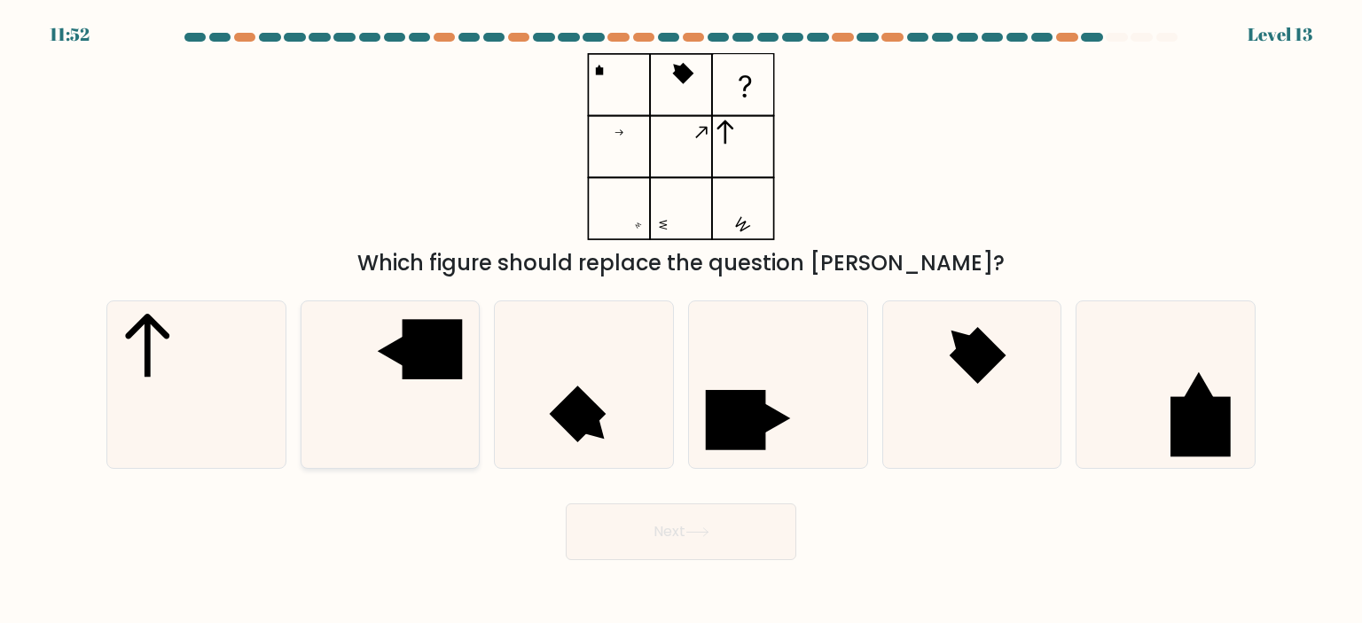
click at [330, 400] on icon at bounding box center [390, 384] width 167 height 167
click at [681, 321] on input "b." at bounding box center [681, 316] width 1 height 9
radio input "true"
click at [684, 530] on button "Next" at bounding box center [681, 531] width 230 height 57
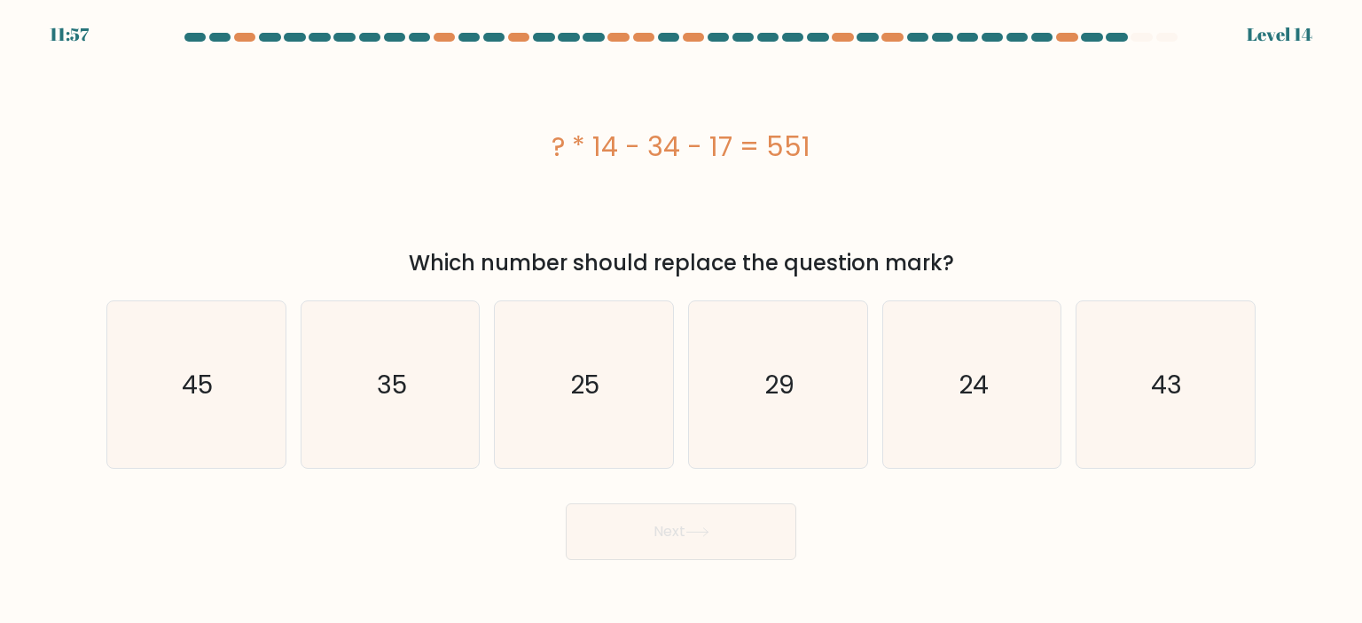
click at [1361, 474] on form "a." at bounding box center [681, 296] width 1362 height 527
click at [384, 371] on text "35" at bounding box center [392, 384] width 30 height 35
click at [424, 347] on icon "35" at bounding box center [390, 384] width 167 height 167
click at [681, 321] on input "b. 35" at bounding box center [681, 316] width 1 height 9
radio input "true"
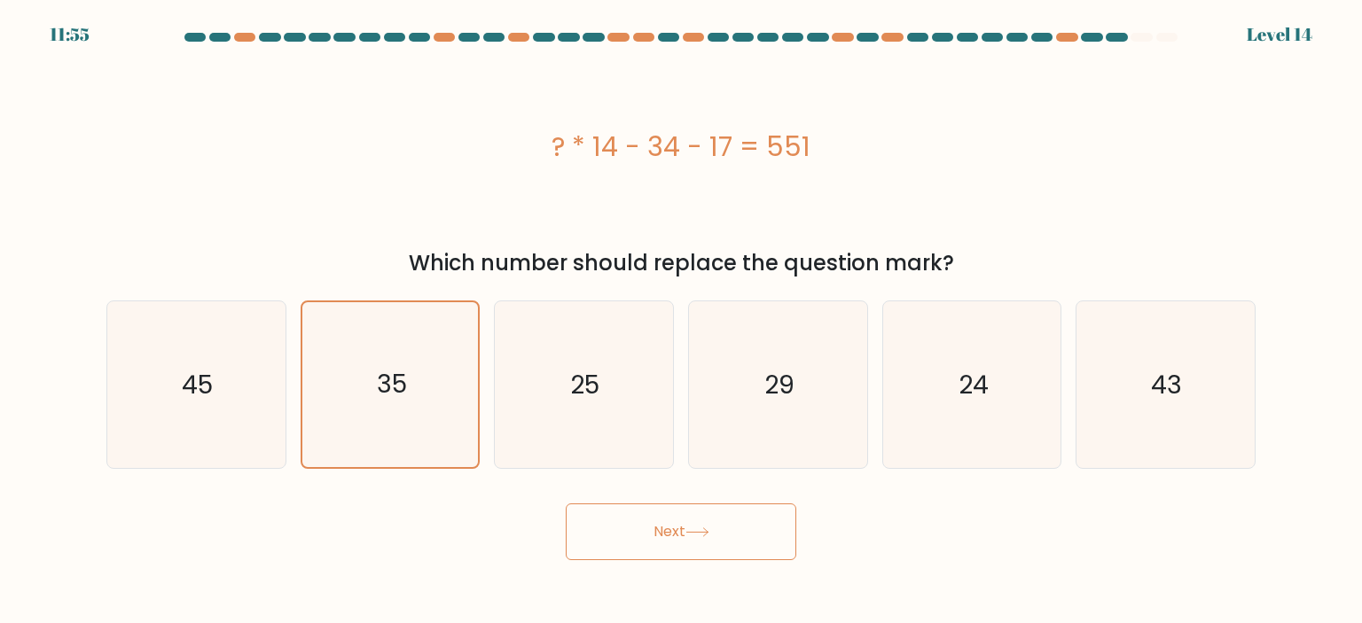
drag, startPoint x: 624, startPoint y: 543, endPoint x: 628, endPoint y: 527, distance: 16.6
click at [625, 542] on button "Next" at bounding box center [681, 531] width 230 height 57
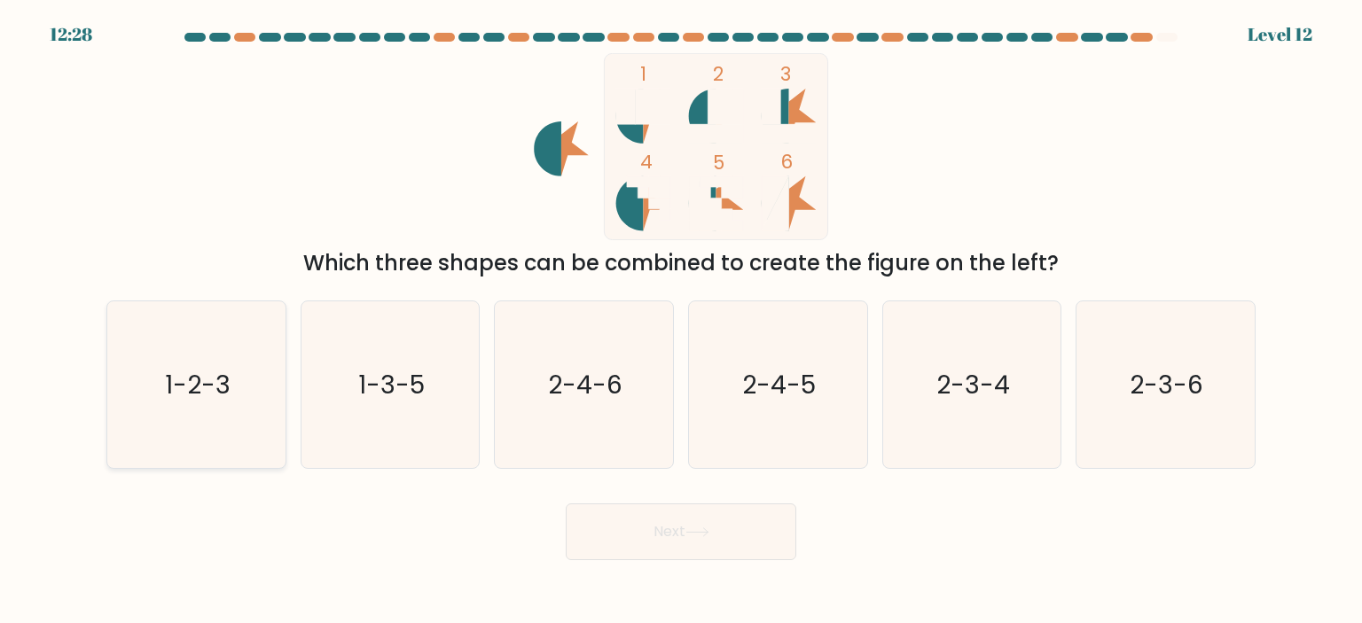
click at [163, 371] on icon "1-2-3" at bounding box center [196, 384] width 167 height 167
click at [681, 321] on input "a. 1-2-3" at bounding box center [681, 316] width 1 height 9
radio input "true"
click at [689, 555] on button "Next" at bounding box center [681, 531] width 230 height 57
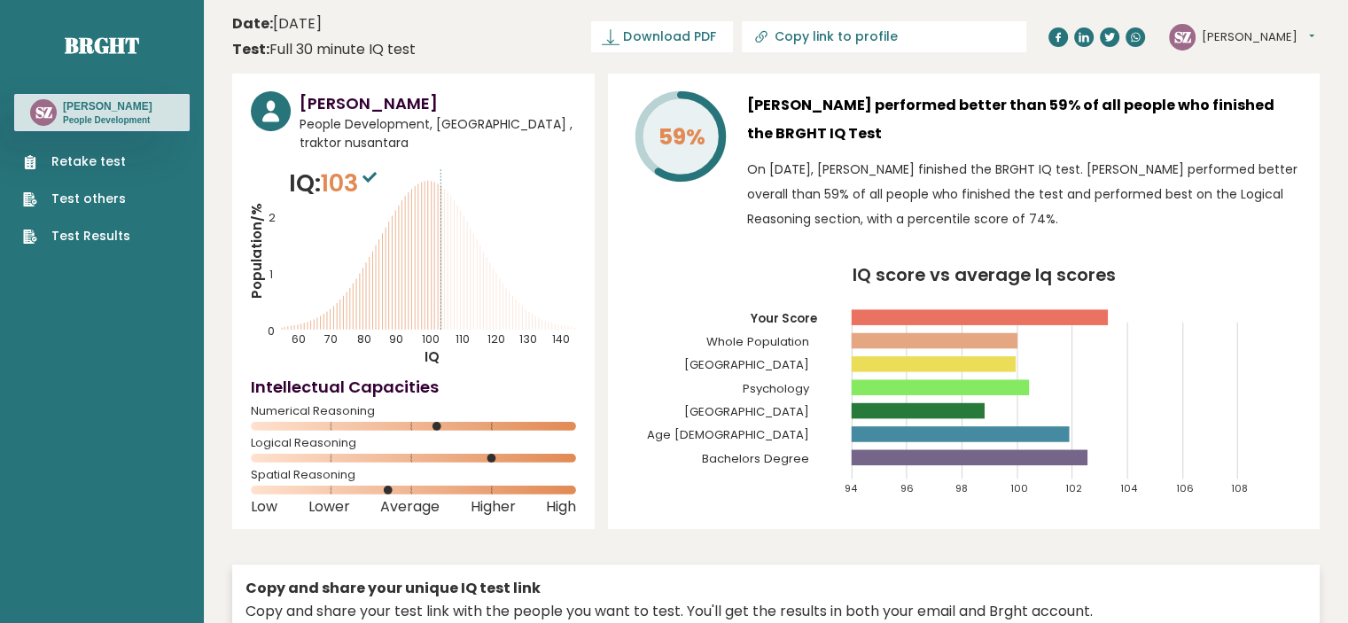
click at [68, 234] on link "Test Results" at bounding box center [76, 236] width 107 height 19
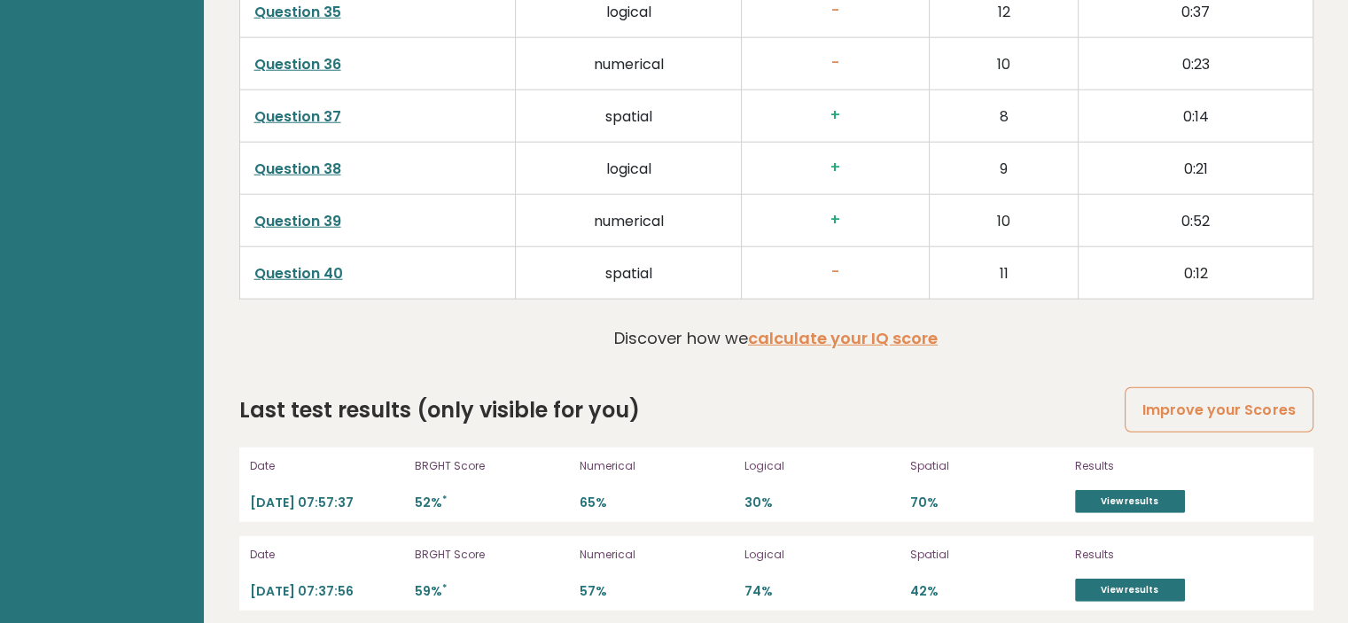
scroll to position [4722, 0]
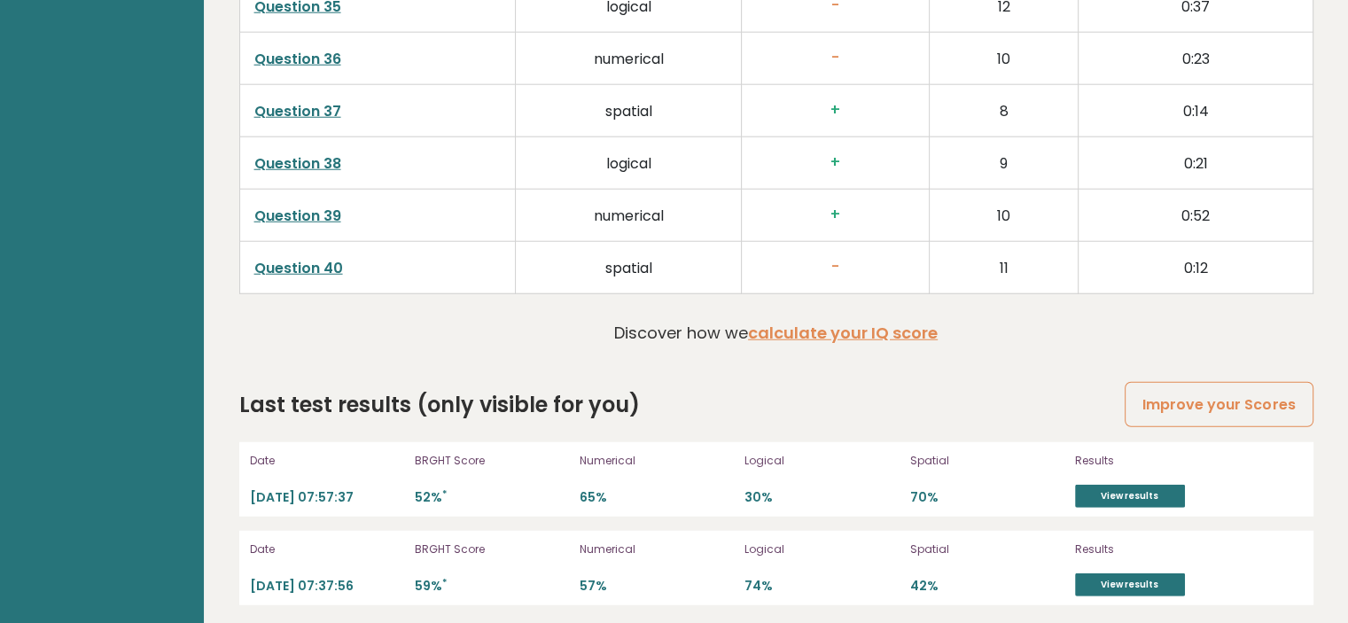
click at [523, 478] on div "BRGHT Score 52% *" at bounding box center [492, 479] width 154 height 57
click at [1120, 579] on link "View results" at bounding box center [1130, 585] width 110 height 23
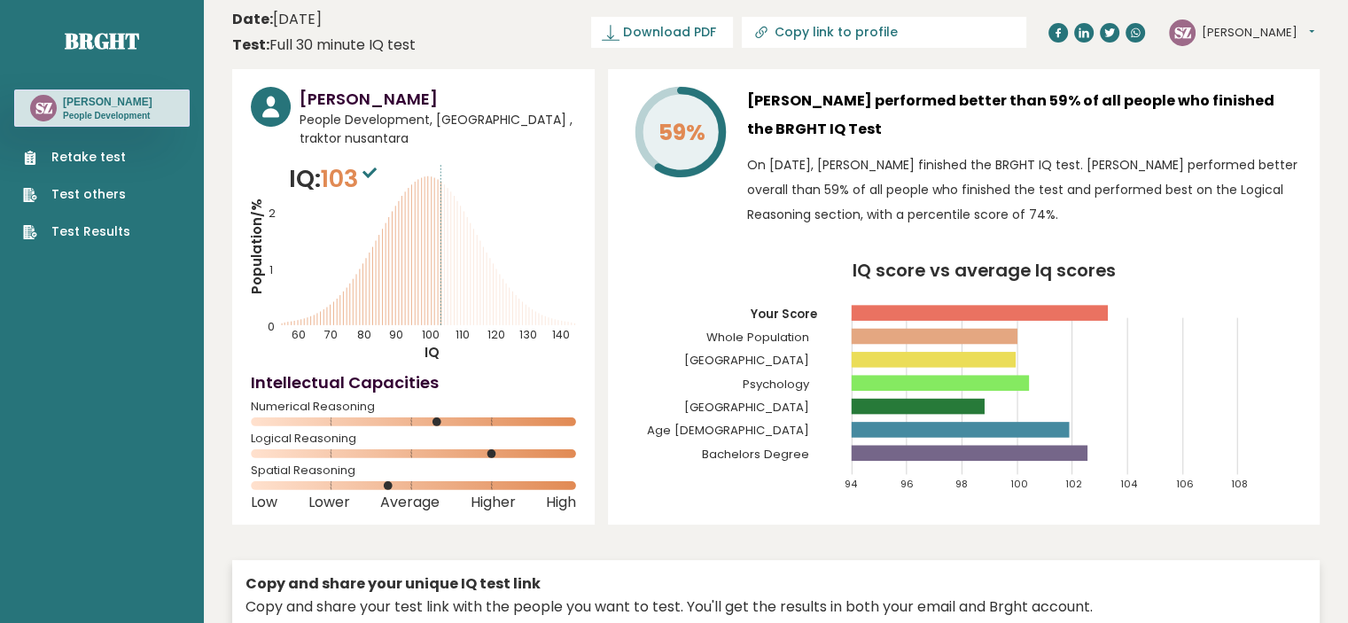
scroll to position [0, 0]
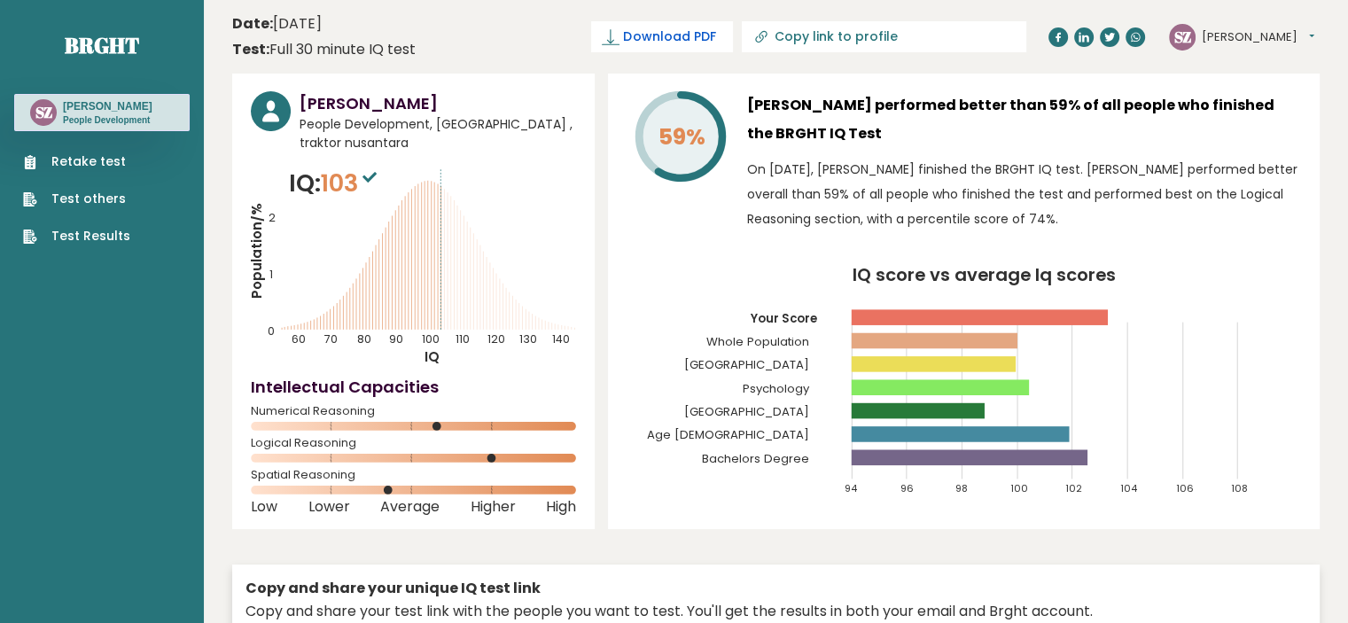
click at [715, 31] on span "Download PDF" at bounding box center [669, 36] width 92 height 19
click at [733, 38] on span "✓ Your PDF is downloaded..." at bounding box center [632, 36] width 201 height 31
click at [730, 39] on span "✓ Your PDF is downloaded..." at bounding box center [632, 36] width 201 height 31
click at [899, 38] on input "Copy link to profile" at bounding box center [894, 36] width 241 height 14
type input "https://brght.org/profile/sarah-zhafira/?utm_source=share&utm_medium=copy&utm_c…"
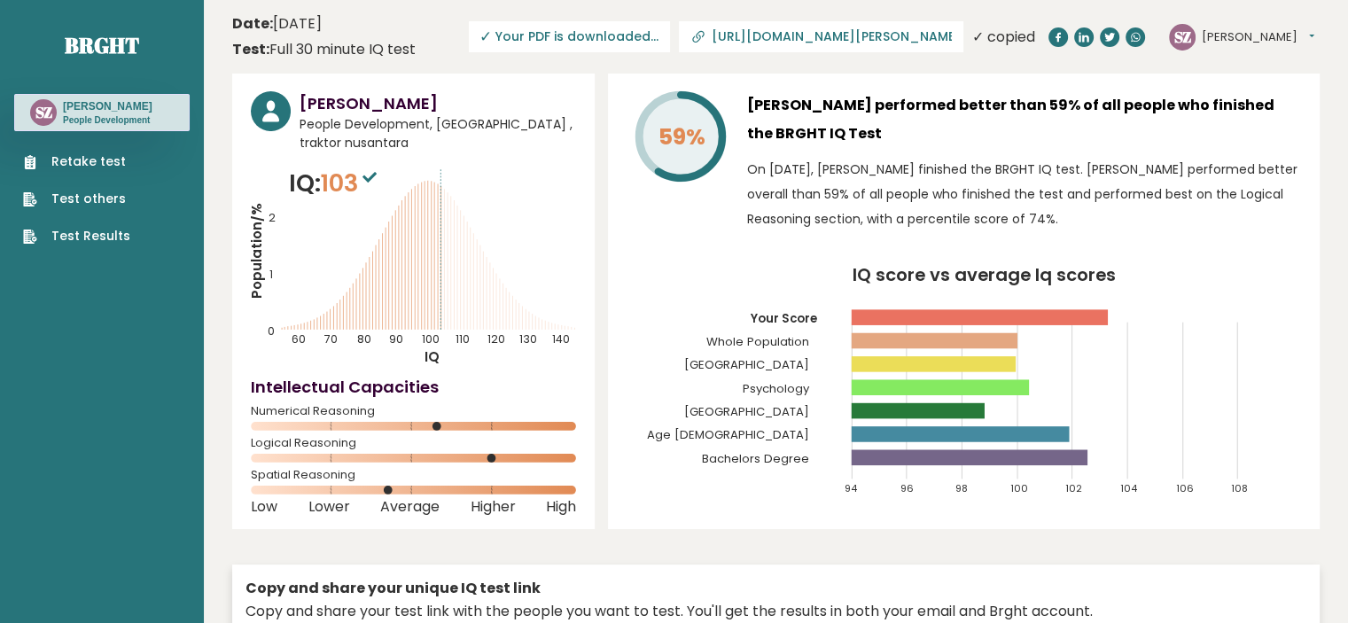
click at [925, 53] on header "Date: September 11, 2025 Test: Full 30 minute IQ test Download PDF Downloading.…" at bounding box center [776, 37] width 1088 height 56
click at [855, 38] on input "https://brght.org/profile/sarah-zhafira/?utm_source=share&utm_medium=copy&utm_c…" at bounding box center [831, 36] width 241 height 14
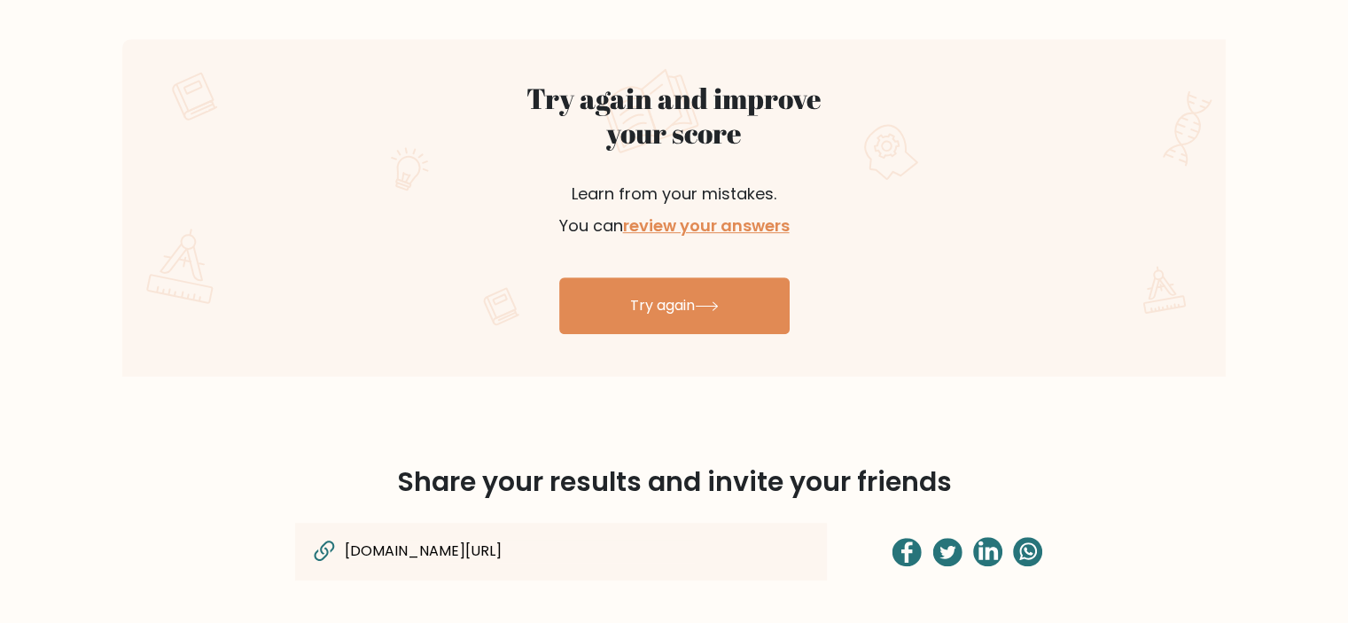
scroll to position [1064, 0]
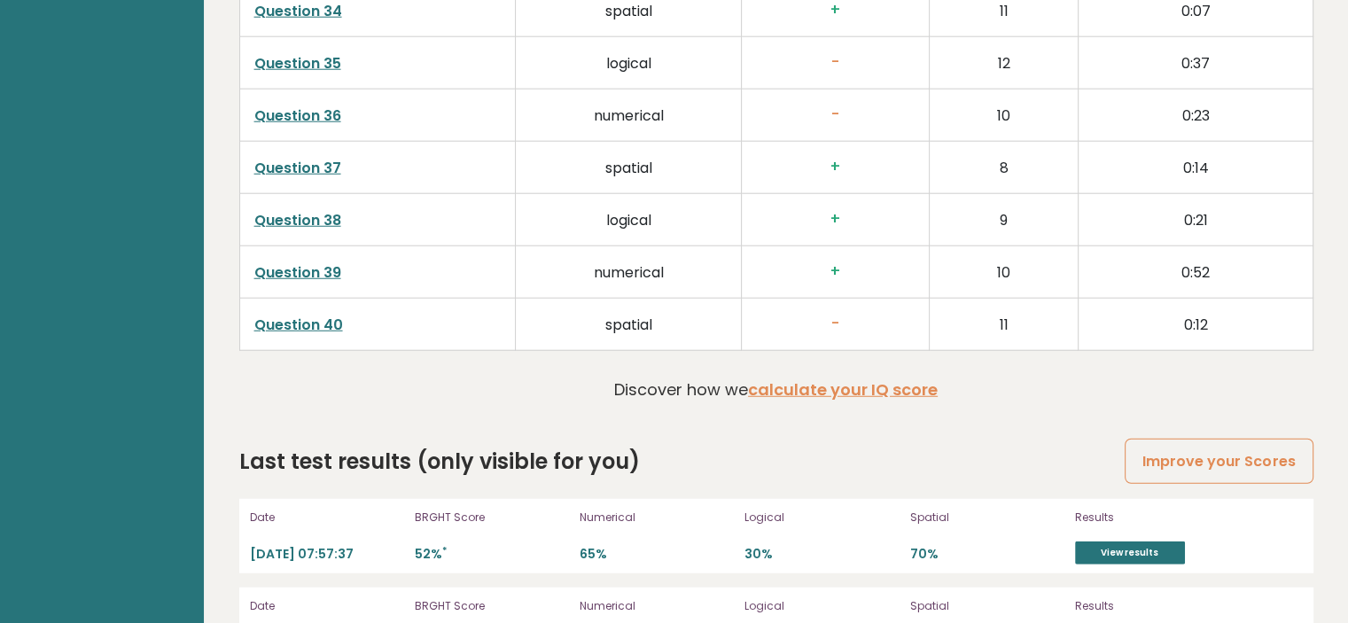
scroll to position [4722, 0]
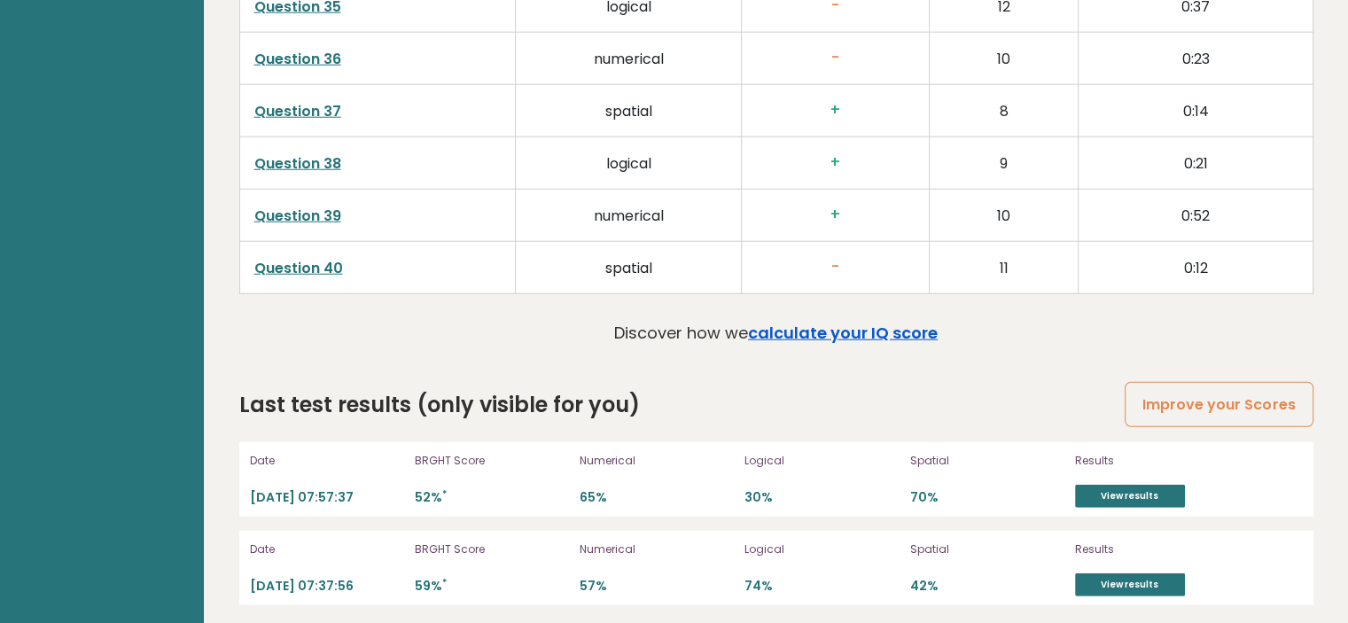
click at [834, 322] on link "calculate your IQ score" at bounding box center [843, 333] width 190 height 22
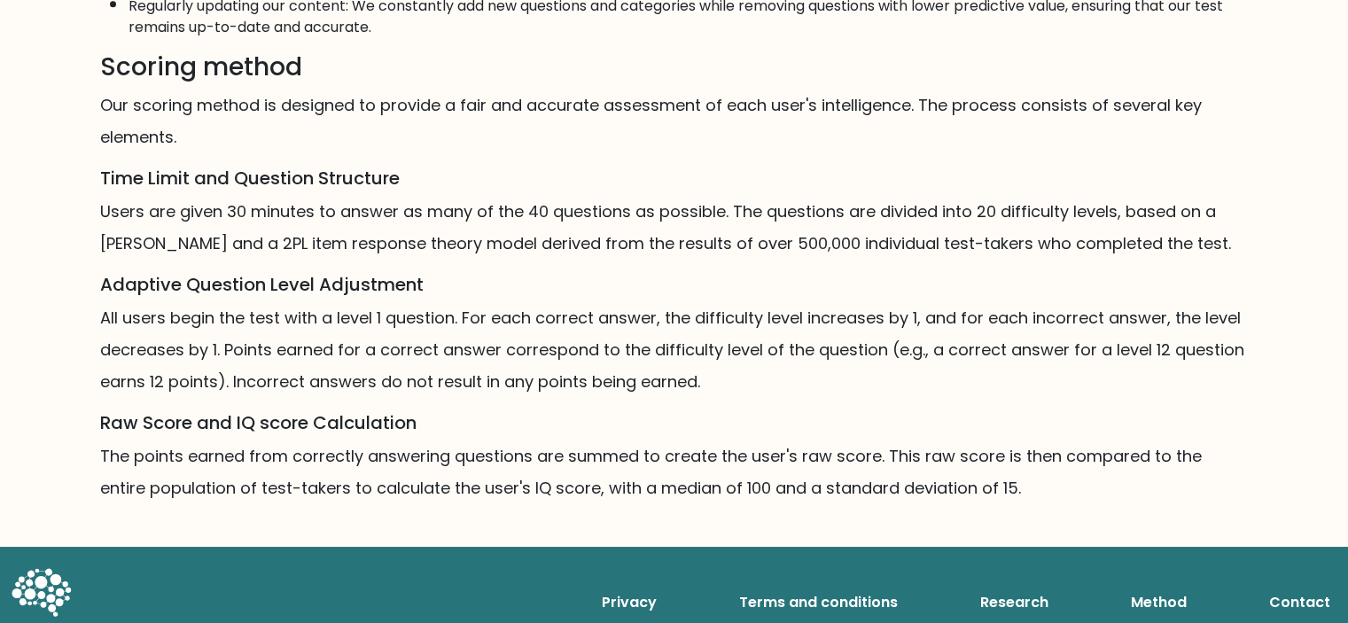
scroll to position [1073, 0]
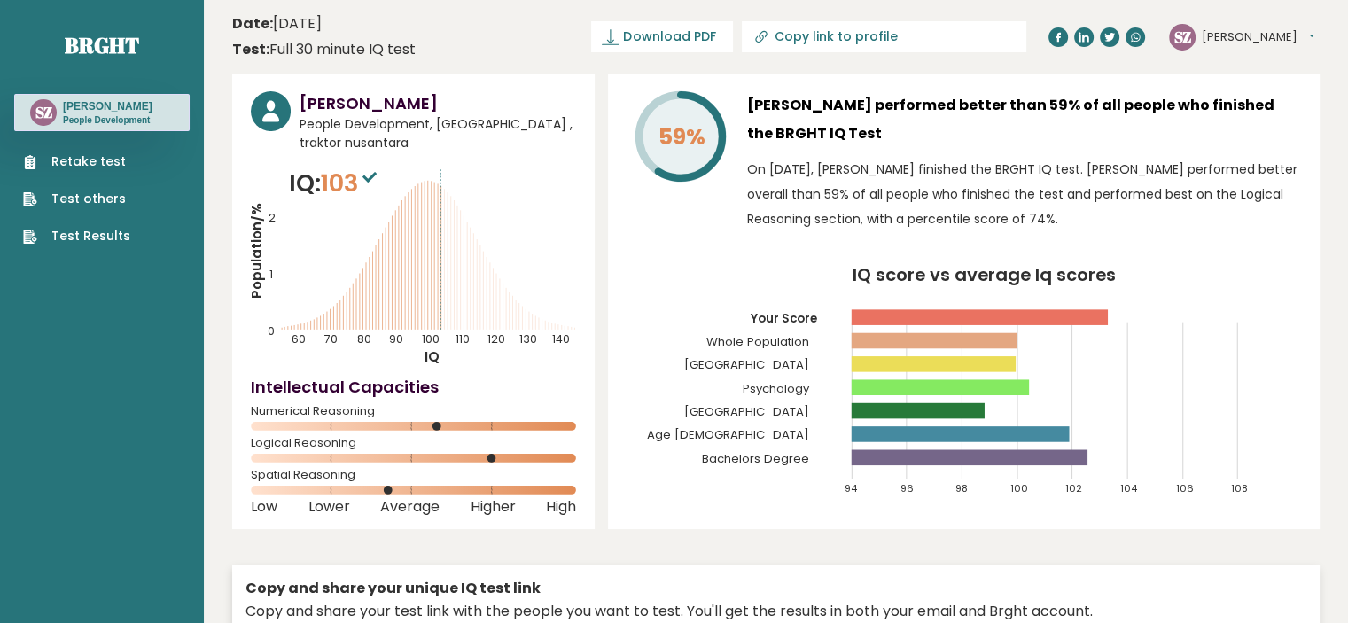
click at [926, 321] on rect at bounding box center [980, 317] width 256 height 16
click at [910, 338] on rect at bounding box center [935, 341] width 166 height 16
drag, startPoint x: 749, startPoint y: 225, endPoint x: 1105, endPoint y: 226, distance: 356.3
click at [1105, 226] on p "On [DATE], [PERSON_NAME] finished the BRGHT IQ test. [PERSON_NAME] performed be…" at bounding box center [1024, 194] width 554 height 74
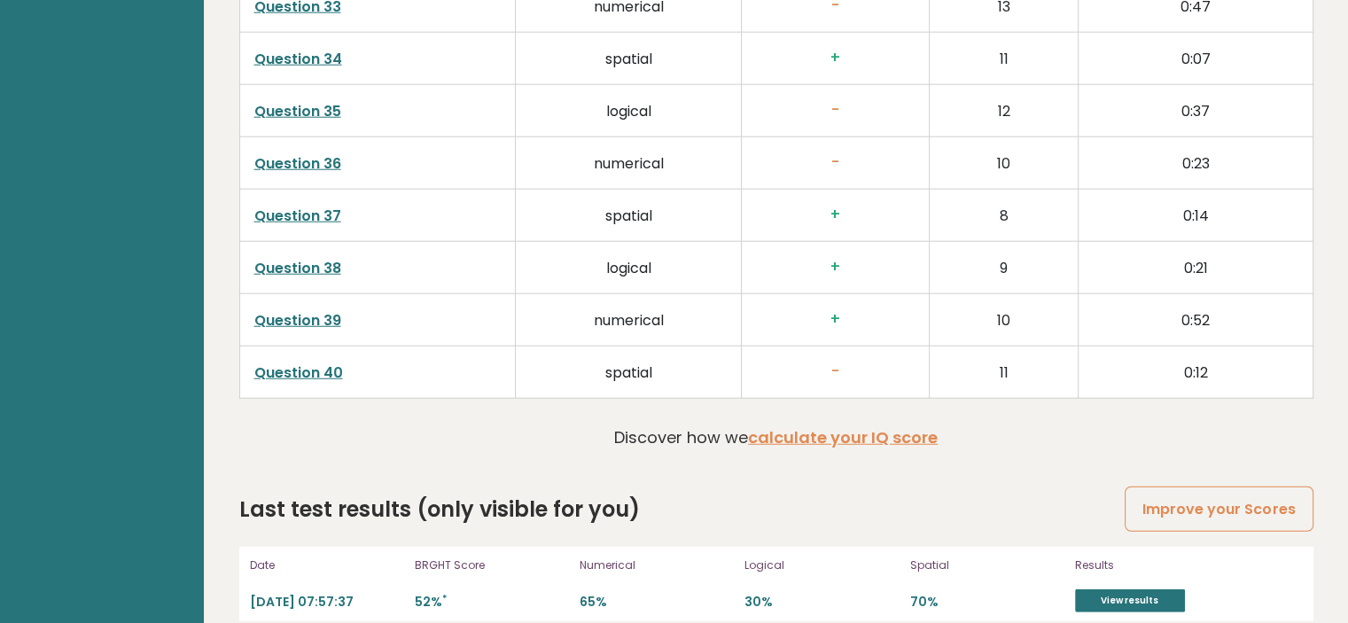
scroll to position [4722, 0]
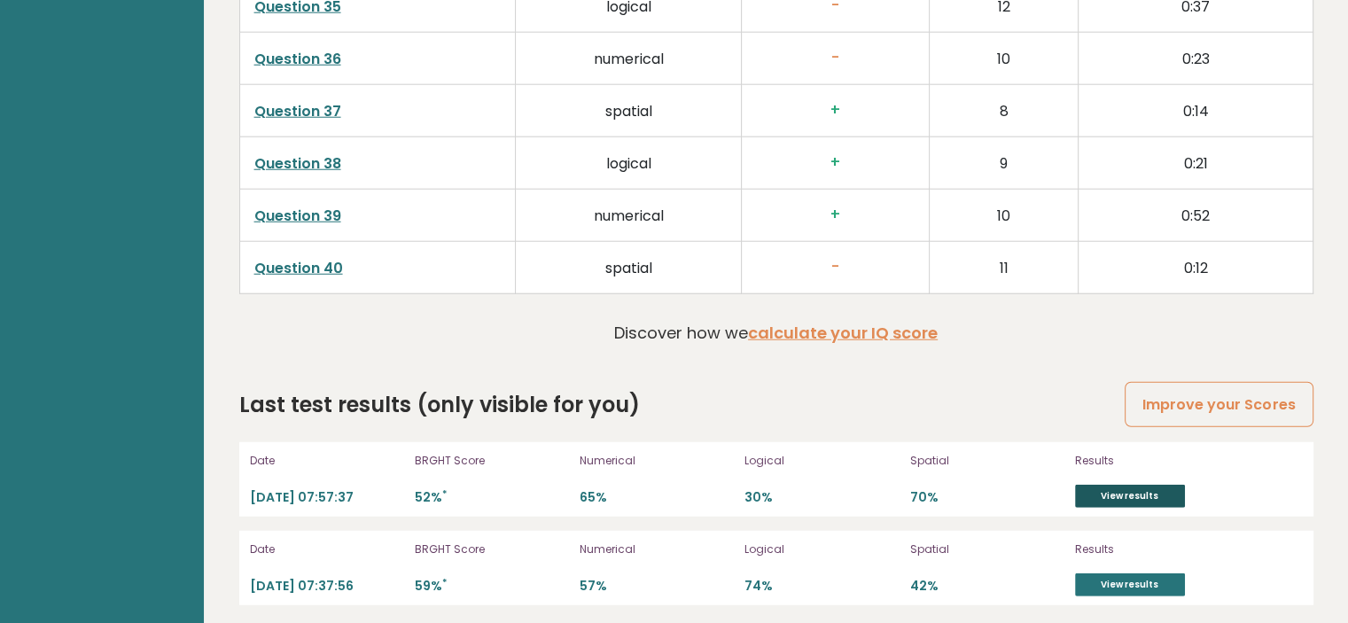
click at [1146, 485] on link "View results" at bounding box center [1130, 496] width 110 height 23
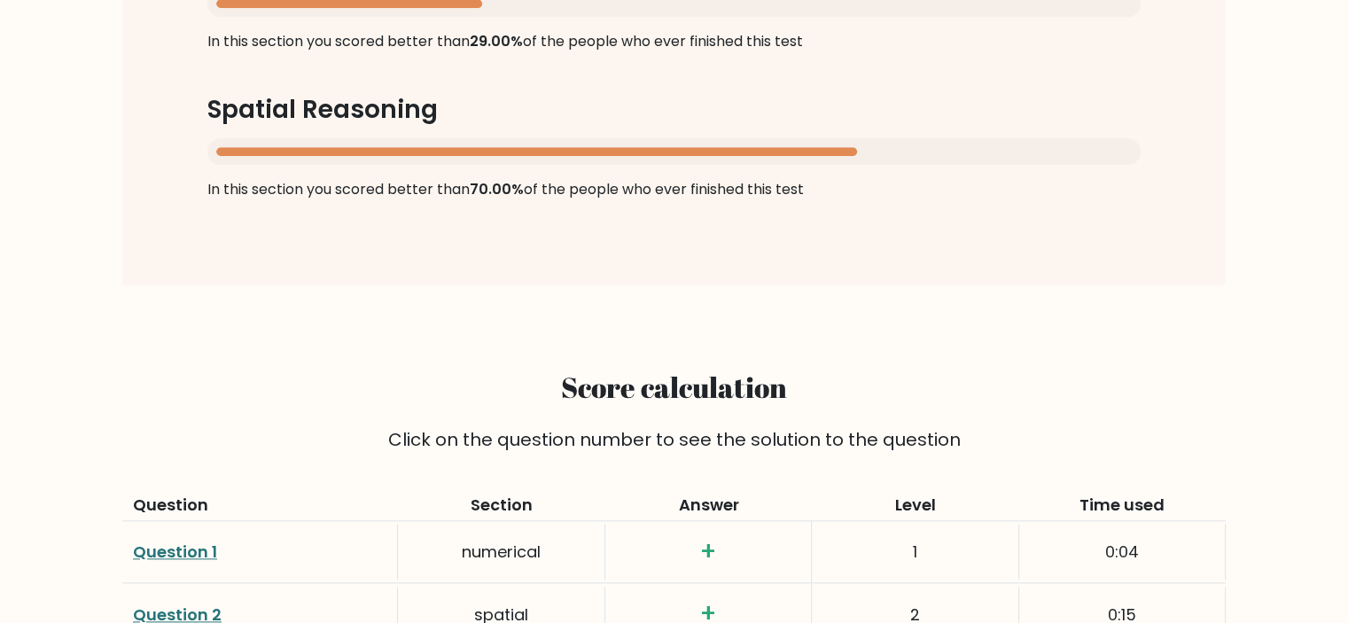
scroll to position [2482, 0]
